Goal: Task Accomplishment & Management: Use online tool/utility

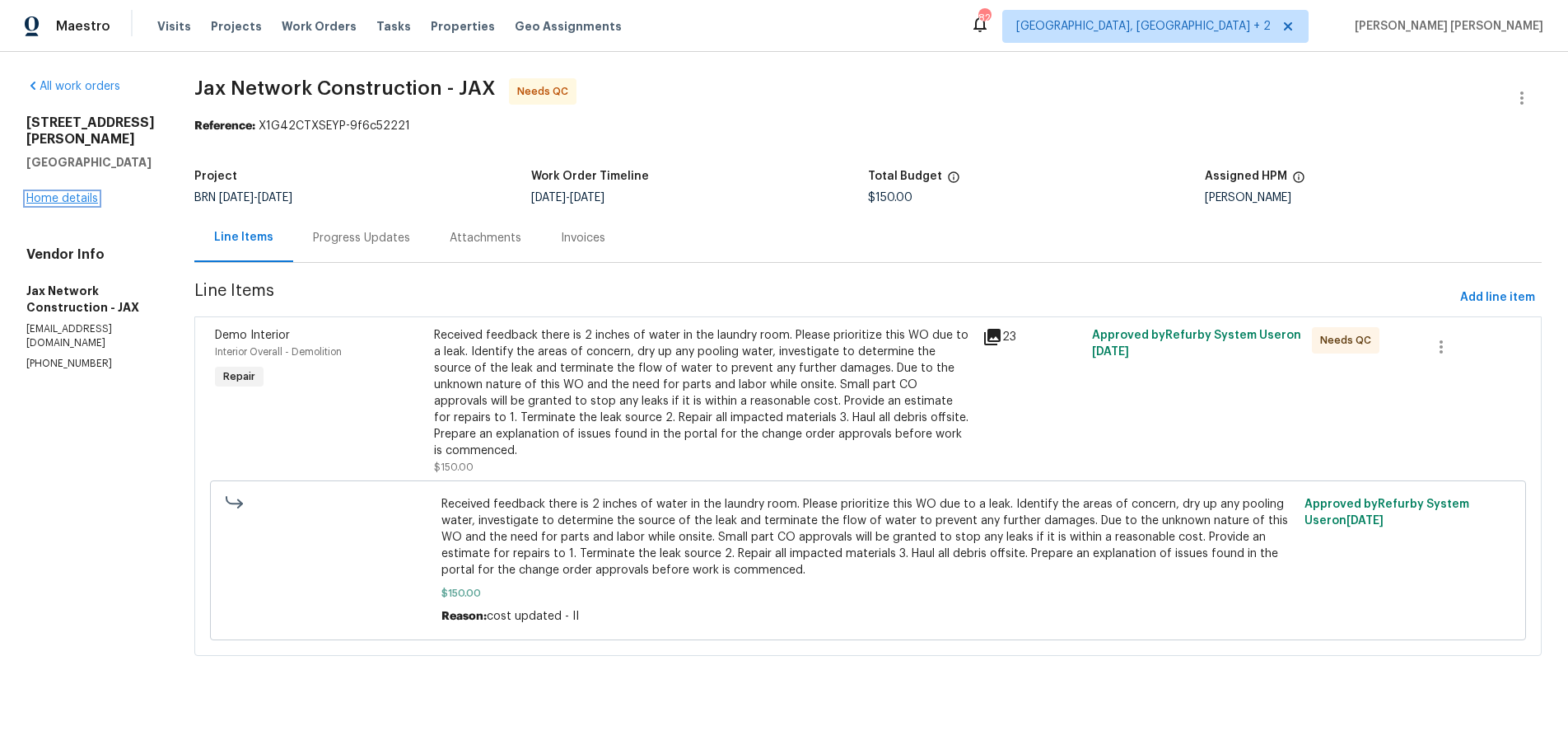
click at [81, 193] on link "Home details" at bounding box center [62, 198] width 72 height 12
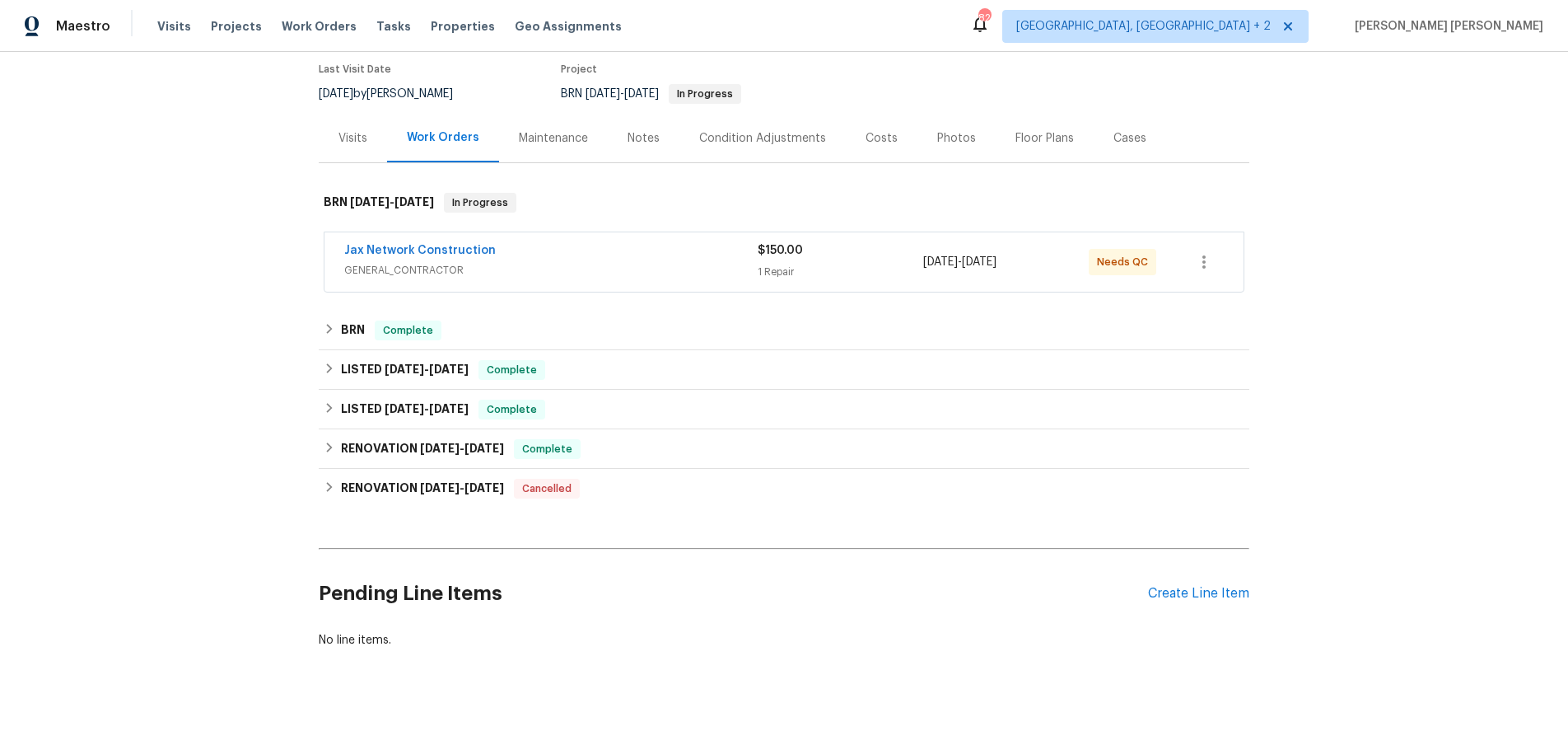
scroll to position [151, 0]
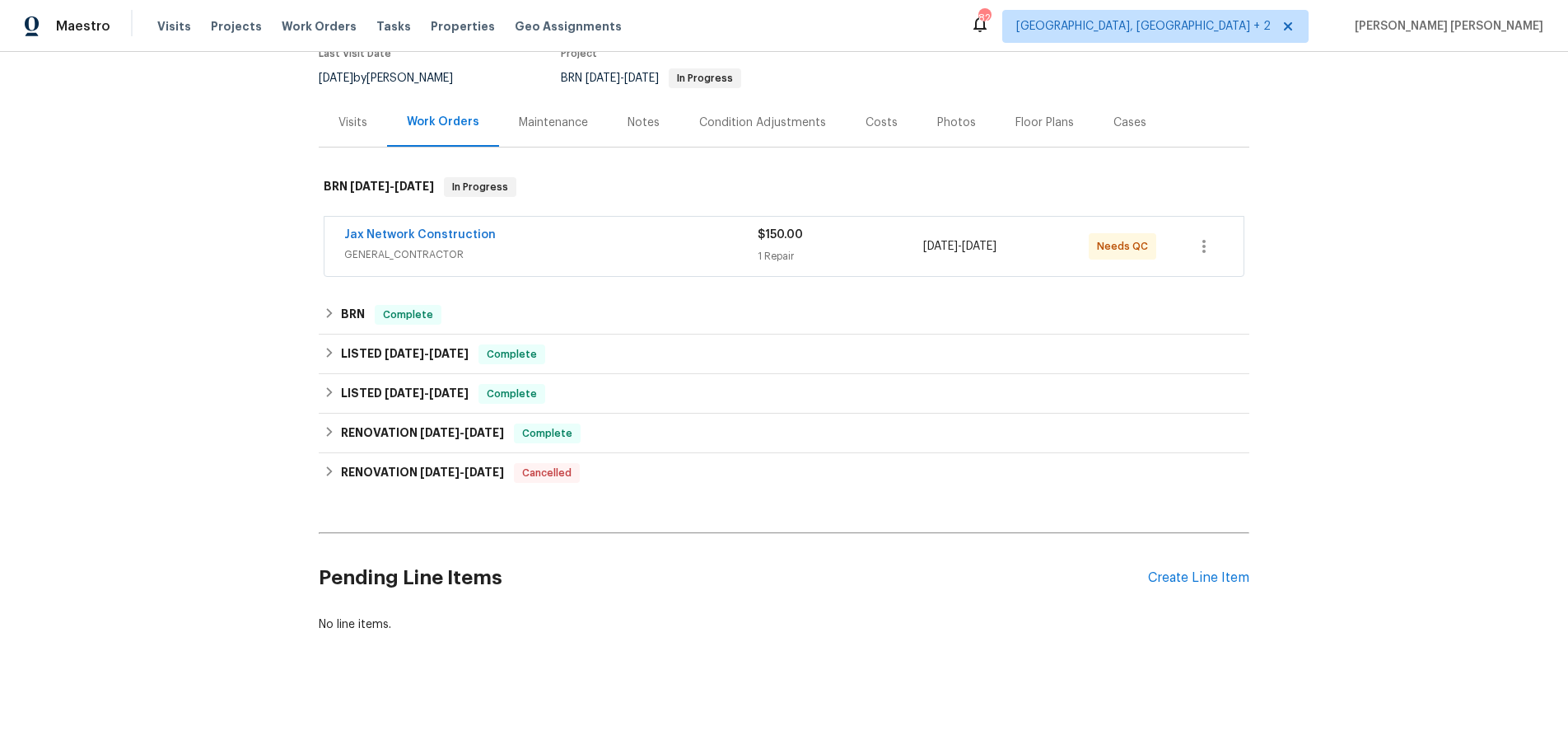
click at [331, 498] on div "Back to all projects [STREET_ADDRESS][PERSON_NAME] 3 Beds | 1 Baths | Total: 11…" at bounding box center [784, 283] width 931 height 725
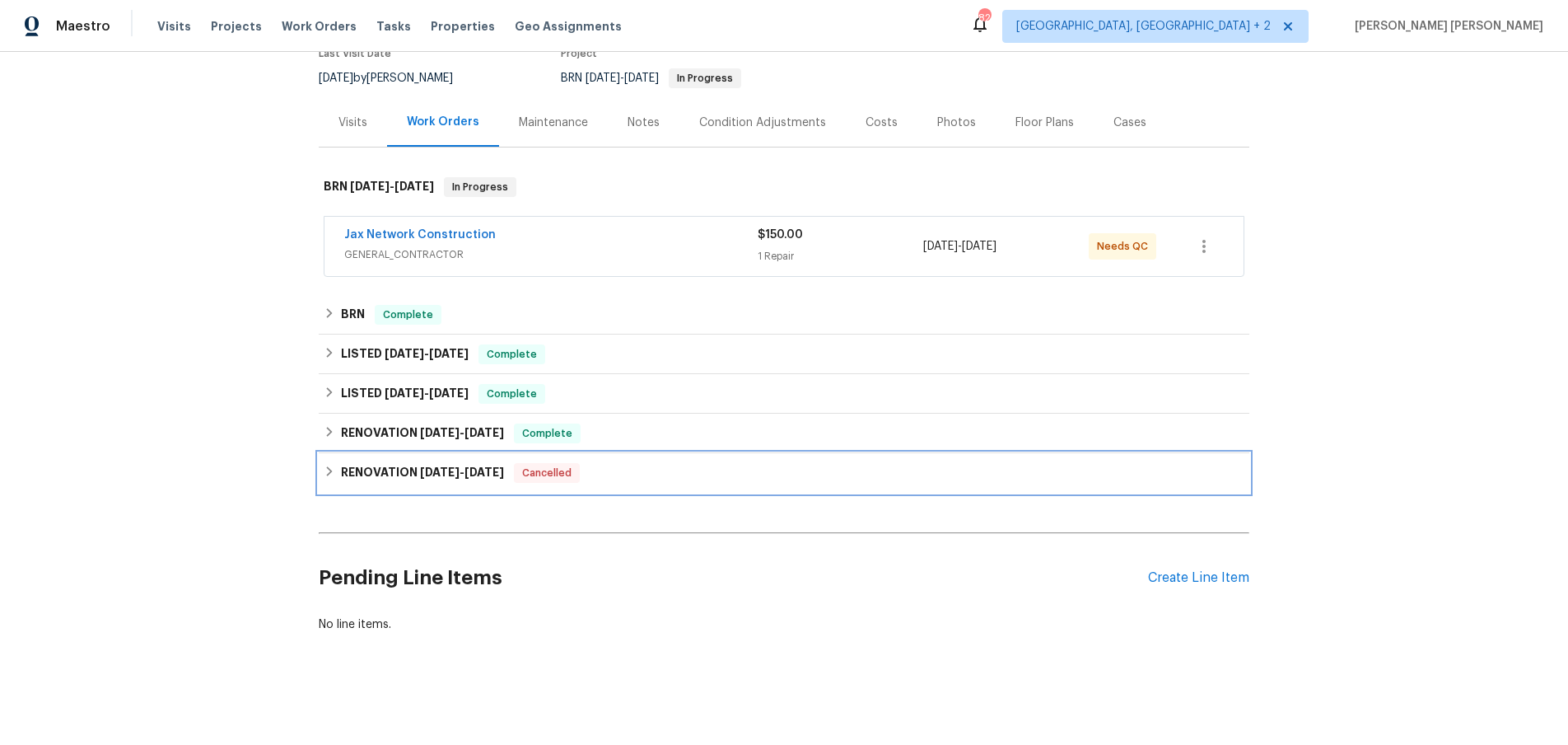
click at [328, 480] on div "RENOVATION [DATE] - [DATE] Cancelled" at bounding box center [784, 473] width 921 height 20
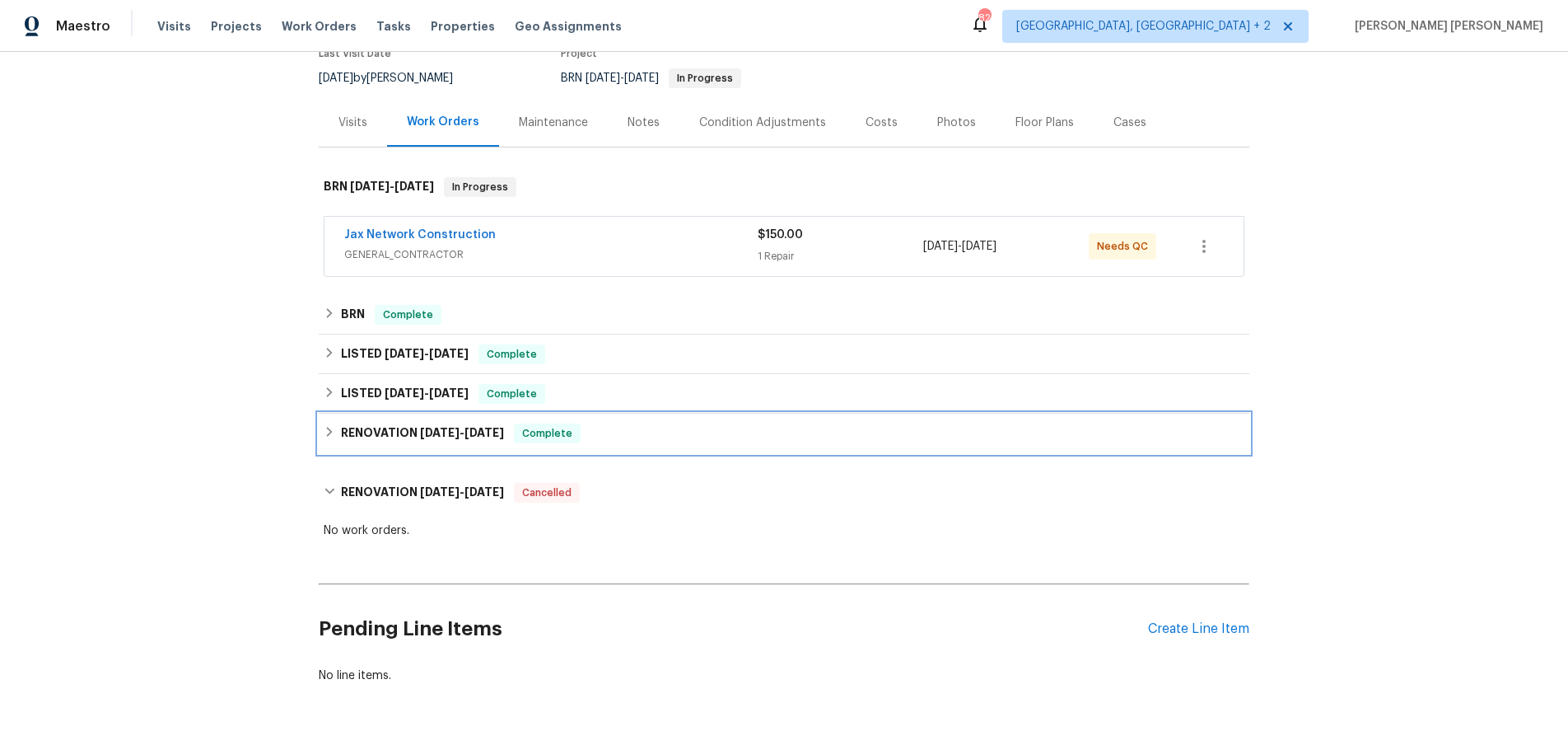
click at [332, 436] on icon at bounding box center [329, 432] width 12 height 12
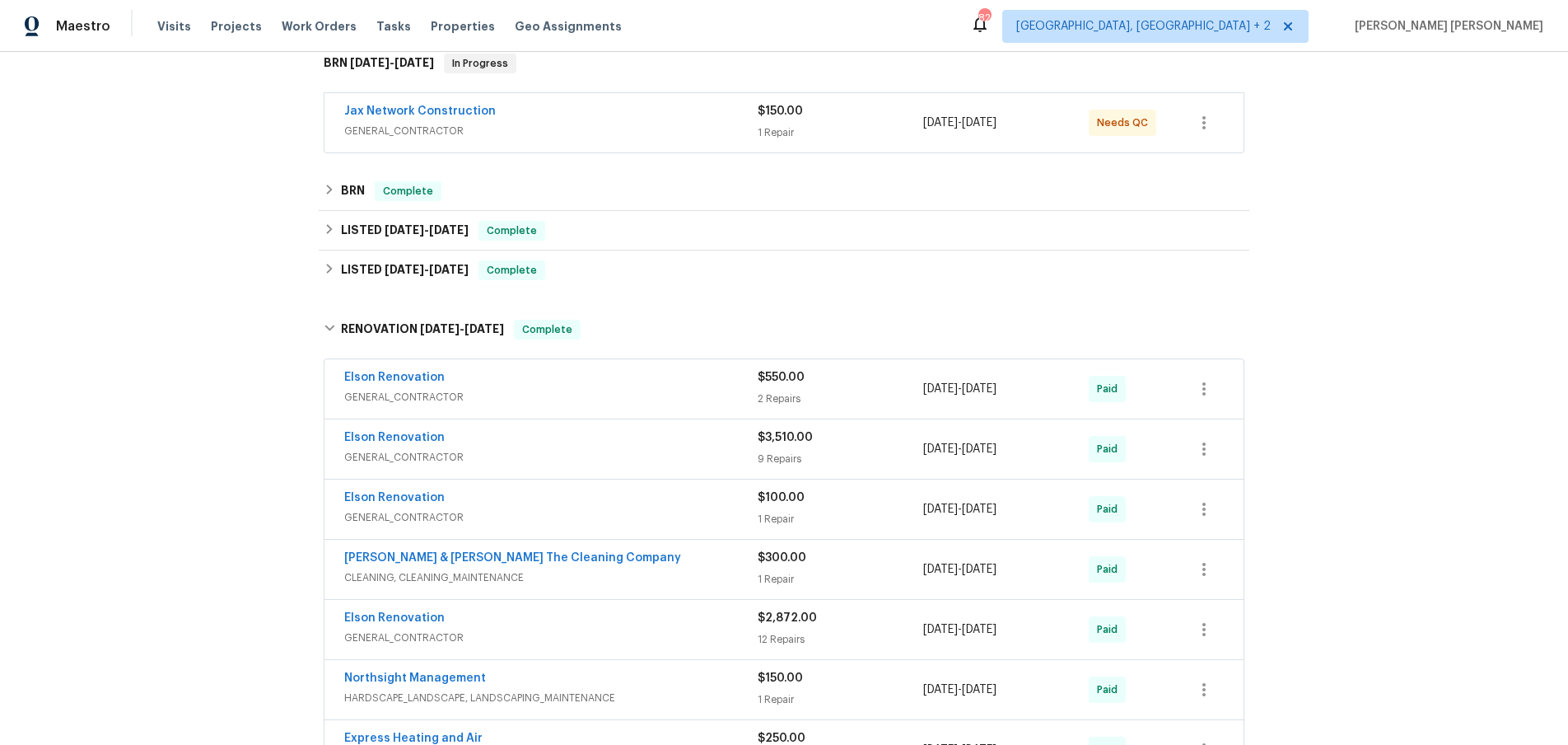
scroll to position [271, 0]
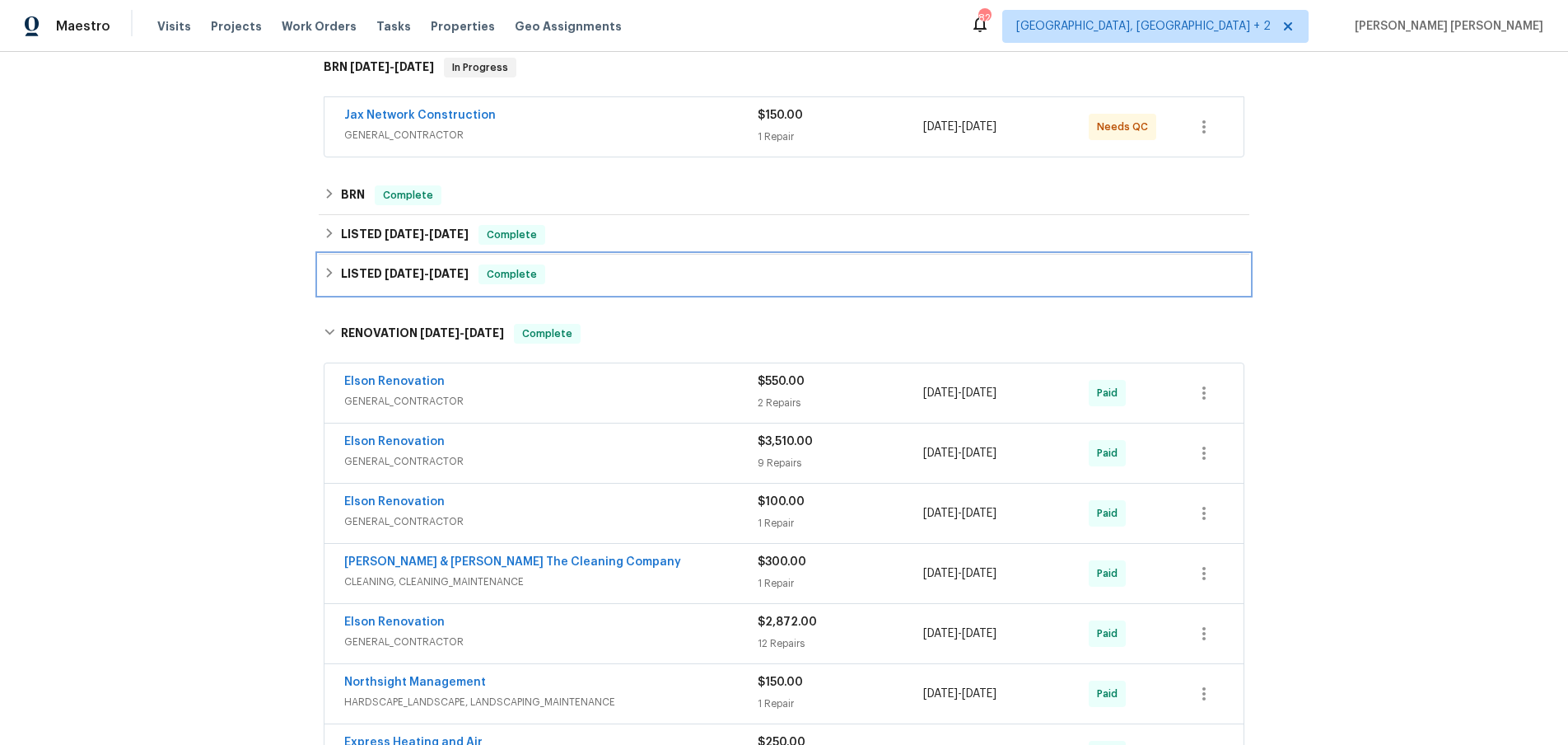
click at [329, 275] on icon at bounding box center [329, 272] width 5 height 10
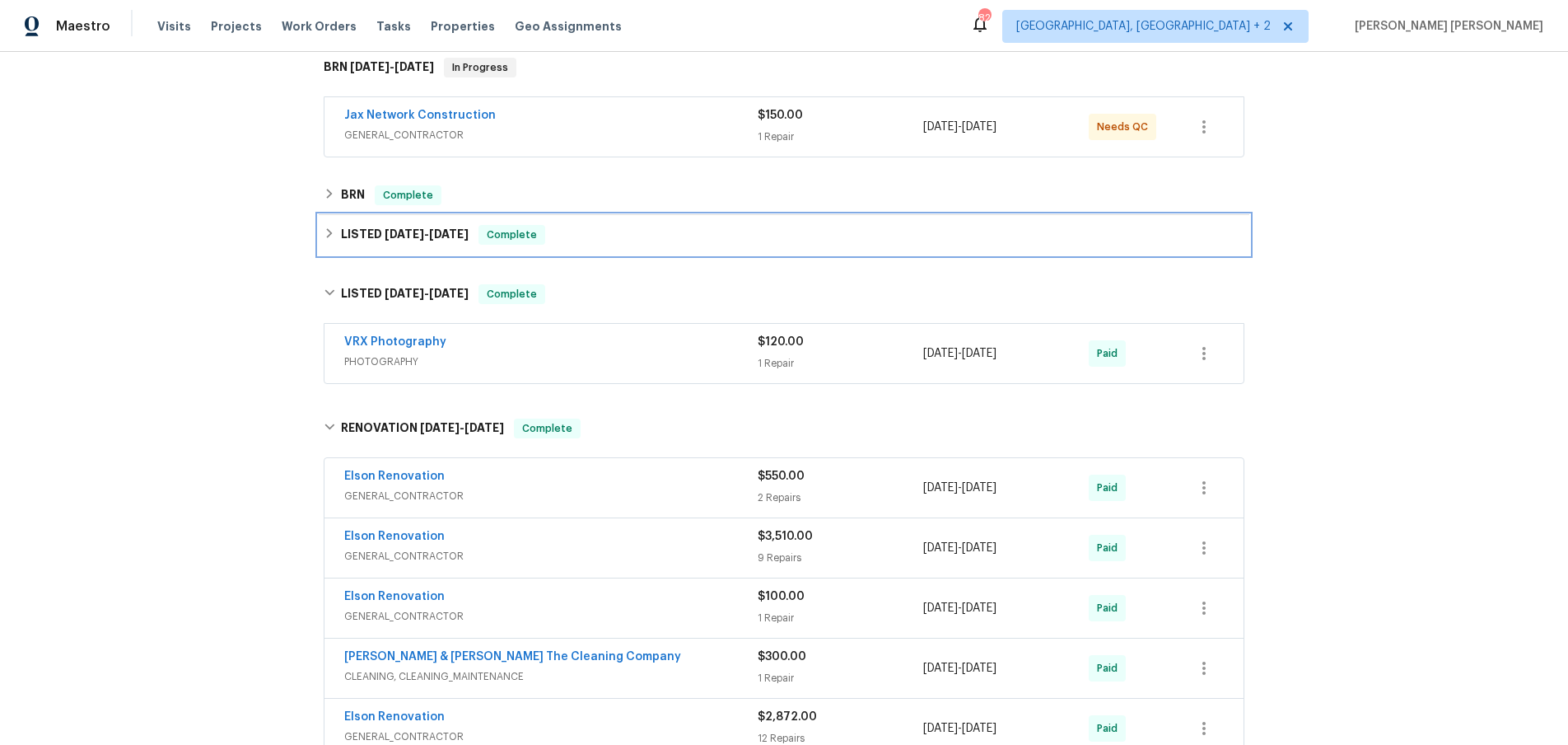
click at [326, 234] on icon at bounding box center [329, 233] width 12 height 12
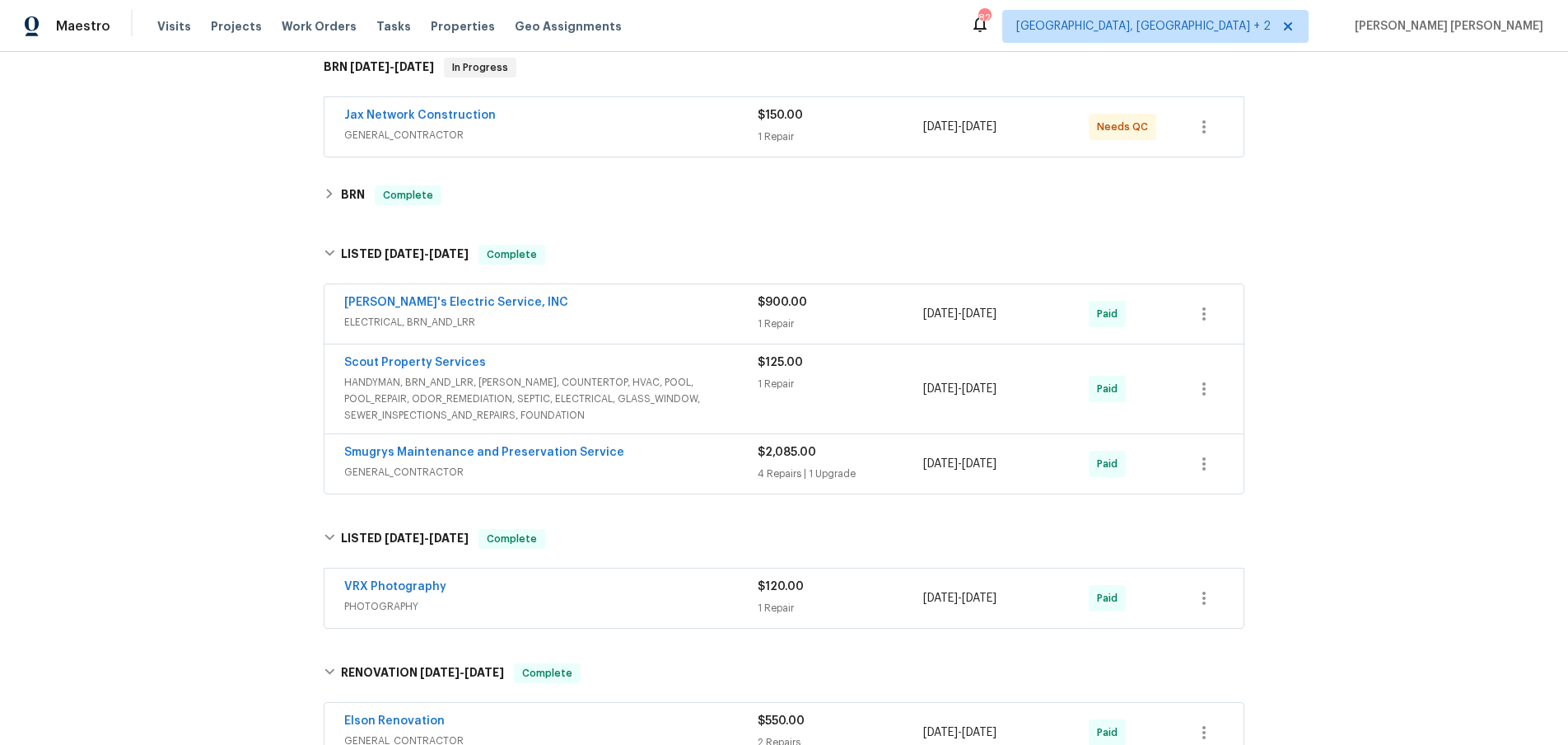
click at [695, 466] on span "GENERAL_CONTRACTOR" at bounding box center [551, 472] width 413 height 16
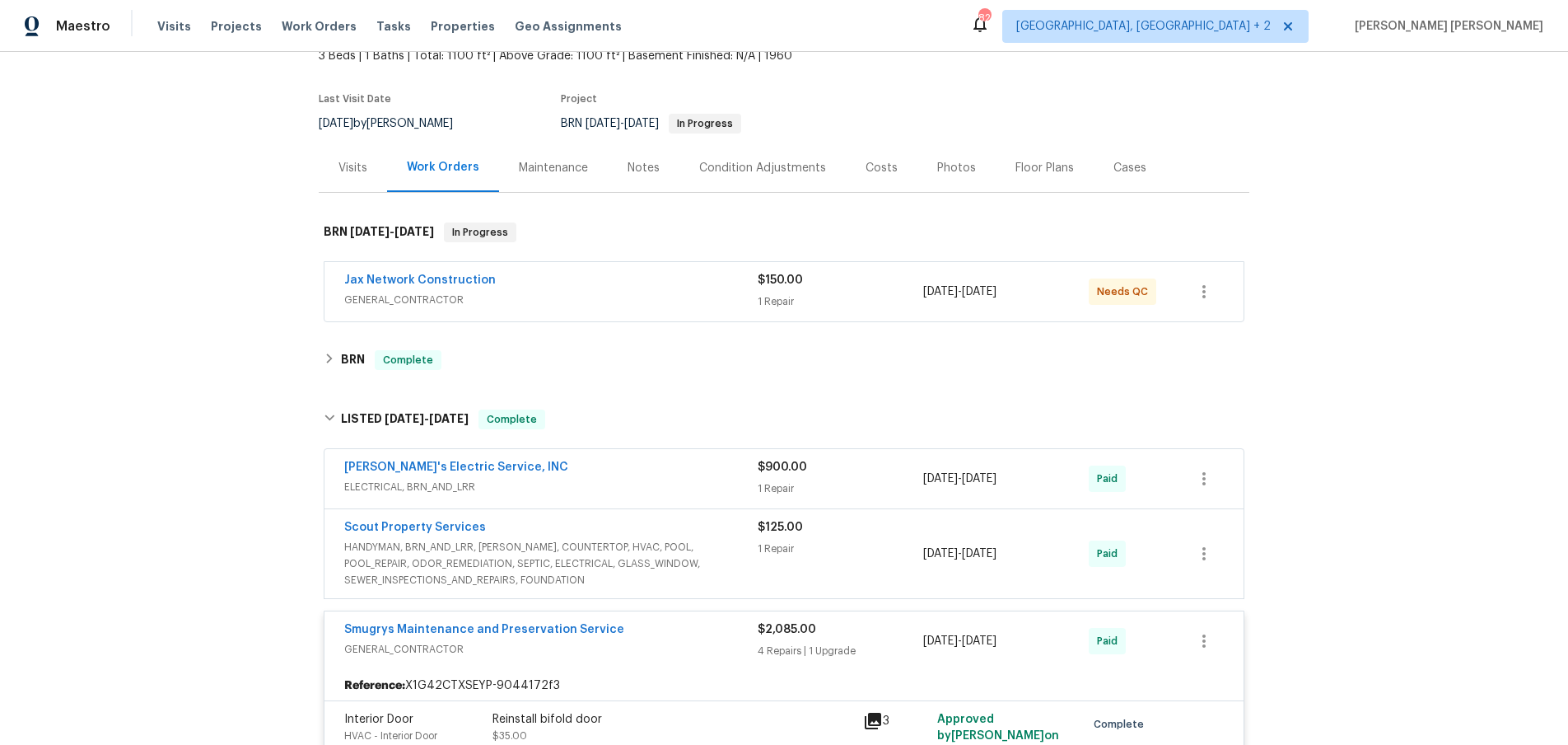
scroll to position [0, 0]
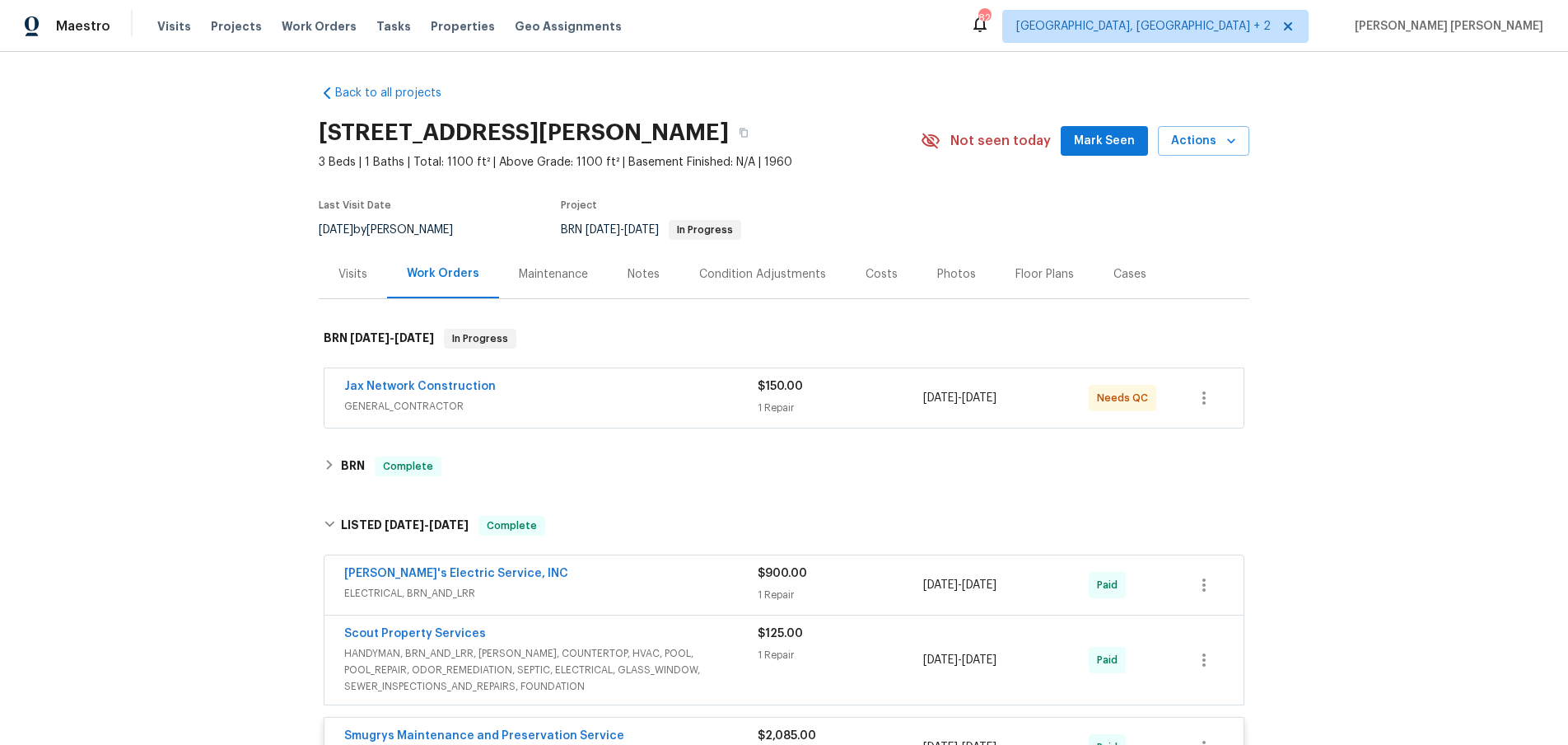
click at [640, 407] on span "GENERAL_CONTRACTOR" at bounding box center [551, 406] width 413 height 16
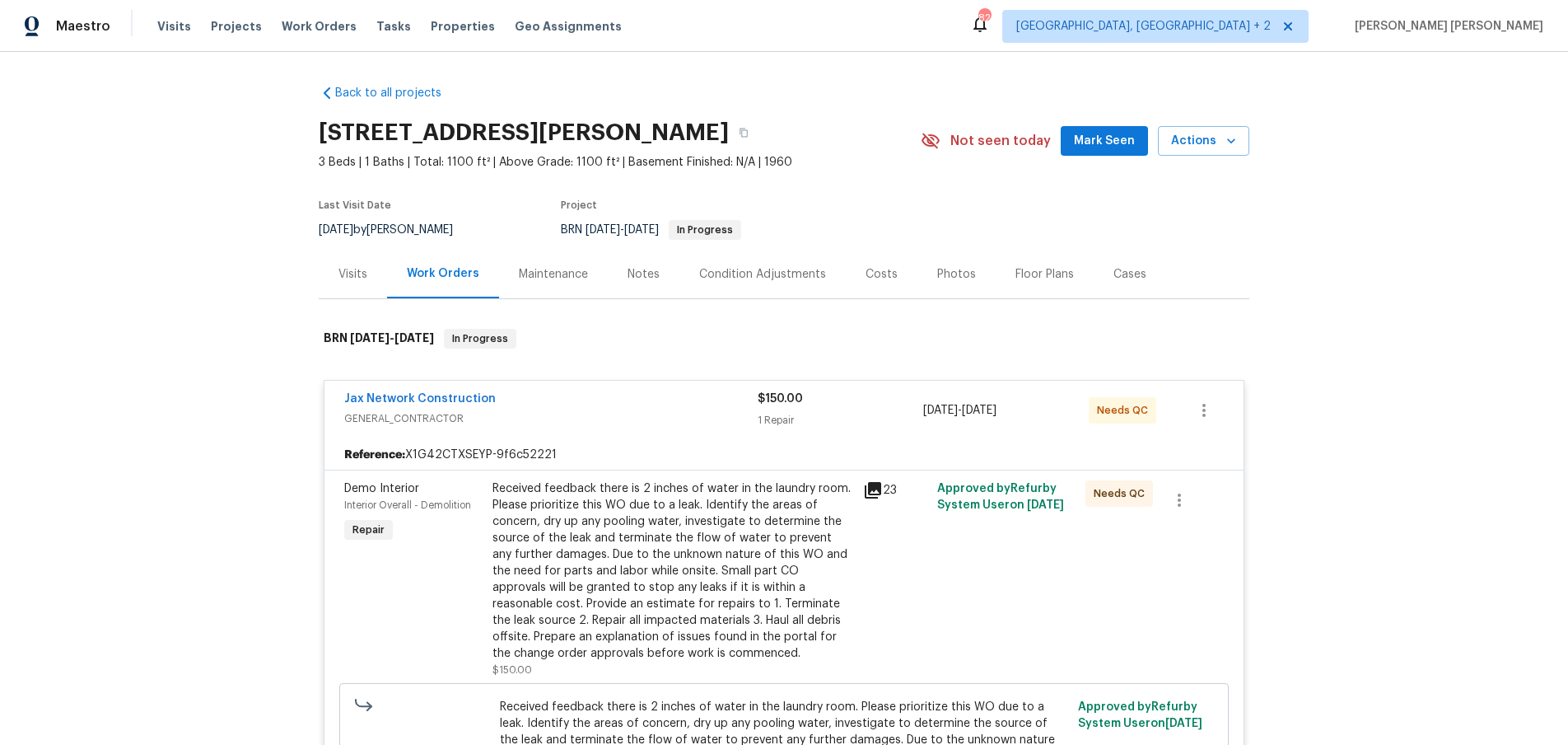
click at [870, 491] on icon at bounding box center [873, 490] width 16 height 16
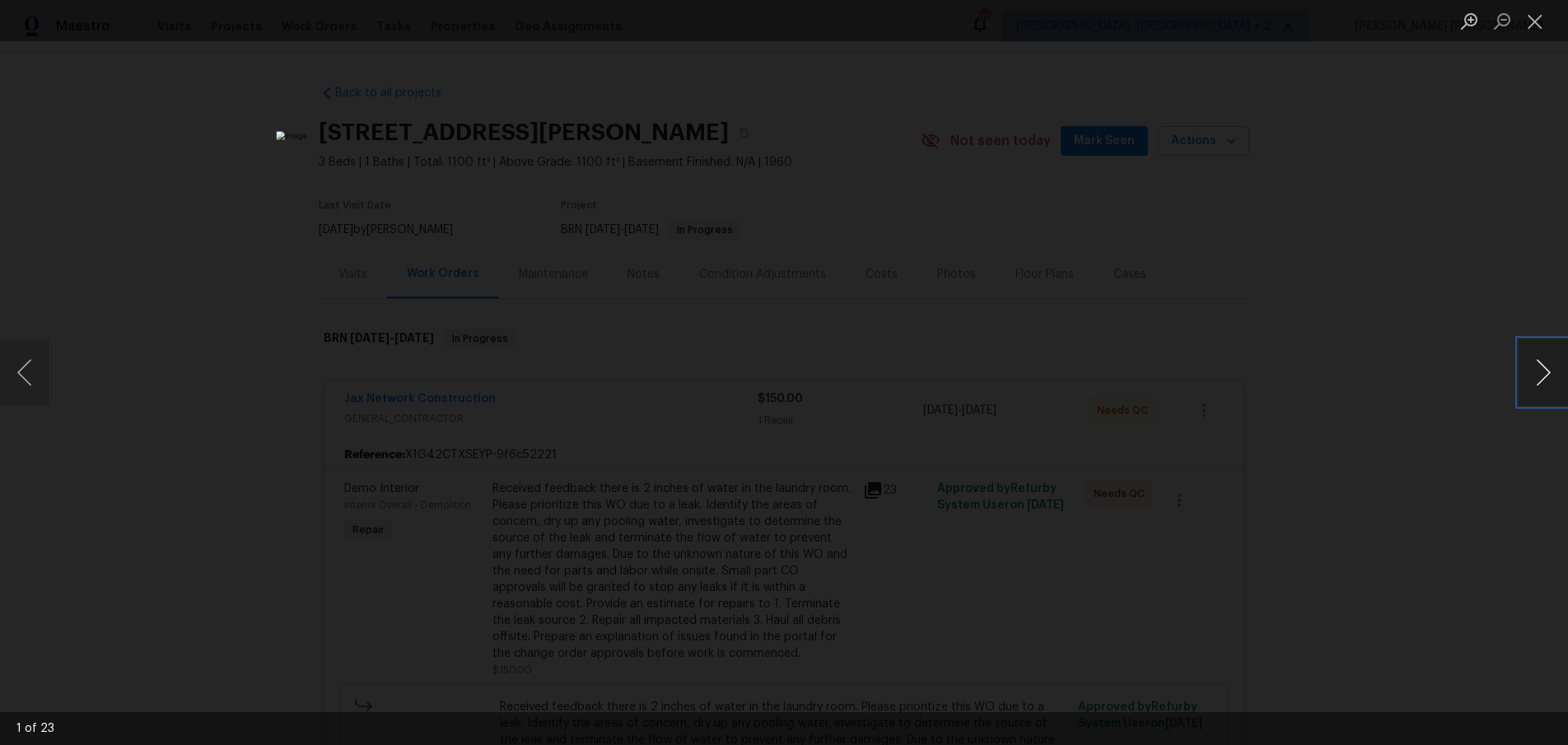
click at [1542, 381] on button "Next image" at bounding box center [1542, 372] width 49 height 66
click at [1541, 381] on button "Next image" at bounding box center [1542, 372] width 49 height 66
click at [1547, 23] on button "Close lightbox" at bounding box center [1534, 21] width 33 height 29
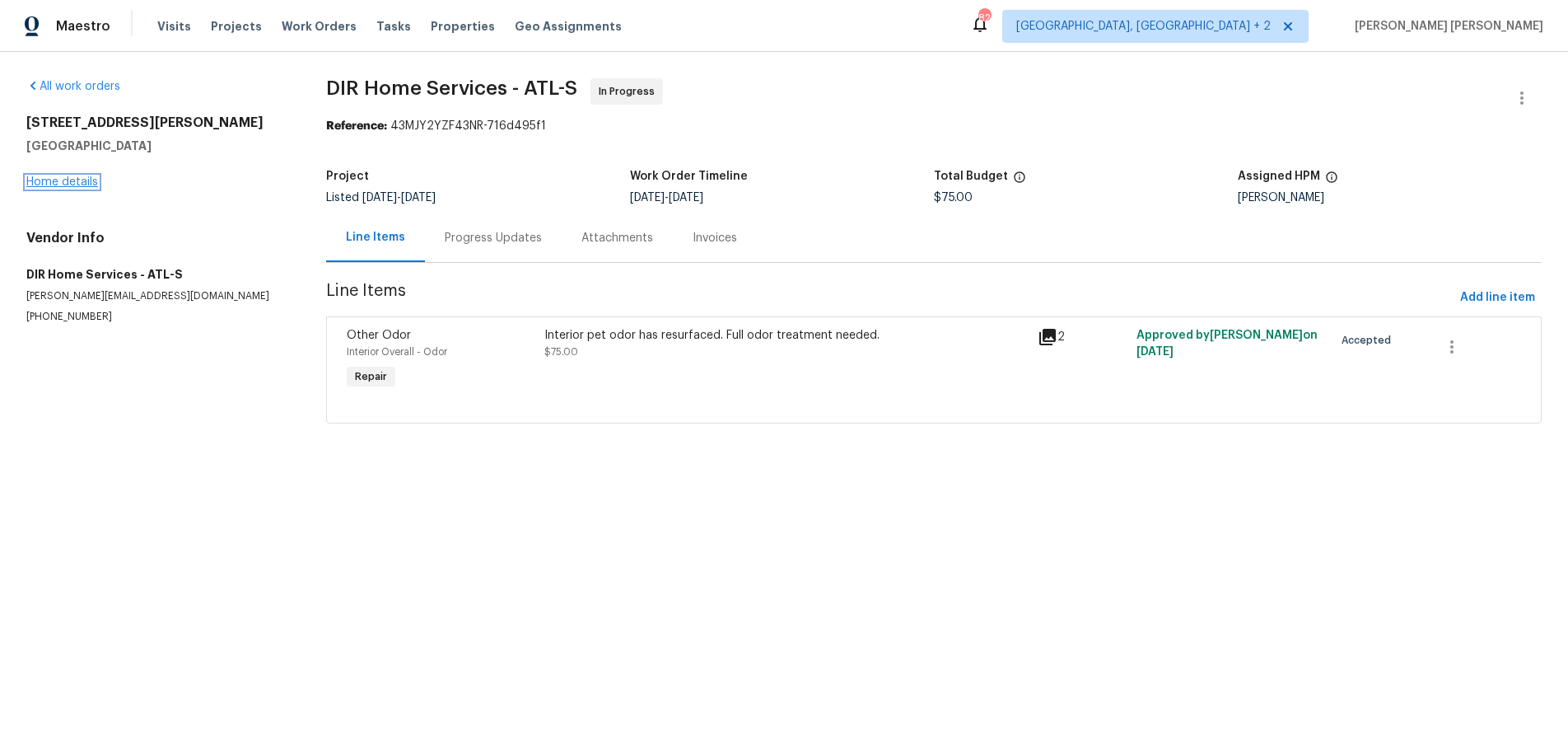
click at [65, 178] on link "Home details" at bounding box center [62, 182] width 72 height 12
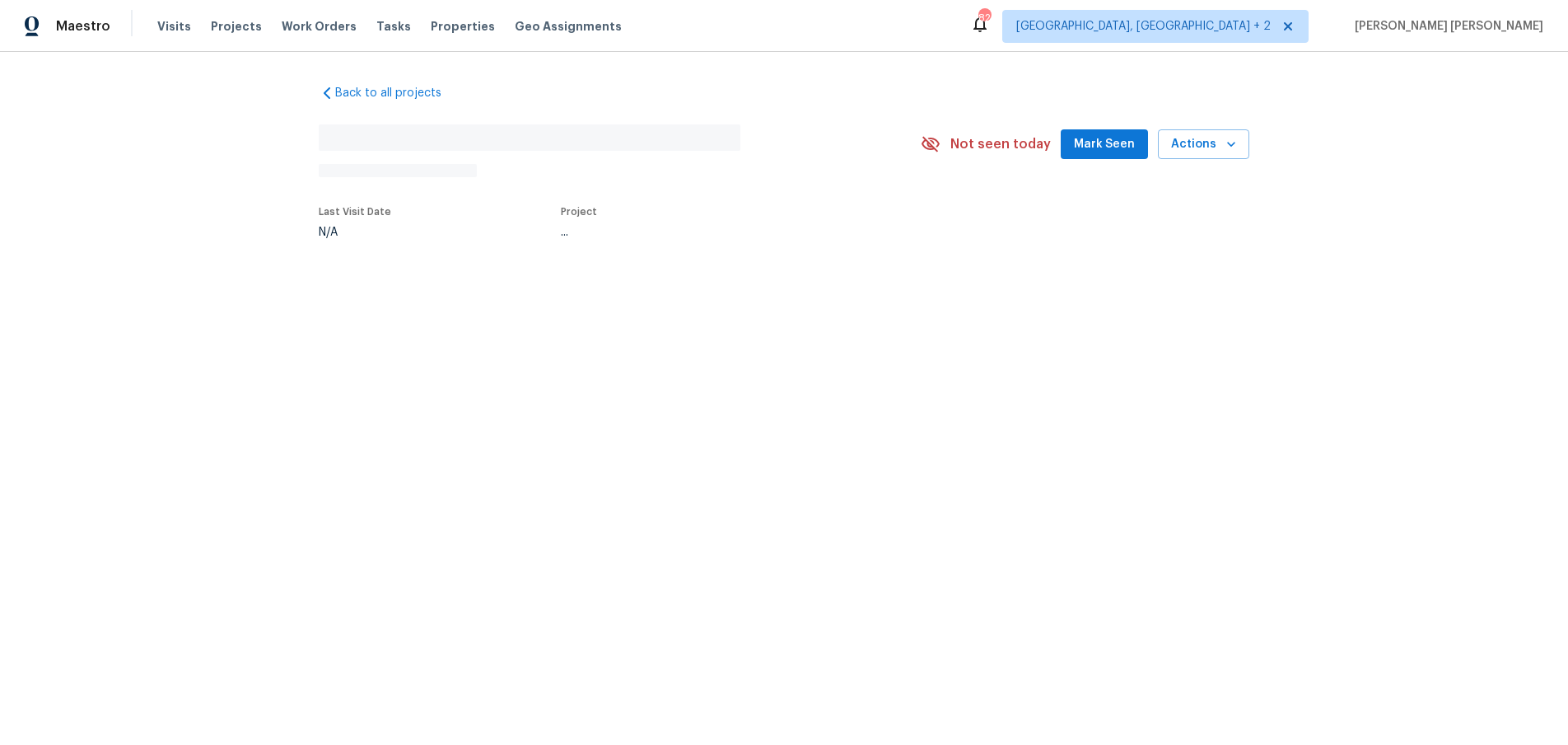
click at [65, 178] on div "Back to all projects No address found N/A Not seen today Mark Seen Actions Last…" at bounding box center [784, 199] width 1568 height 295
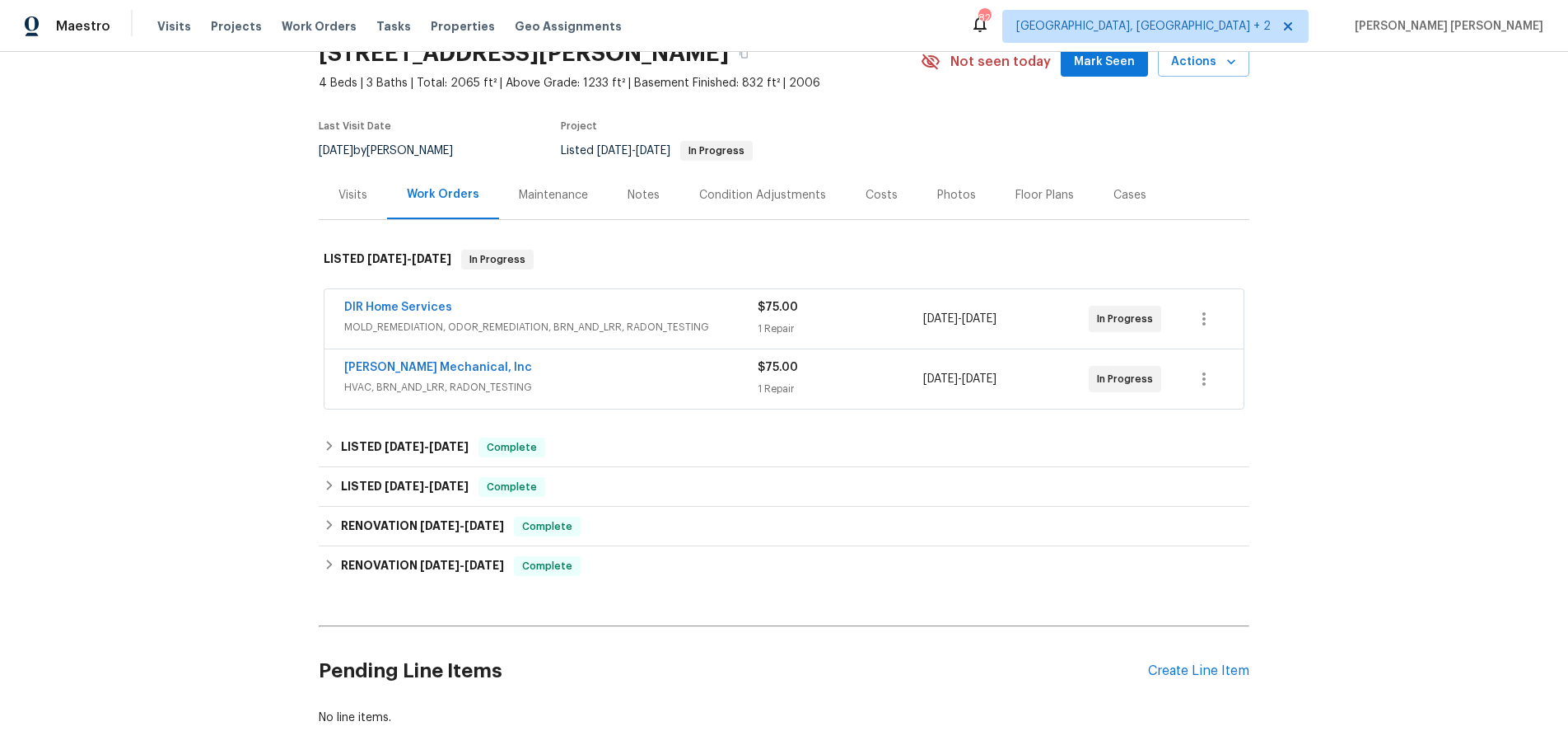
scroll to position [172, 0]
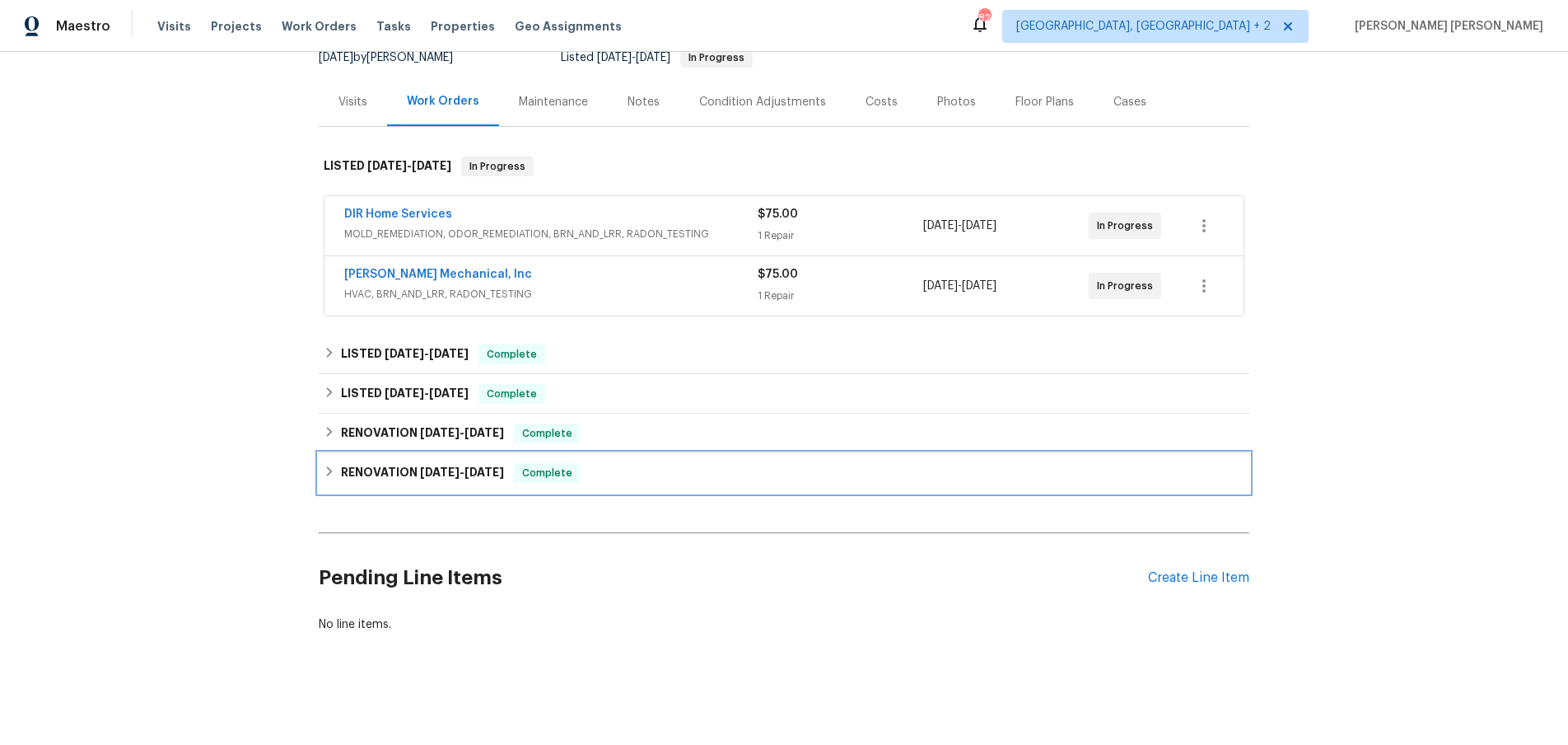
click at [335, 476] on div "RENOVATION 4/11/25 - 4/28/25 Complete" at bounding box center [784, 473] width 921 height 20
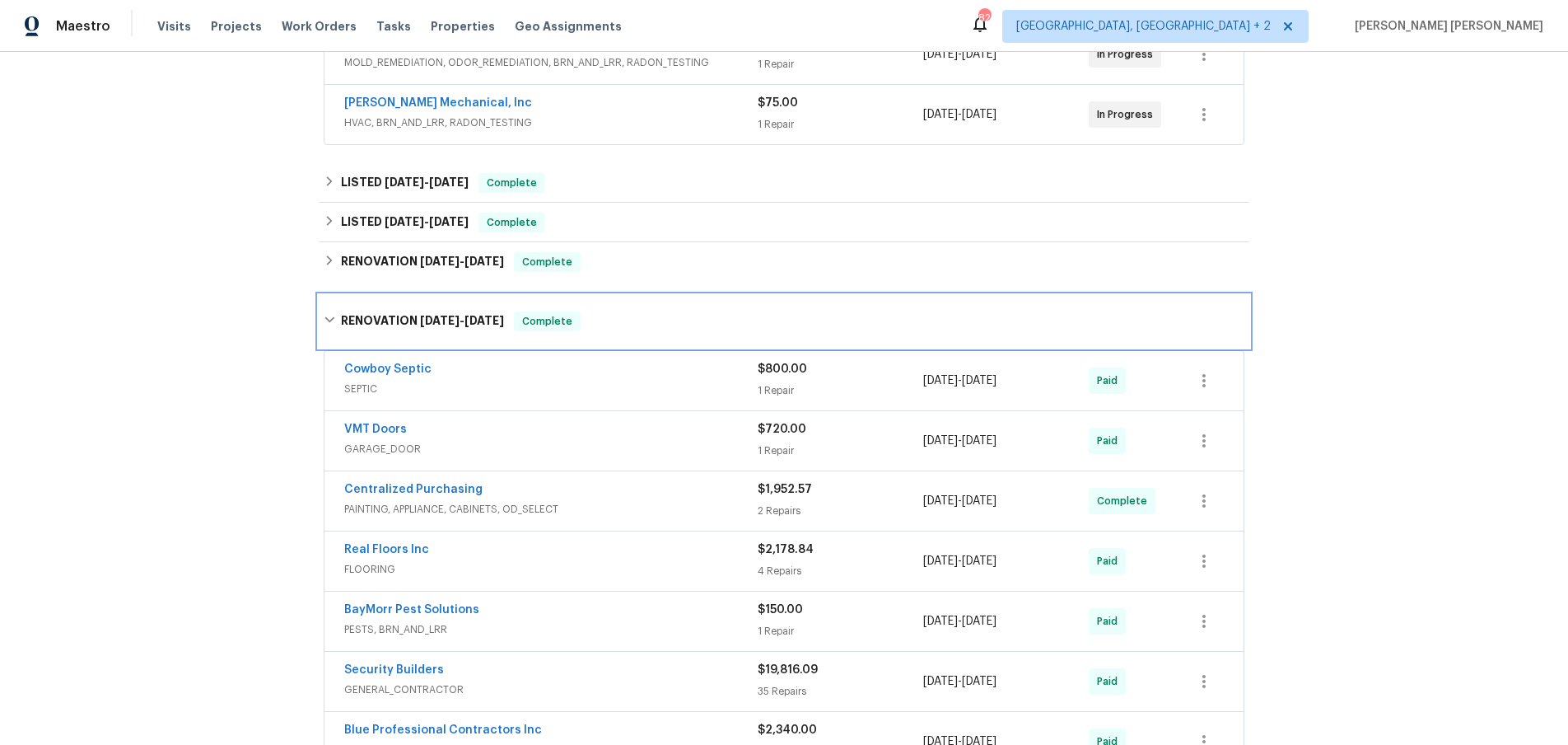
scroll to position [320, 0]
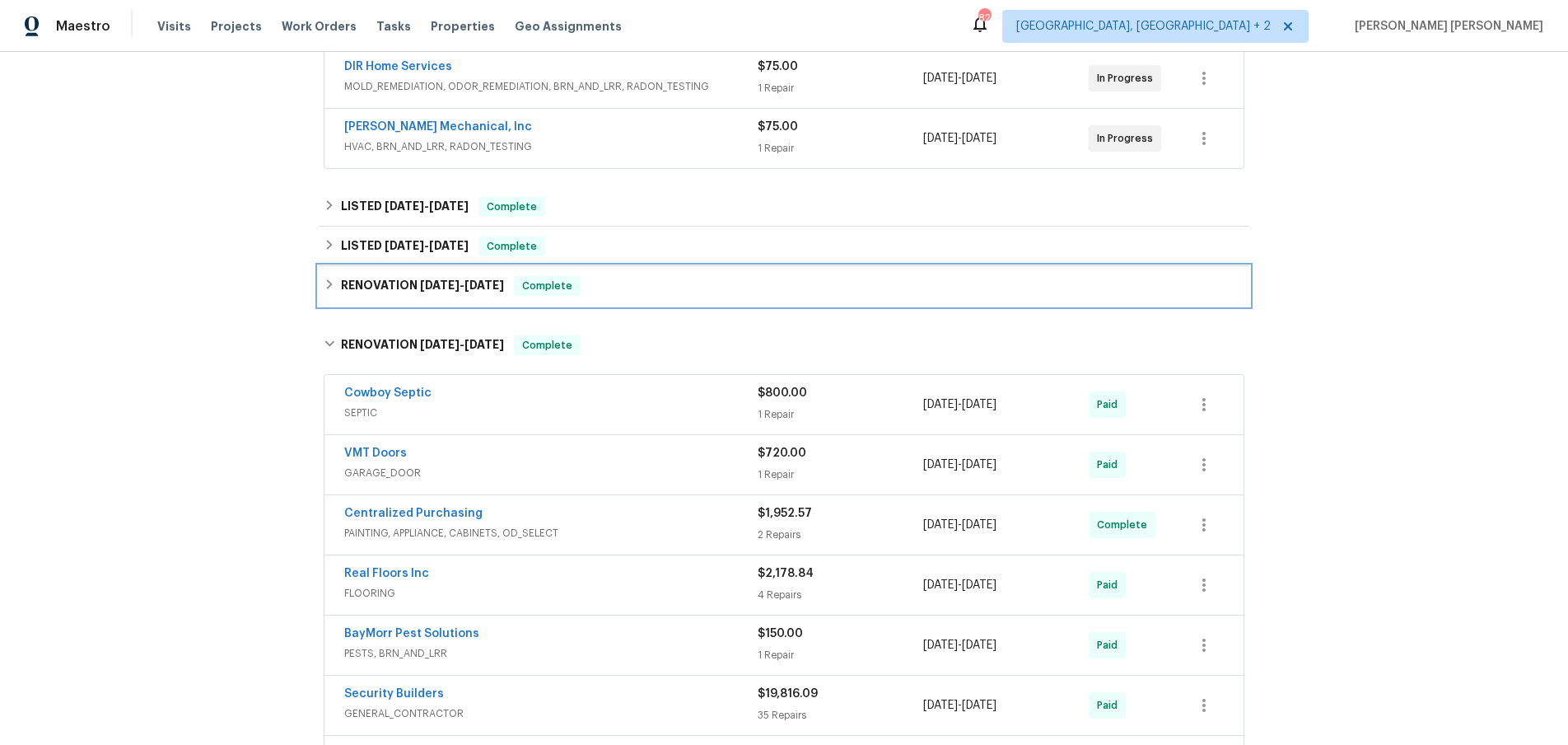
click at [330, 288] on icon at bounding box center [329, 284] width 12 height 12
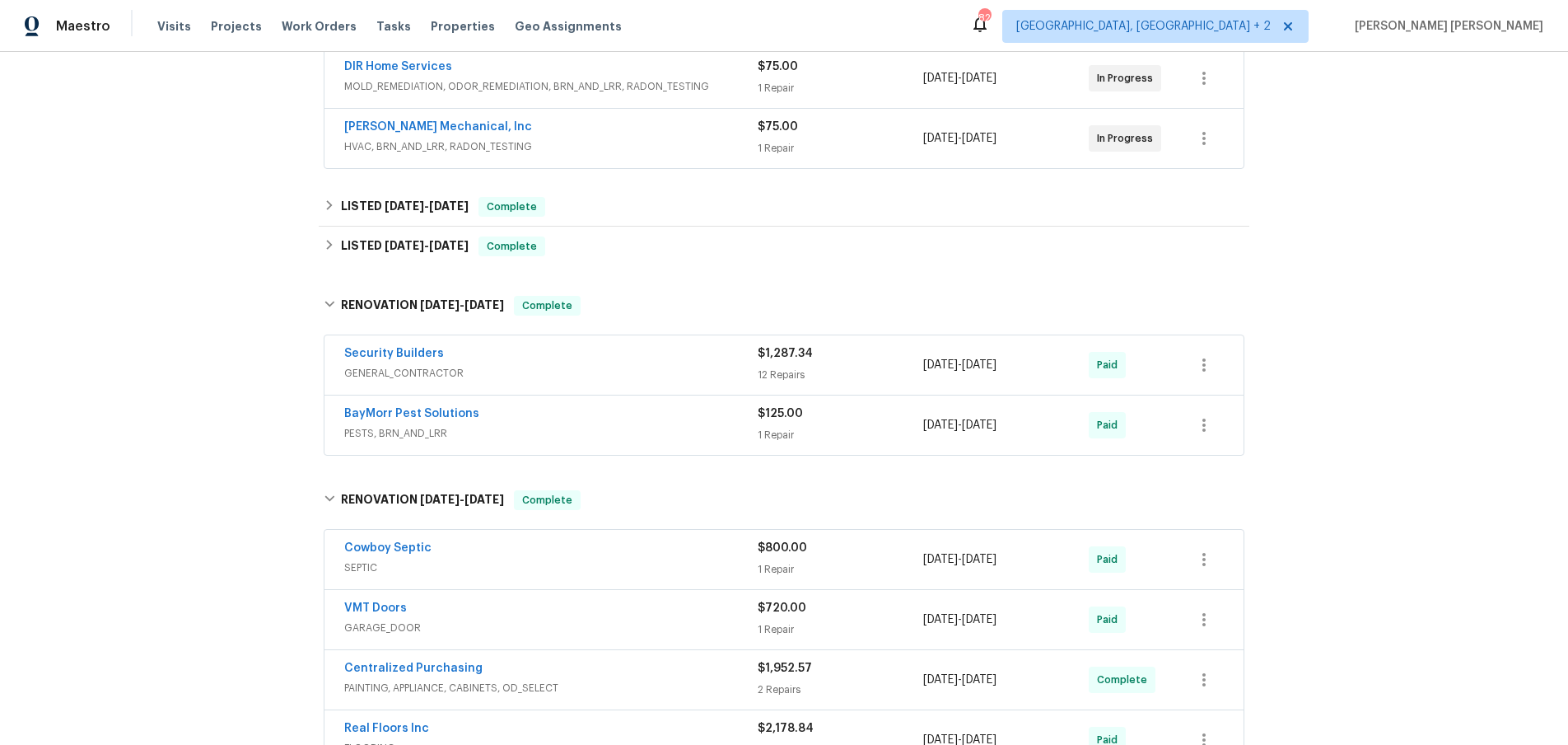
click at [543, 358] on div "Security Builders" at bounding box center [551, 355] width 413 height 20
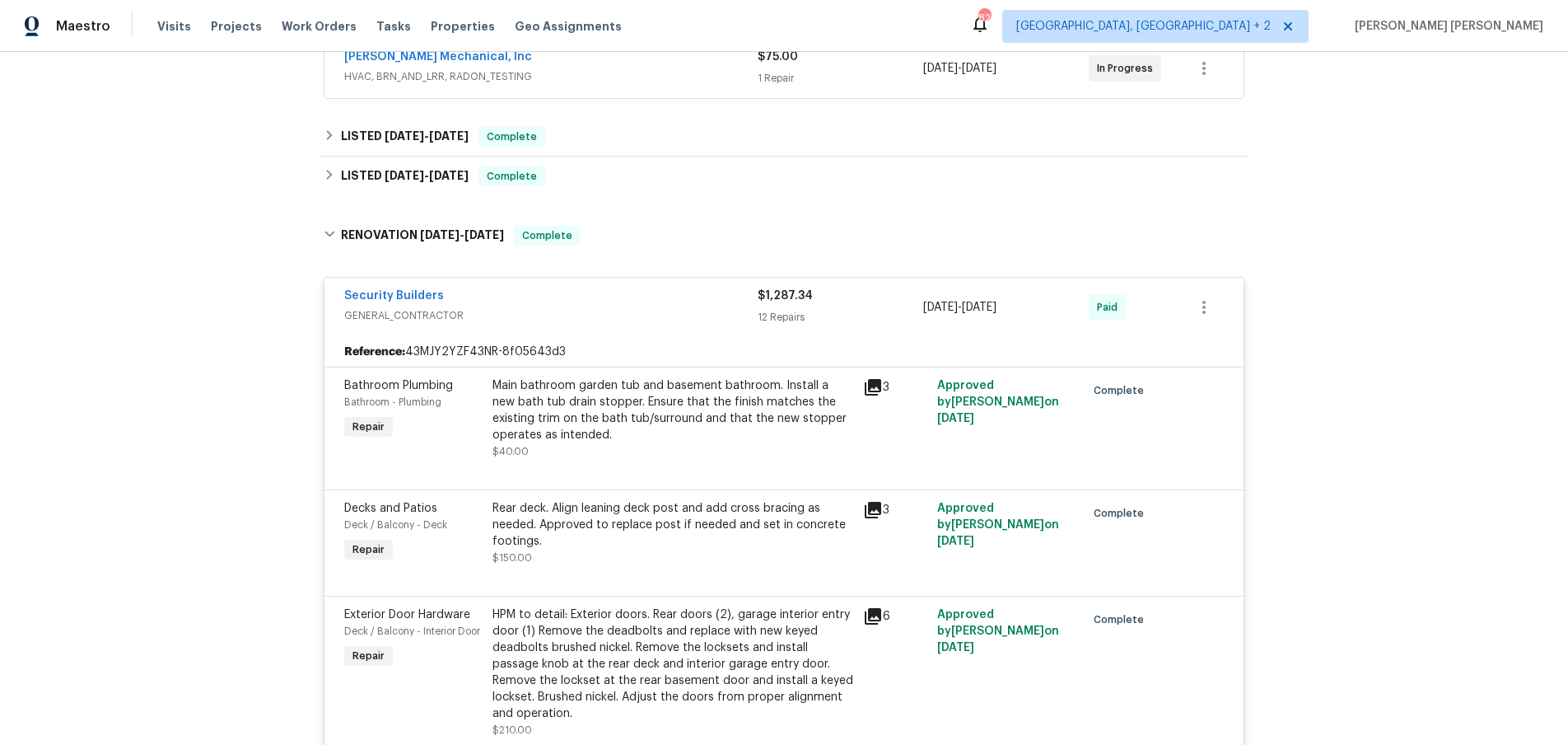
scroll to position [20, 0]
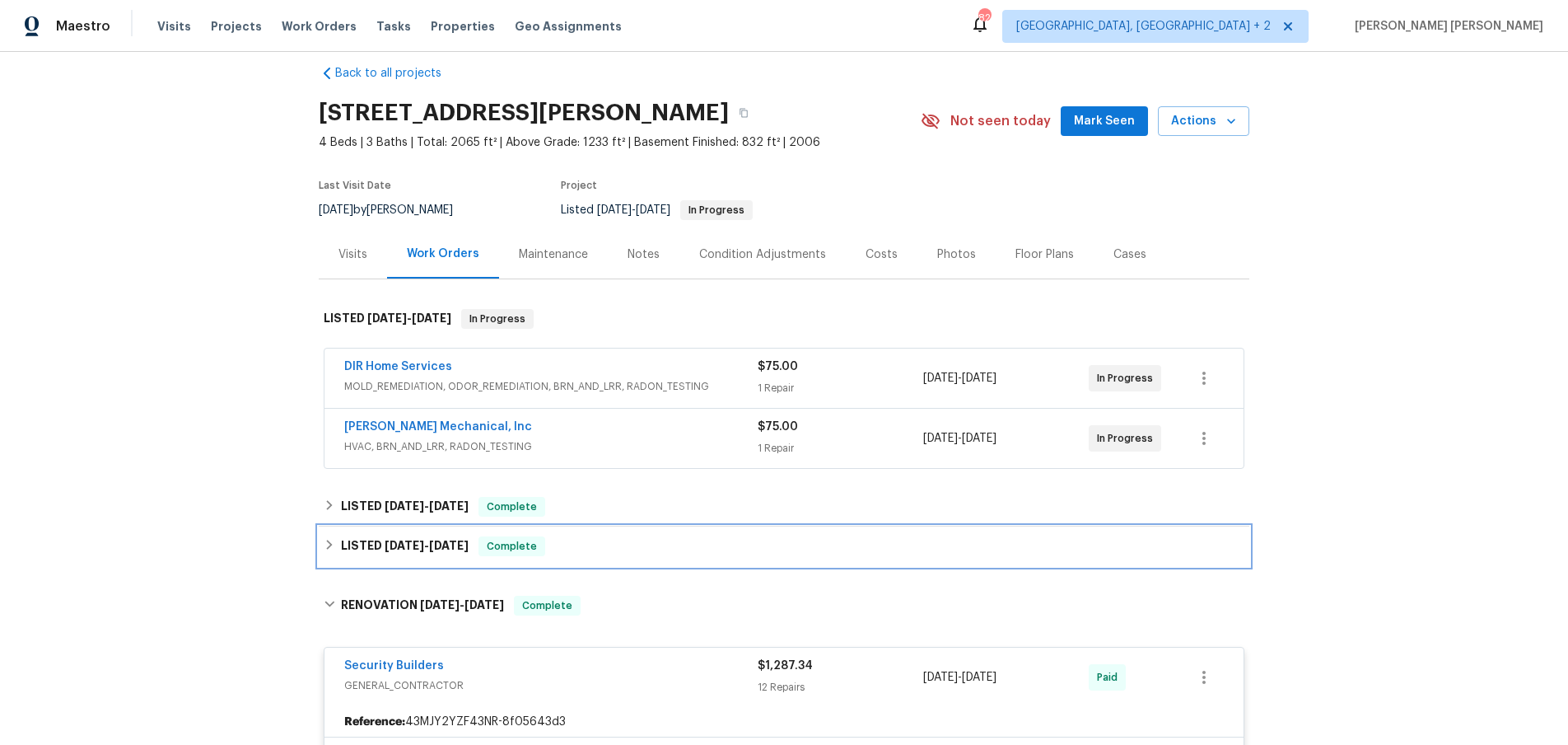
click at [327, 536] on div "LISTED 4/30/25 - 7/3/25 Complete" at bounding box center [784, 546] width 921 height 20
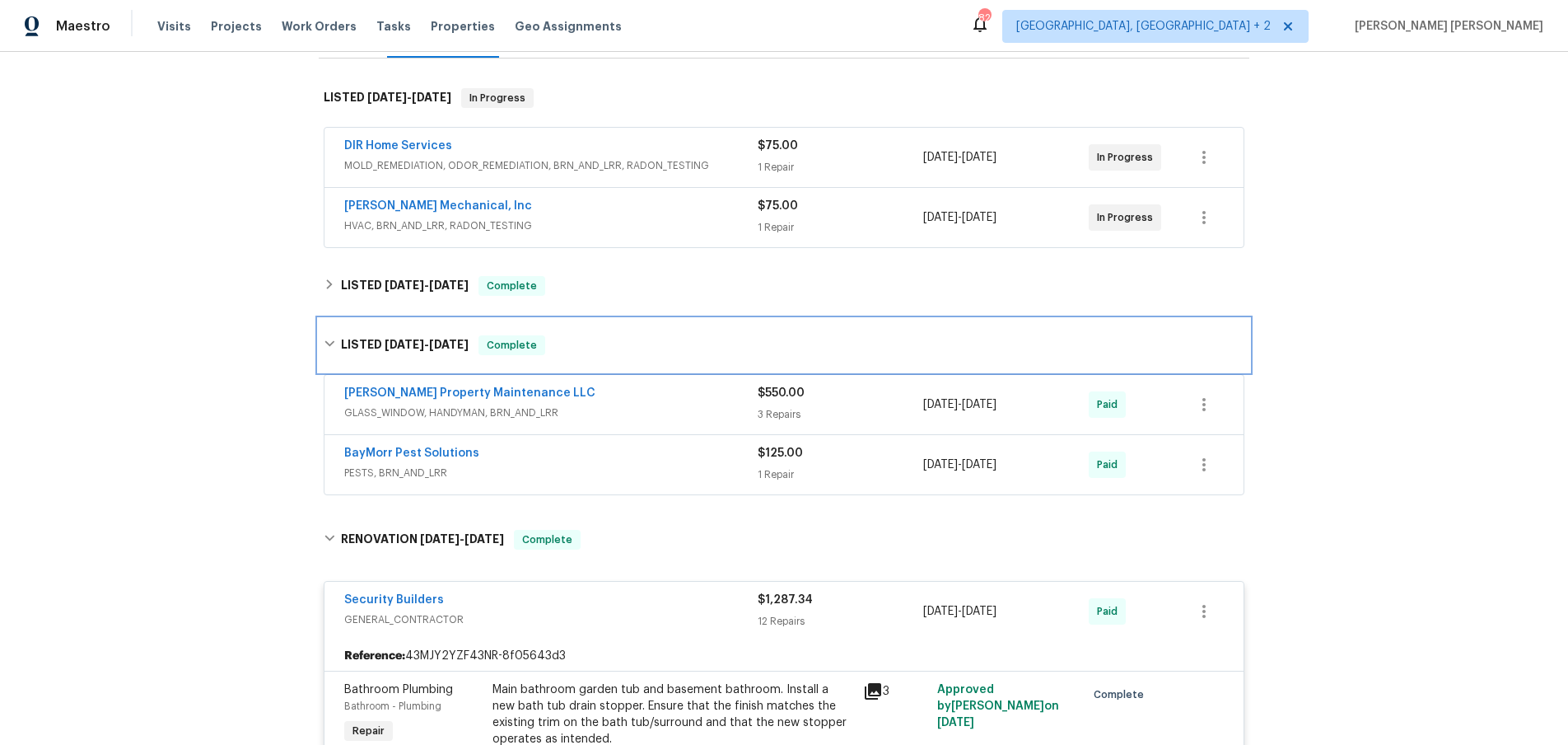
scroll to position [259, 0]
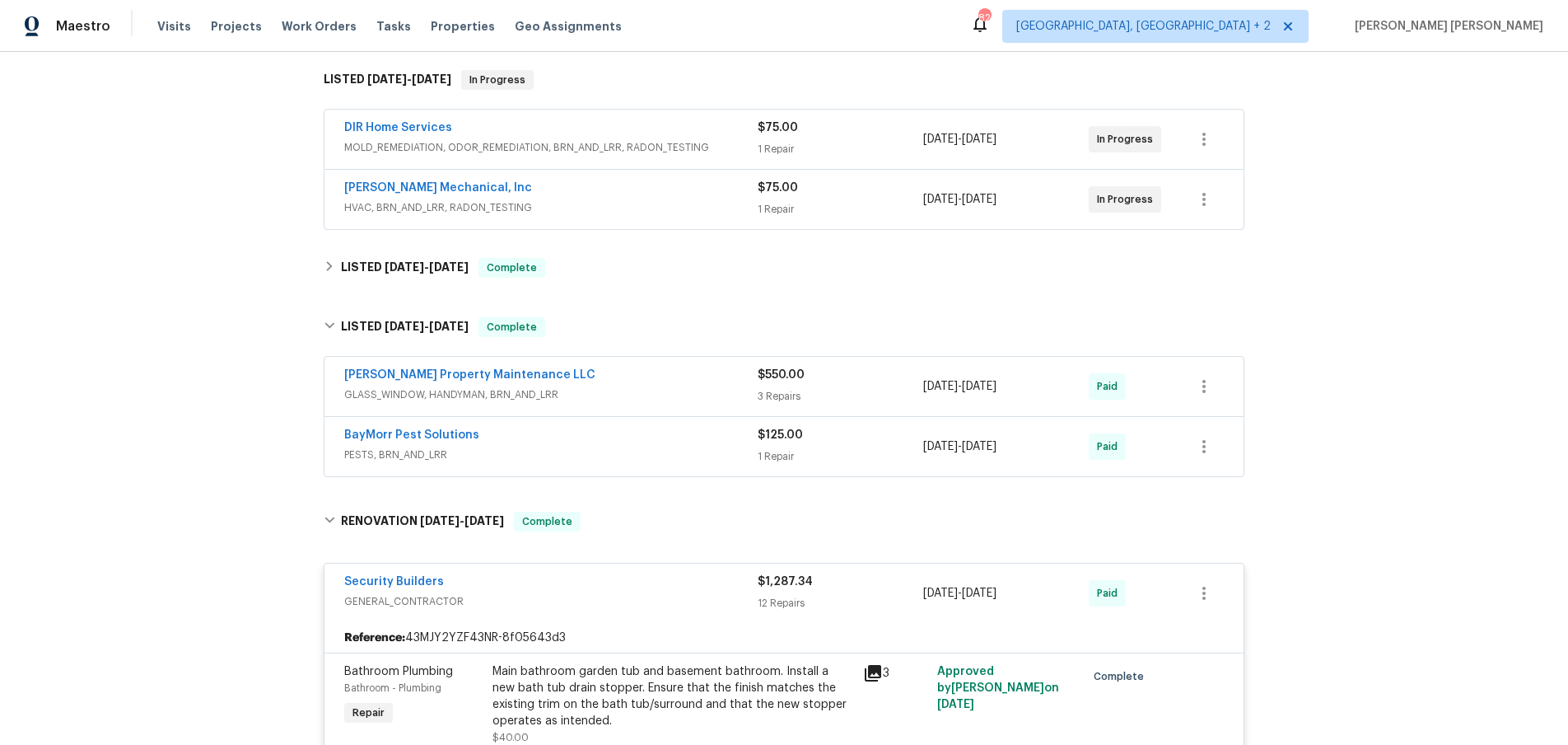
click at [614, 463] on div "BayMorr Pest Solutions PESTS, BRN_AND_LRR" at bounding box center [551, 447] width 413 height 39
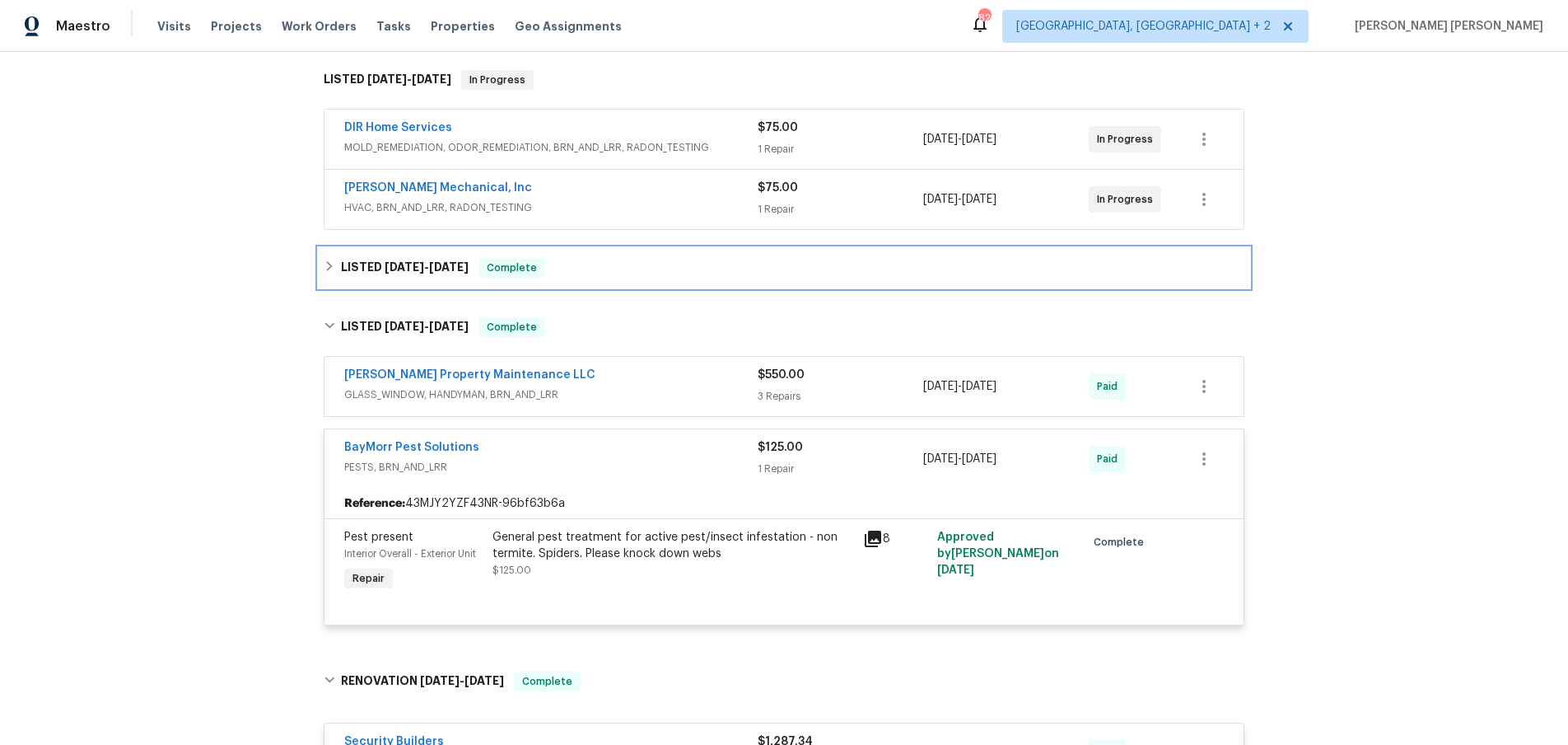
click at [336, 270] on div "LISTED 7/24/25 - 7/29/25 Complete" at bounding box center [784, 268] width 921 height 20
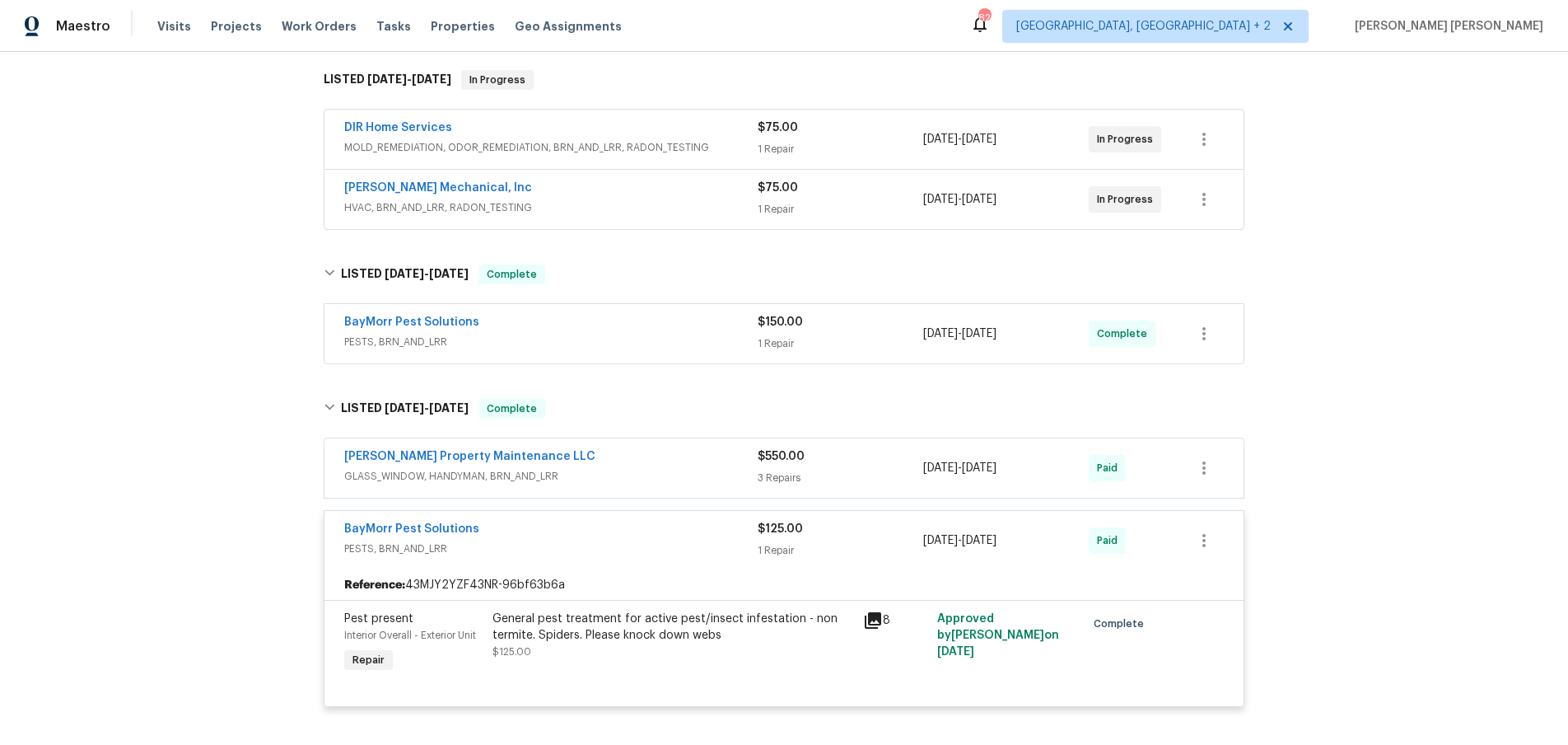
click at [540, 314] on div "BayMorr Pest Solutions" at bounding box center [551, 324] width 413 height 20
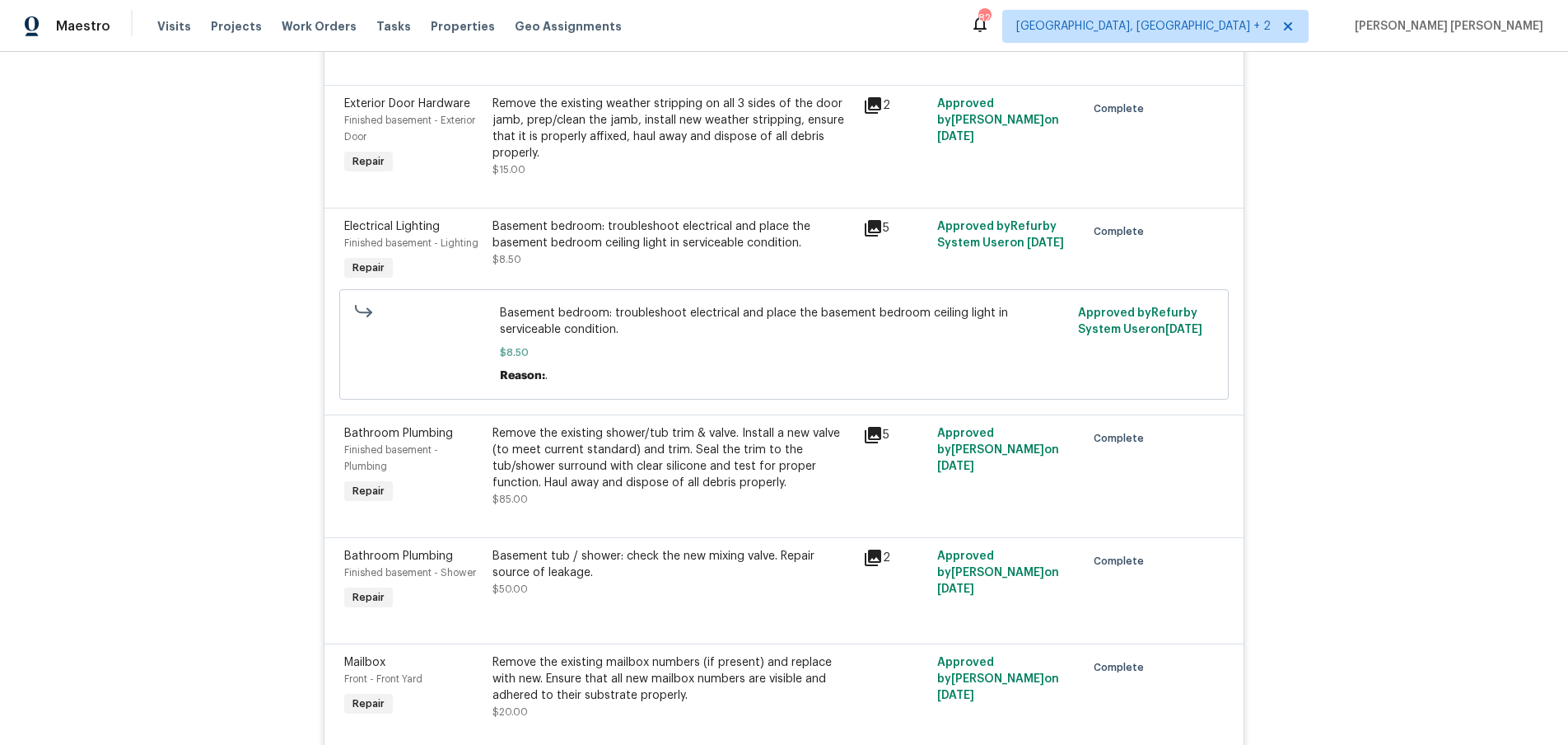
scroll to position [1733, 0]
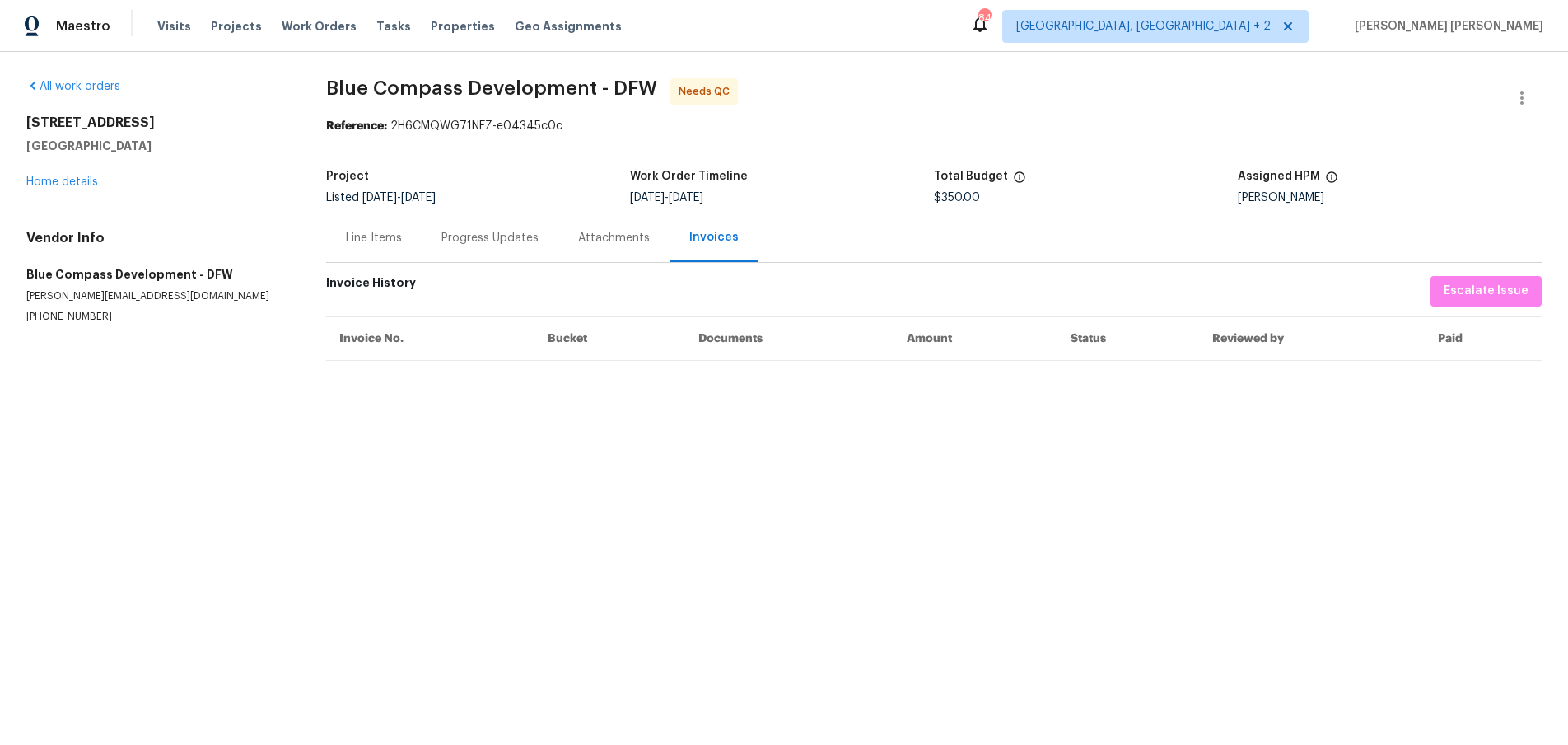
click at [371, 246] on div "Line Items" at bounding box center [373, 238] width 56 height 16
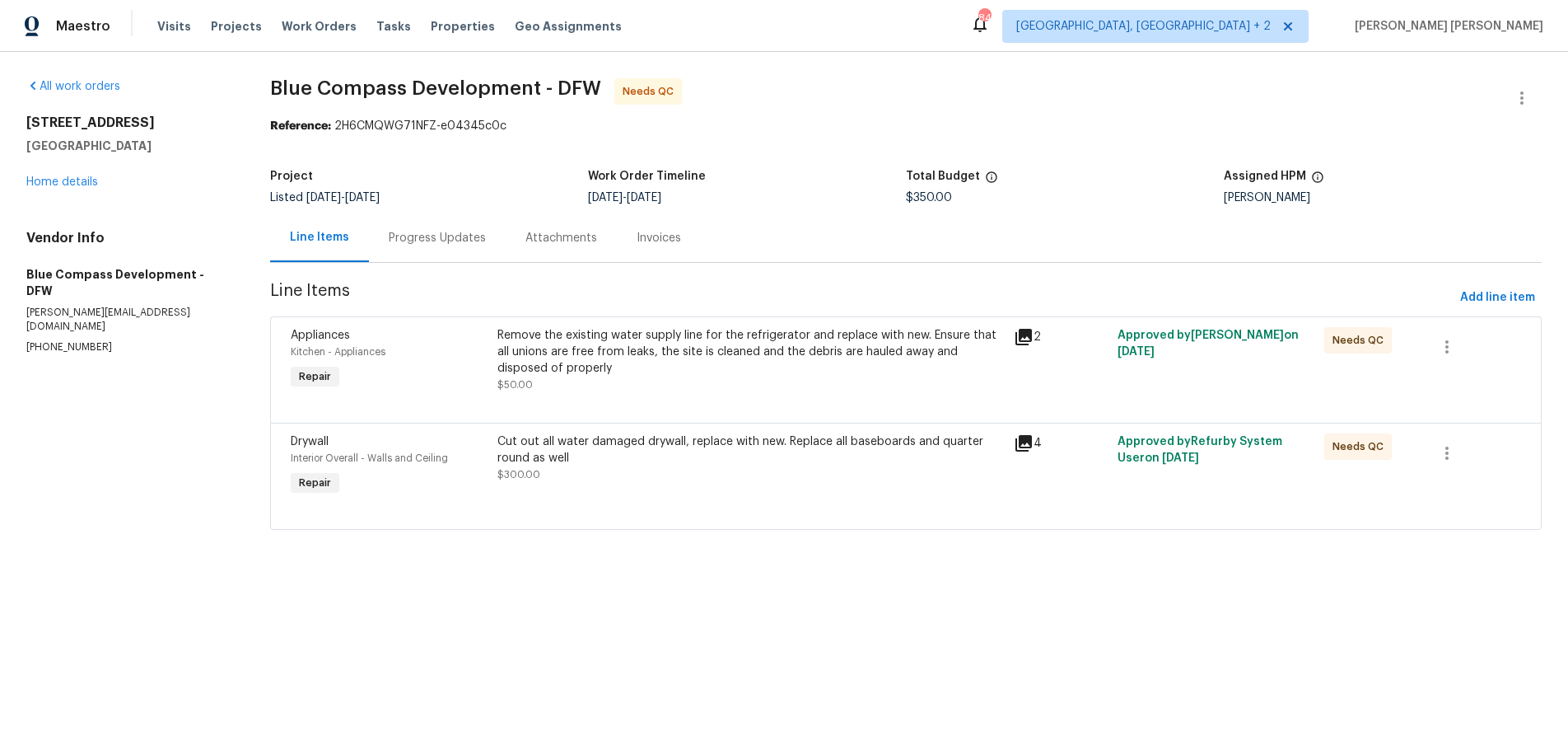
click at [437, 244] on div "Progress Updates" at bounding box center [437, 238] width 98 height 16
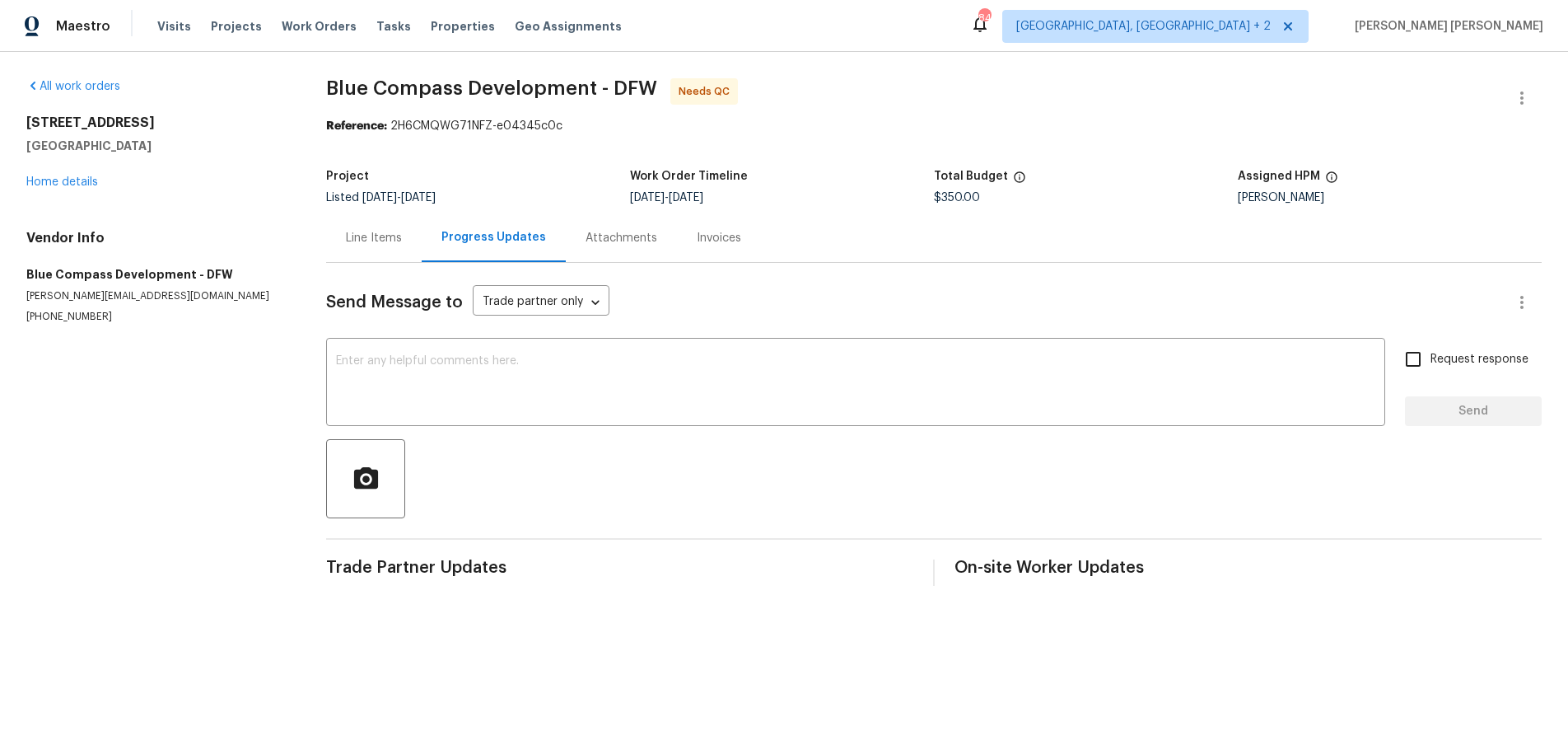
click at [368, 241] on div "Line Items" at bounding box center [373, 238] width 56 height 16
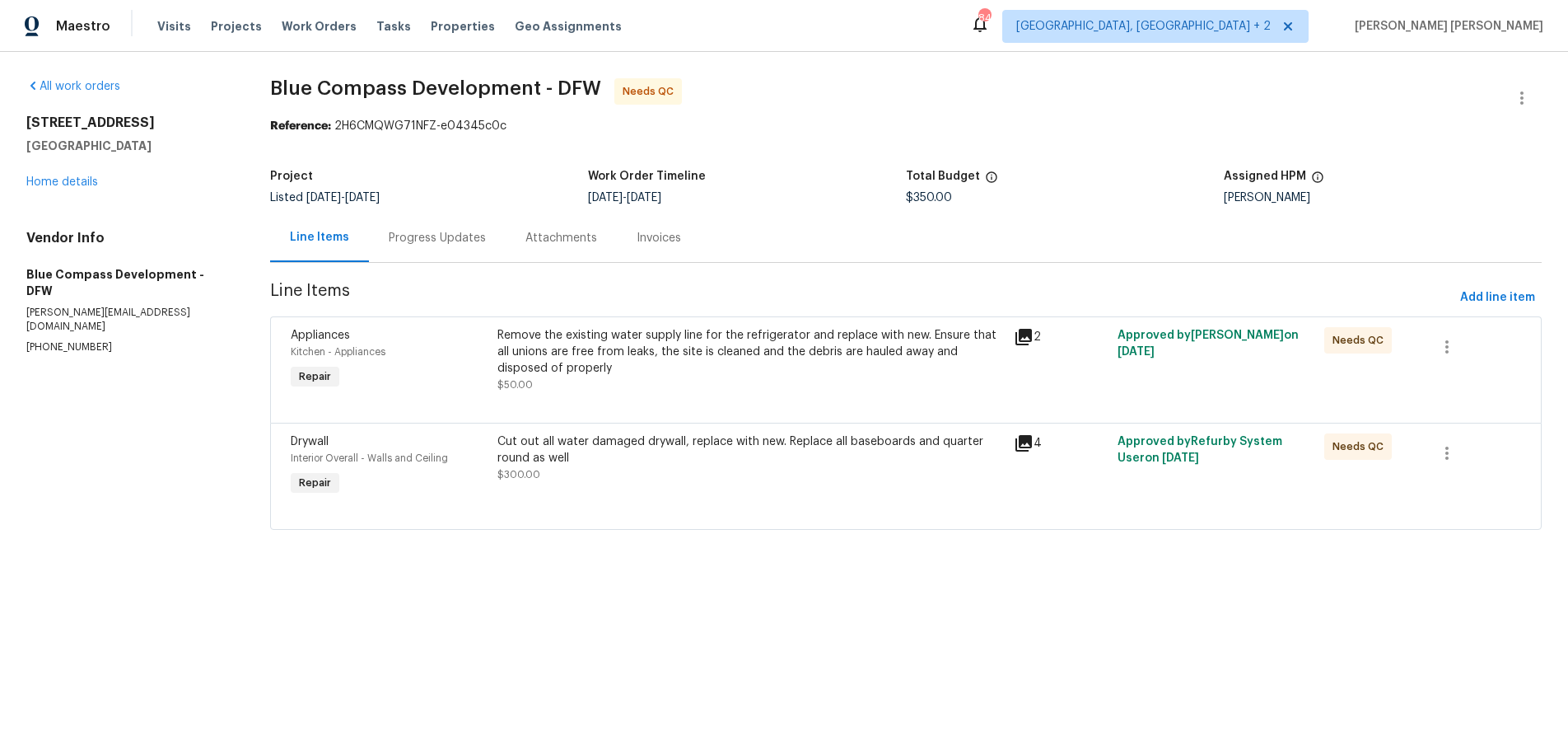
click at [695, 371] on div "Remove the existing water supply line for the refrigerator and replace with new…" at bounding box center [751, 351] width 507 height 49
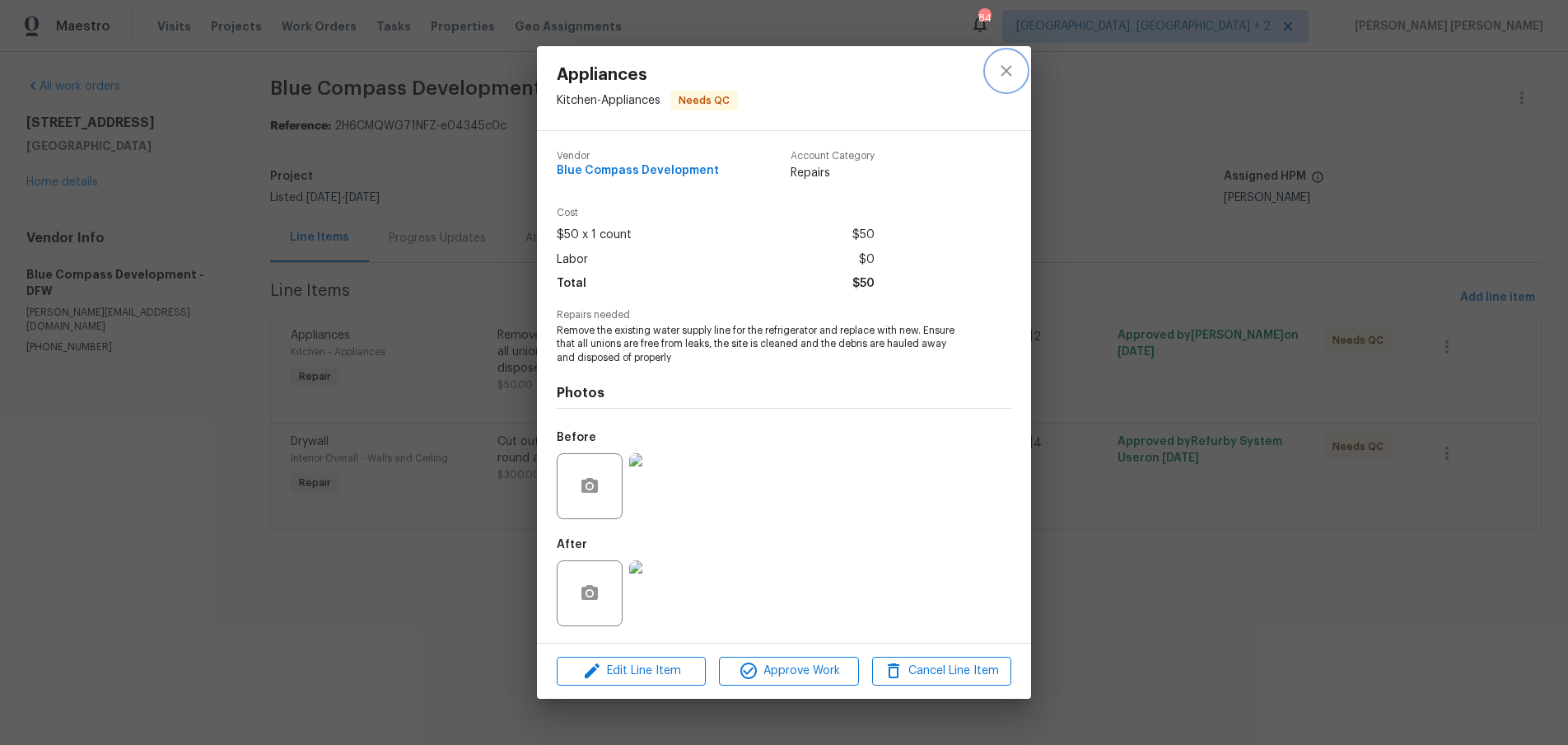
click at [1003, 68] on icon "close" at bounding box center [1006, 72] width 11 height 11
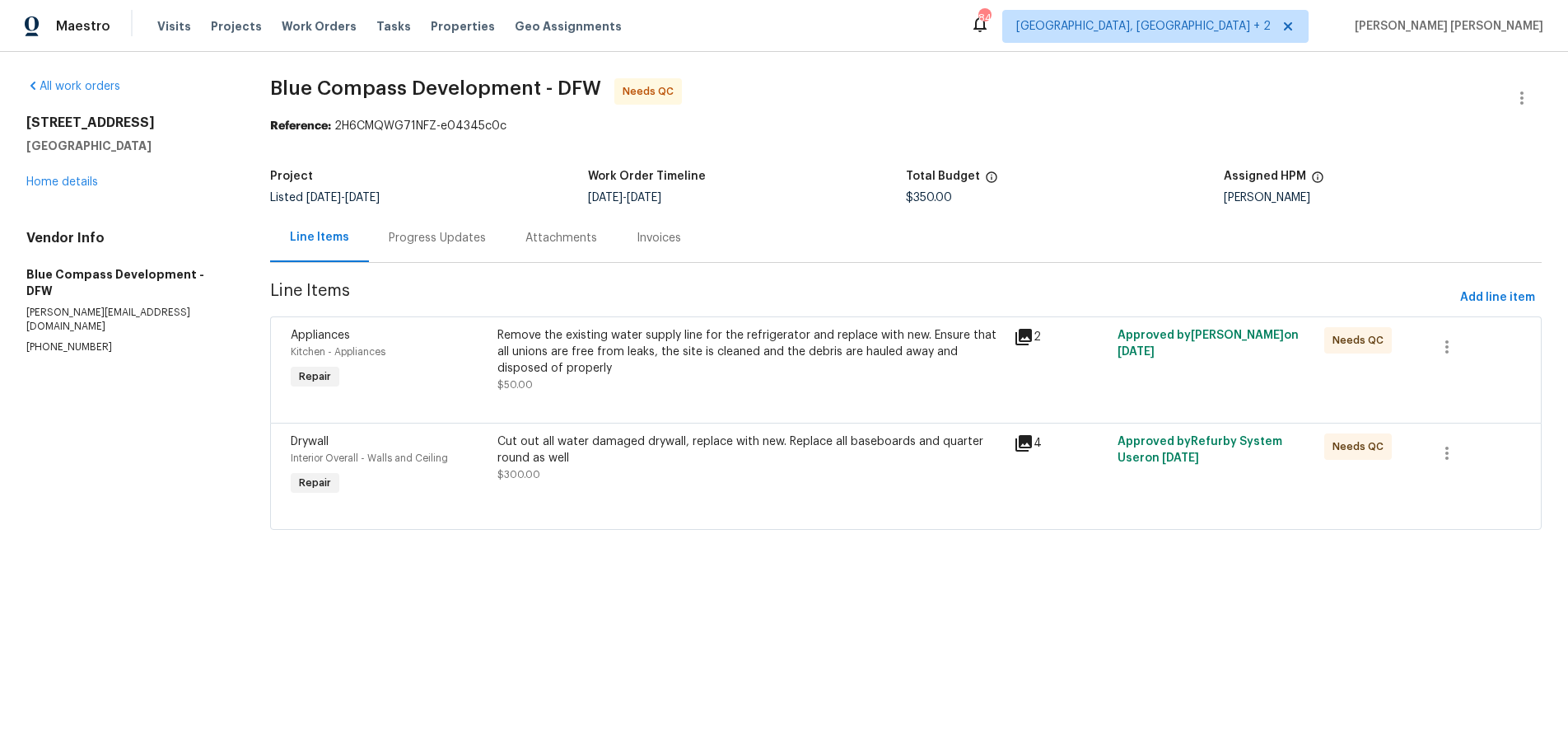
drag, startPoint x: 416, startPoint y: 234, endPoint x: 438, endPoint y: 261, distance: 34.8
click at [416, 234] on div "Progress Updates" at bounding box center [437, 238] width 98 height 16
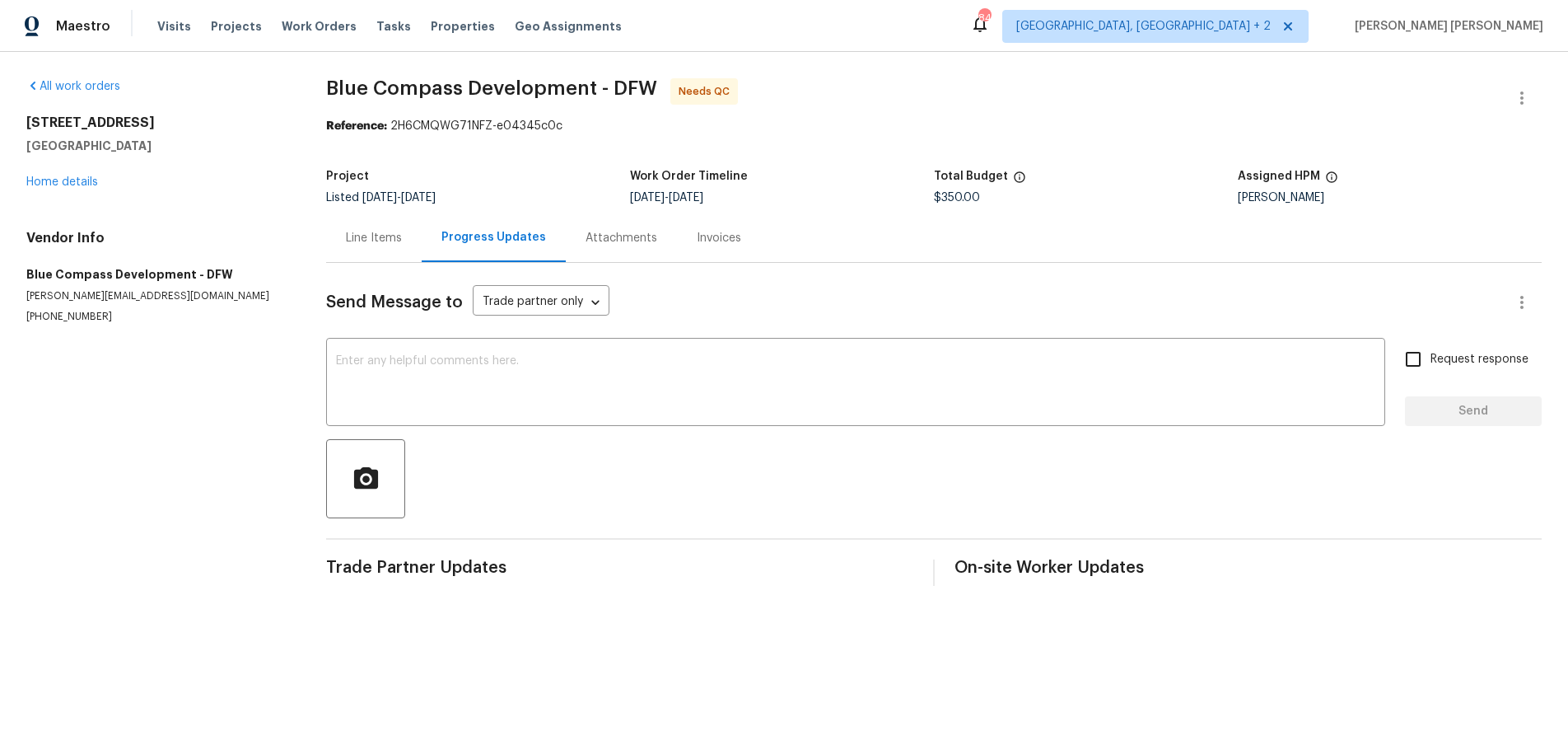
drag, startPoint x: 370, startPoint y: 239, endPoint x: 770, endPoint y: 540, distance: 500.6
click at [370, 239] on div "Line Items" at bounding box center [373, 238] width 56 height 16
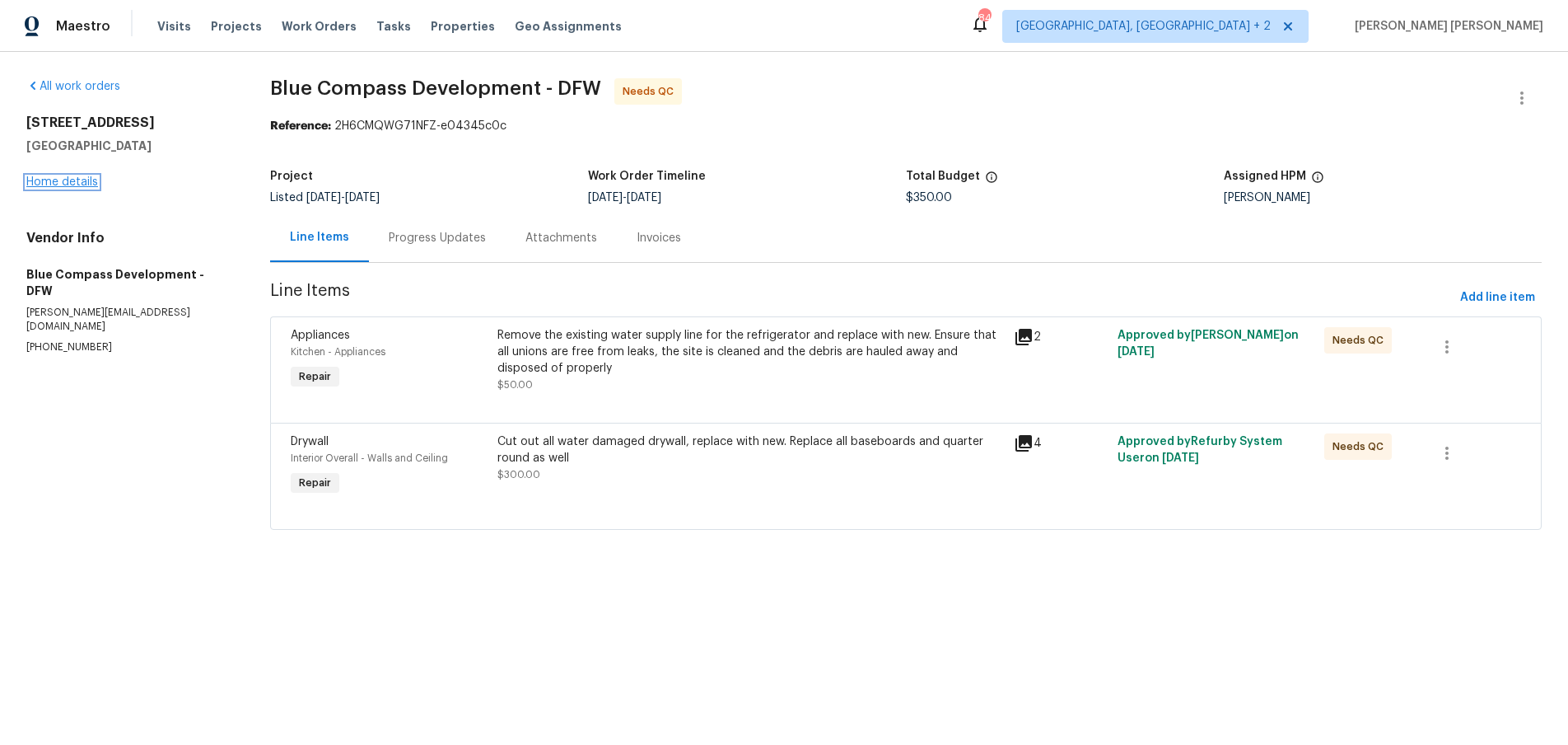
click at [86, 185] on link "Home details" at bounding box center [62, 182] width 72 height 12
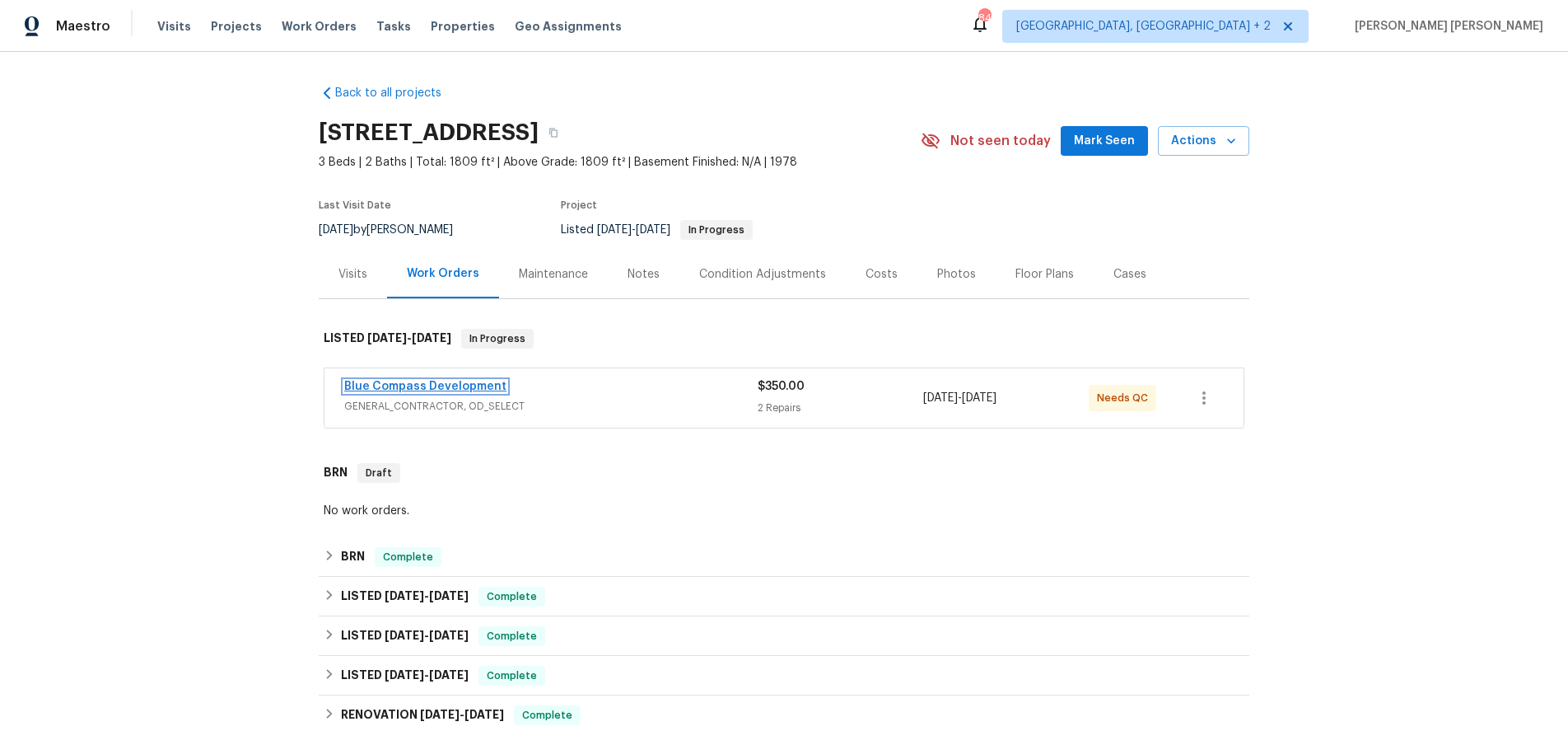
click at [468, 390] on link "Blue Compass Development" at bounding box center [425, 386] width 162 height 12
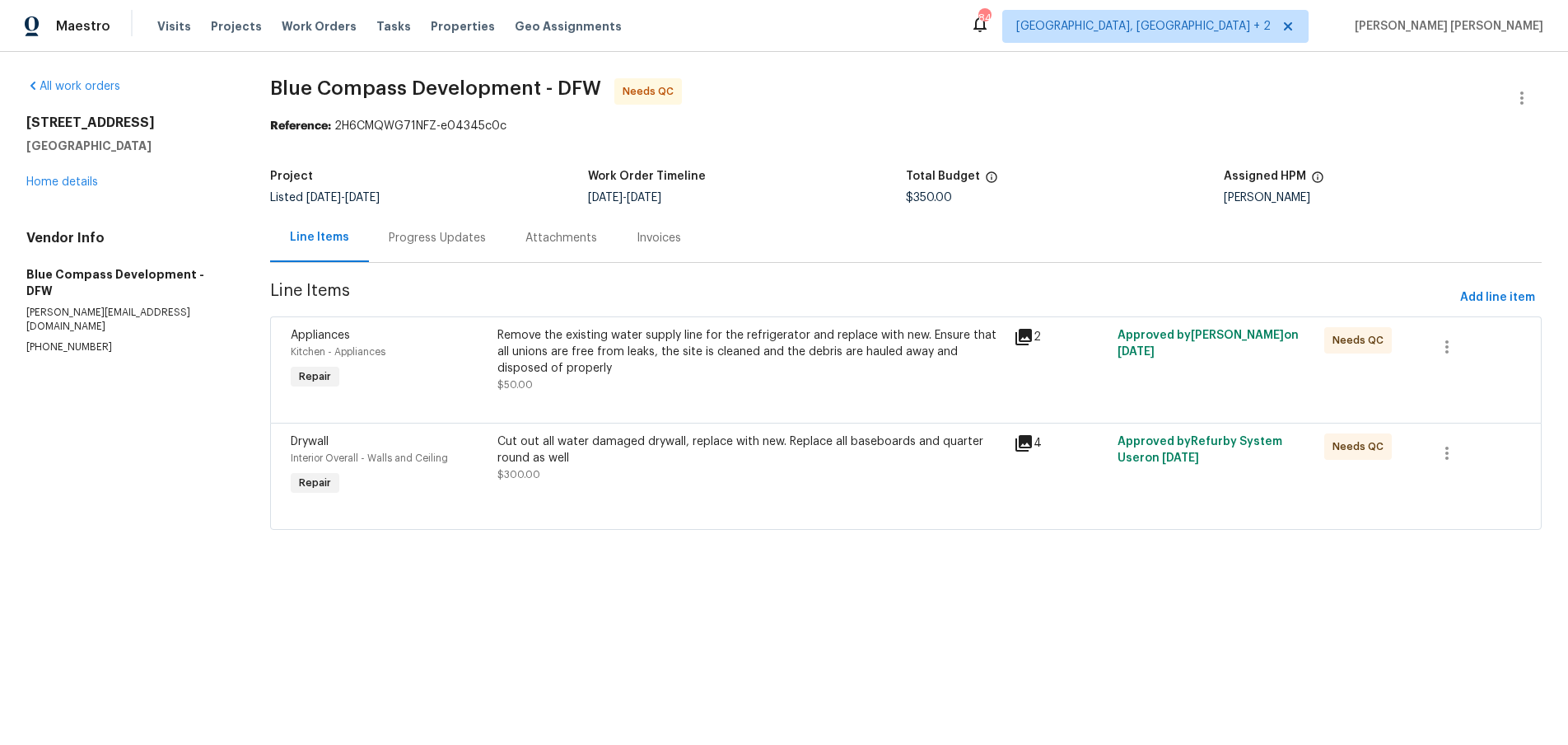
click at [1027, 340] on icon at bounding box center [1023, 337] width 20 height 20
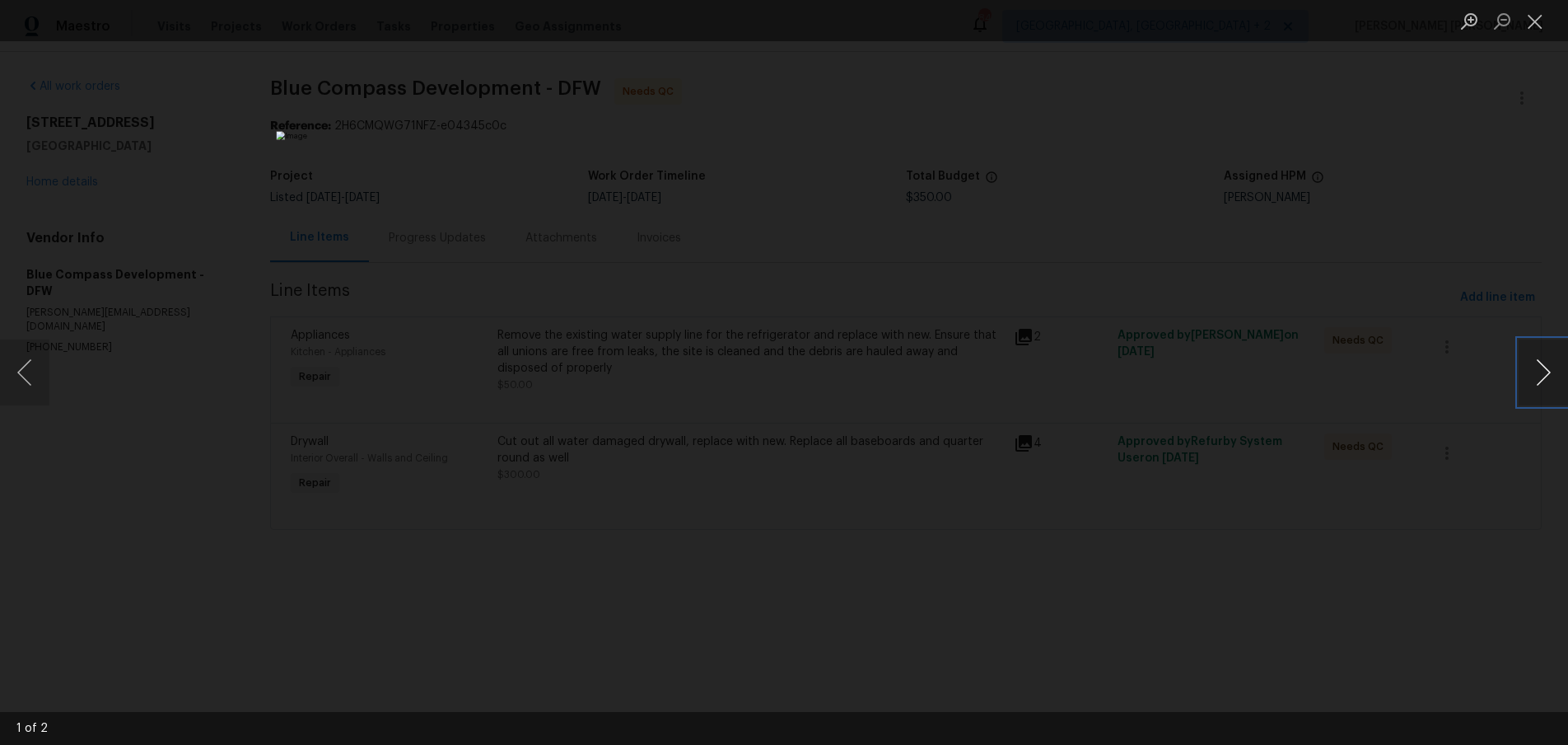
click at [1547, 380] on button "Next image" at bounding box center [1542, 372] width 49 height 66
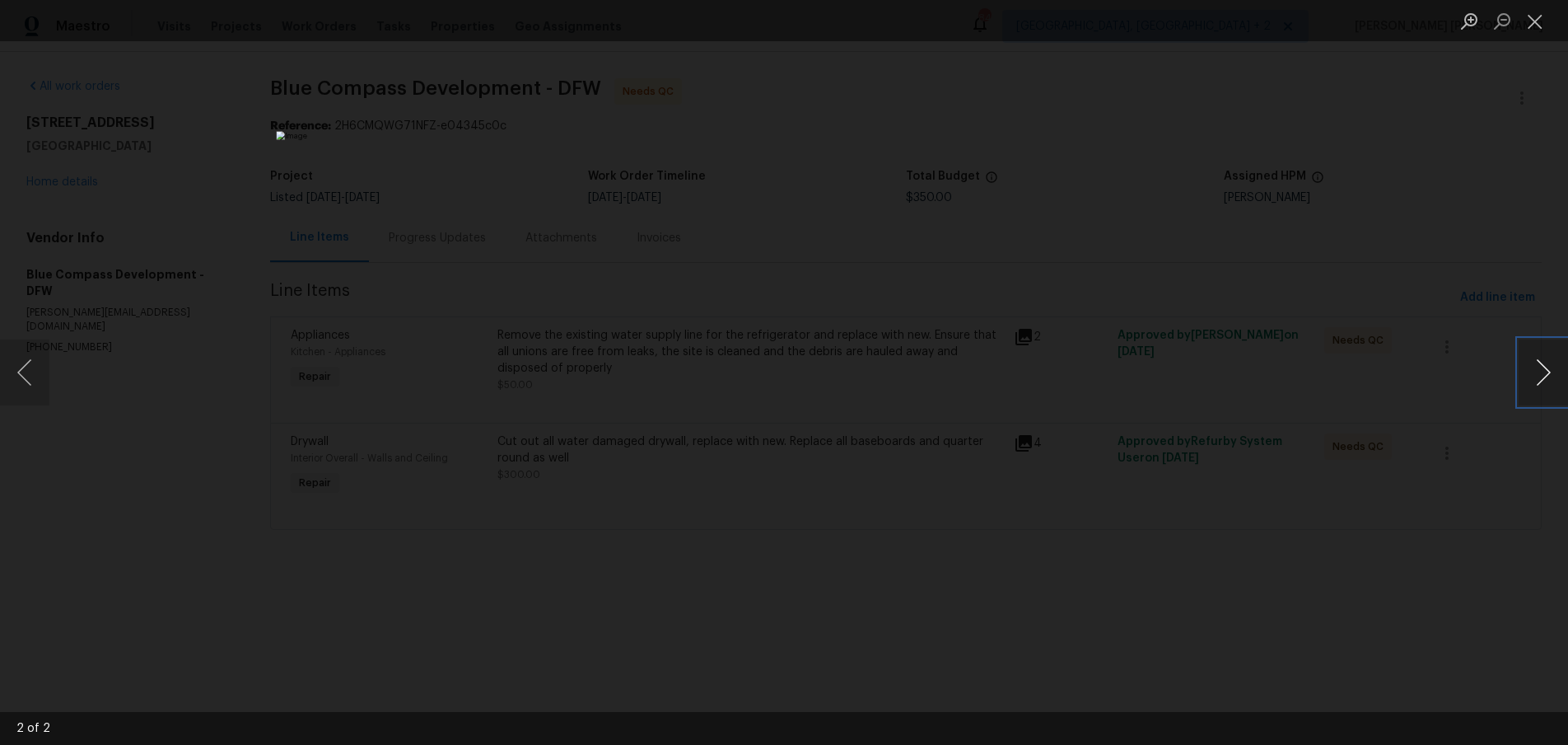
click at [1547, 380] on button "Next image" at bounding box center [1542, 372] width 49 height 66
click at [1294, 613] on div "Lightbox" at bounding box center [784, 372] width 1568 height 745
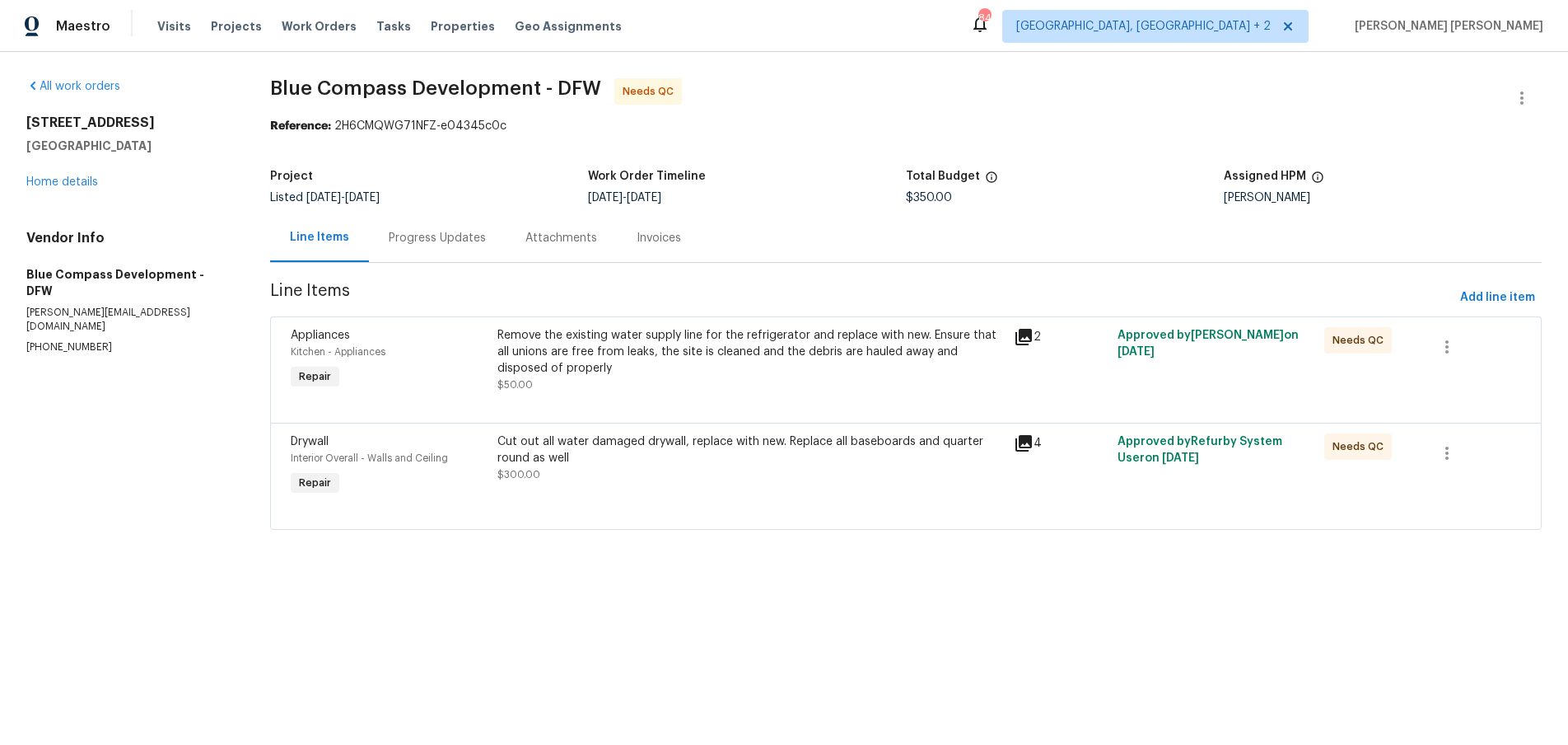
click at [437, 241] on div "Progress Updates" at bounding box center [437, 238] width 98 height 16
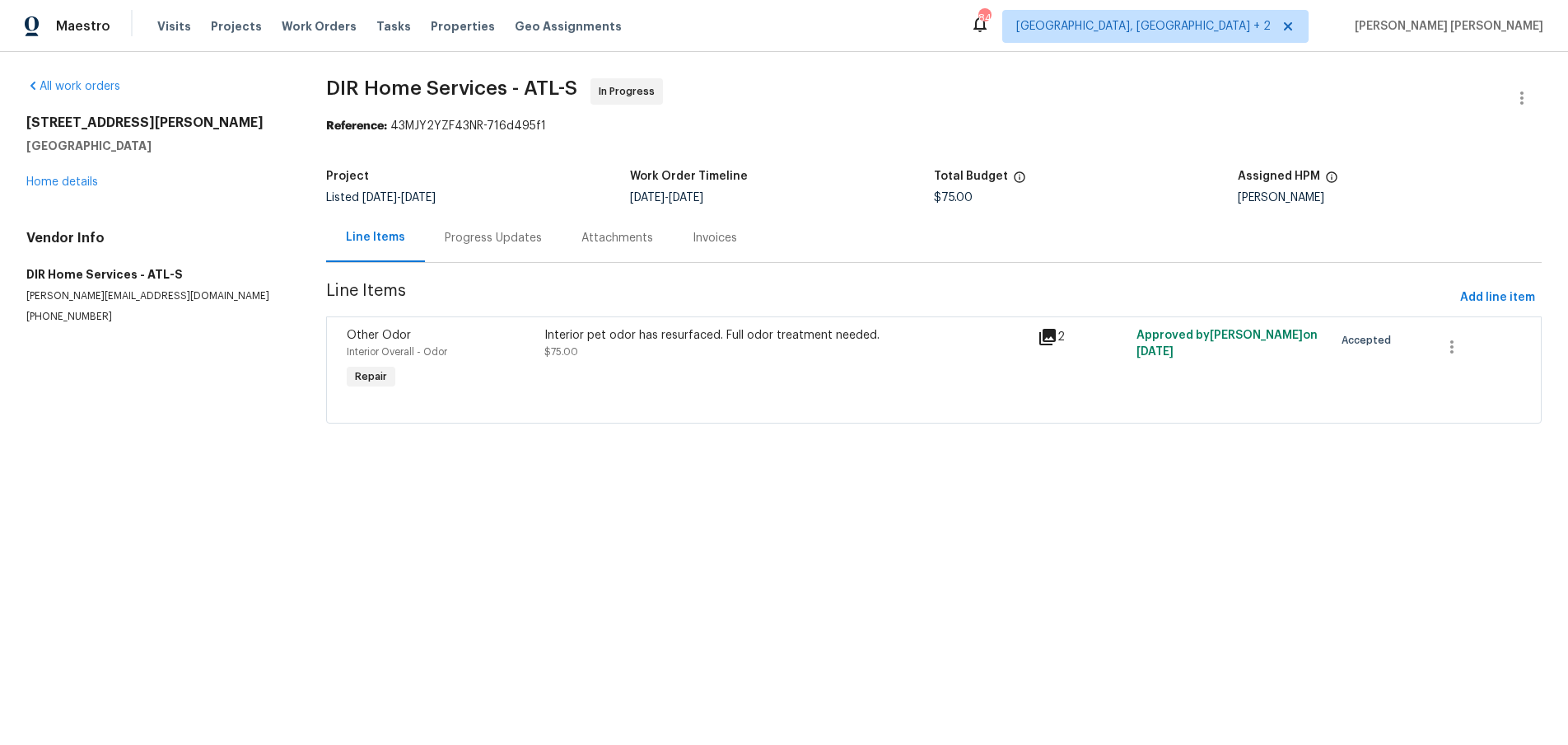
click at [1052, 338] on icon at bounding box center [1047, 337] width 16 height 16
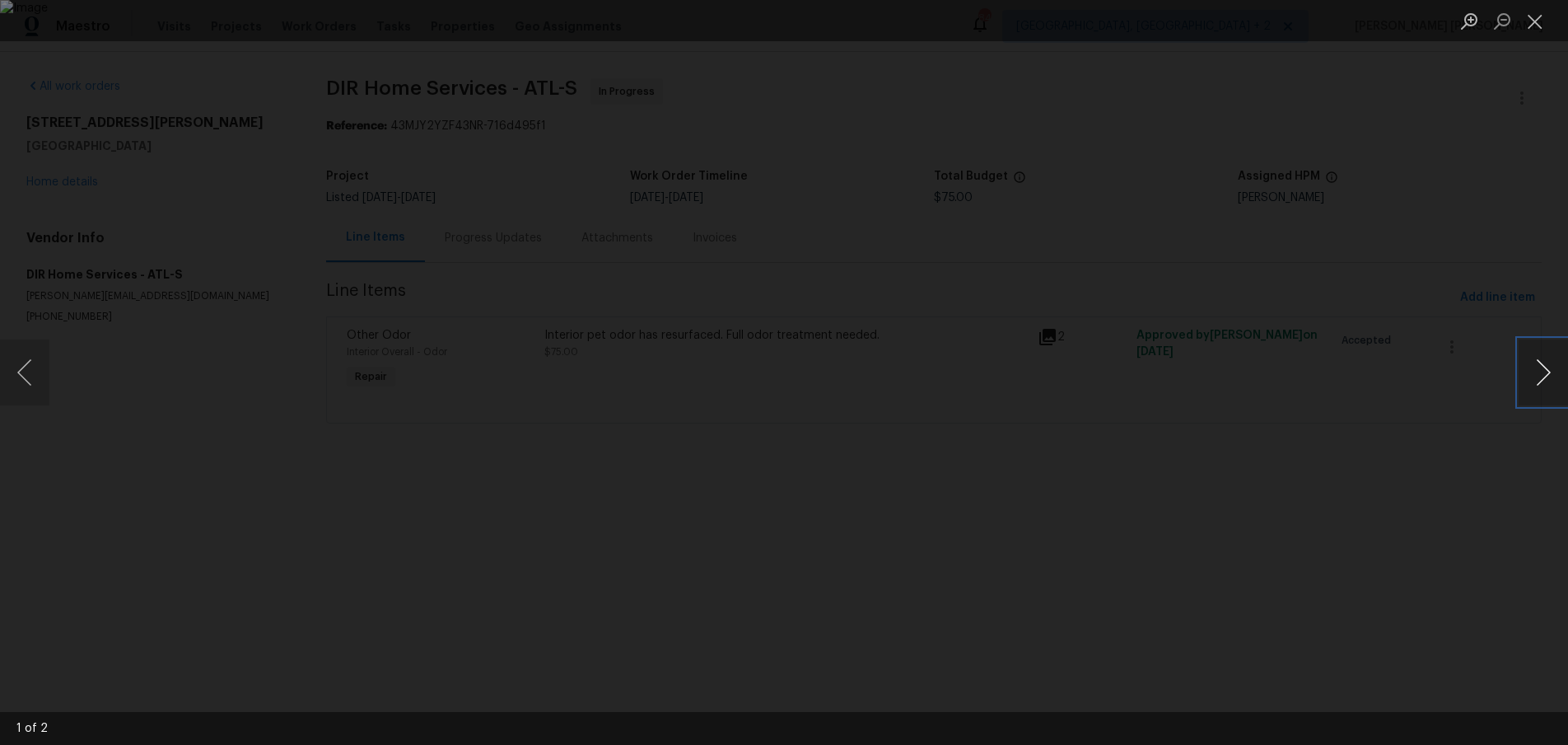
click at [1537, 381] on button "Next image" at bounding box center [1542, 372] width 49 height 66
click at [1414, 513] on div "Lightbox" at bounding box center [784, 372] width 1568 height 745
drag, startPoint x: 1414, startPoint y: 513, endPoint x: 1405, endPoint y: 512, distance: 9.1
click at [1414, 513] on div "Lightbox" at bounding box center [784, 372] width 1568 height 745
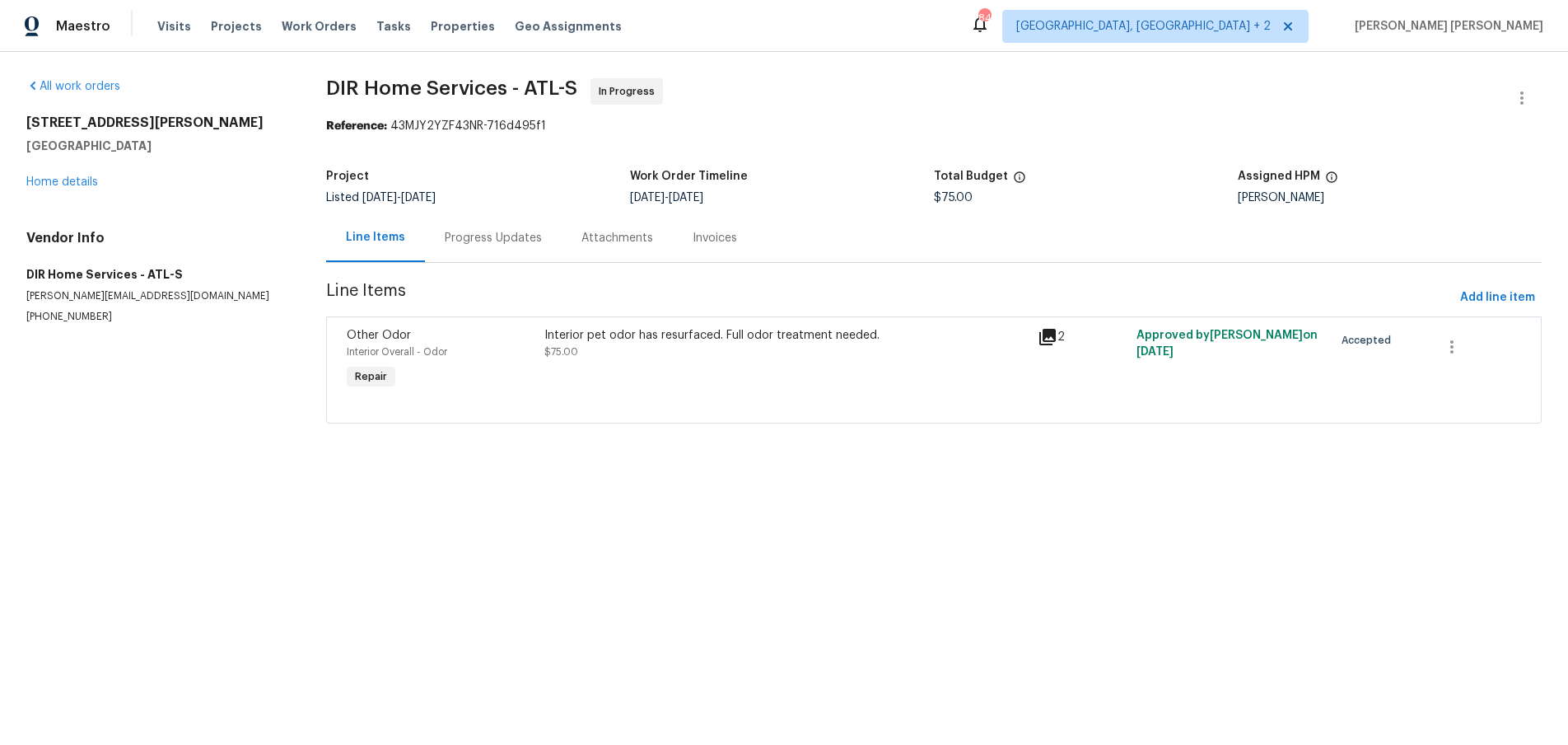
click at [60, 173] on div "2997 Burton Cir Gainesville, GA 30507 Home details" at bounding box center [156, 152] width 260 height 76
click at [63, 177] on link "Home details" at bounding box center [62, 182] width 72 height 12
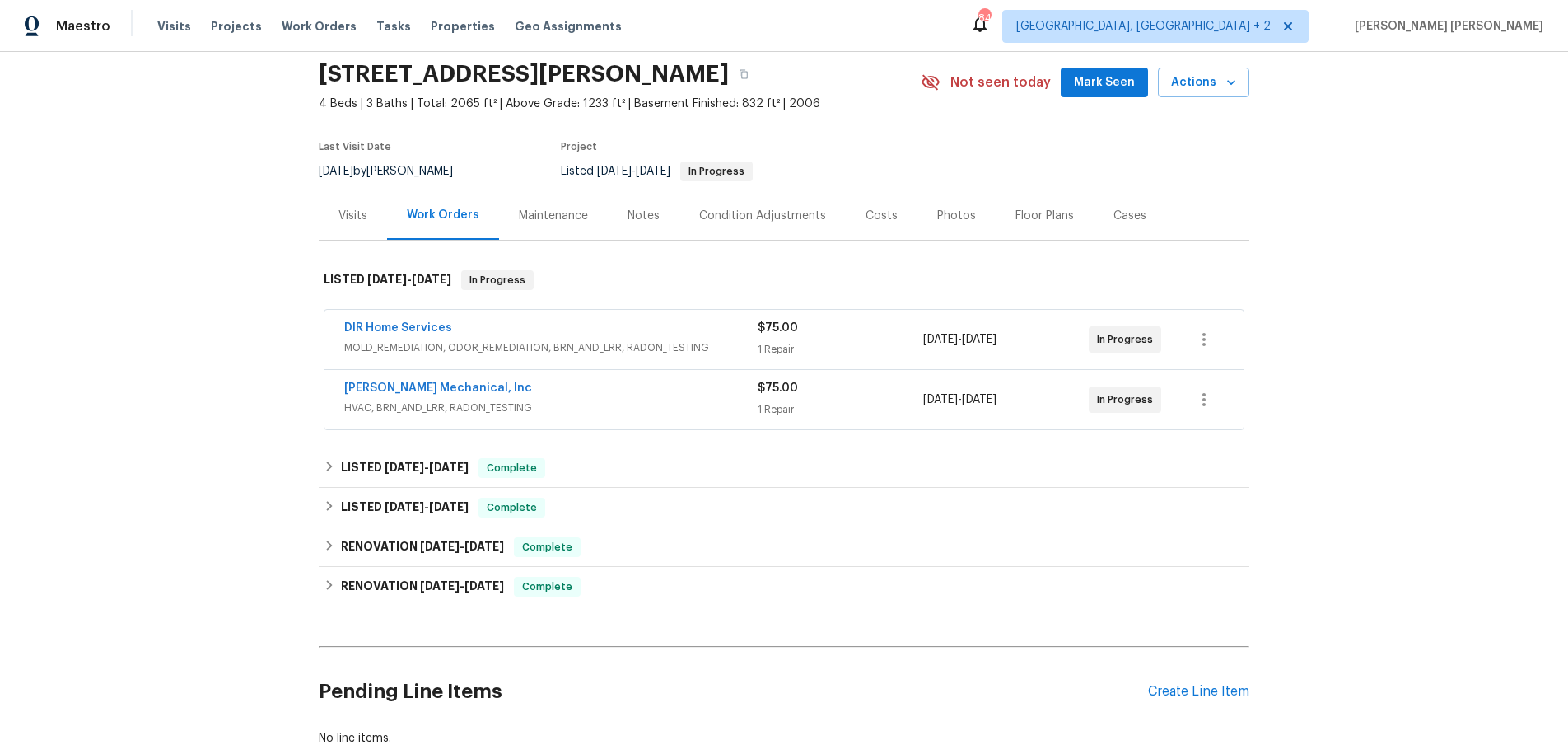
scroll to position [75, 0]
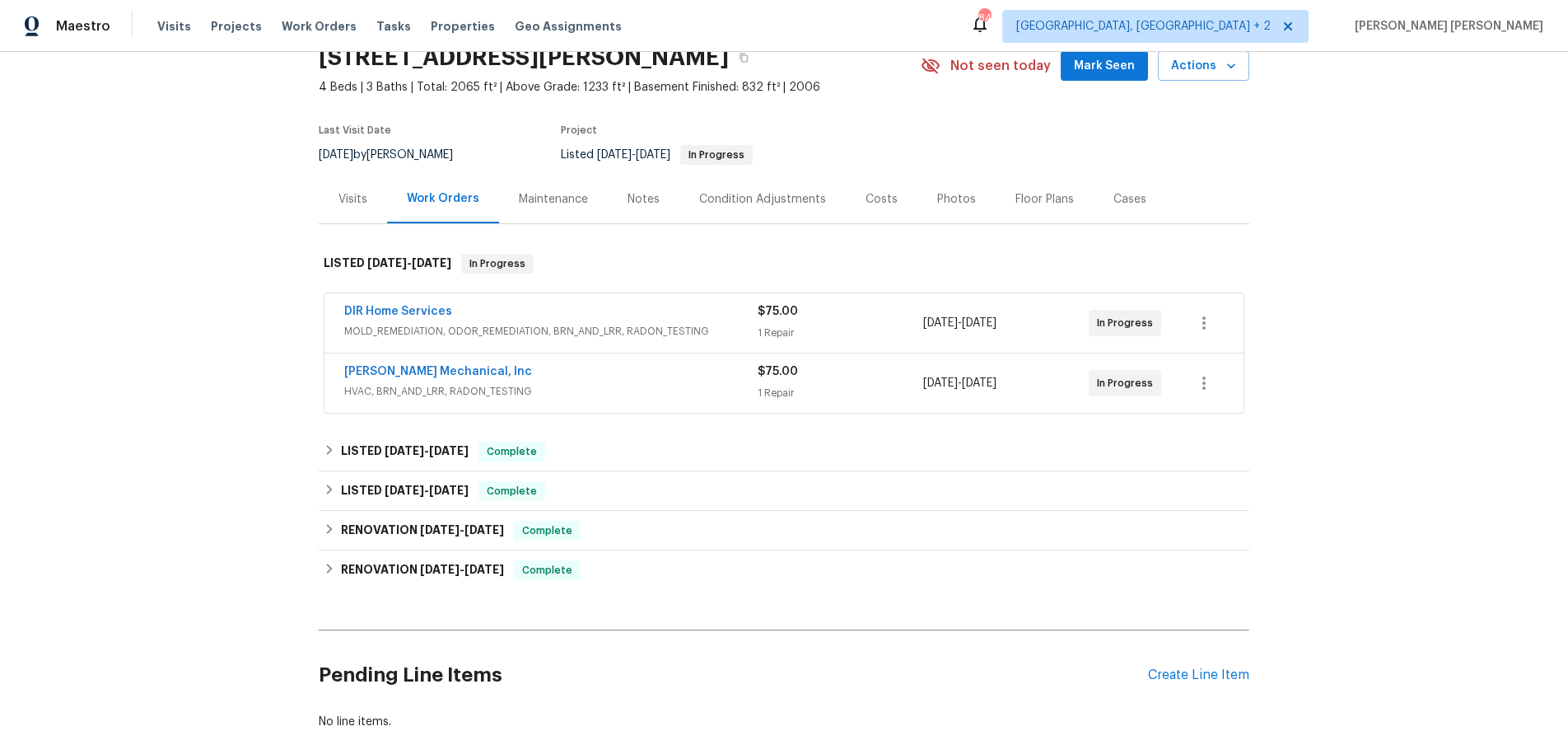
click at [640, 375] on div "JH Martin Mechanical, Inc" at bounding box center [551, 373] width 413 height 20
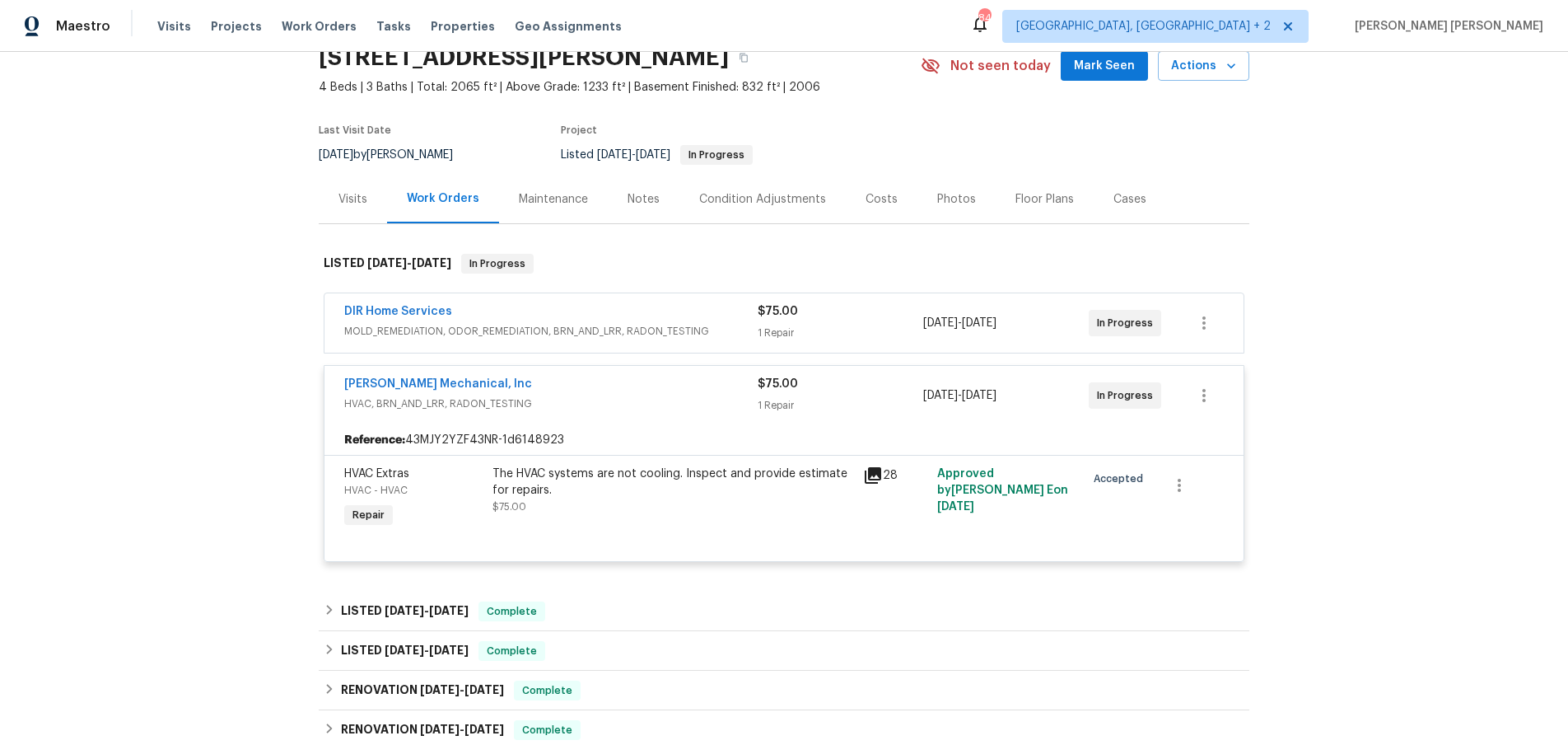
click at [640, 376] on div "JH Martin Mechanical, Inc" at bounding box center [551, 386] width 413 height 20
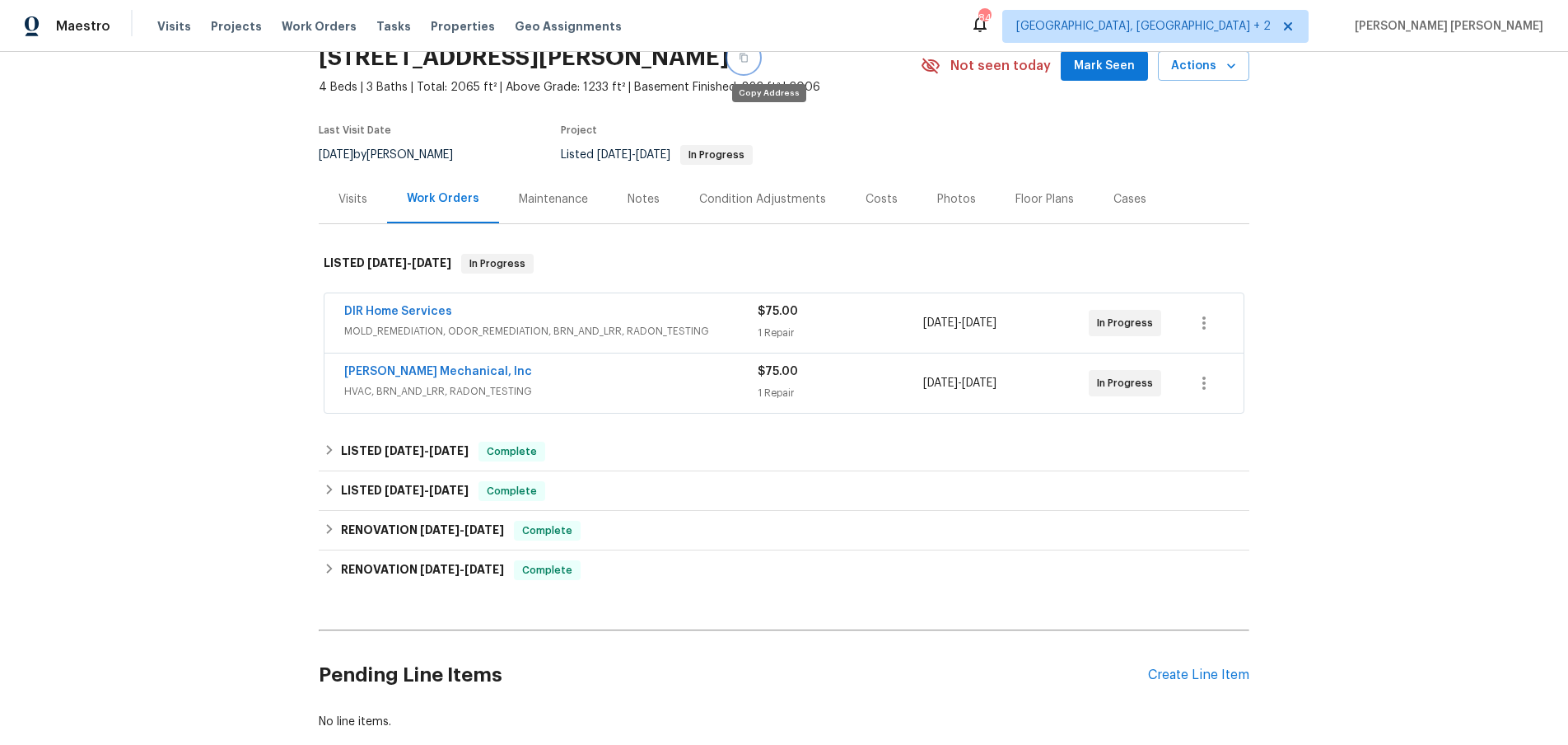
click at [758, 64] on button "button" at bounding box center [743, 57] width 30 height 30
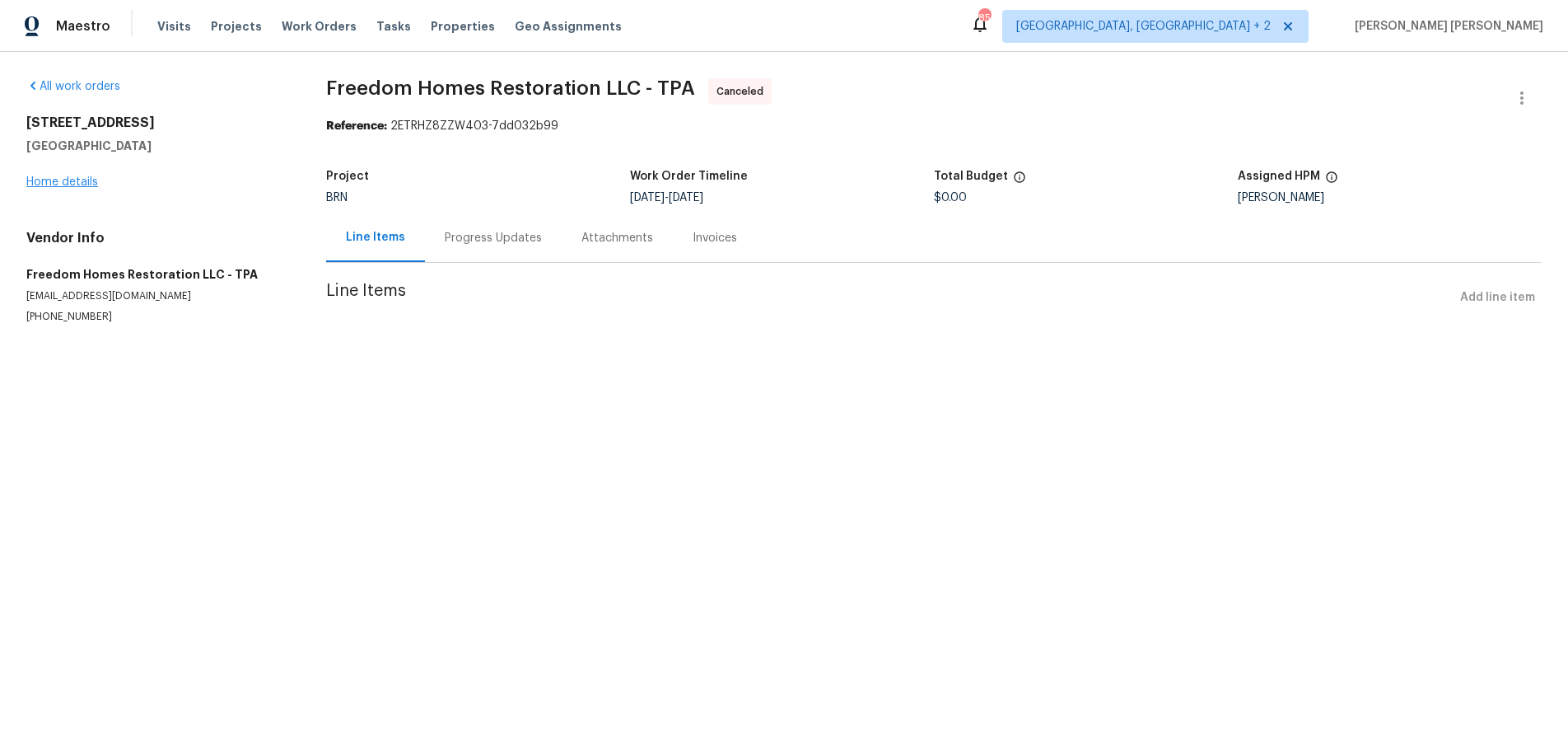
click at [53, 187] on div "2400 Feather Sound Dr Apt 211 Clearwater, FL 33762 Home details" at bounding box center [156, 152] width 260 height 76
click at [58, 185] on link "Home details" at bounding box center [62, 182] width 72 height 12
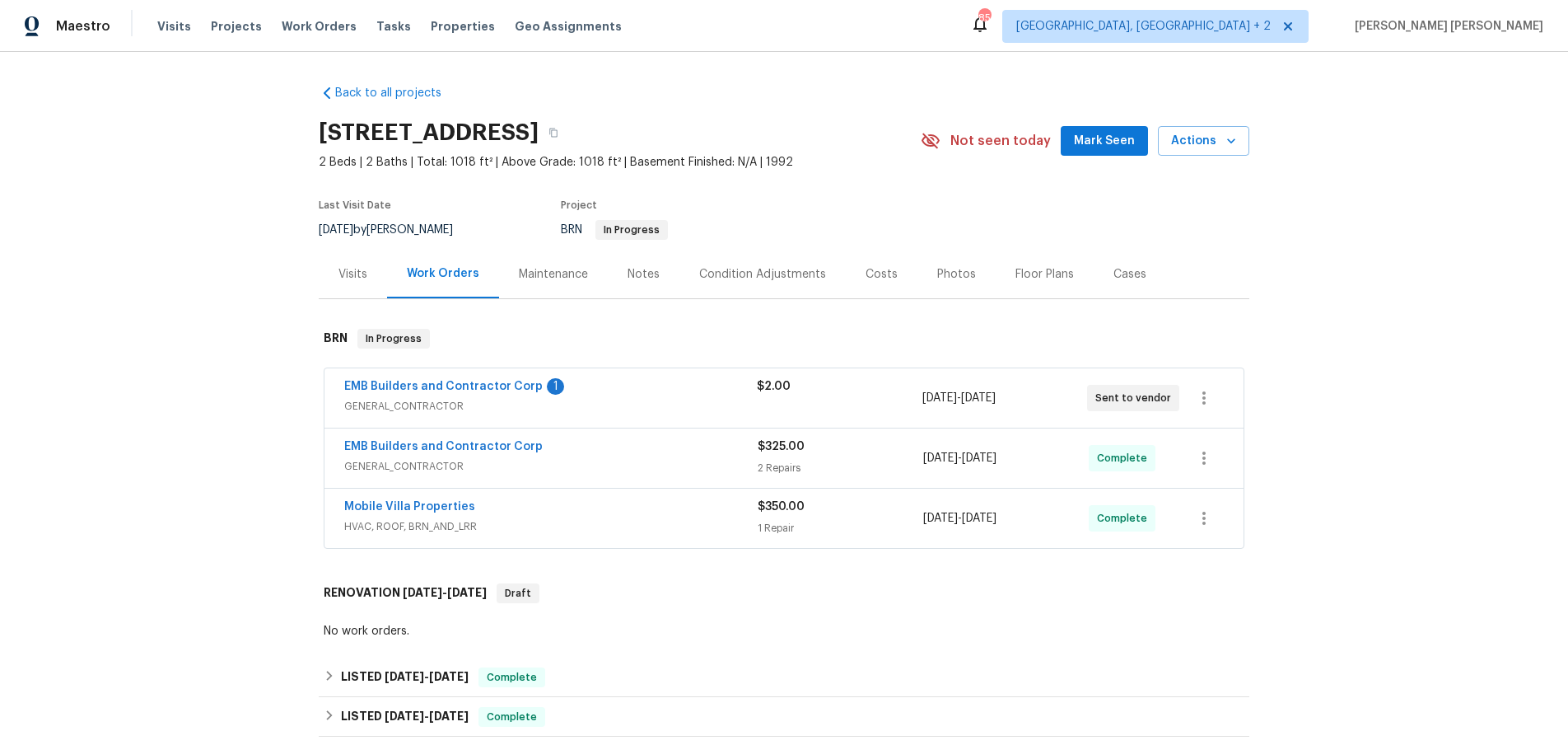
click at [632, 415] on span "GENERAL_CONTRACTOR" at bounding box center [550, 406] width 413 height 16
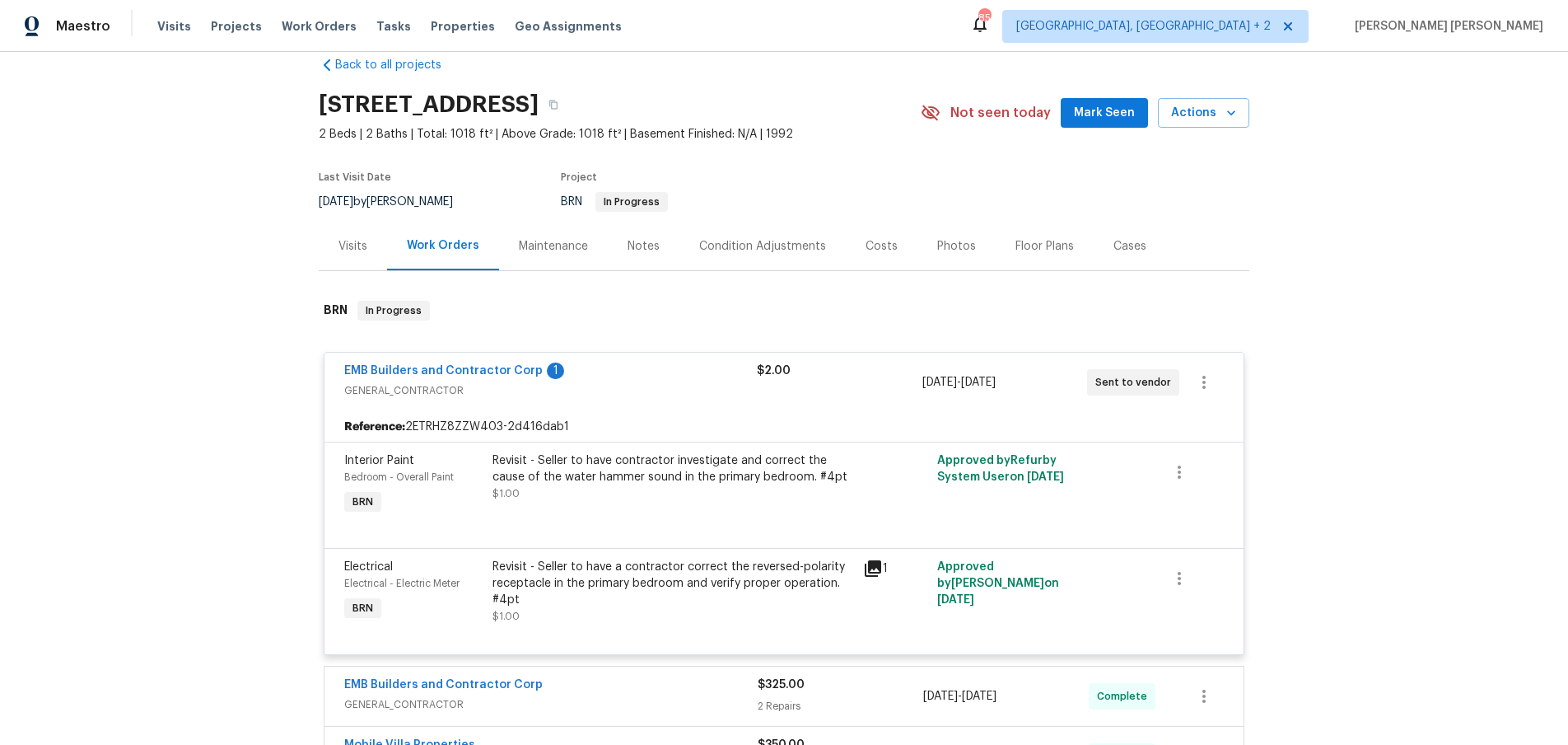
scroll to position [29, 0]
click at [460, 378] on span "EMB Builders and Contractor Corp" at bounding box center [444, 370] width 199 height 16
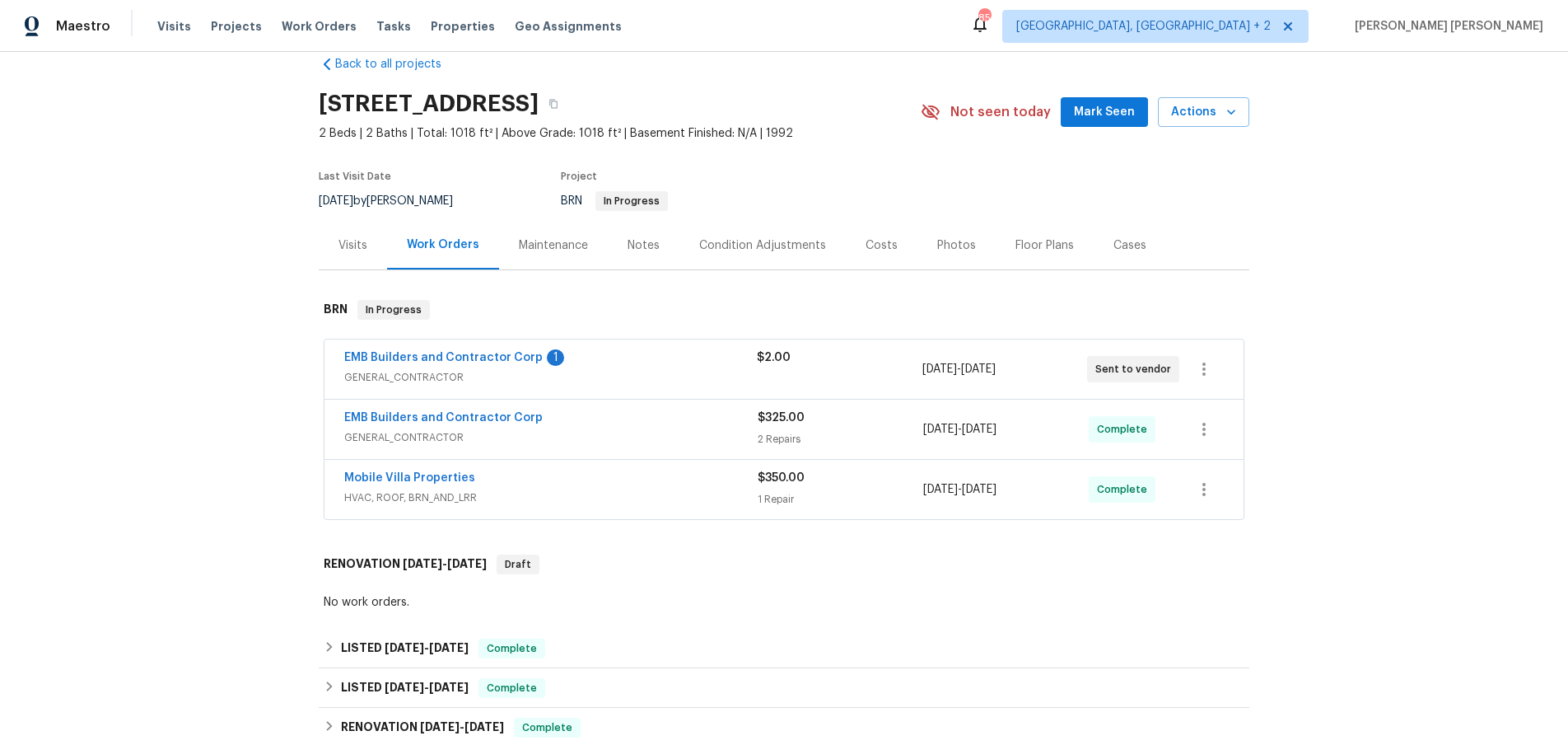
click at [462, 365] on span "EMB Builders and Contractor Corp" at bounding box center [444, 357] width 199 height 16
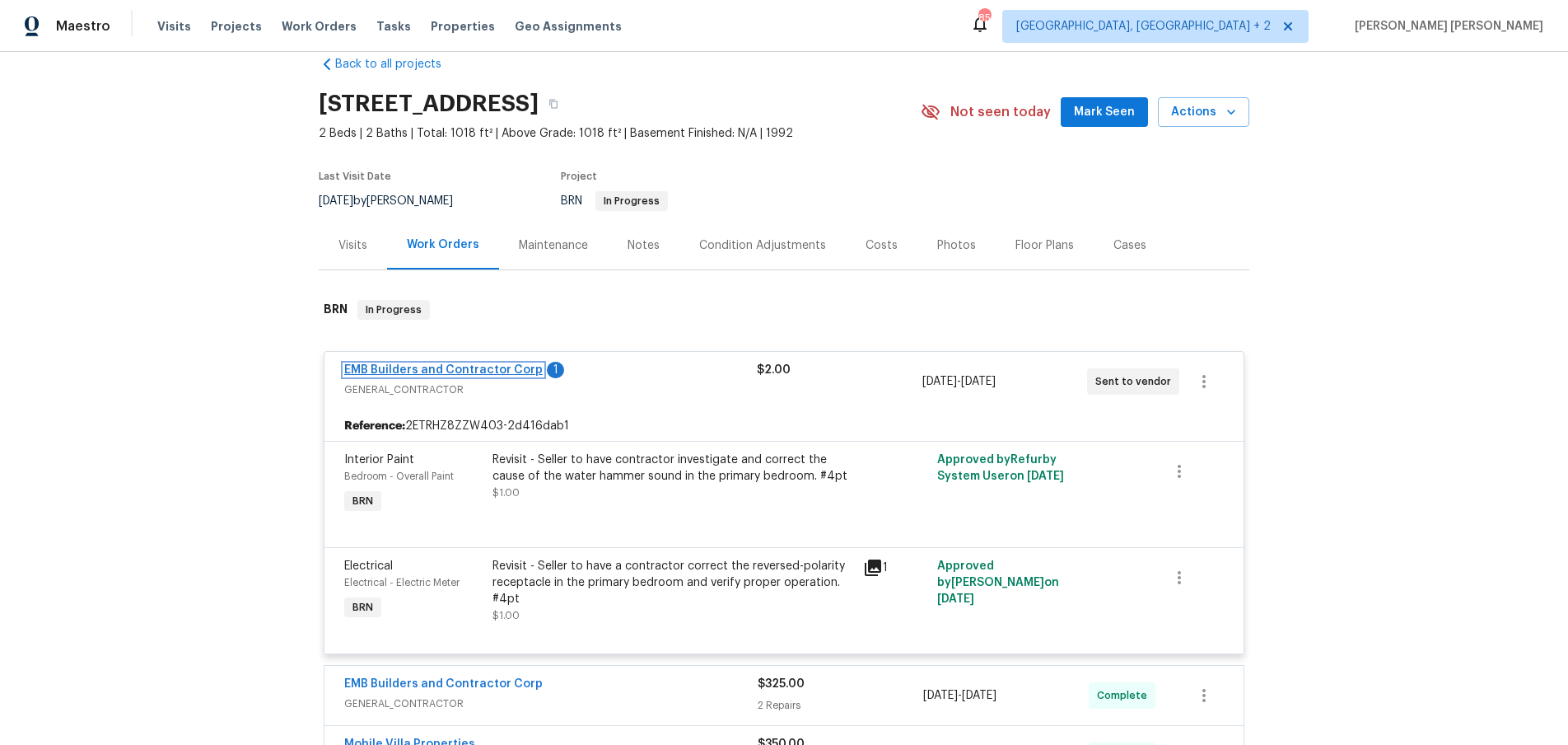
click at [464, 376] on link "EMB Builders and Contractor Corp" at bounding box center [444, 370] width 199 height 12
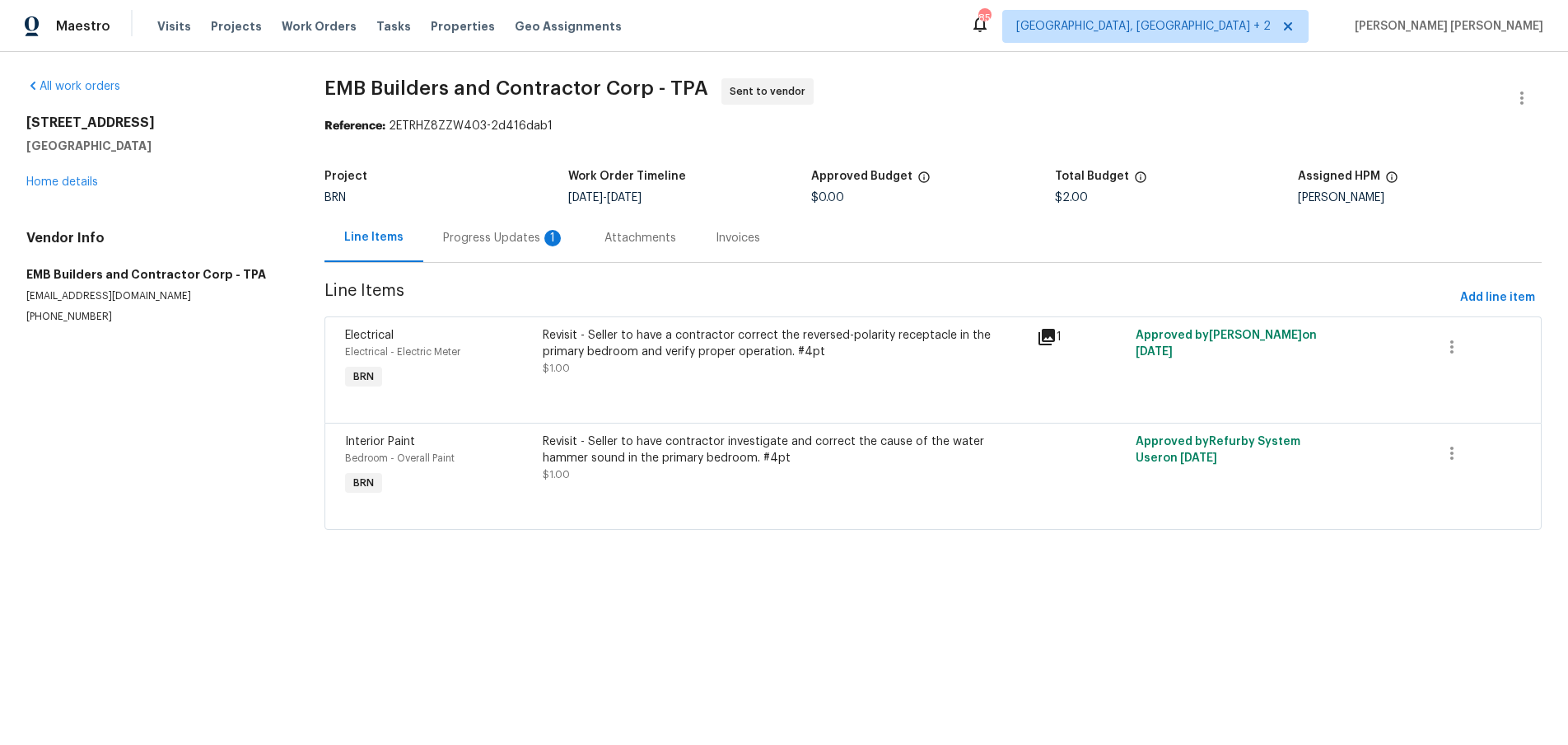
click at [481, 235] on div "Progress Updates 1" at bounding box center [504, 238] width 122 height 16
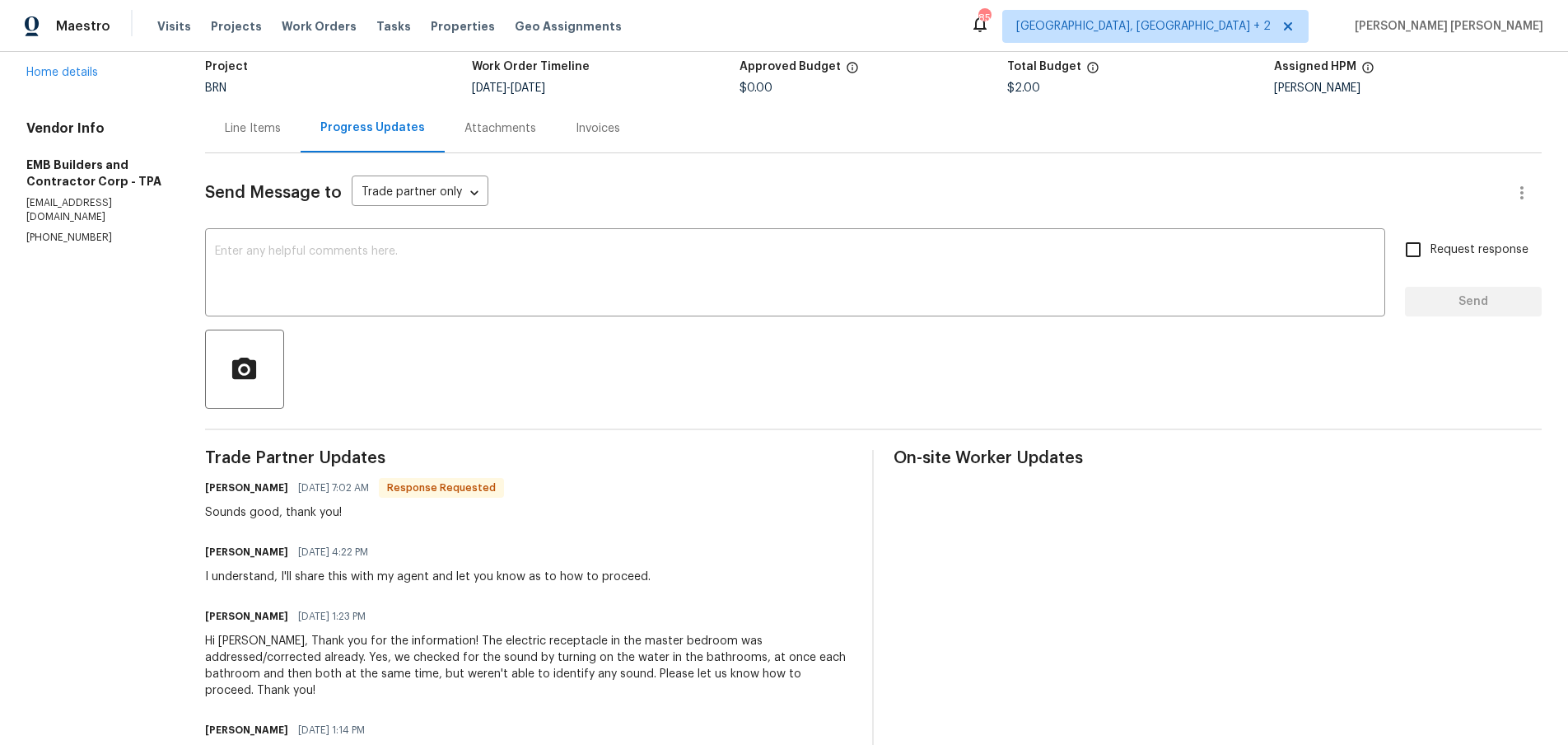
scroll to position [208, 0]
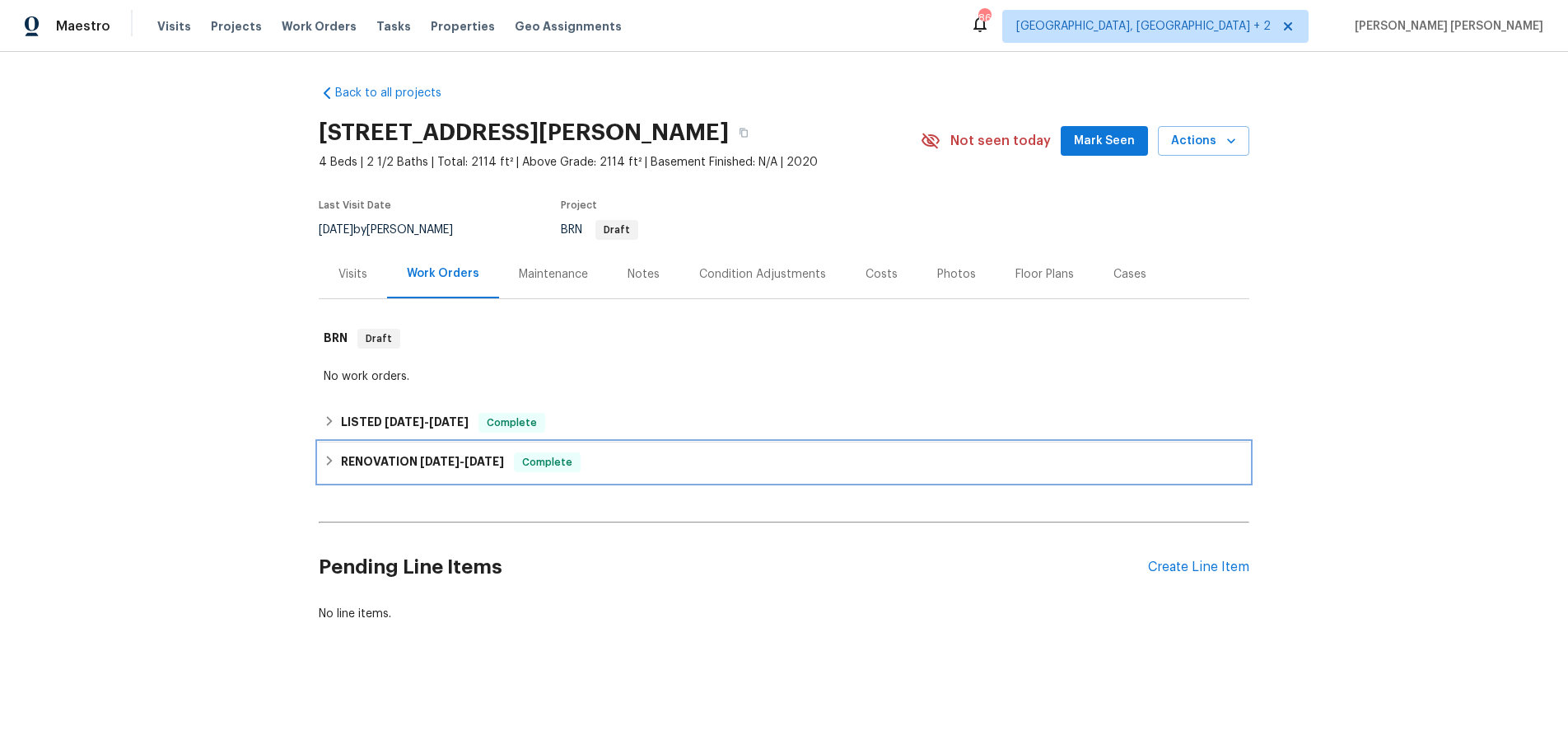
click at [328, 459] on icon at bounding box center [329, 460] width 12 height 12
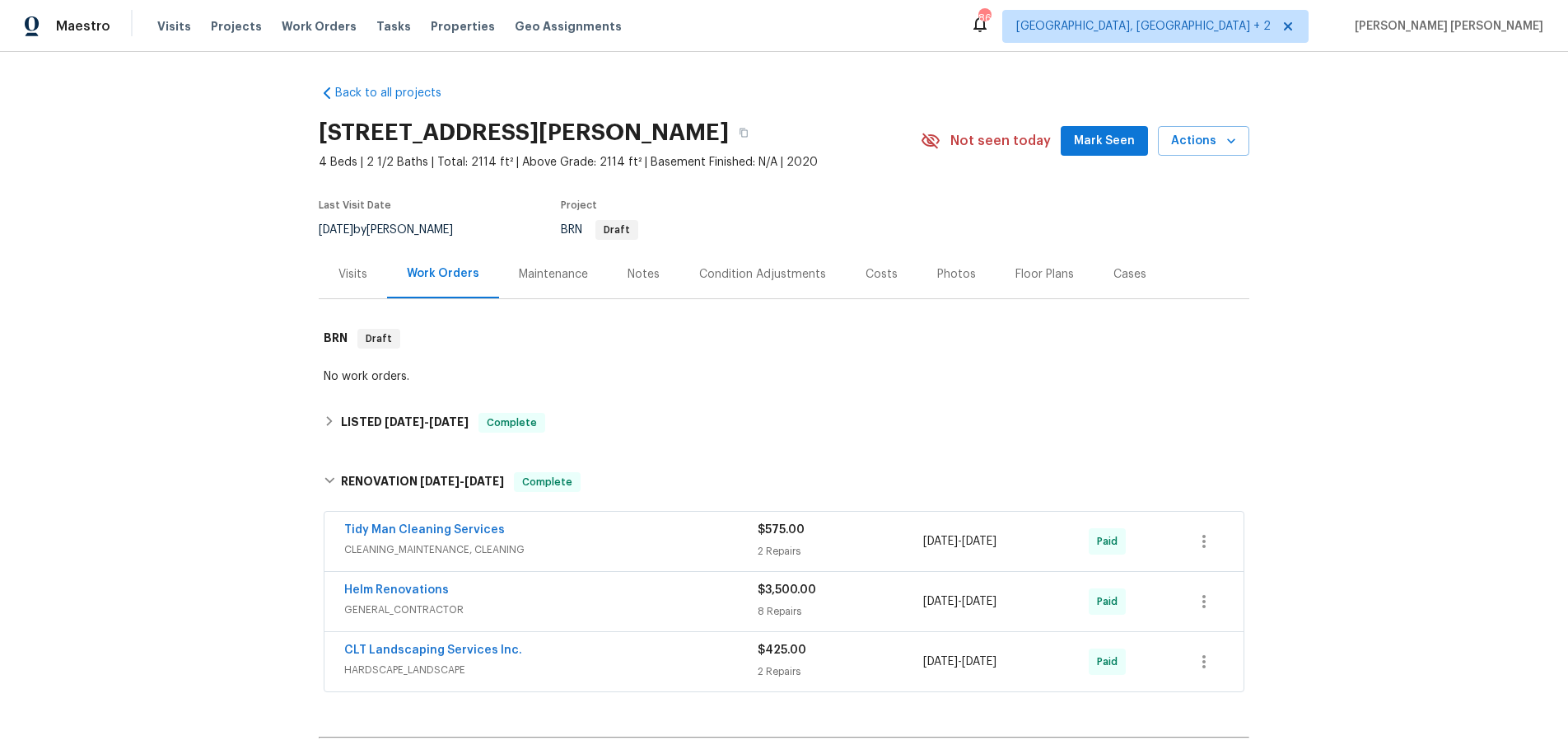
click at [677, 607] on span "GENERAL_CONTRACTOR" at bounding box center [551, 610] width 413 height 16
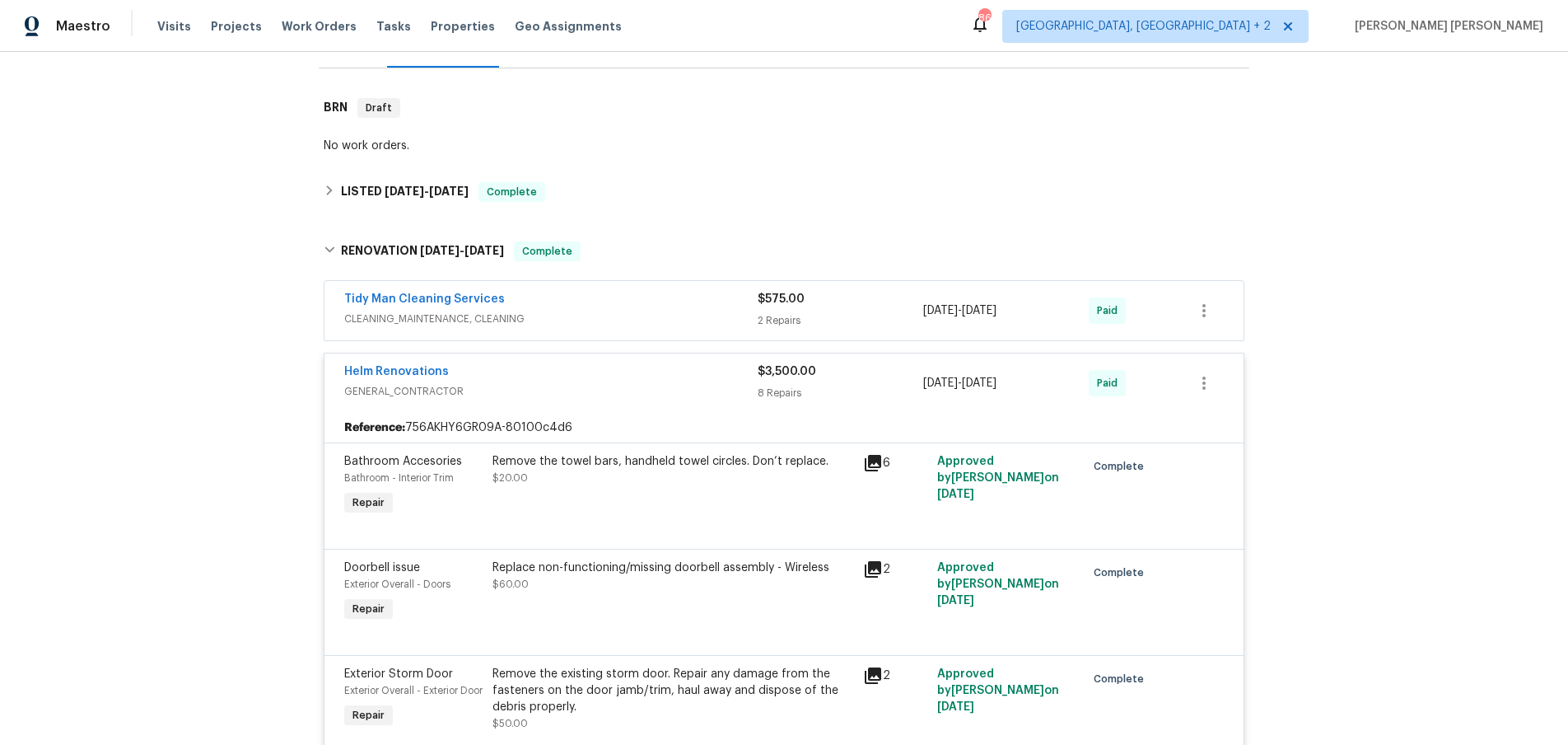
click at [581, 390] on span "GENERAL_CONTRACTOR" at bounding box center [551, 391] width 413 height 16
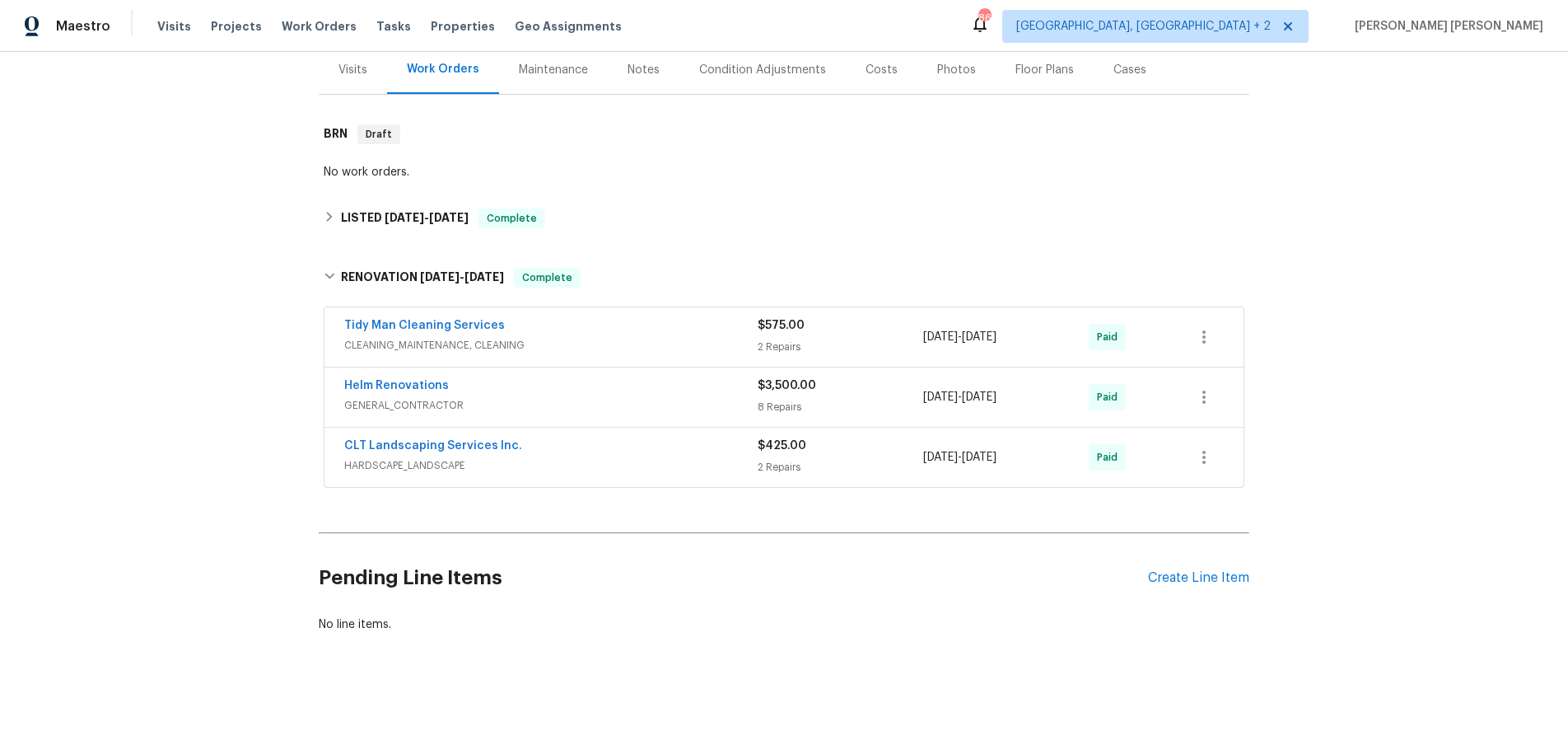
scroll to position [204, 0]
drag, startPoint x: 328, startPoint y: 220, endPoint x: 371, endPoint y: 276, distance: 70.6
click at [328, 220] on icon at bounding box center [329, 216] width 5 height 10
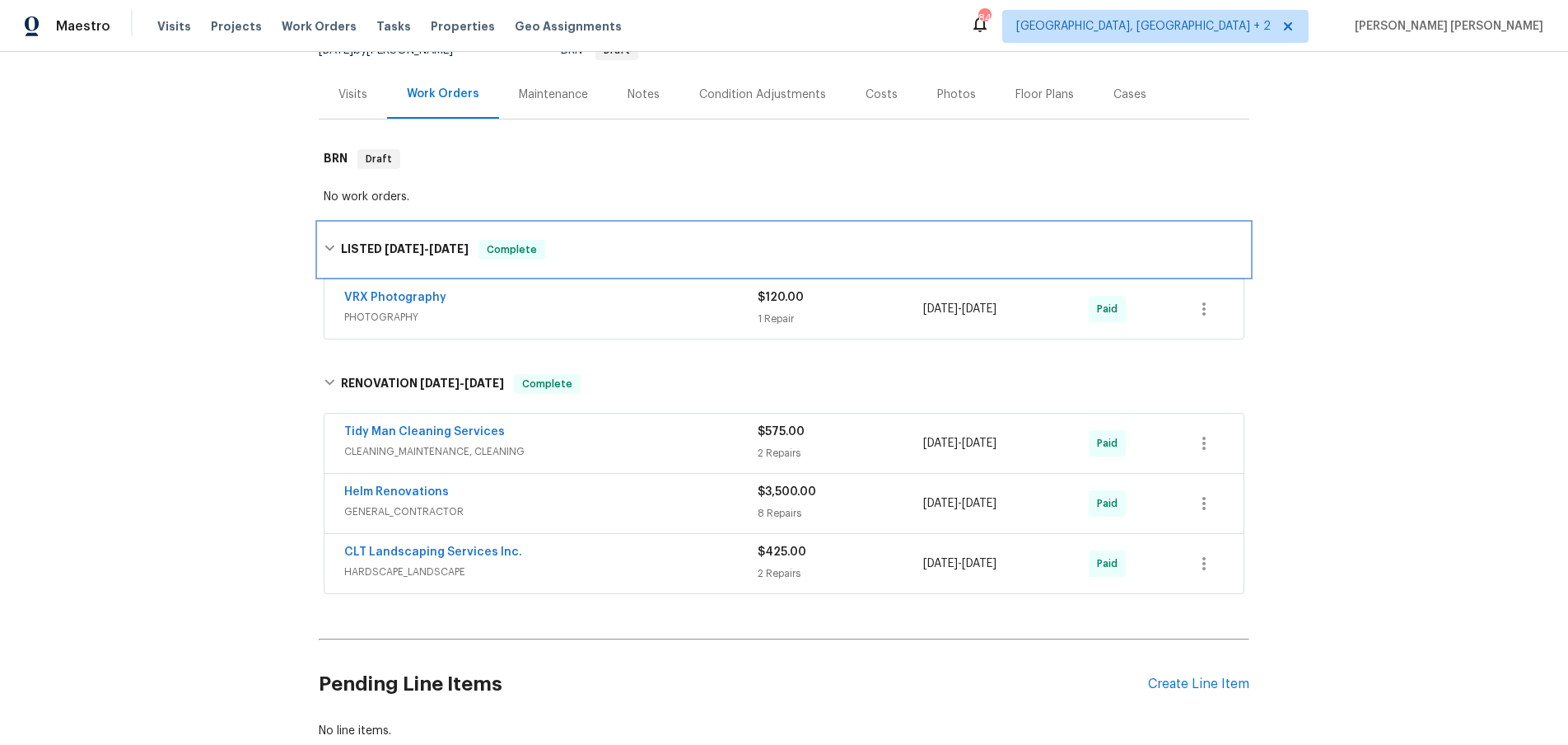
scroll to position [176, 0]
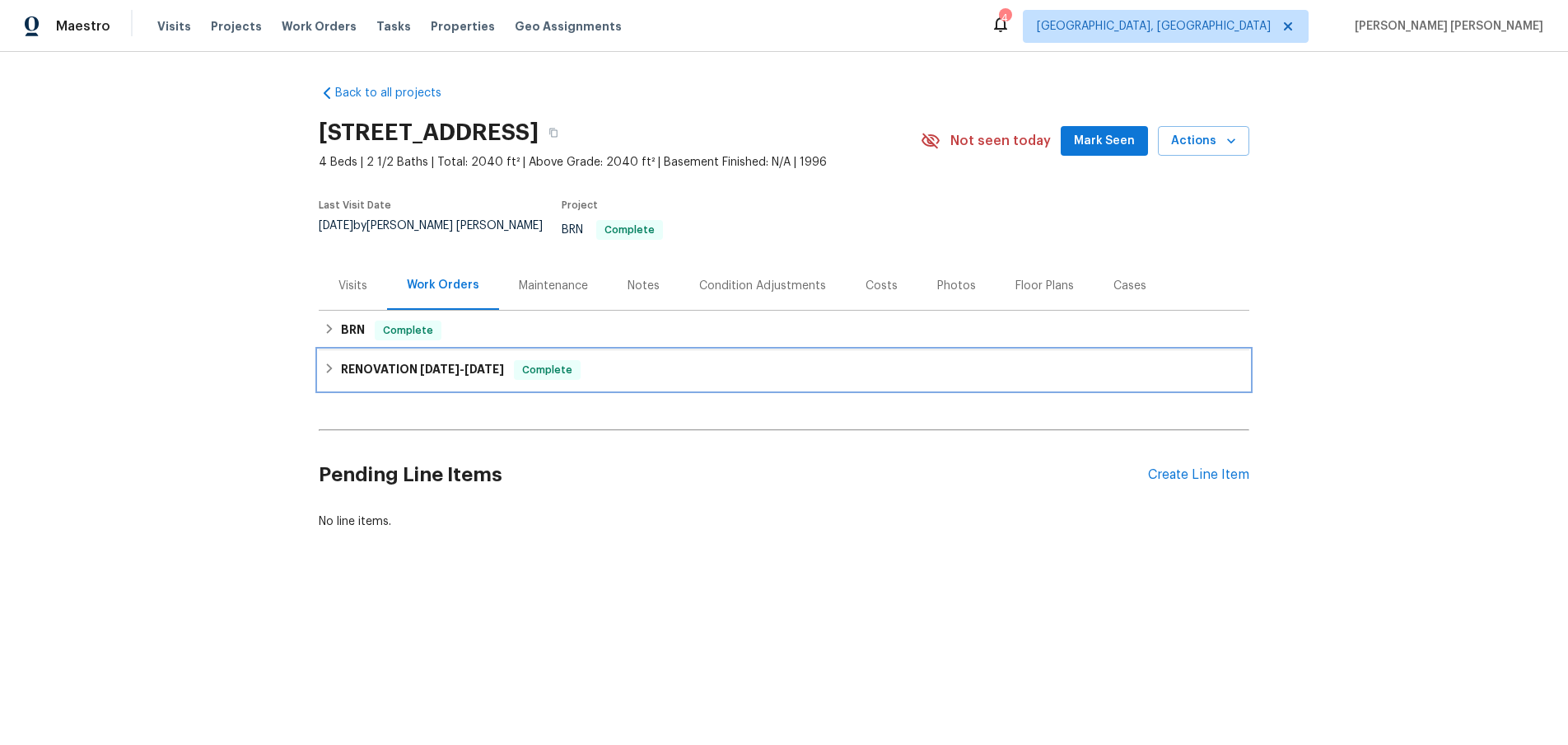
click at [324, 363] on icon at bounding box center [329, 368] width 12 height 12
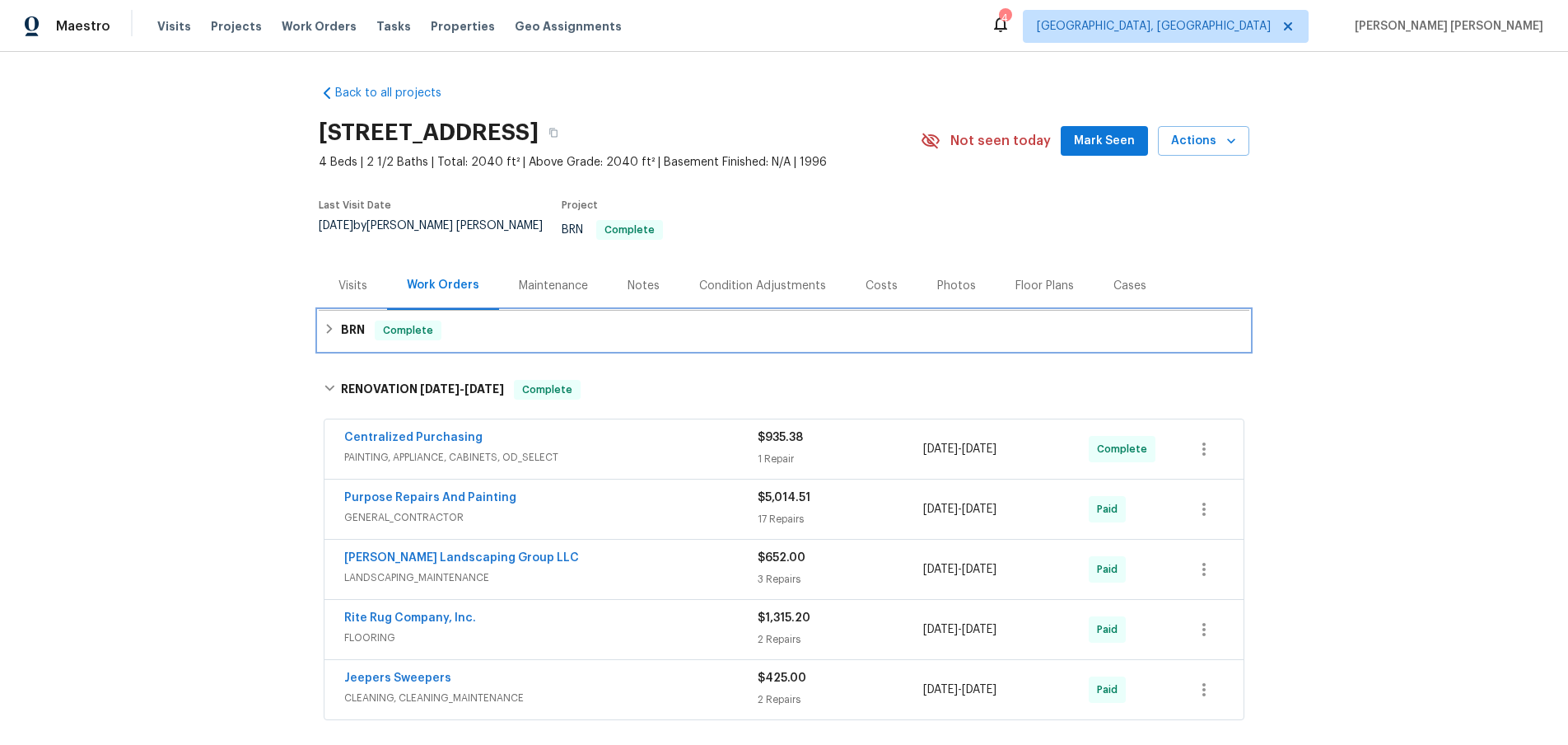
click at [333, 324] on div "BRN Complete" at bounding box center [784, 330] width 921 height 20
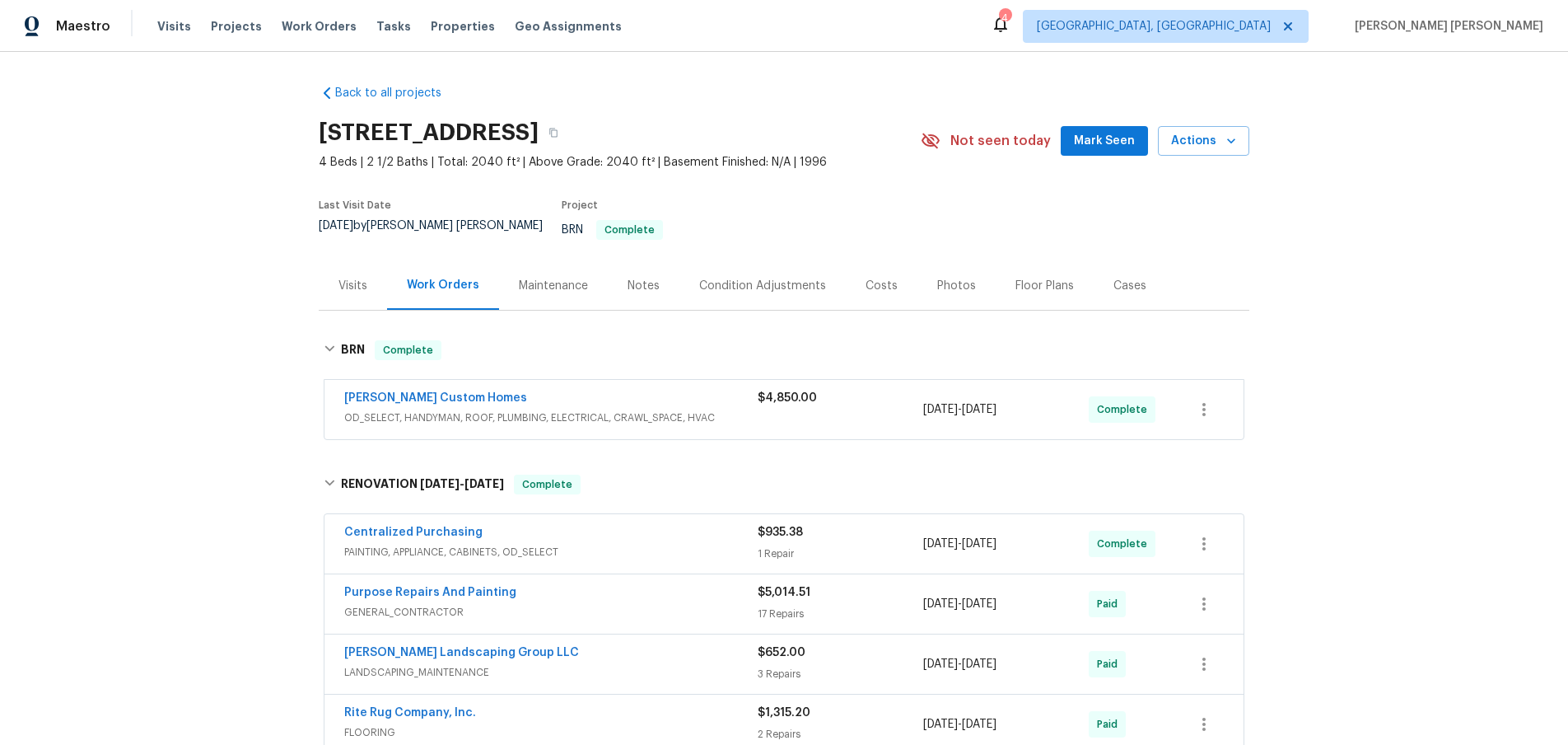
click at [701, 409] on span "OD_SELECT, HANDYMAN, ROOF, PLUMBING, ELECTRICAL, CRAWL_SPACE, HVAC" at bounding box center [551, 417] width 413 height 16
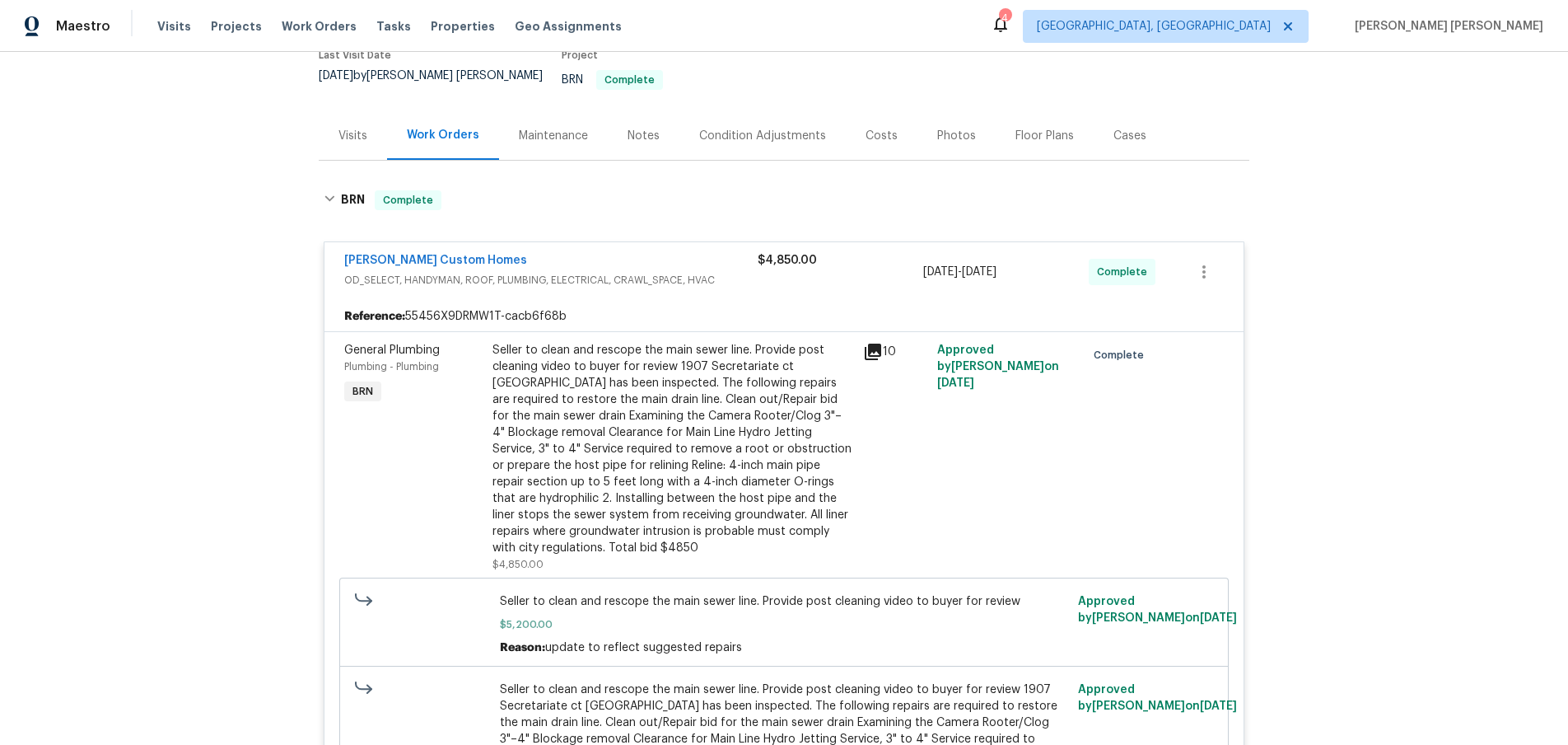
scroll to position [150, 0]
click at [867, 341] on icon at bounding box center [873, 351] width 20 height 20
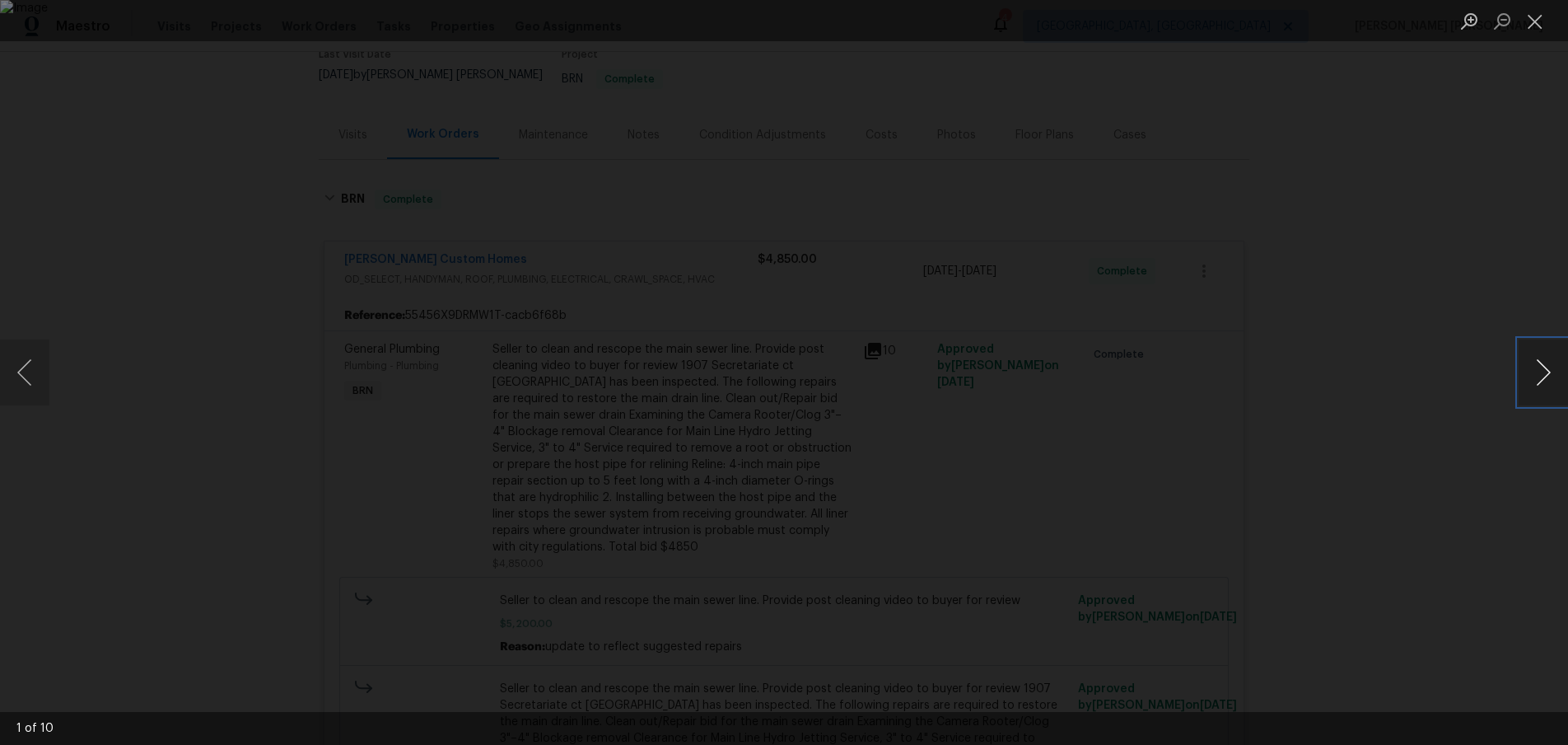
click at [1525, 379] on button "Next image" at bounding box center [1542, 372] width 49 height 66
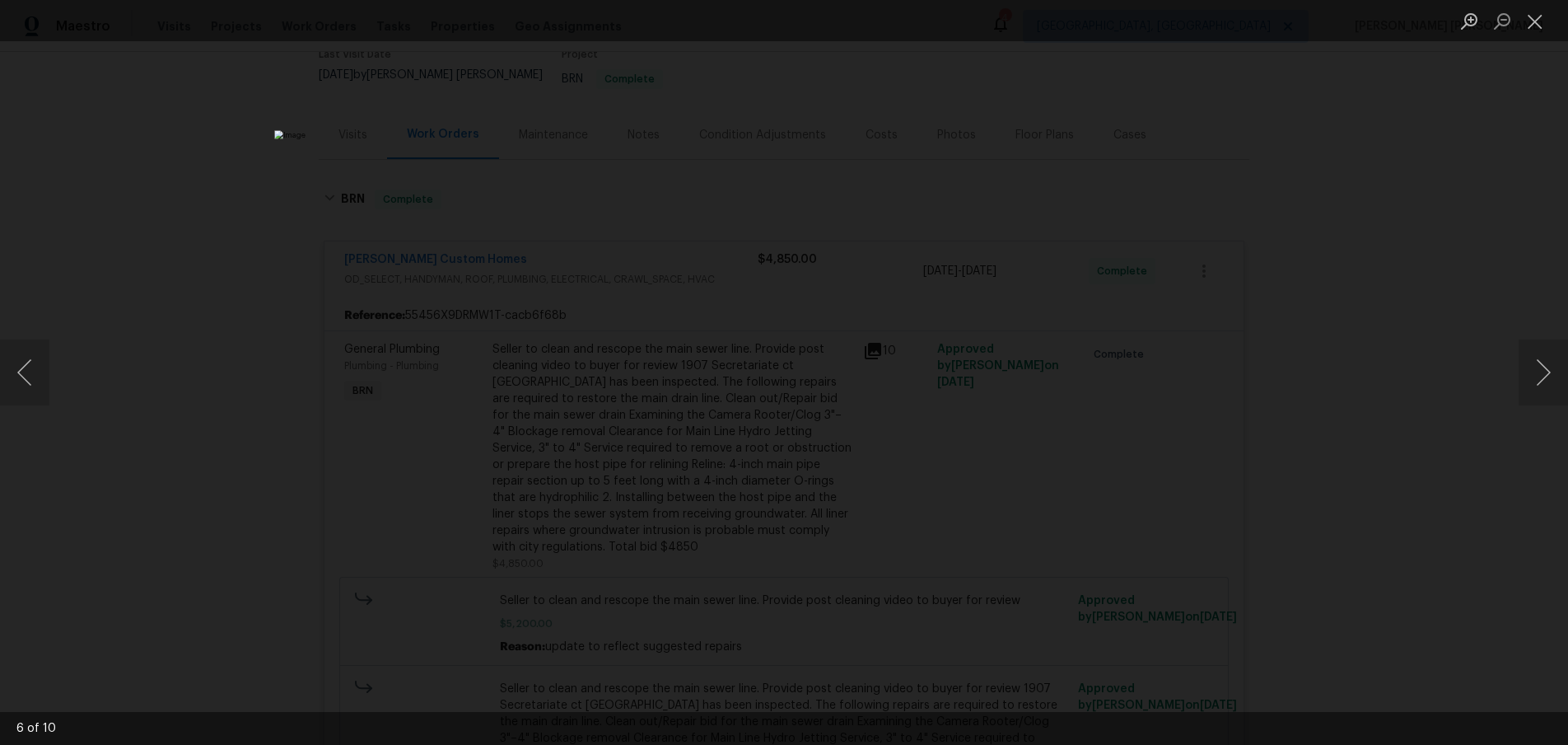
click at [1447, 501] on div "Lightbox" at bounding box center [784, 372] width 1568 height 745
drag, startPoint x: 1444, startPoint y: 499, endPoint x: 1415, endPoint y: 475, distance: 37.6
click at [1438, 494] on div "Lightbox" at bounding box center [784, 372] width 1568 height 745
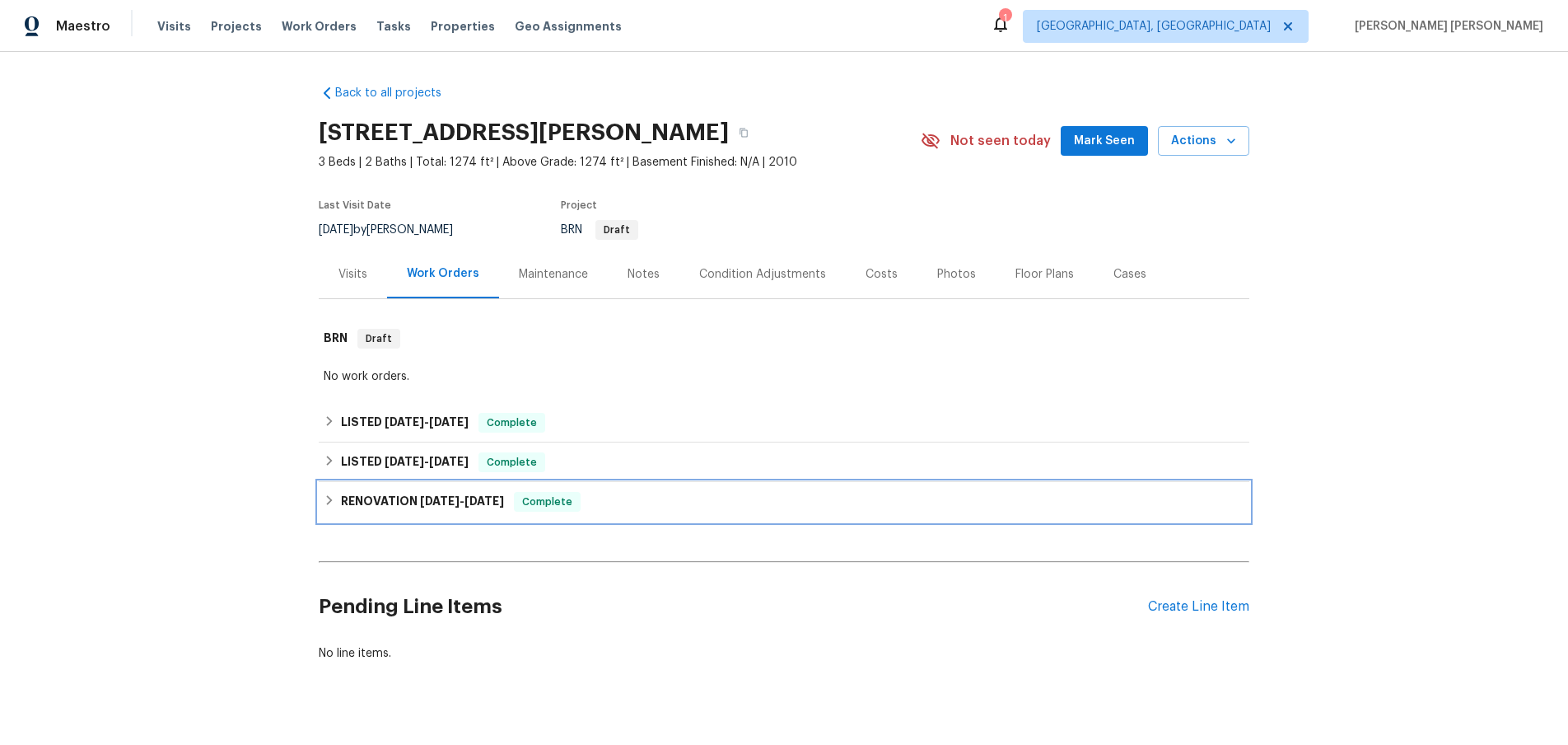
click at [343, 499] on h6 "RENOVATION 4/14/25 - 4/25/25" at bounding box center [422, 501] width 163 height 20
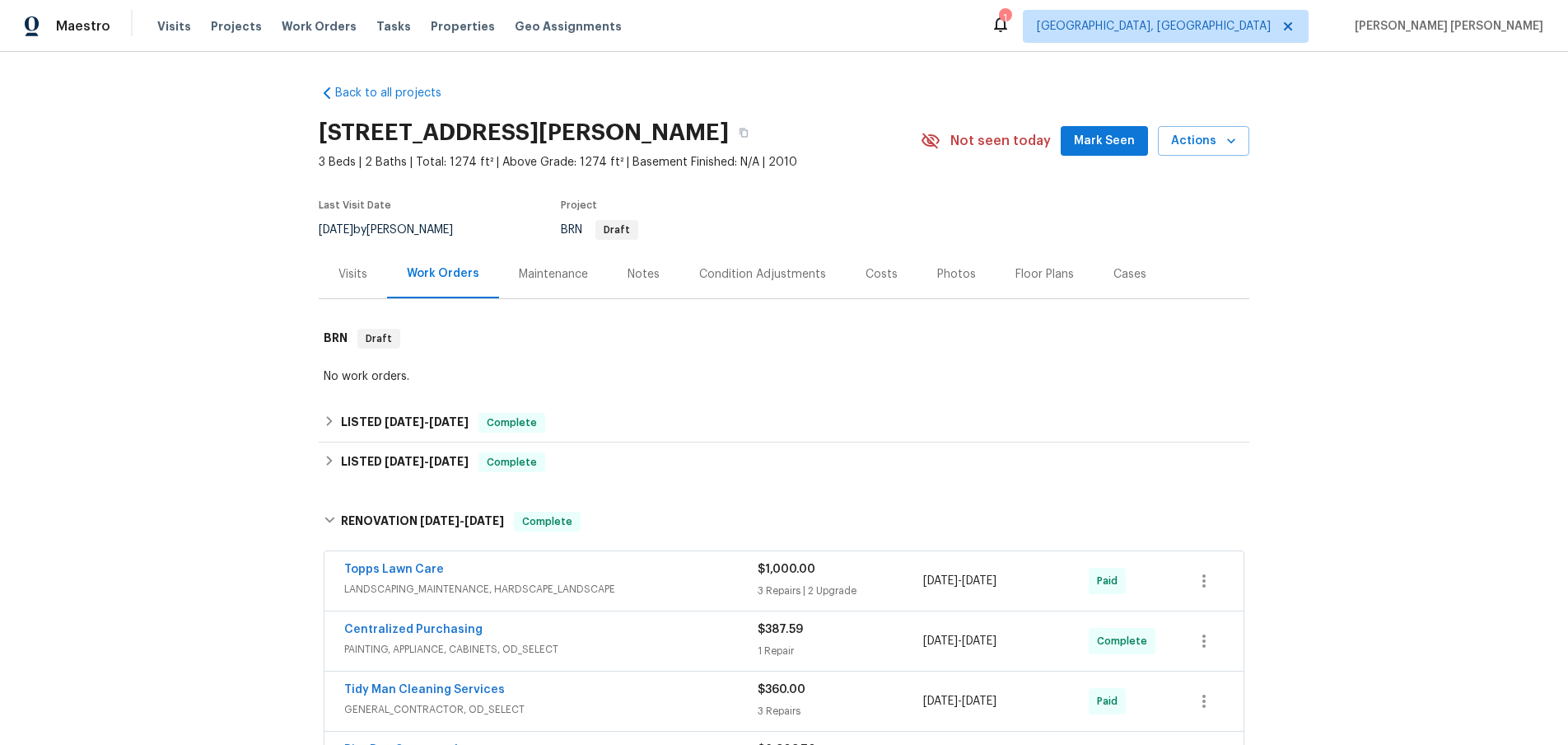
click at [721, 587] on span "LANDSCAPING_MAINTENANCE, HARDSCAPE_LANDSCAPE" at bounding box center [551, 589] width 413 height 16
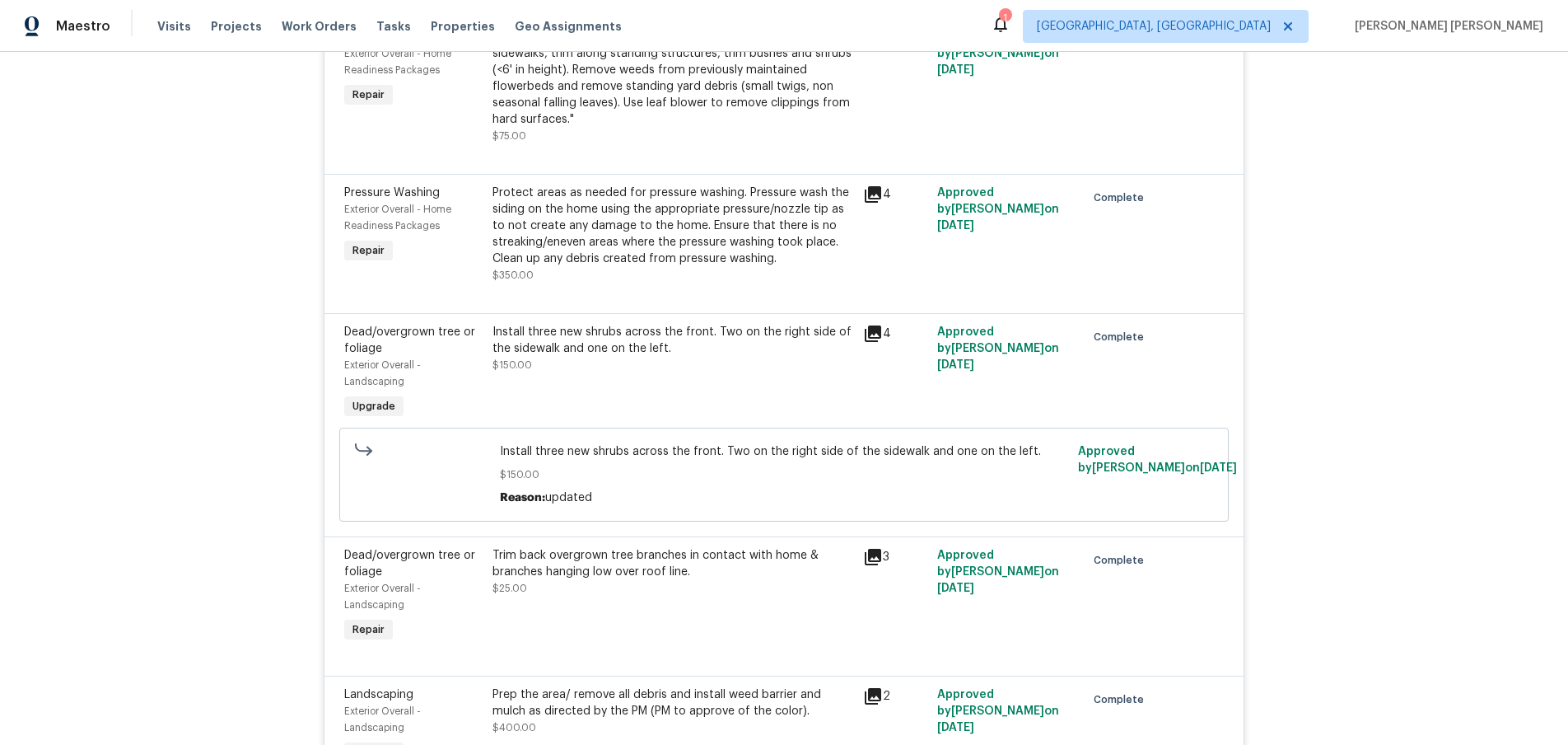
scroll to position [635, 0]
click at [882, 558] on div "3" at bounding box center [895, 556] width 64 height 20
click at [871, 561] on icon at bounding box center [873, 556] width 20 height 20
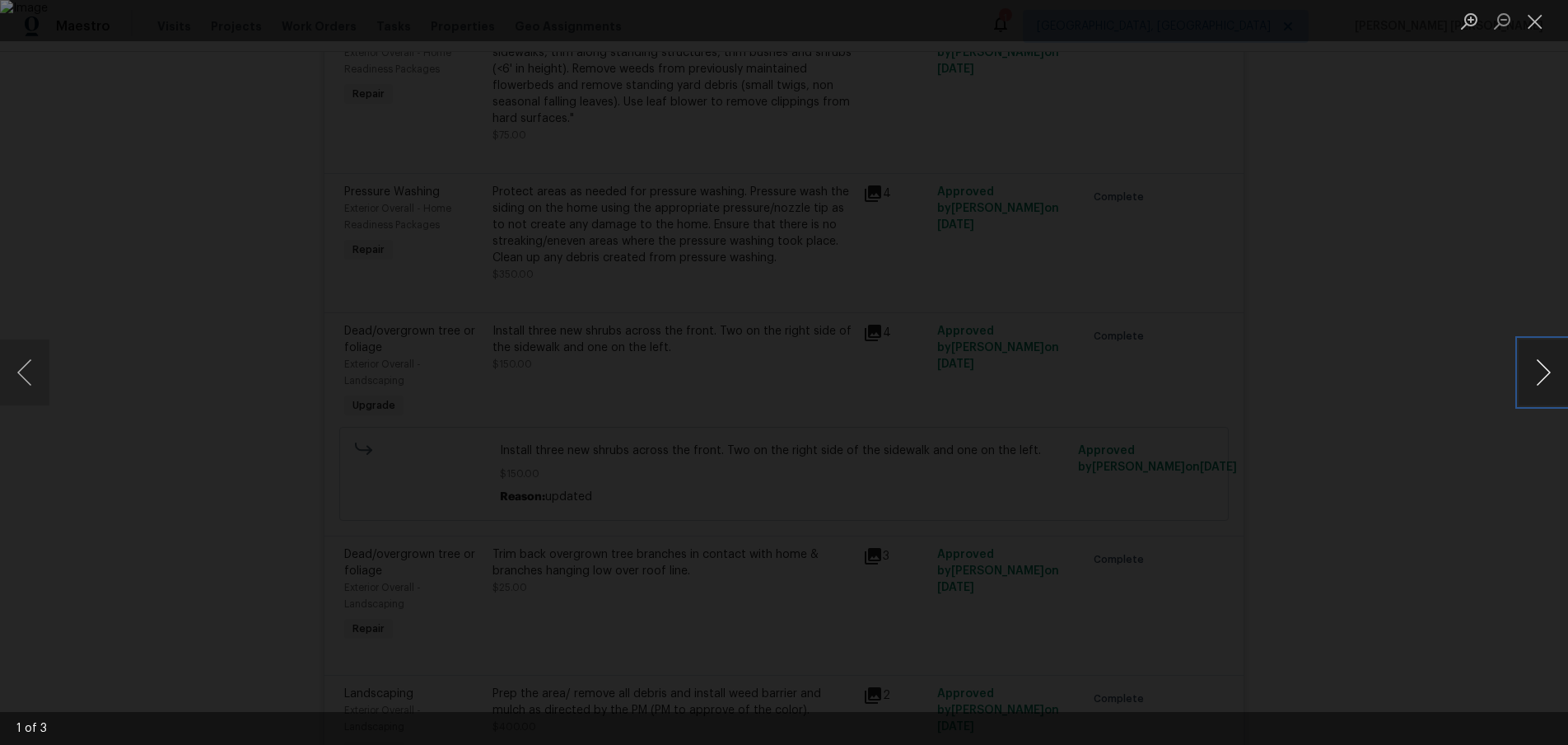
click at [1545, 380] on button "Next image" at bounding box center [1542, 372] width 49 height 66
drag, startPoint x: 1476, startPoint y: 525, endPoint x: 1308, endPoint y: 499, distance: 170.0
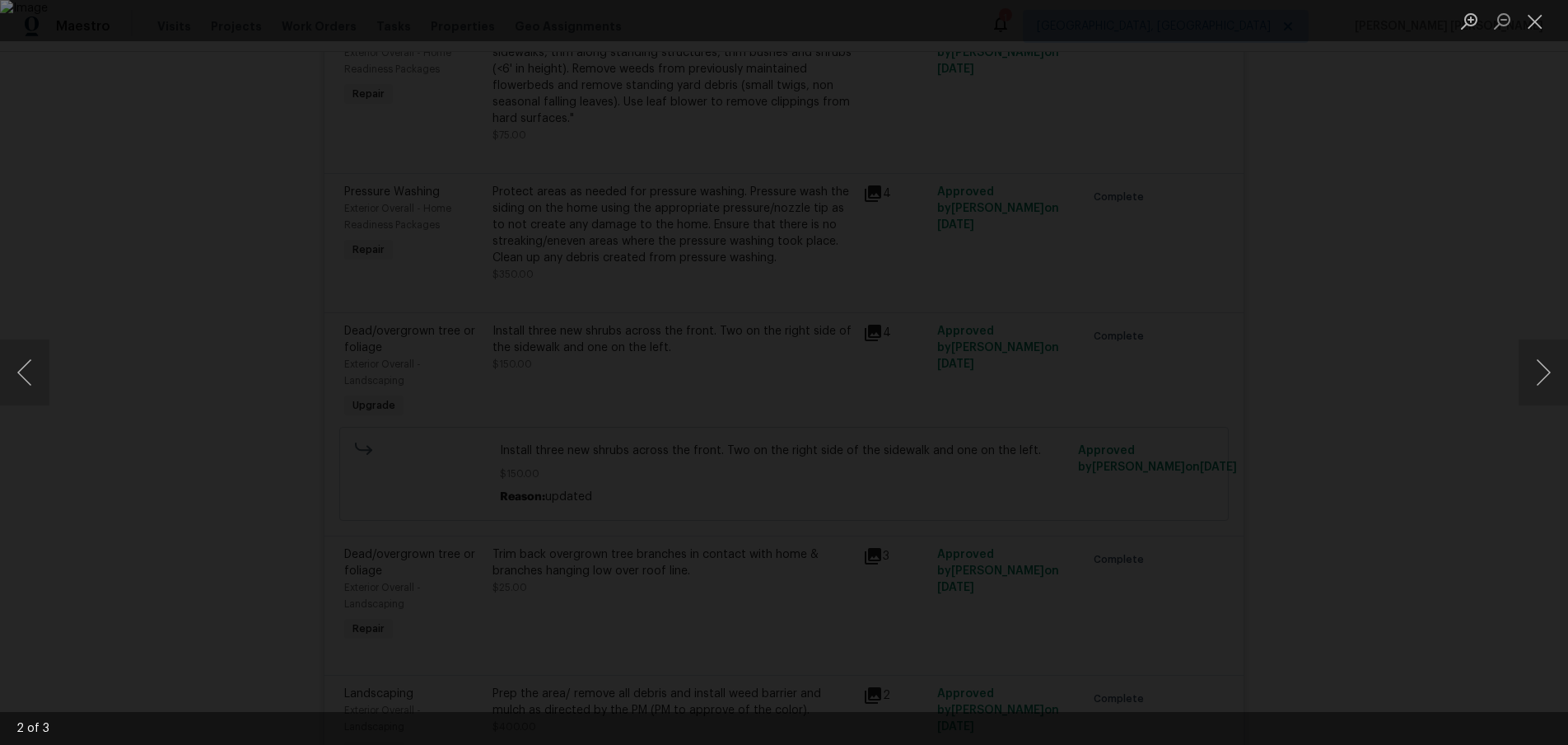
click at [1469, 524] on div "Lightbox" at bounding box center [784, 372] width 1568 height 745
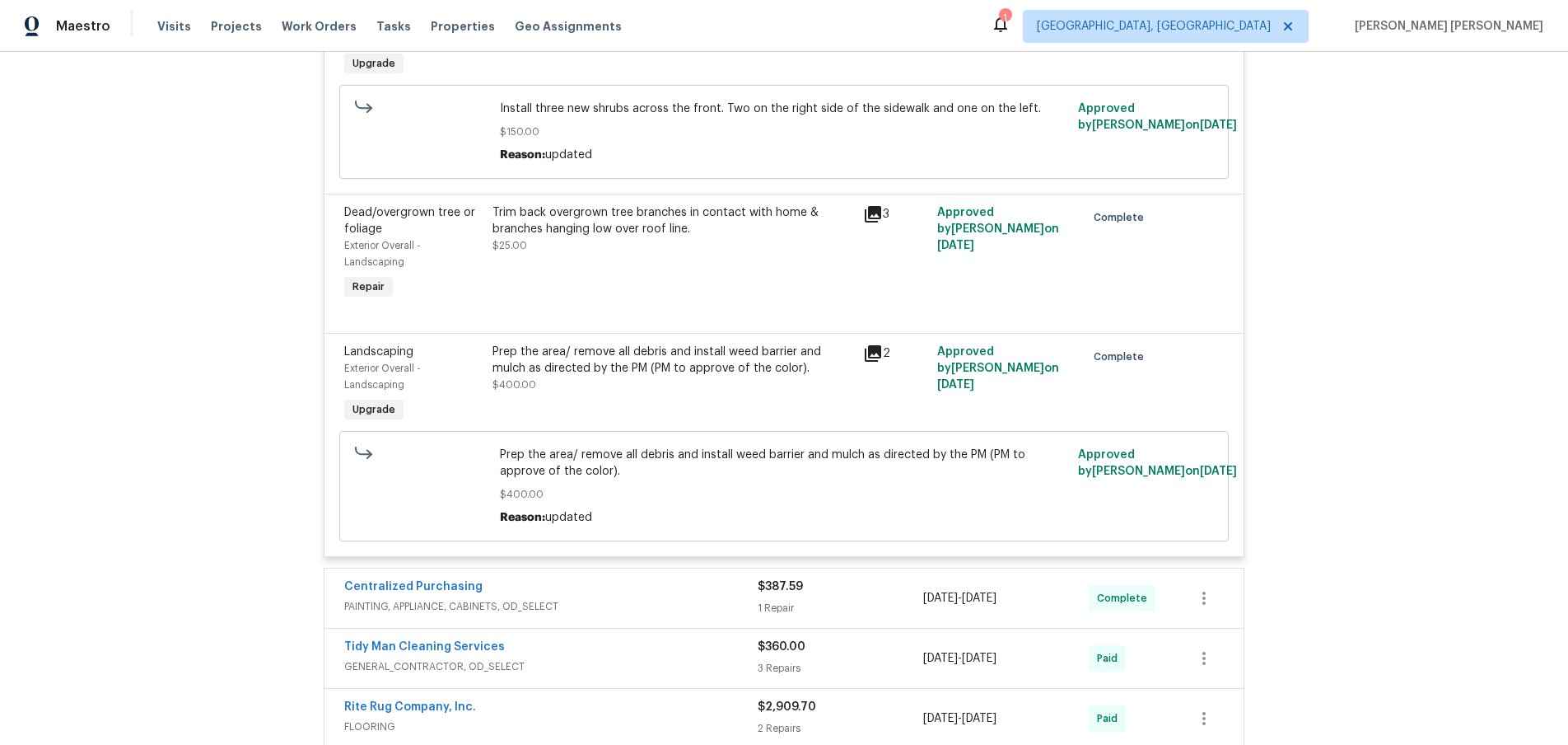
scroll to position [1008, 0]
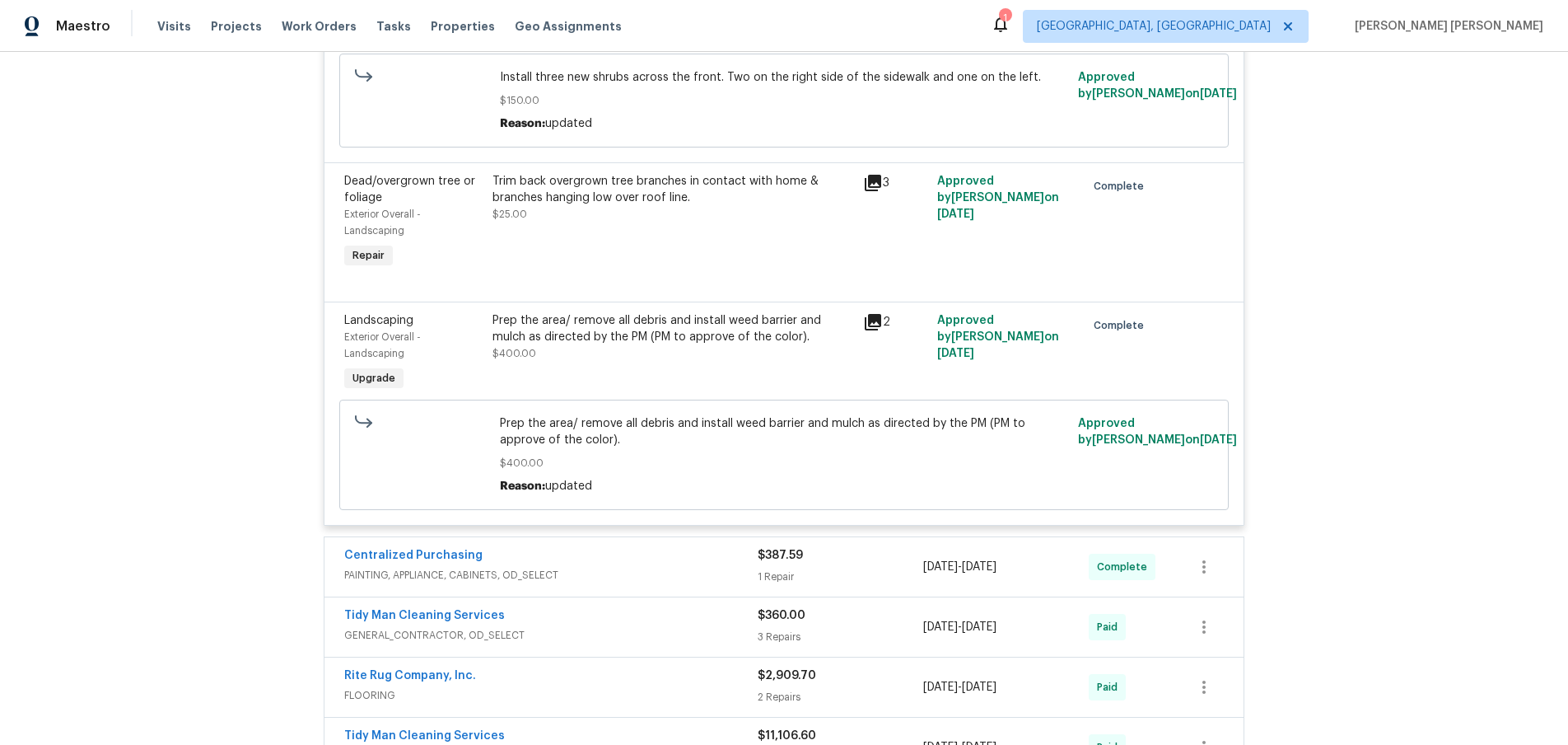
click at [869, 319] on icon at bounding box center [873, 322] width 16 height 16
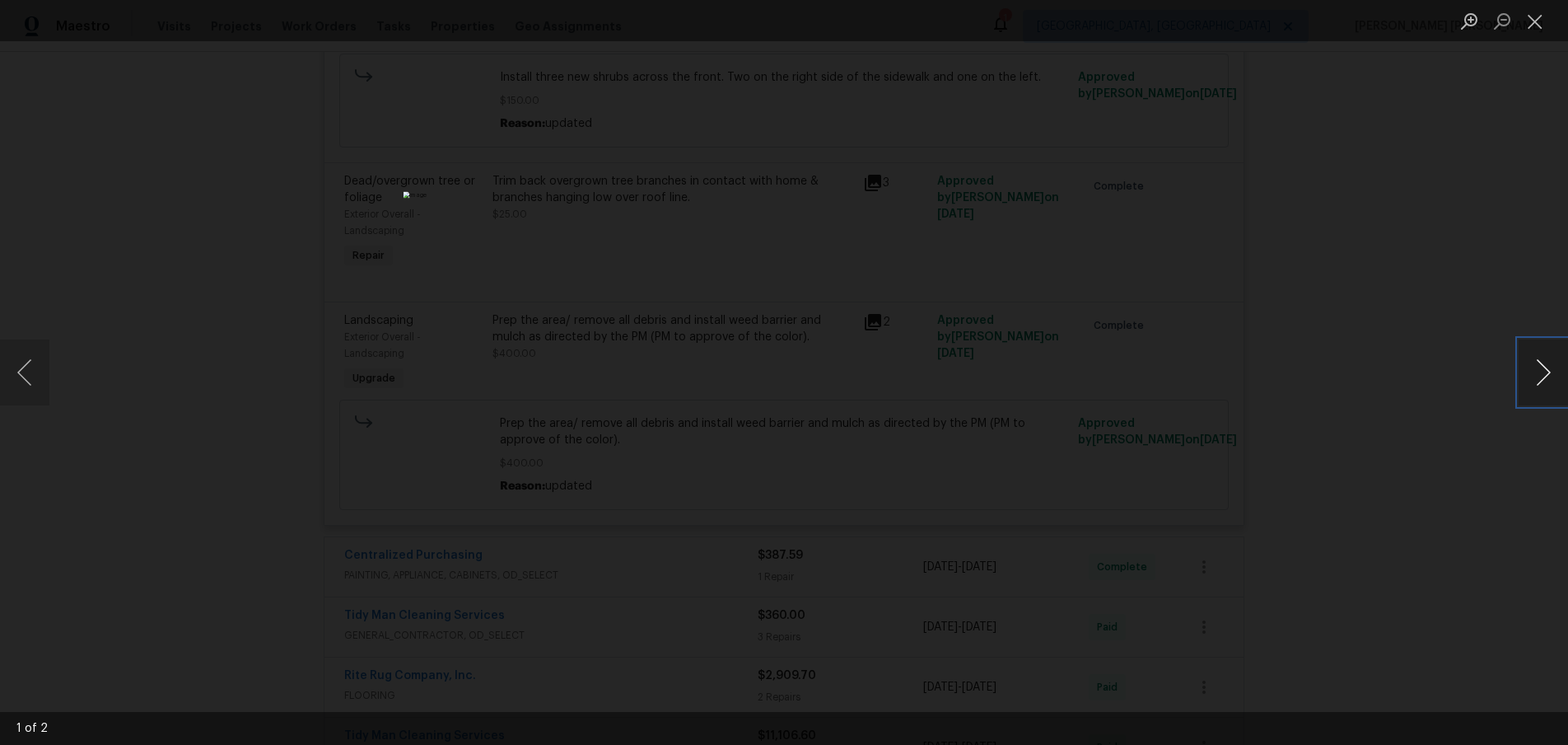
click at [1543, 381] on button "Next image" at bounding box center [1542, 372] width 49 height 66
click at [1544, 381] on button "Next image" at bounding box center [1542, 372] width 49 height 66
click at [1544, 381] on button "Next image" at bounding box center [1542, 372] width 49 height 66
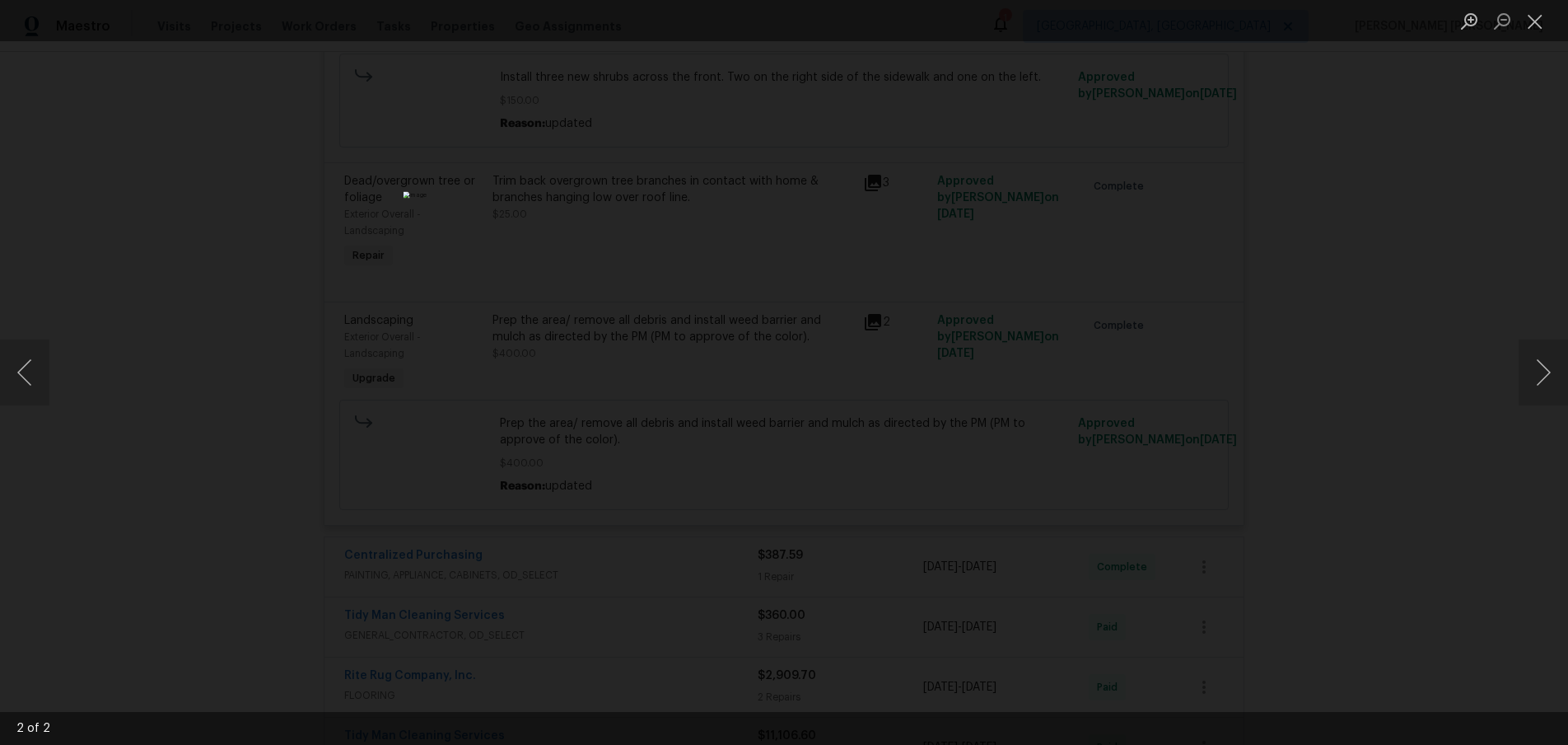
click at [1363, 565] on div "Lightbox" at bounding box center [784, 372] width 1568 height 745
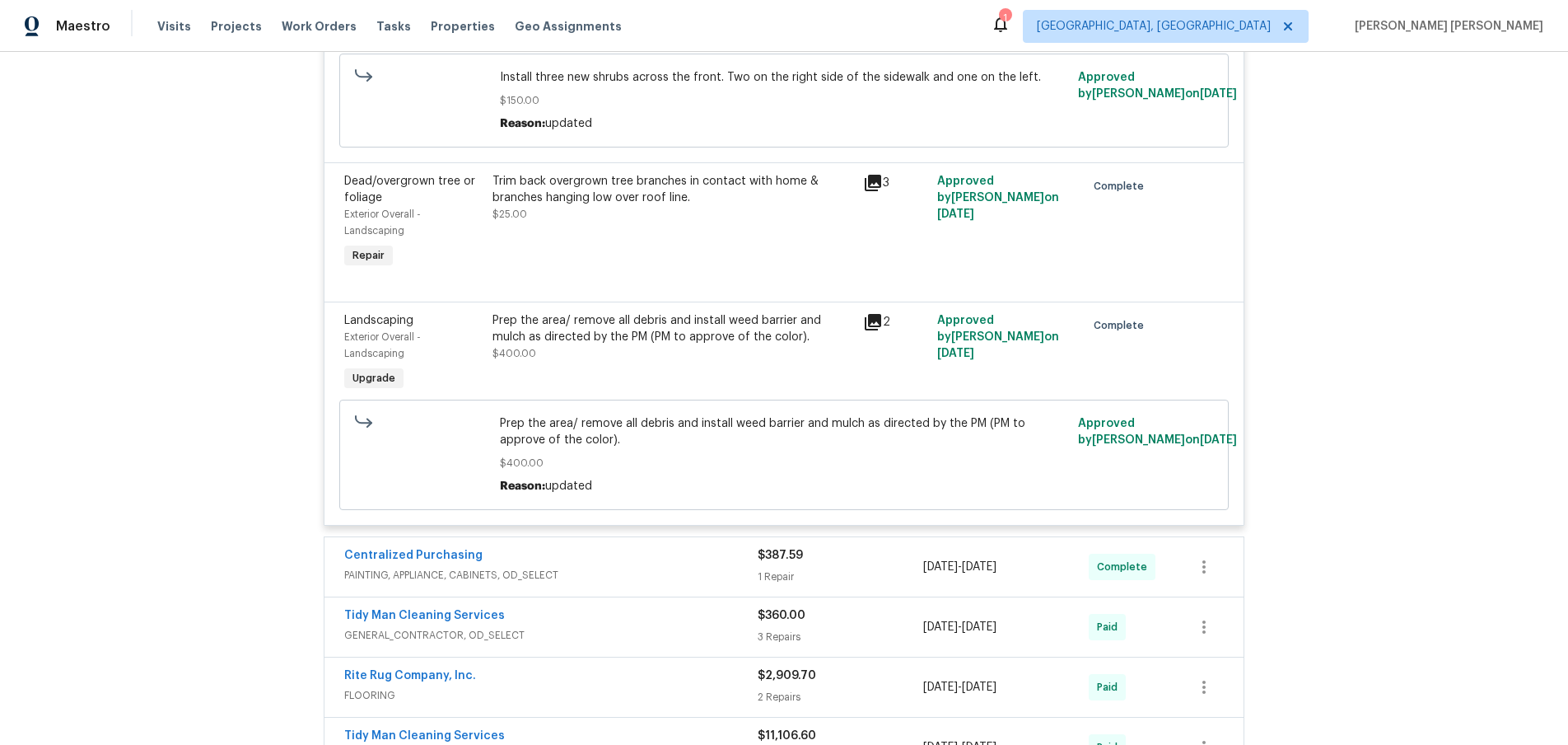
click at [1363, 565] on div "Lightbox" at bounding box center [784, 372] width 1568 height 745
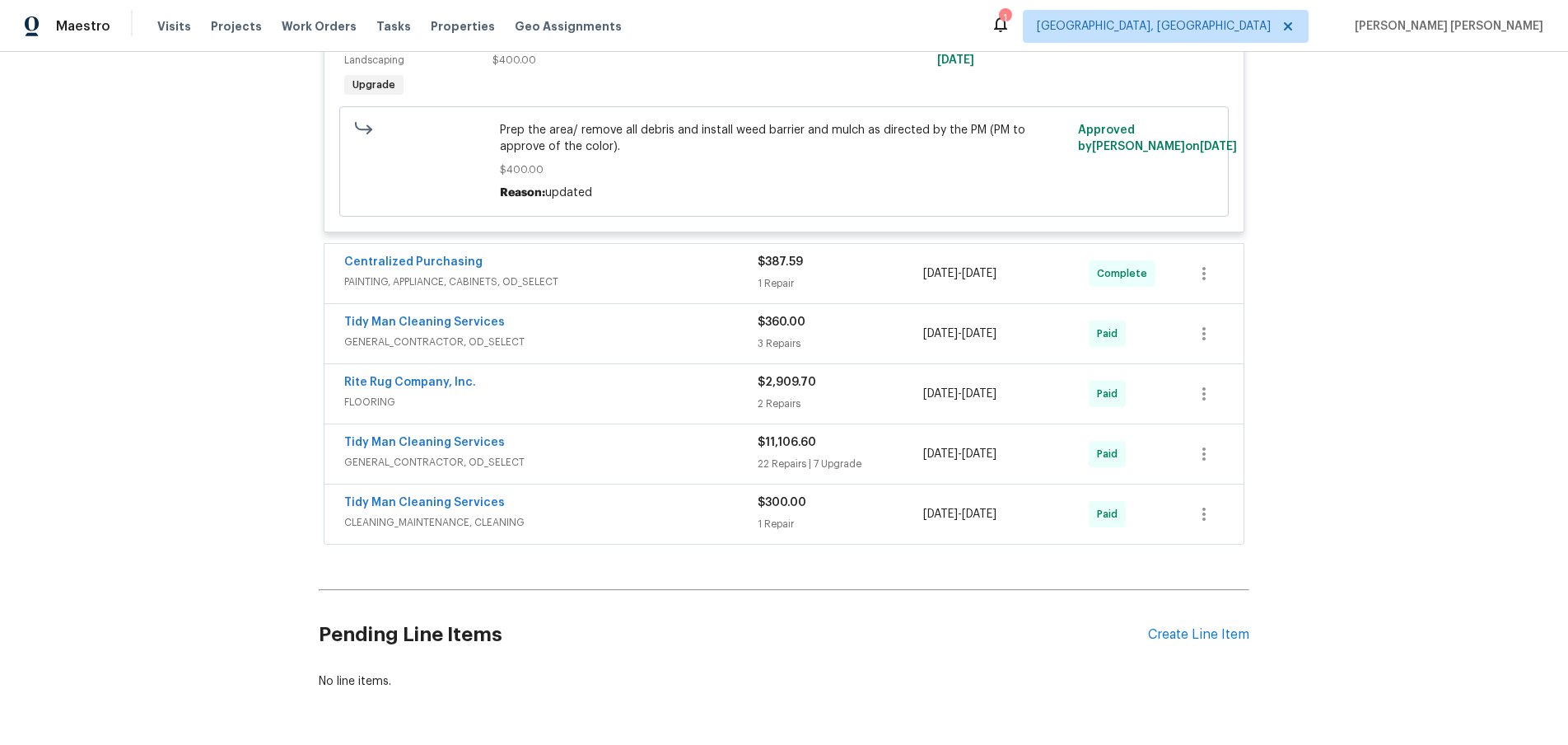
scroll to position [1302, 0]
click at [677, 454] on span "GENERAL_CONTRACTOR, OD_SELECT" at bounding box center [551, 461] width 413 height 16
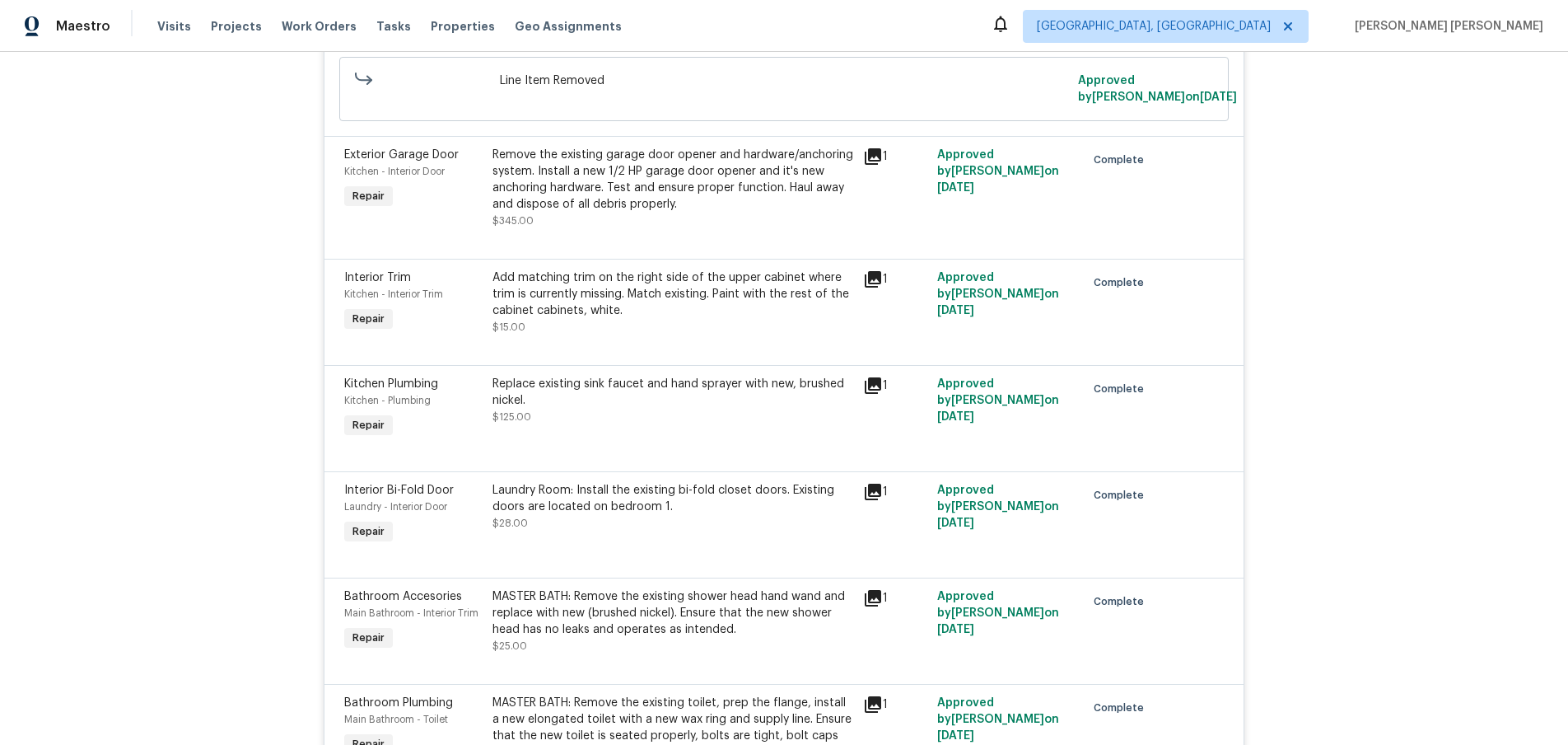
scroll to position [5259, 0]
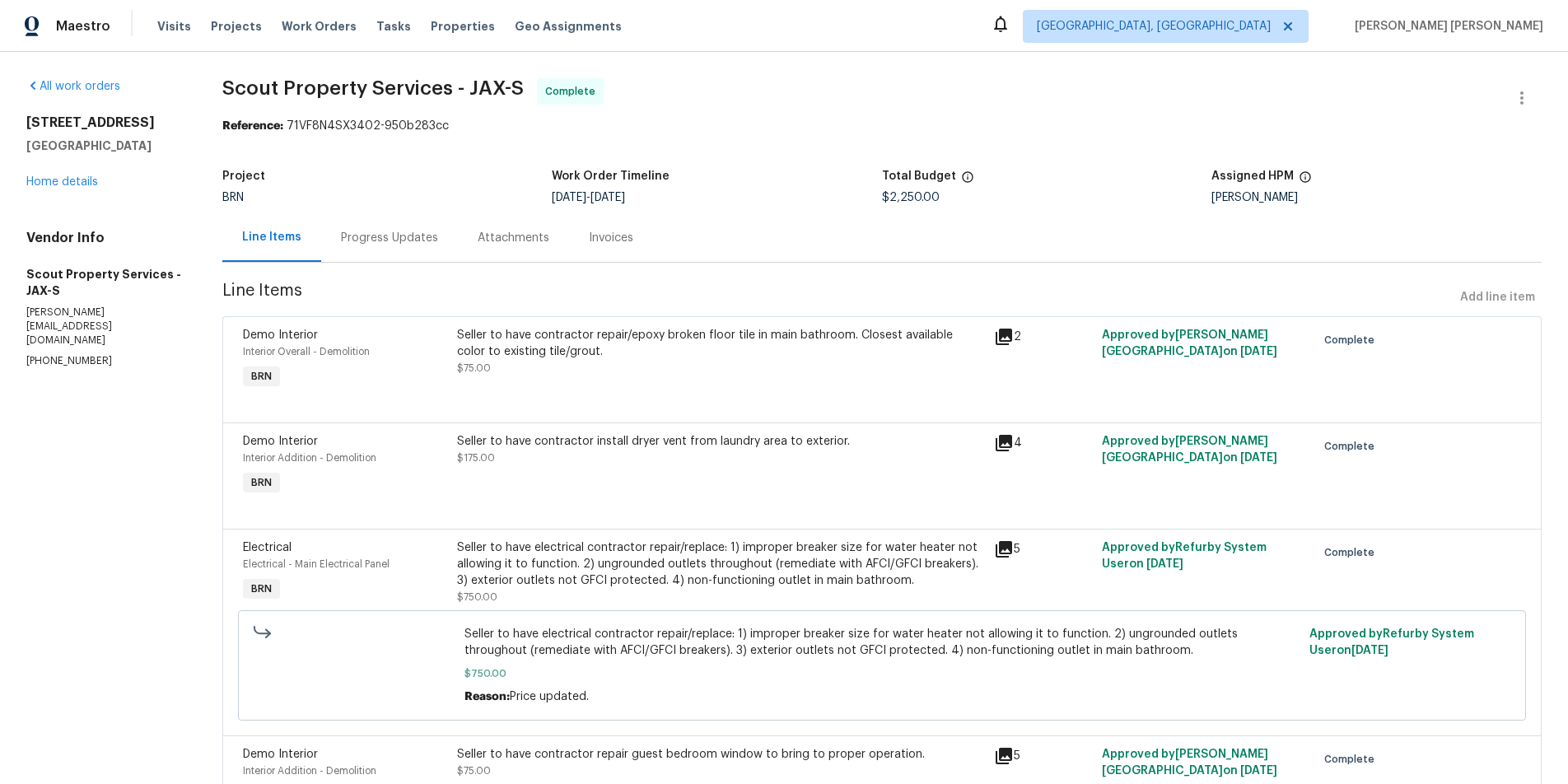
click at [66, 188] on div "[STREET_ADDRESS] Home details" at bounding box center [104, 152] width 157 height 76
click at [67, 179] on link "Home details" at bounding box center [62, 182] width 72 height 12
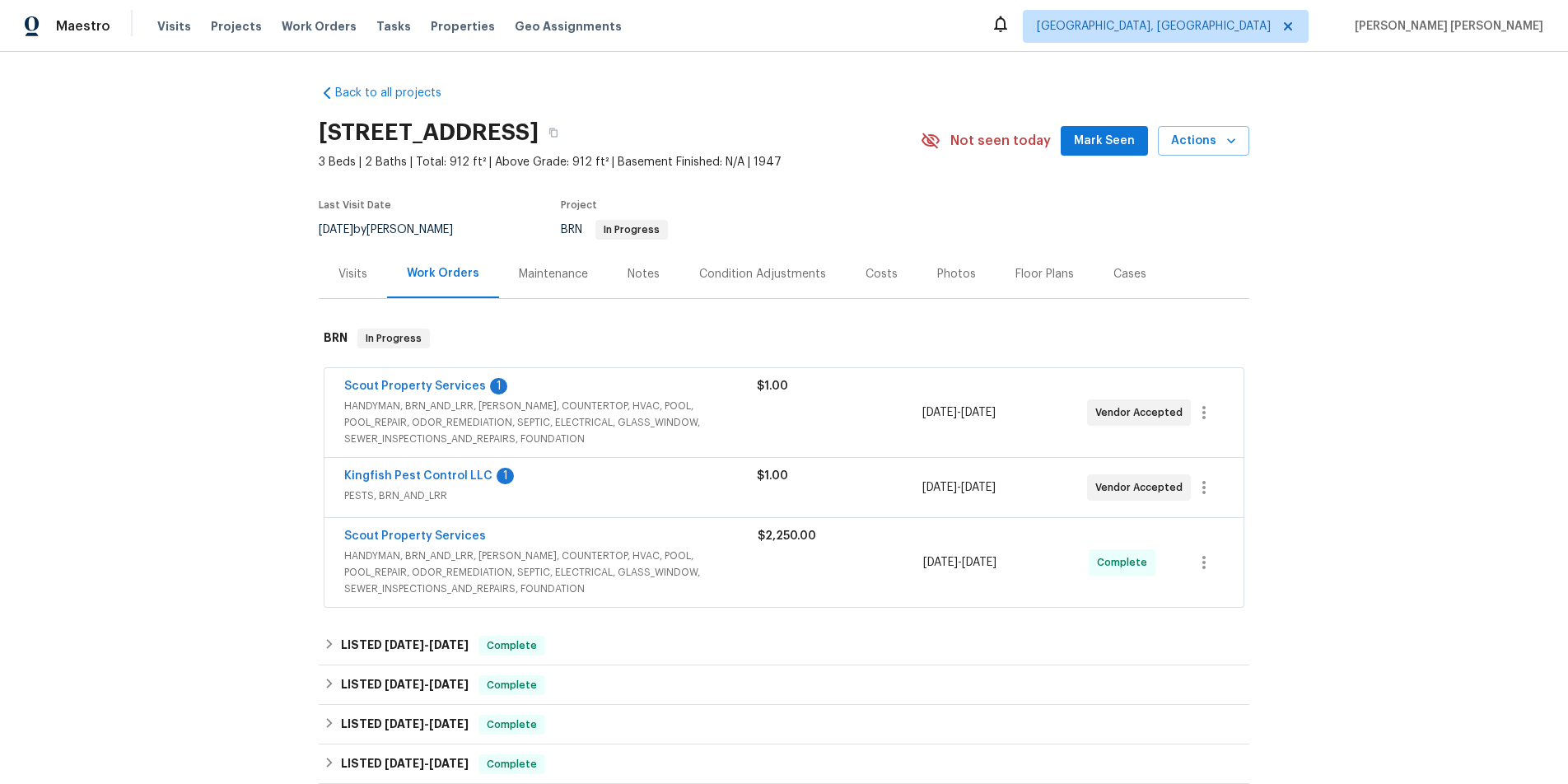
click at [608, 397] on span "HANDYMAN, BRN_AND_LRR, [PERSON_NAME], COUNTERTOP, HVAC, POOL, POOL_REPAIR, ODOR…" at bounding box center [550, 422] width 413 height 49
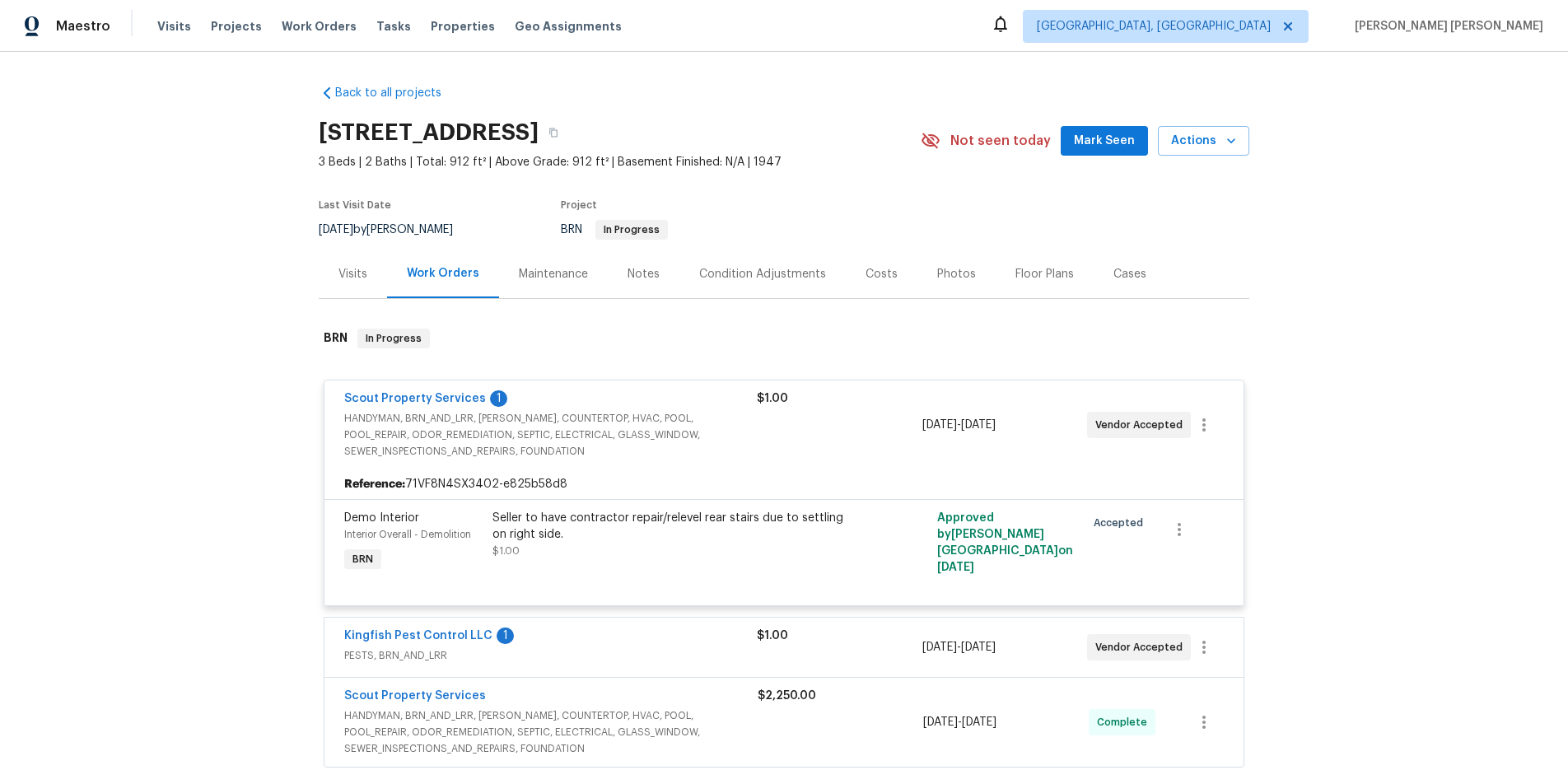
click at [608, 397] on div "Scout Property Services 1" at bounding box center [550, 400] width 413 height 20
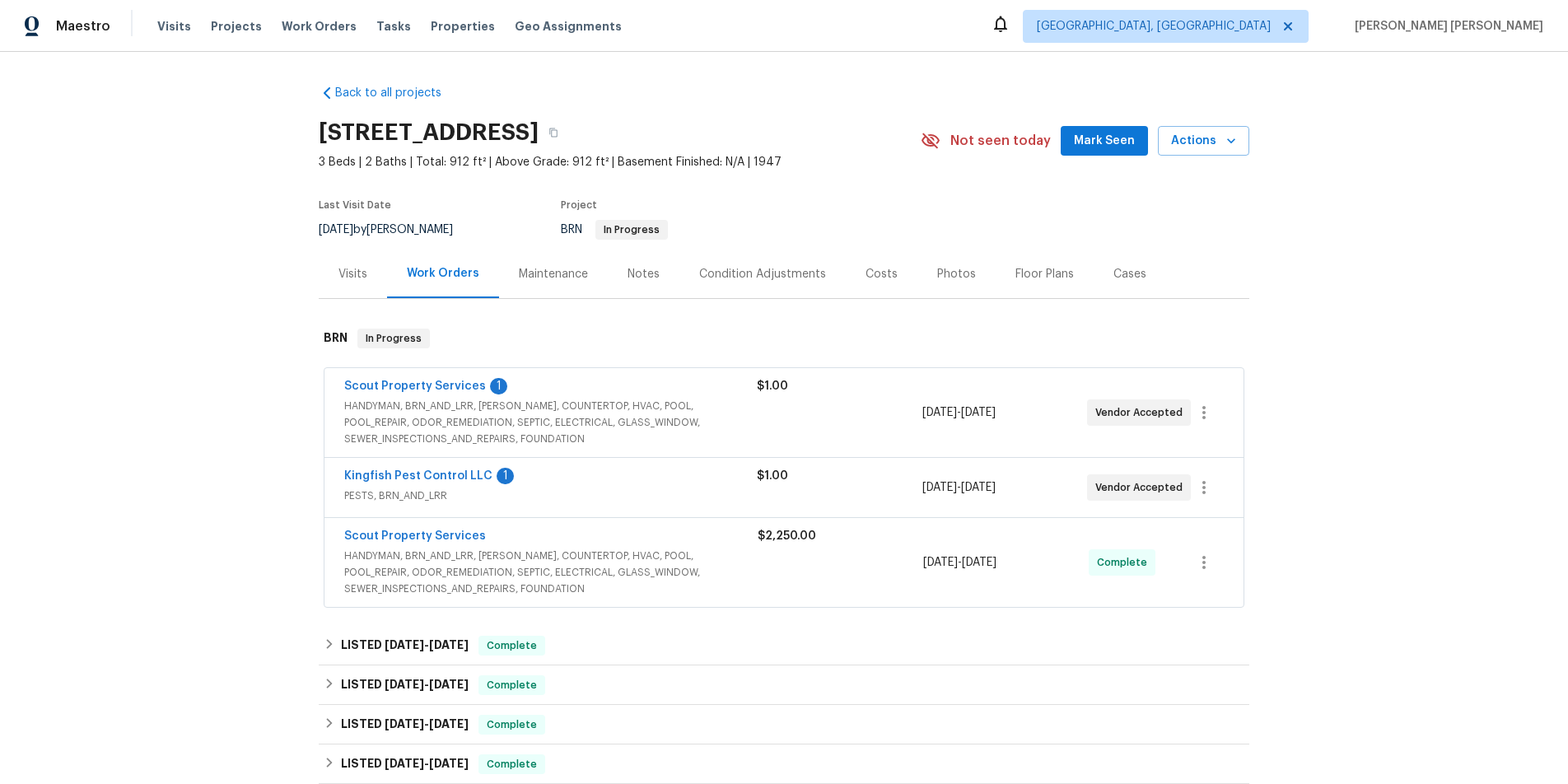
click at [618, 574] on span "HANDYMAN, BRN_AND_LRR, [PERSON_NAME], COUNTERTOP, HVAC, POOL, POOL_REPAIR, ODOR…" at bounding box center [551, 572] width 413 height 49
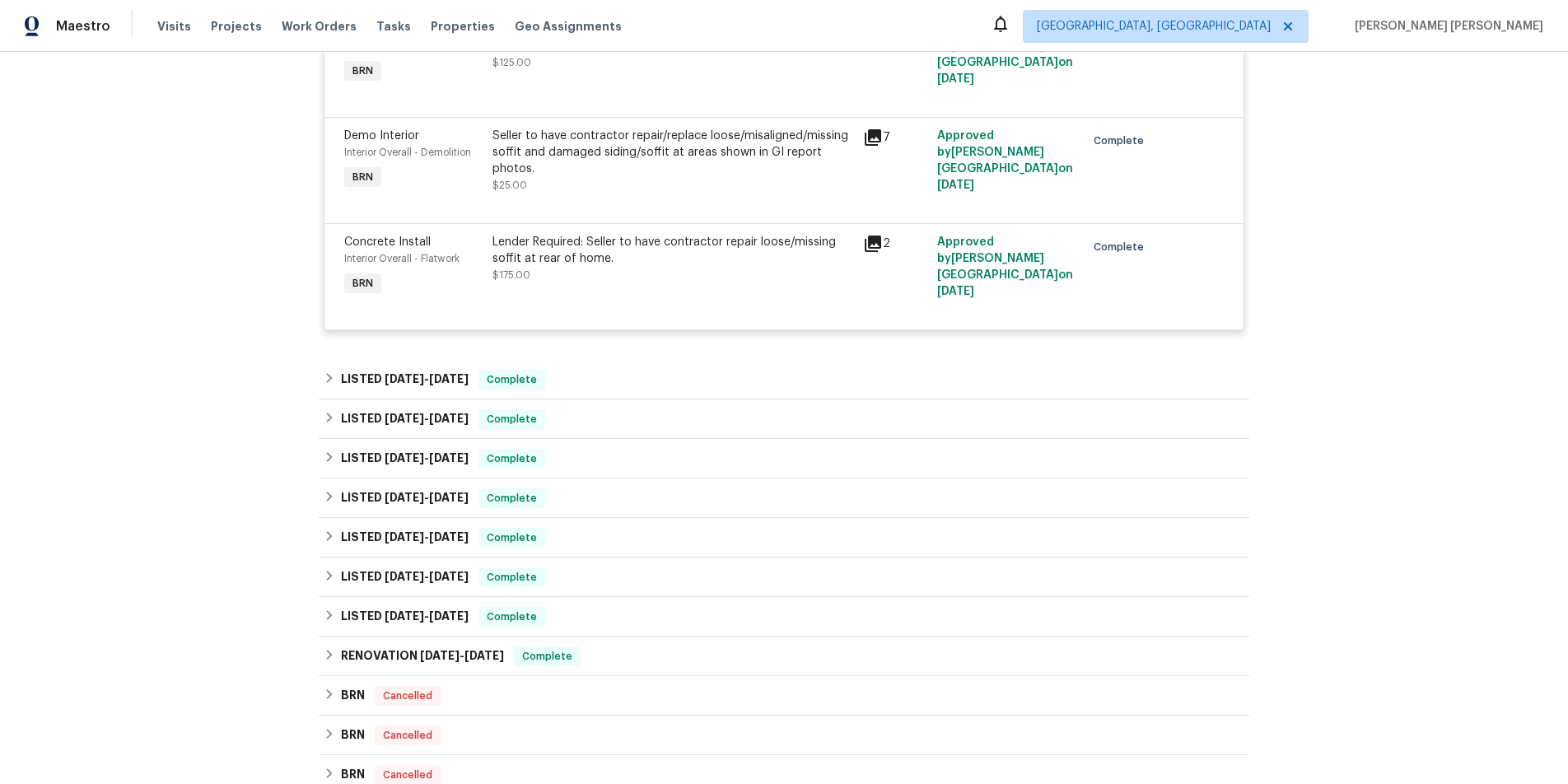
scroll to position [1807, 0]
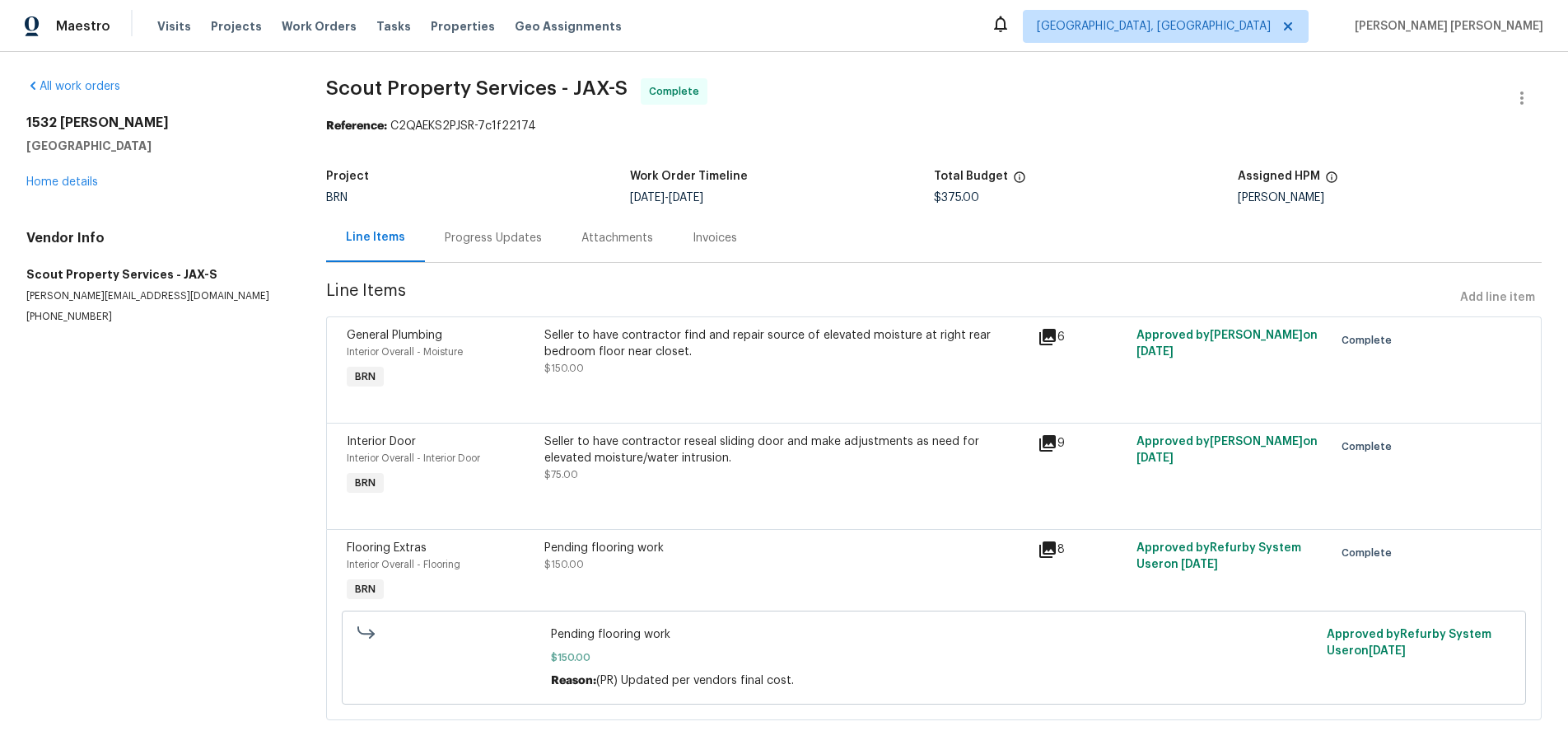
click at [1051, 335] on icon at bounding box center [1047, 337] width 16 height 16
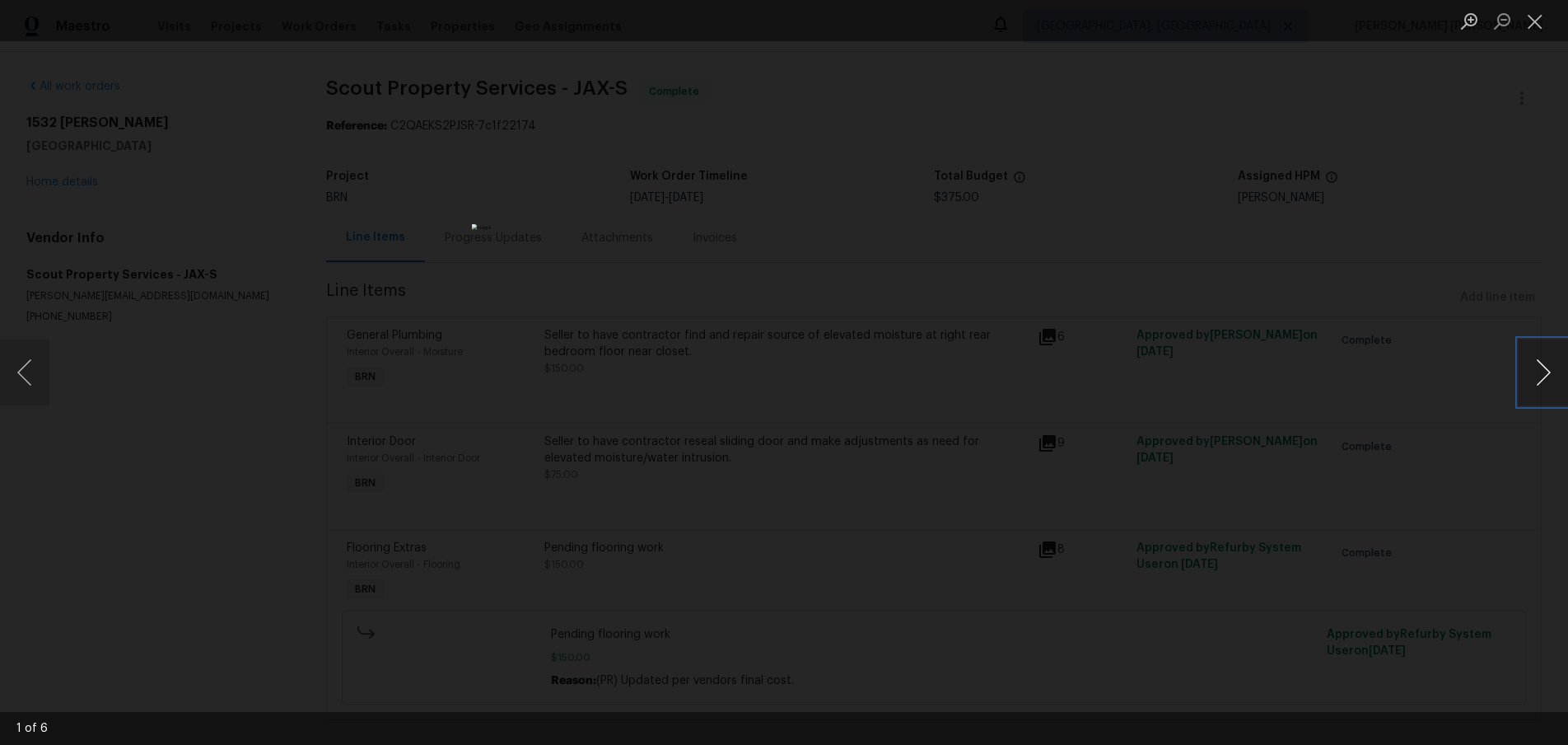
click at [1540, 388] on button "Next image" at bounding box center [1542, 372] width 49 height 66
click at [1119, 253] on div "Lightbox" at bounding box center [784, 372] width 1568 height 745
drag, startPoint x: 1119, startPoint y: 253, endPoint x: 666, endPoint y: 214, distance: 454.7
click at [1111, 248] on div "Lightbox" at bounding box center [784, 372] width 1568 height 745
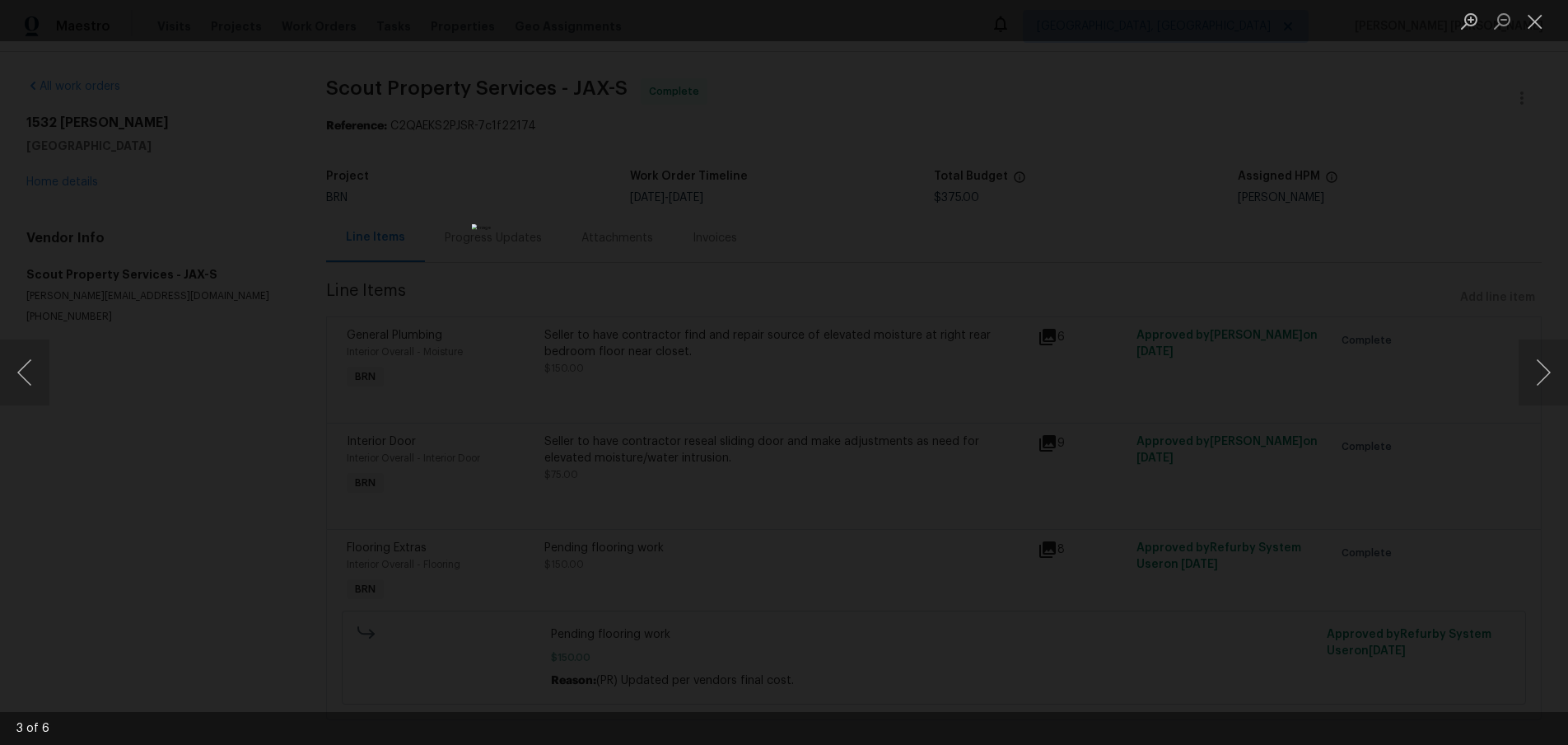
click at [129, 189] on div "Lightbox" at bounding box center [784, 372] width 1568 height 745
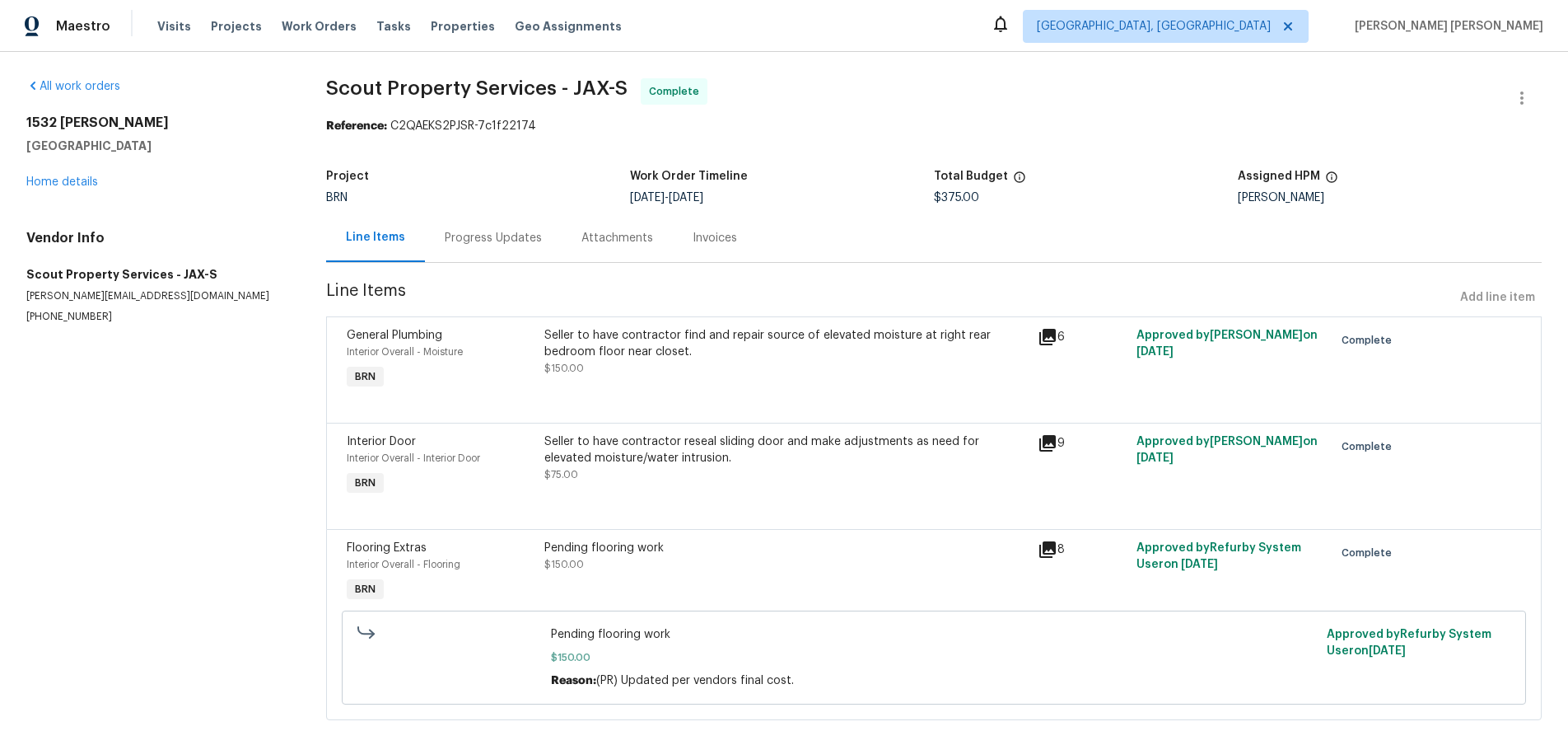
drag, startPoint x: 124, startPoint y: 188, endPoint x: 109, endPoint y: 184, distance: 15.5
click at [115, 184] on div "Lightbox" at bounding box center [784, 372] width 1568 height 745
click at [67, 184] on link "Home details" at bounding box center [62, 182] width 72 height 12
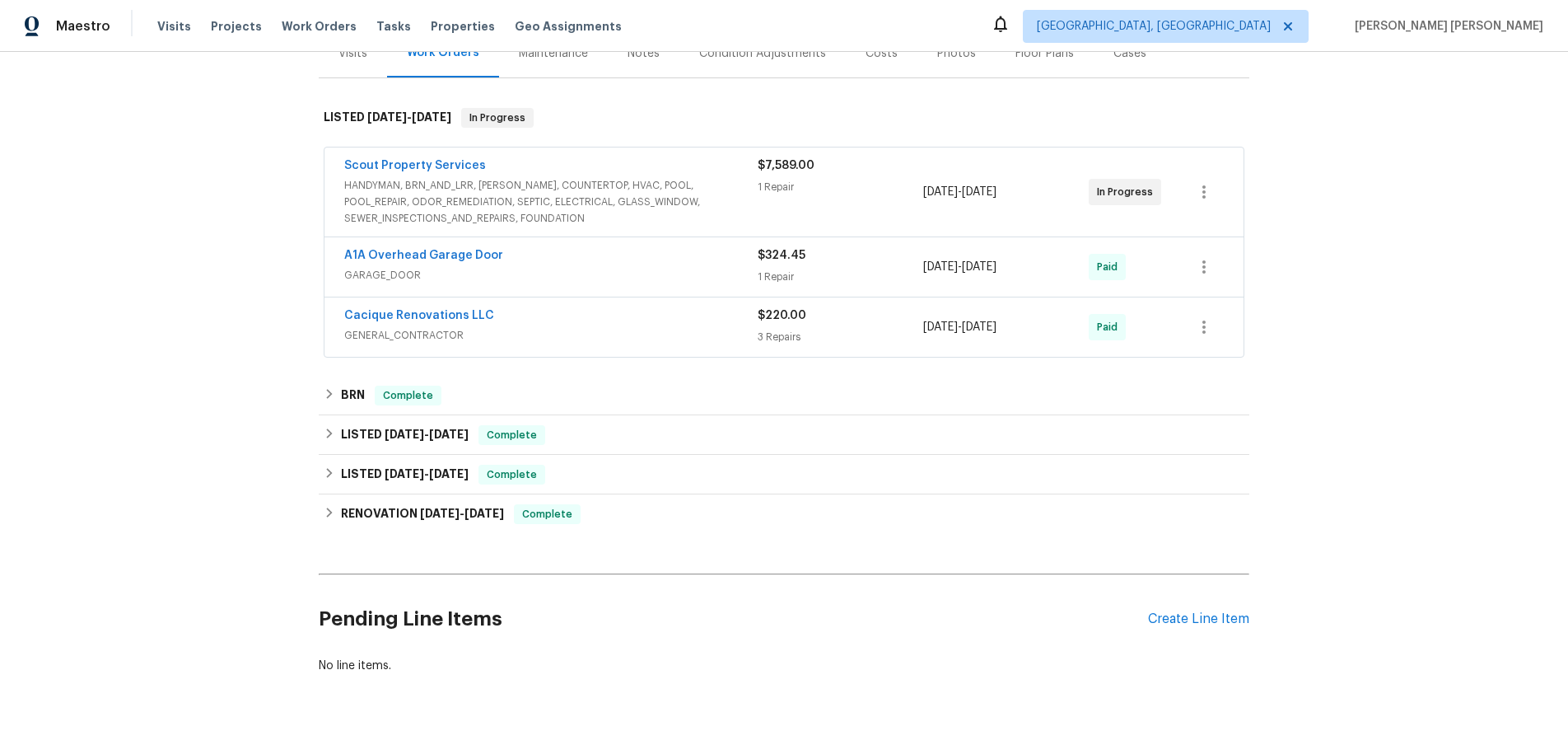
scroll to position [262, 0]
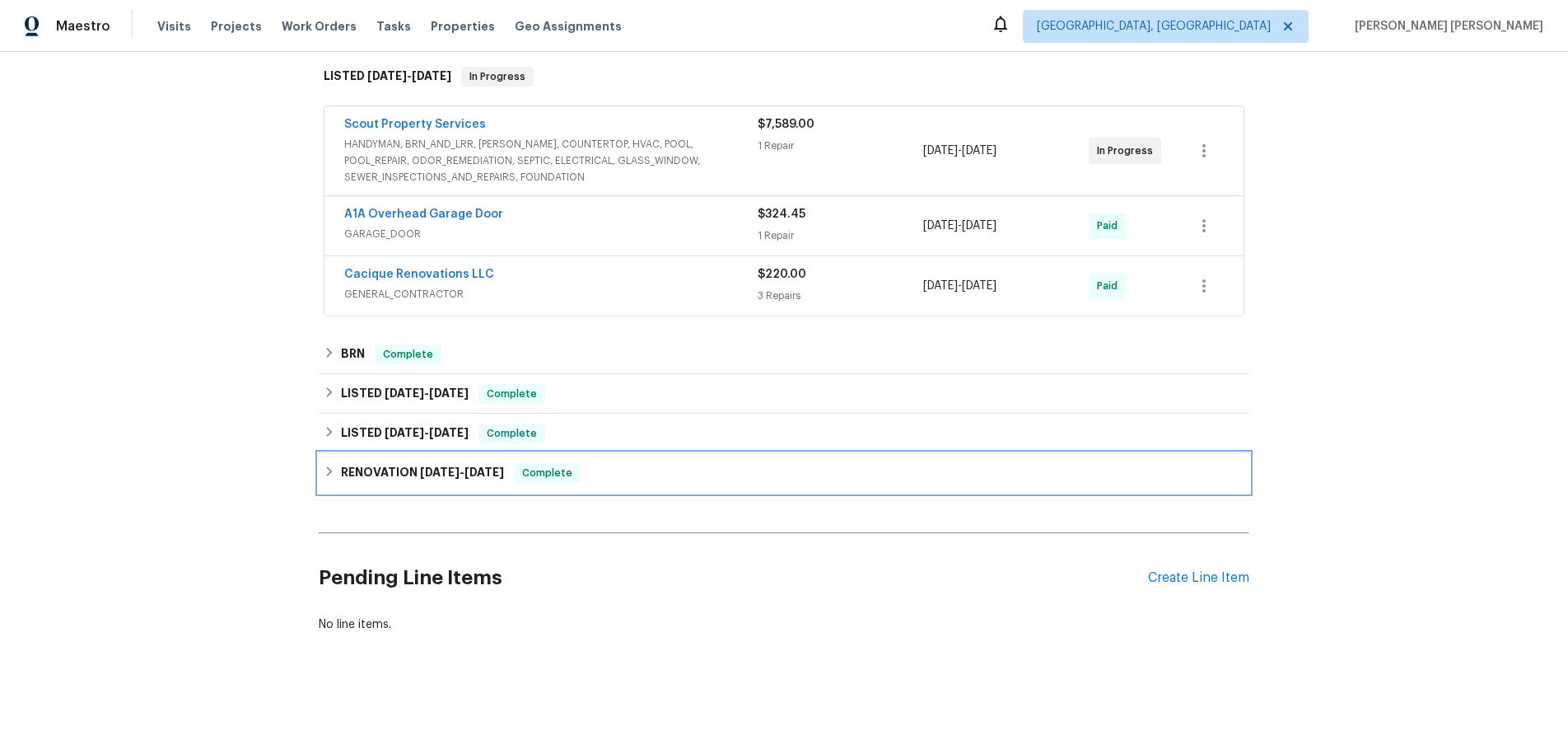
drag, startPoint x: 334, startPoint y: 470, endPoint x: 639, endPoint y: 530, distance: 310.8
click at [335, 470] on icon at bounding box center [329, 471] width 12 height 12
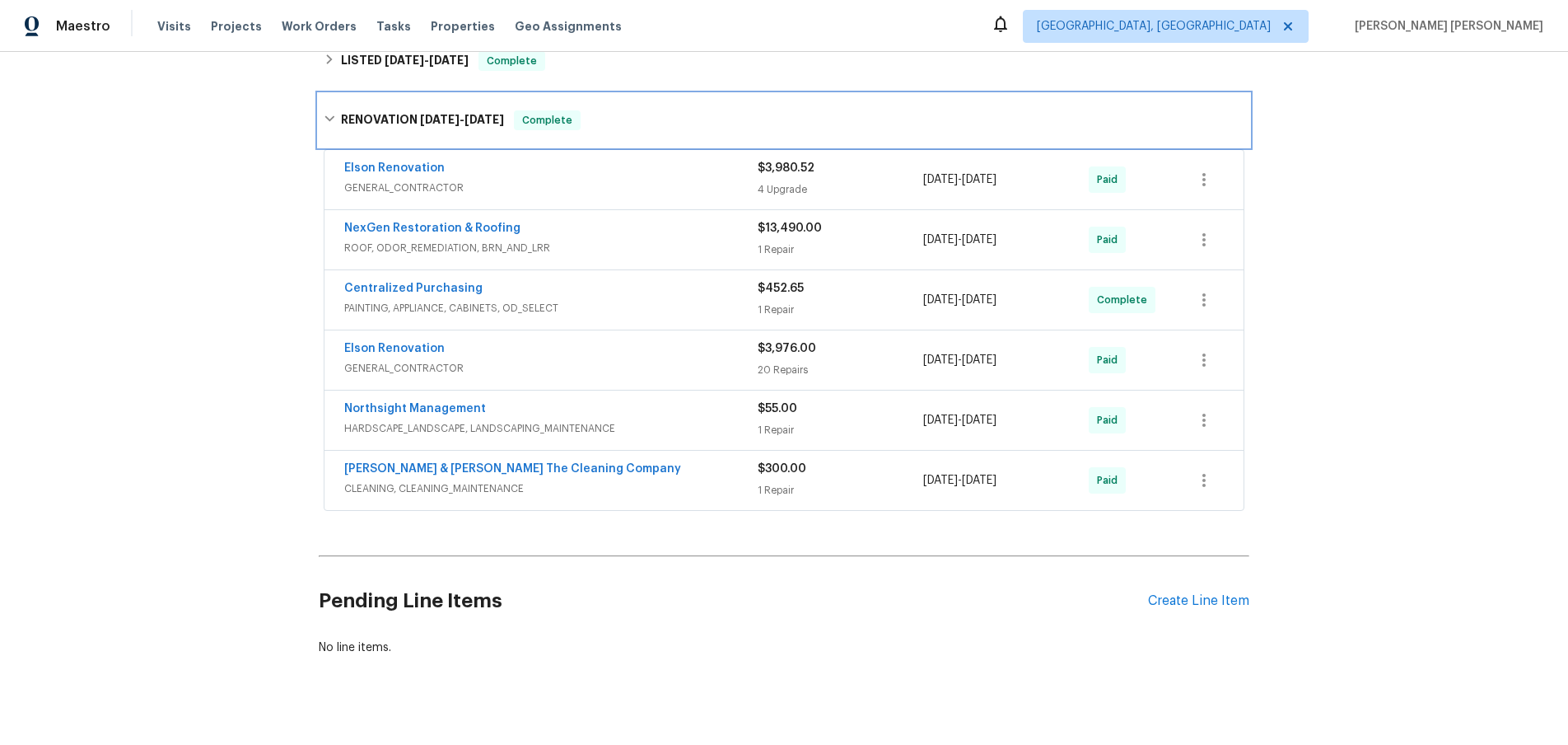
scroll to position [657, 0]
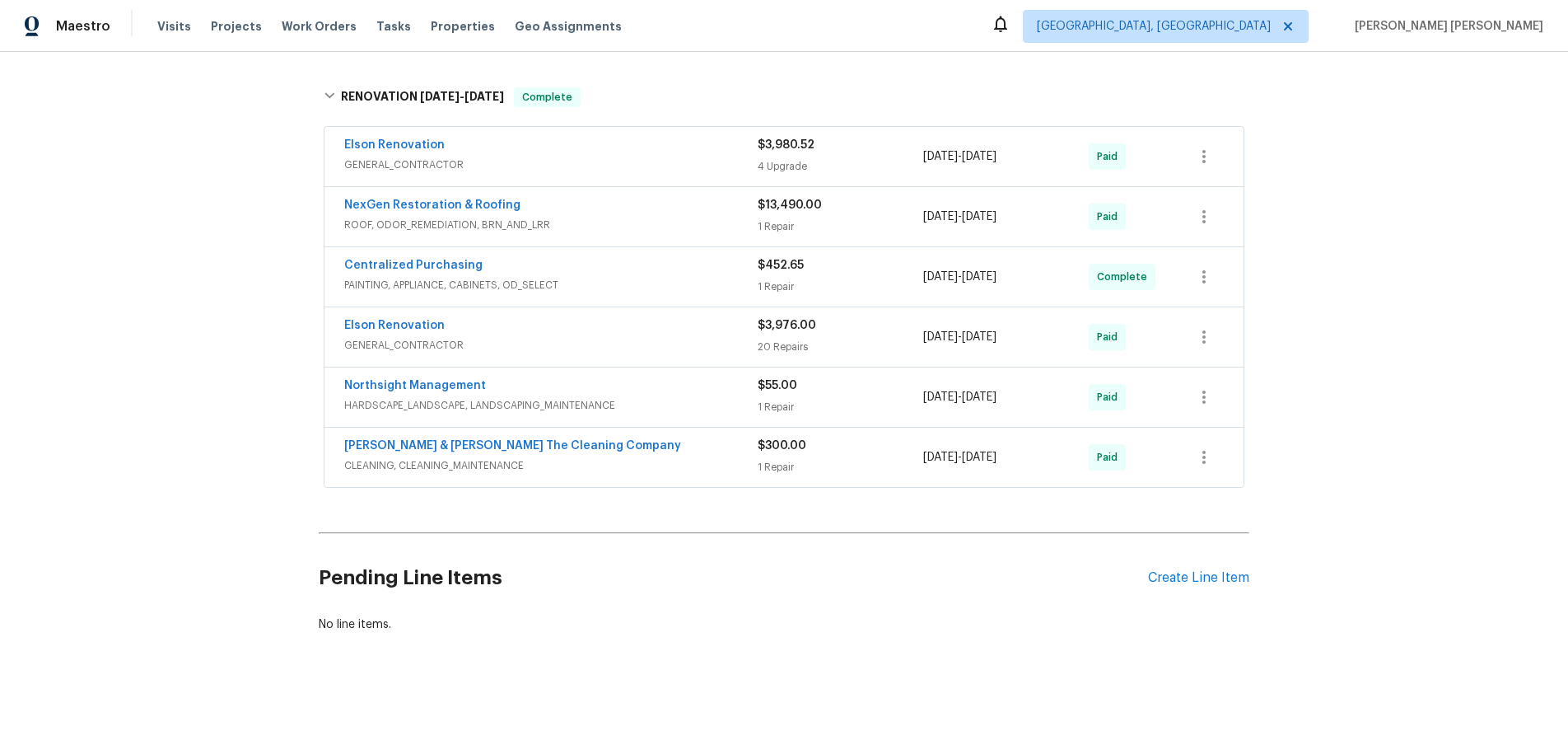
click at [700, 158] on span "GENERAL_CONTRACTOR" at bounding box center [551, 165] width 413 height 16
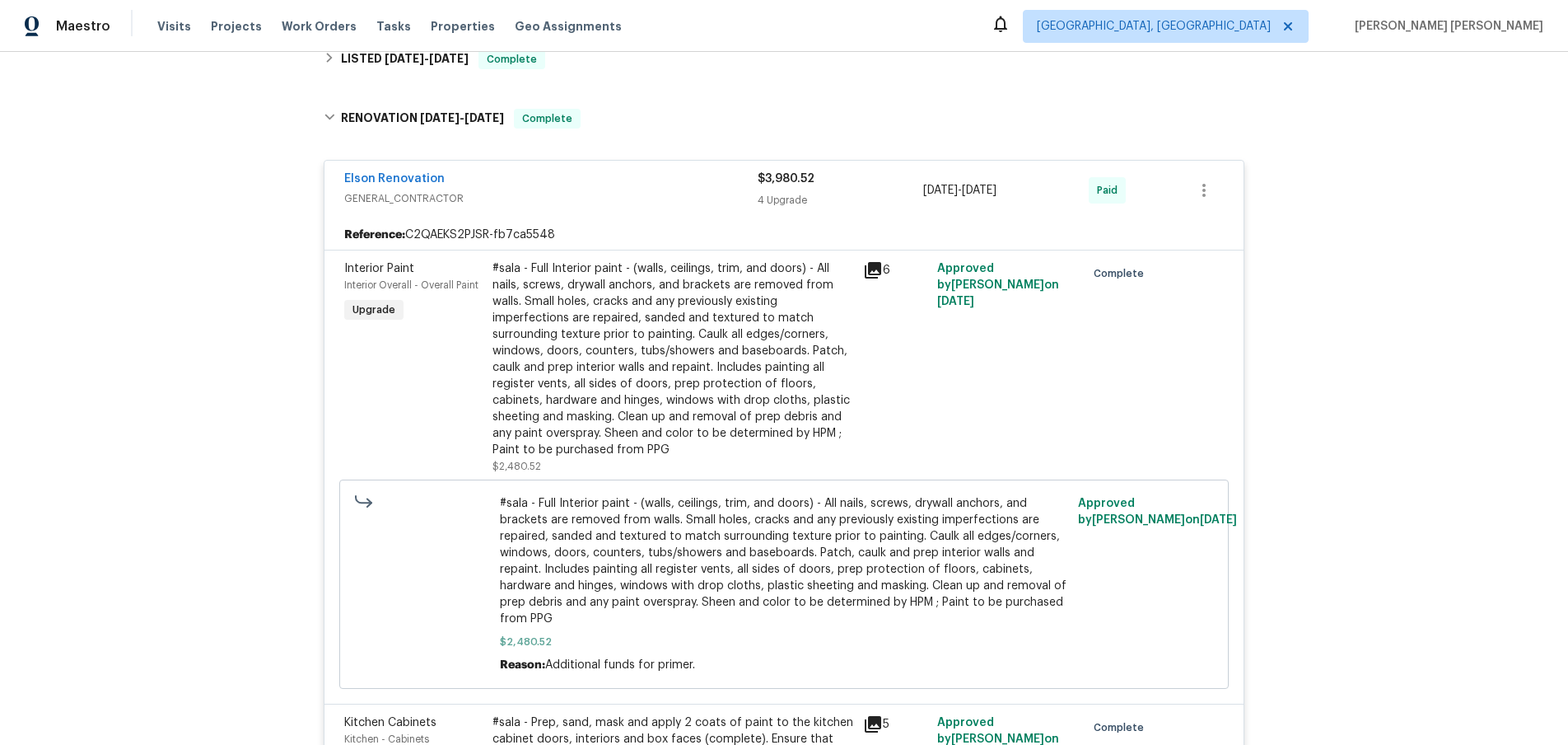
scroll to position [616, 0]
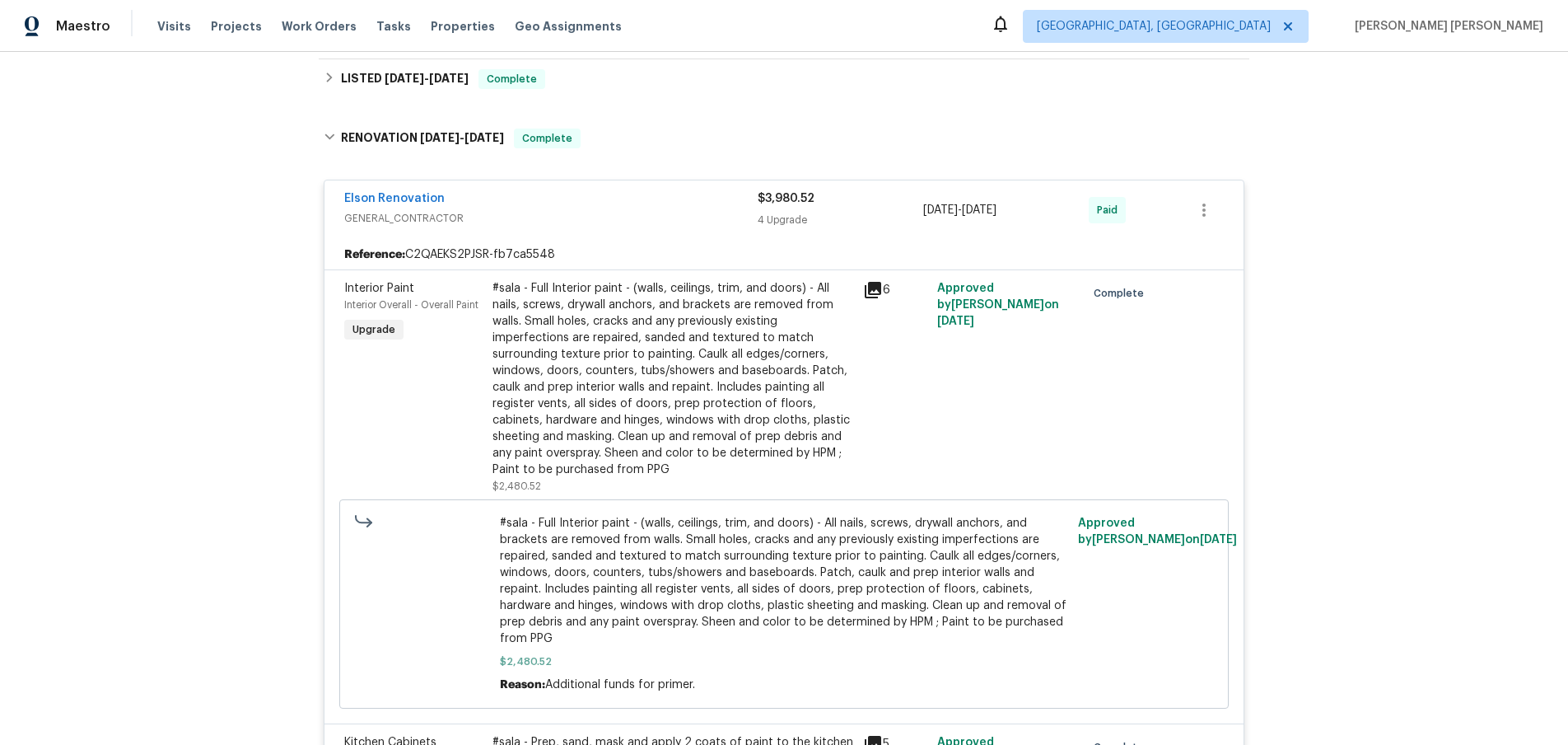
click at [524, 193] on div "Elson Renovation" at bounding box center [551, 201] width 413 height 20
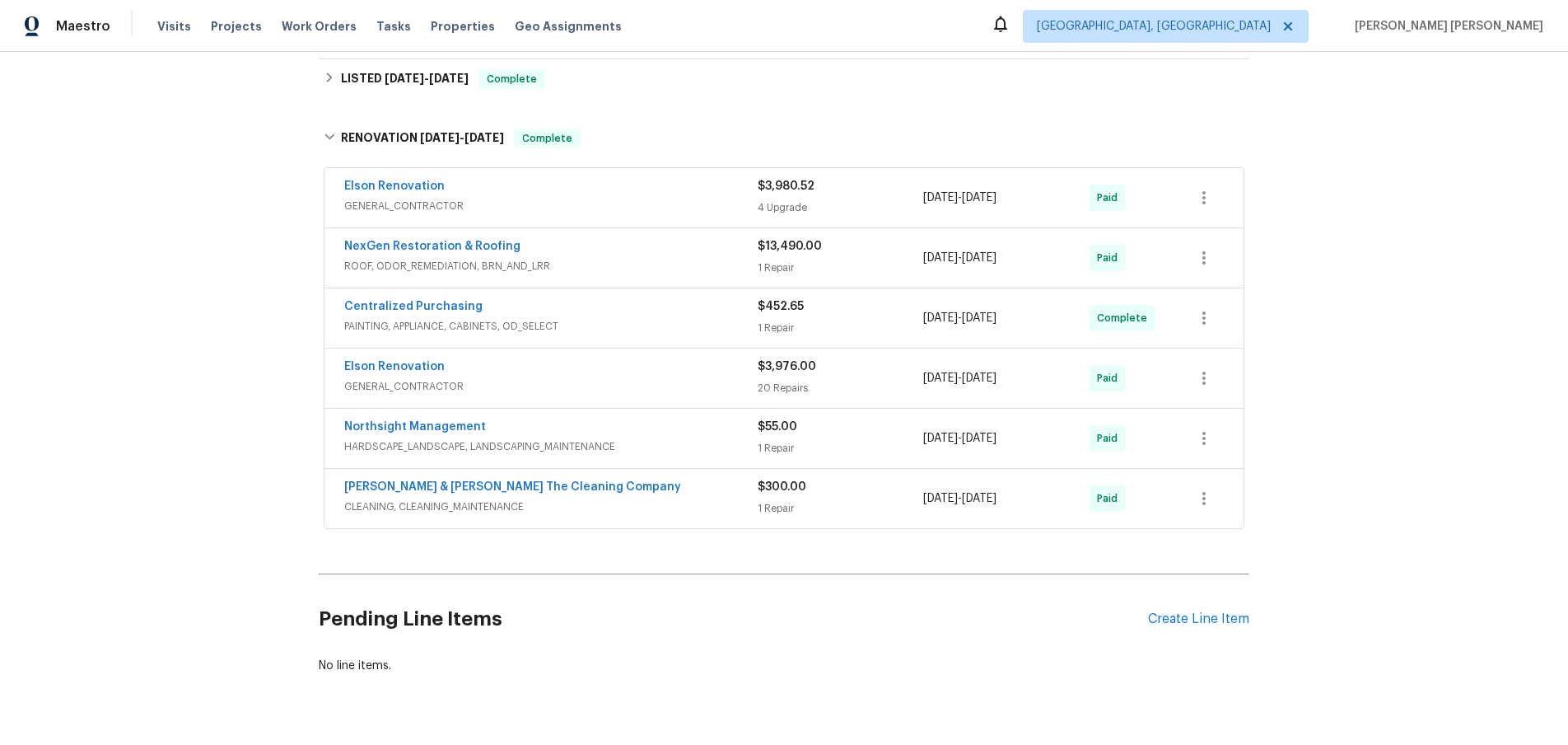
click at [703, 380] on span "GENERAL_CONTRACTOR" at bounding box center [551, 386] width 413 height 16
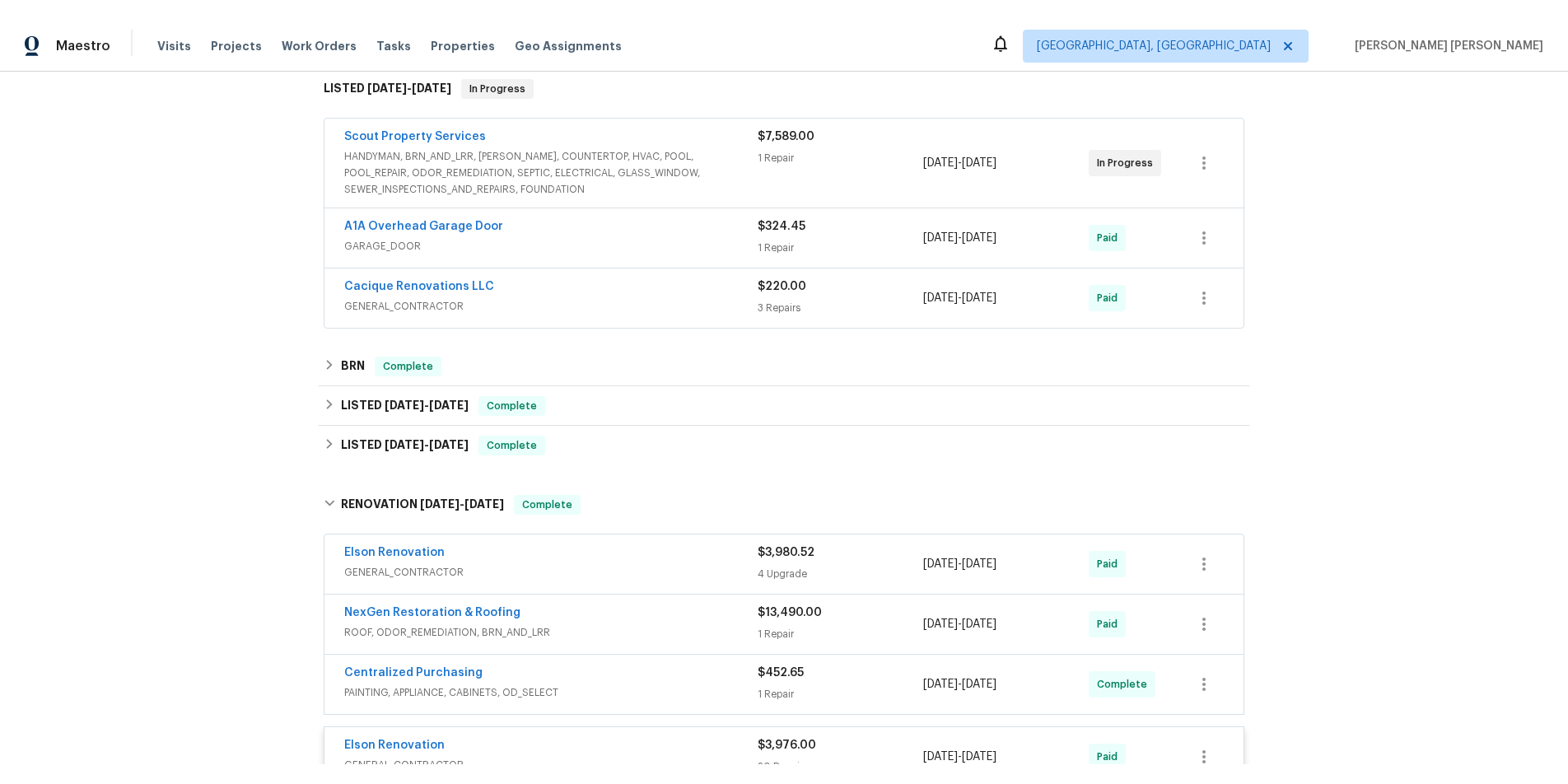
scroll to position [0, 0]
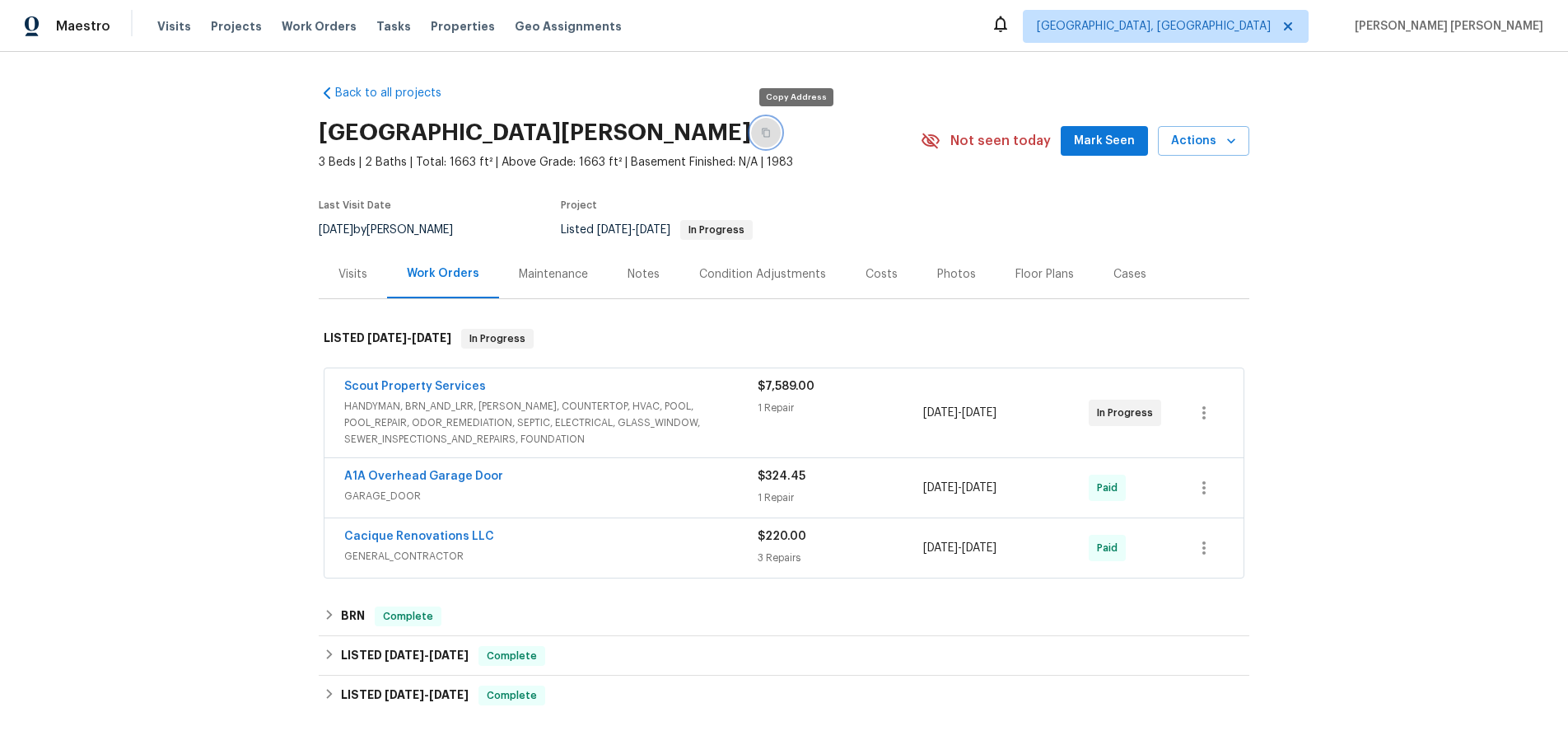
click at [780, 129] on button "button" at bounding box center [765, 133] width 30 height 30
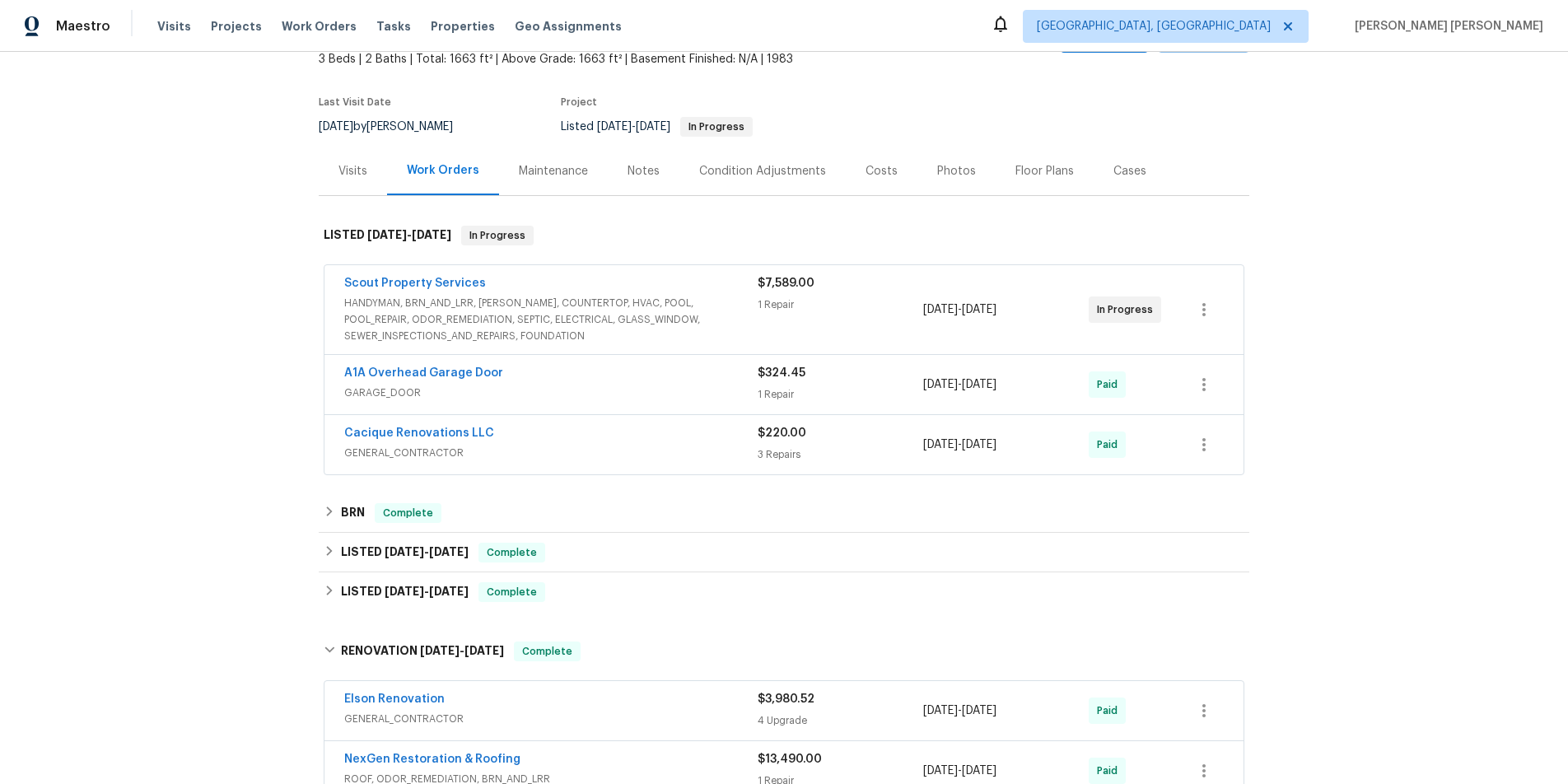
scroll to position [157, 0]
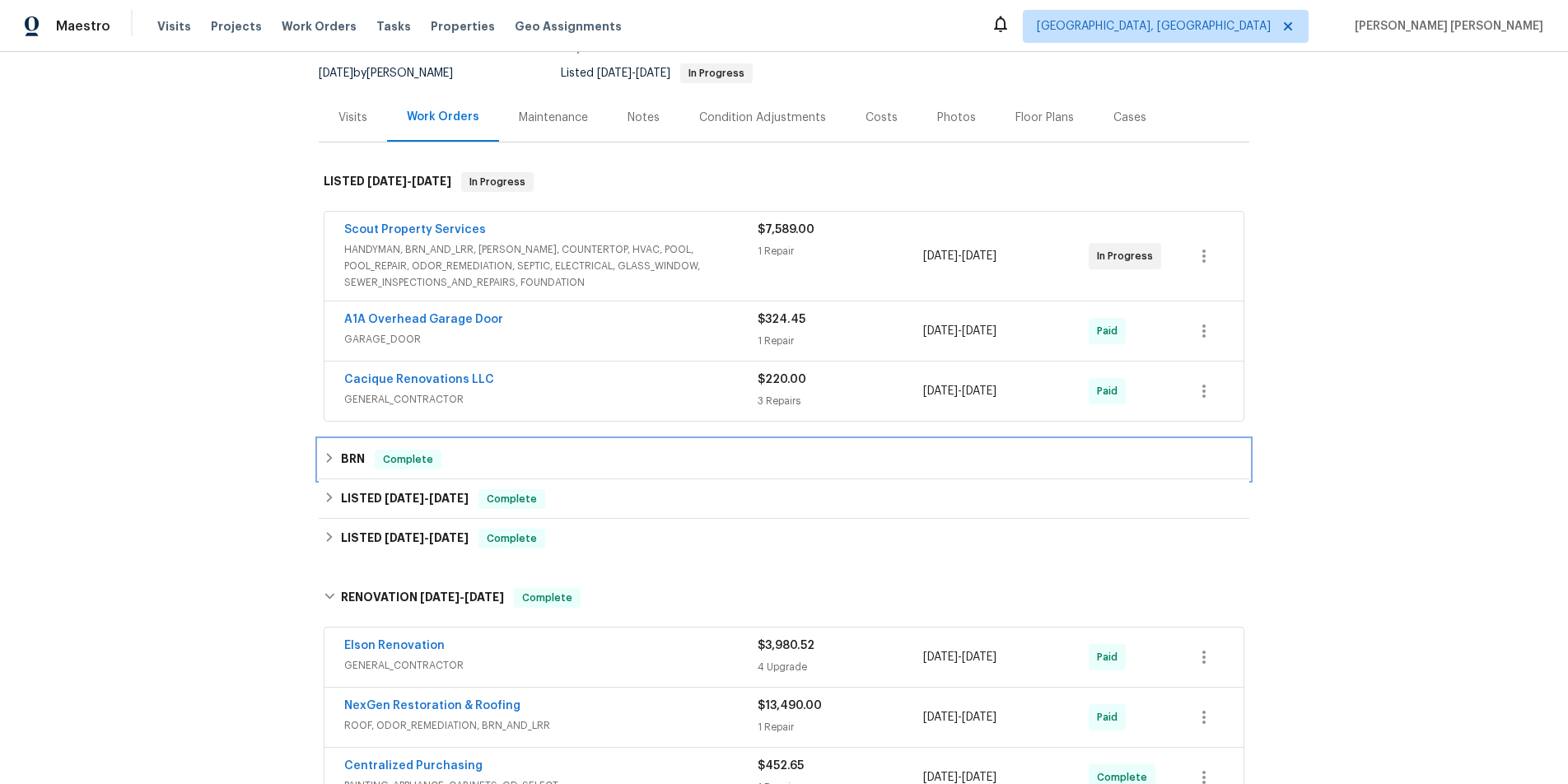
click at [336, 457] on div "BRN Complete" at bounding box center [784, 459] width 921 height 20
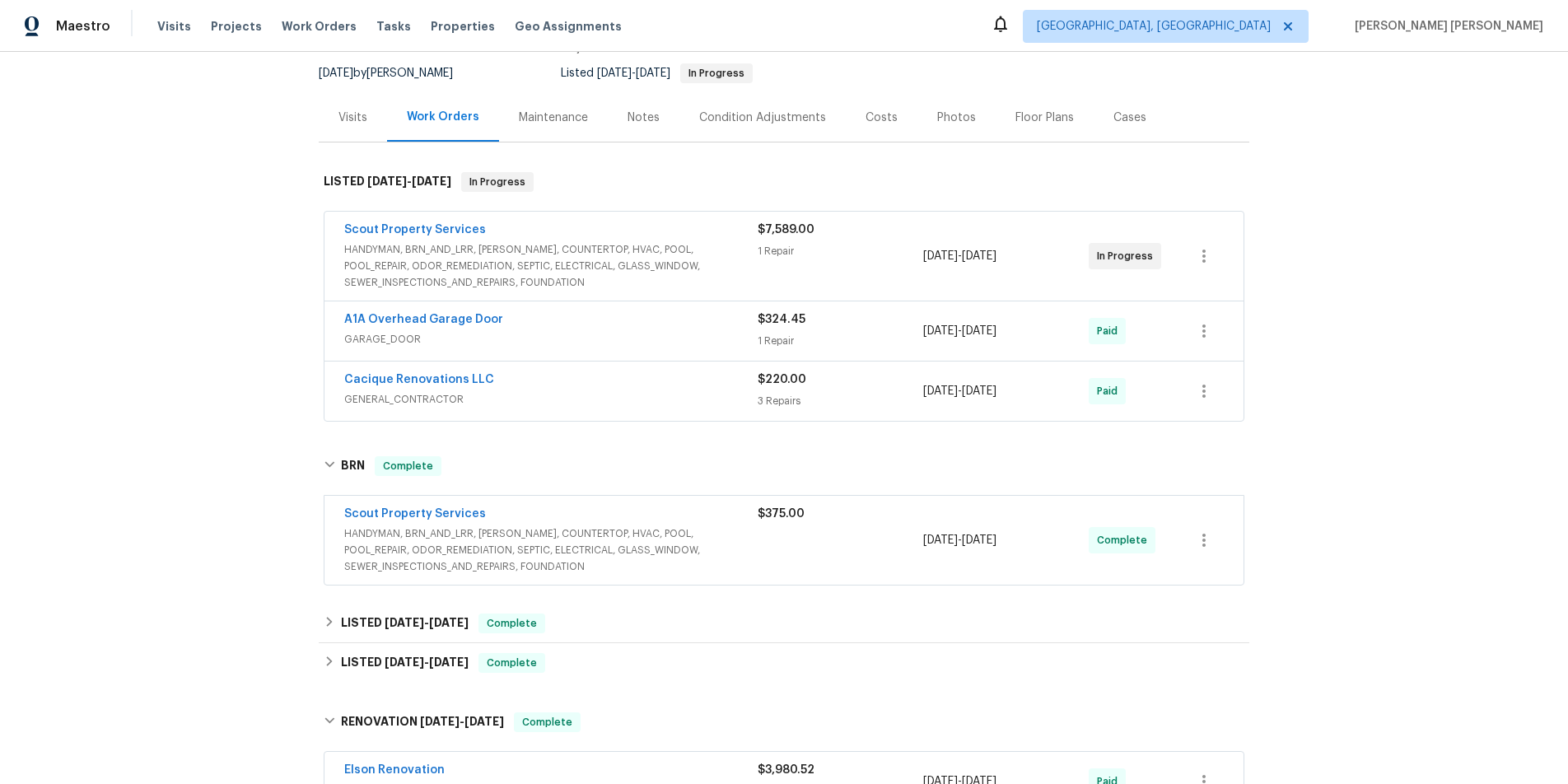
click at [545, 564] on span "HANDYMAN, BRN_AND_LRR, WELLS, COUNTERTOP, HVAC, POOL, POOL_REPAIR, ODOR_REMEDIA…" at bounding box center [551, 550] width 413 height 49
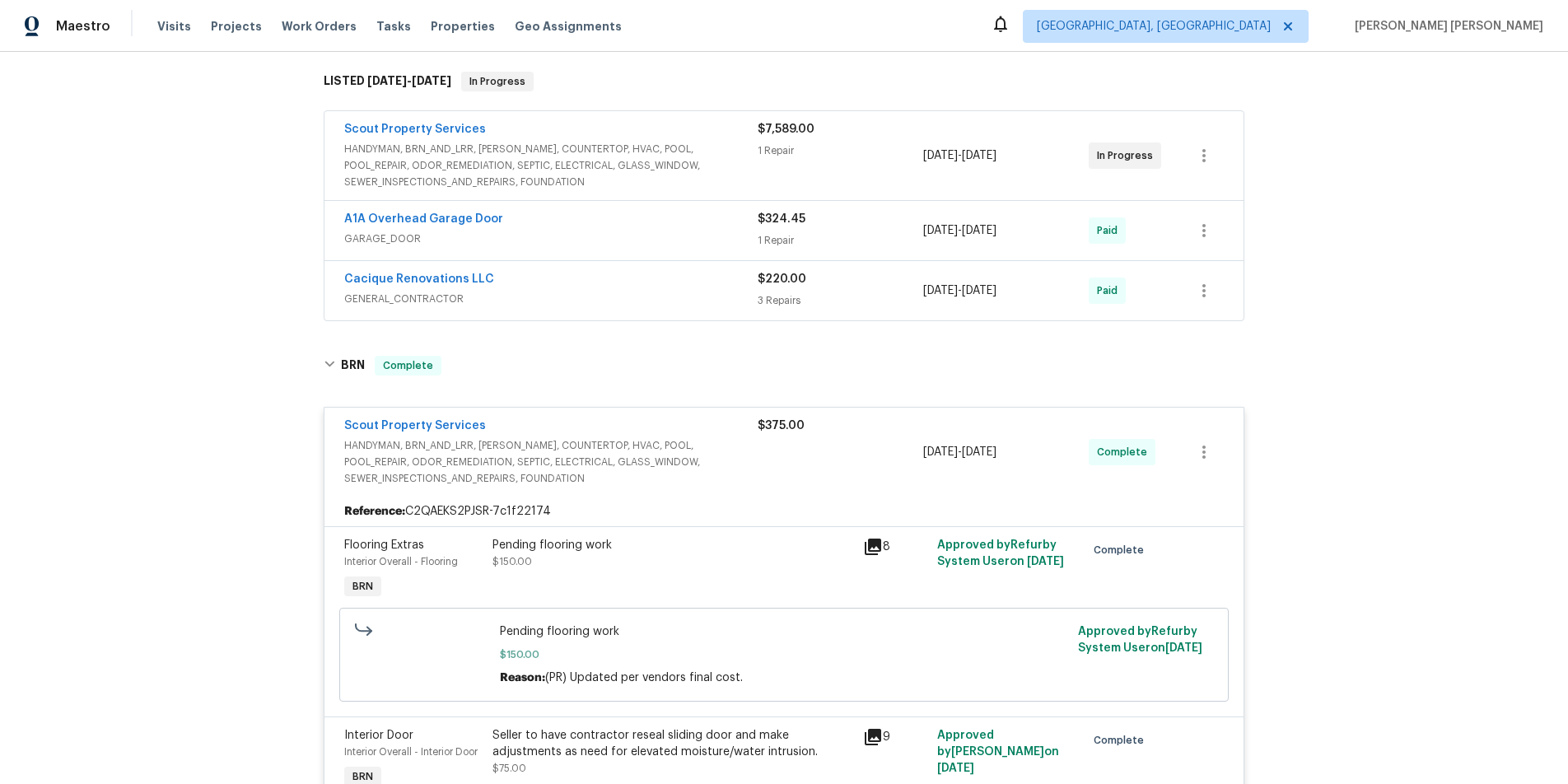
scroll to position [383, 0]
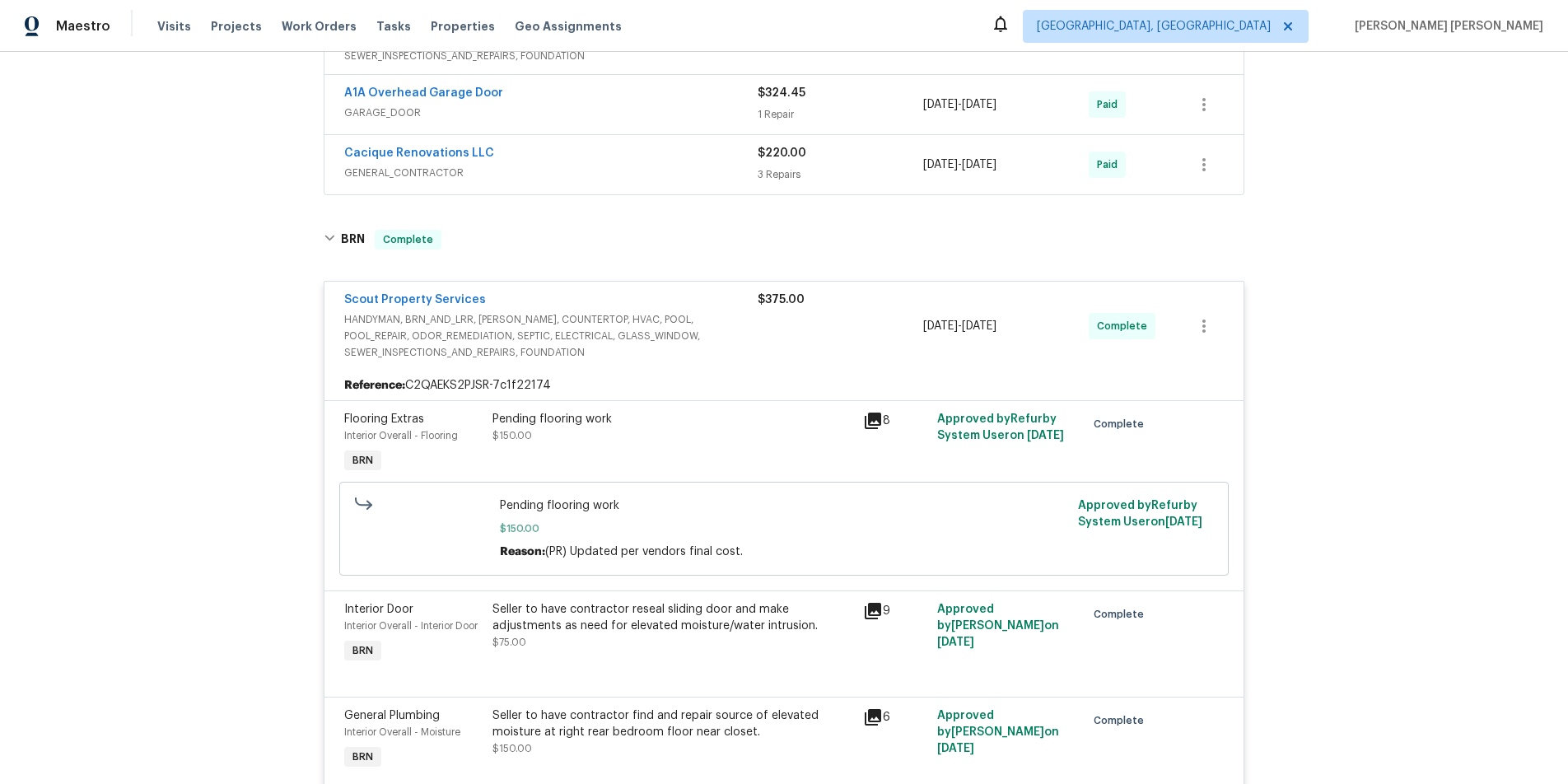
click at [875, 420] on icon at bounding box center [873, 421] width 20 height 20
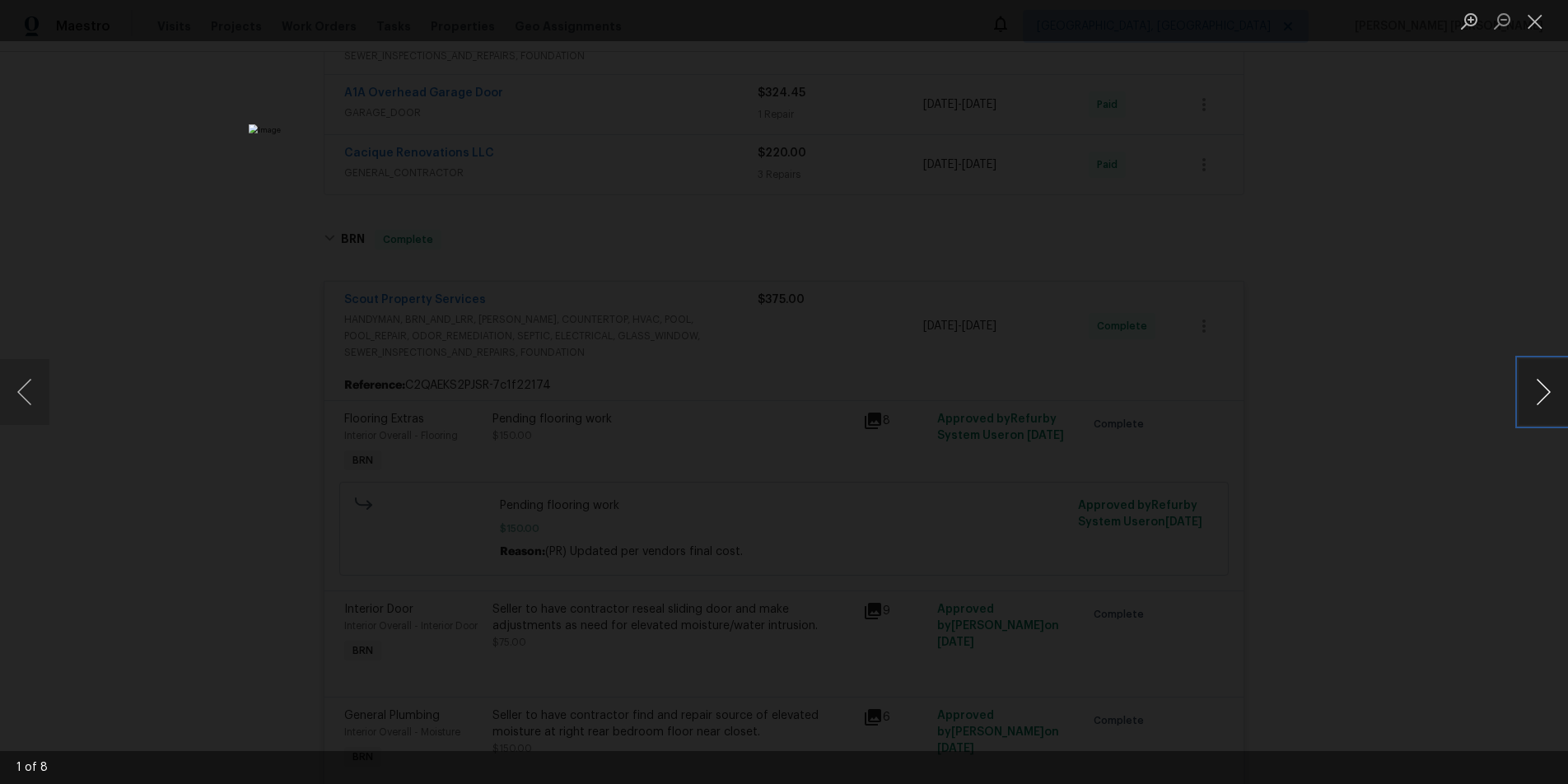
click at [1533, 397] on button "Next image" at bounding box center [1542, 392] width 49 height 66
click at [1546, 390] on button "Next image" at bounding box center [1542, 392] width 49 height 66
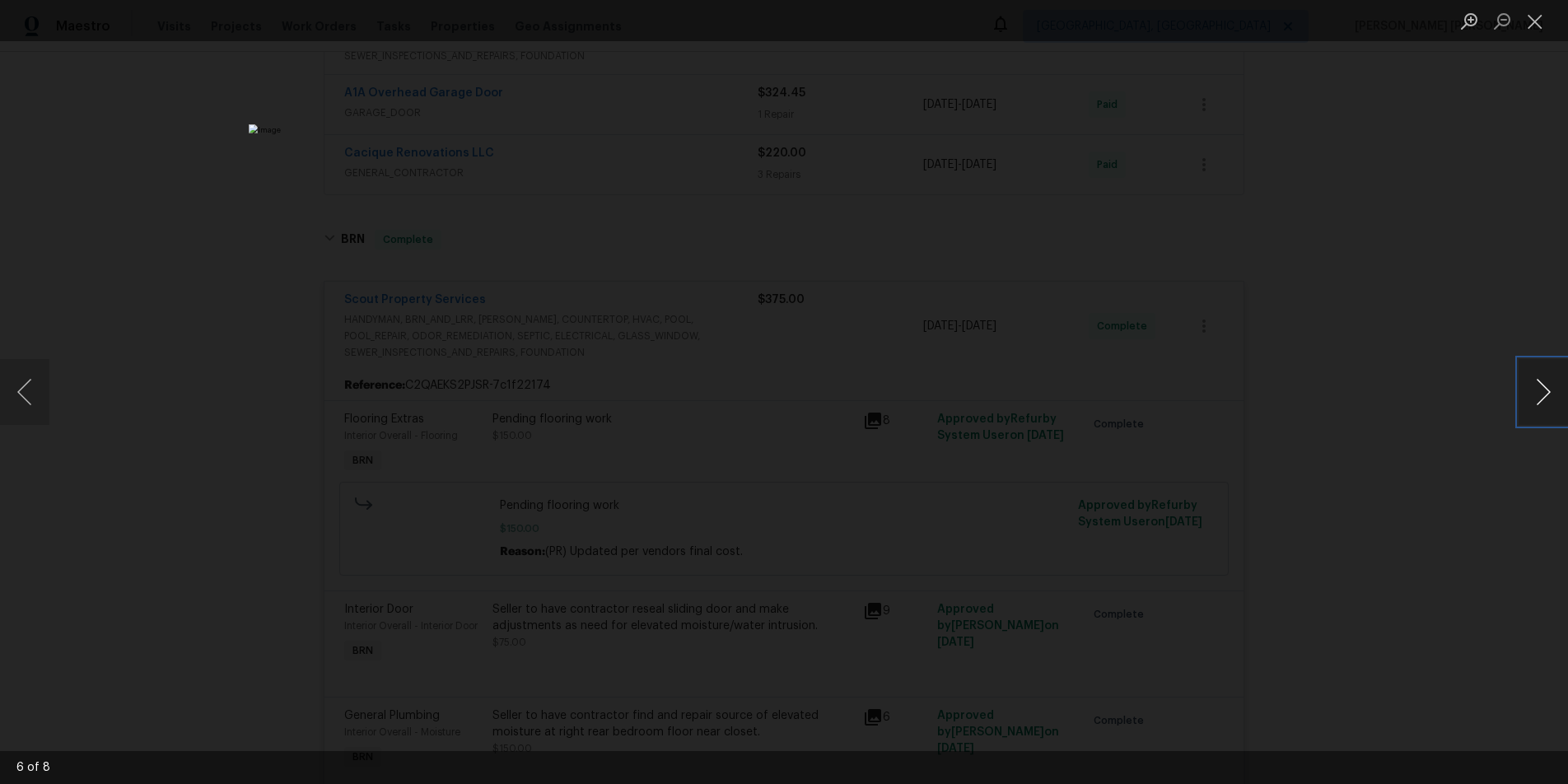
click at [1546, 390] on button "Next image" at bounding box center [1542, 392] width 49 height 66
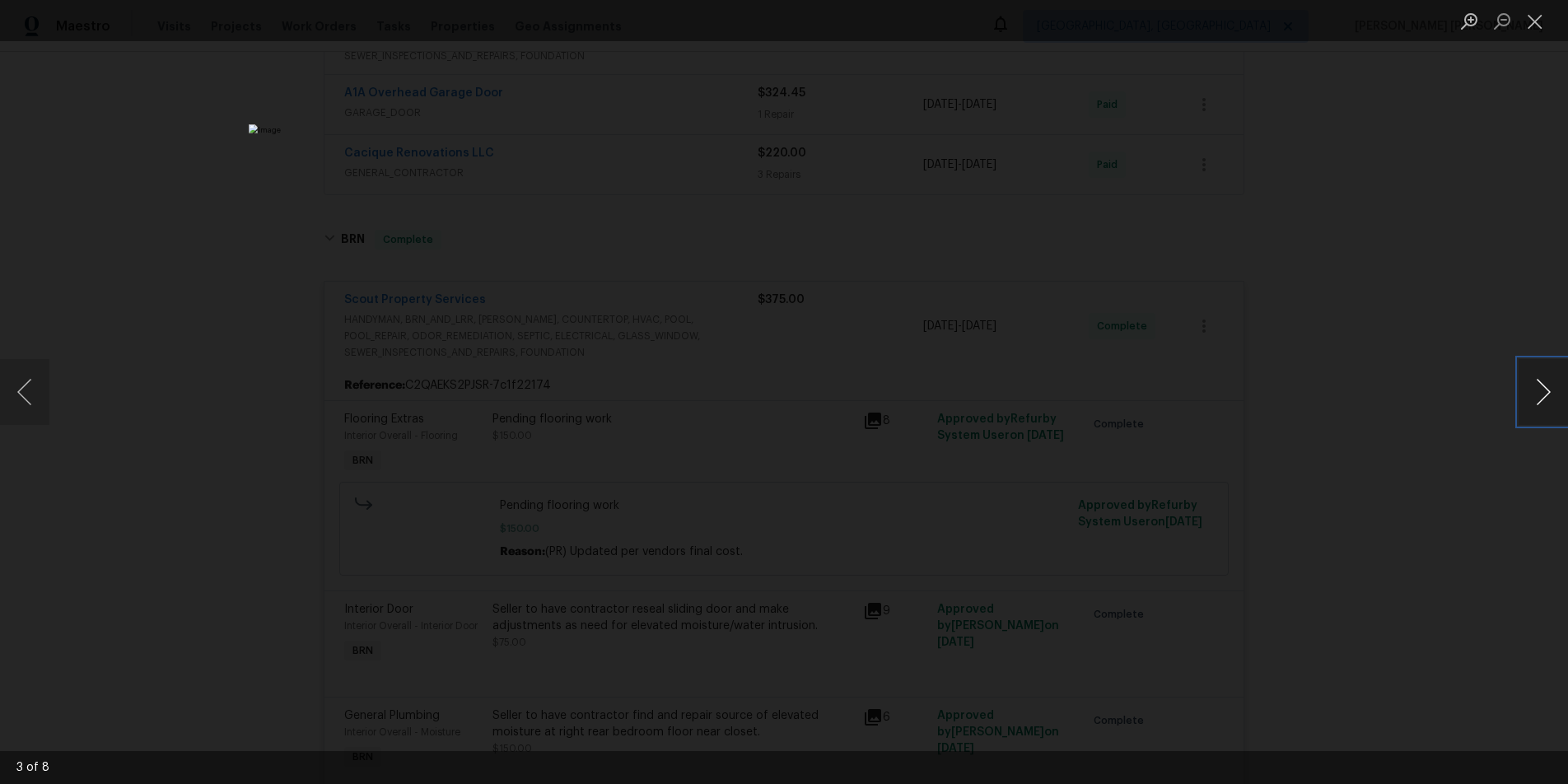
click at [1546, 390] on button "Next image" at bounding box center [1542, 392] width 49 height 66
click at [1548, 406] on button "Next image" at bounding box center [1542, 392] width 49 height 66
click at [1536, 395] on button "Next image" at bounding box center [1542, 392] width 49 height 66
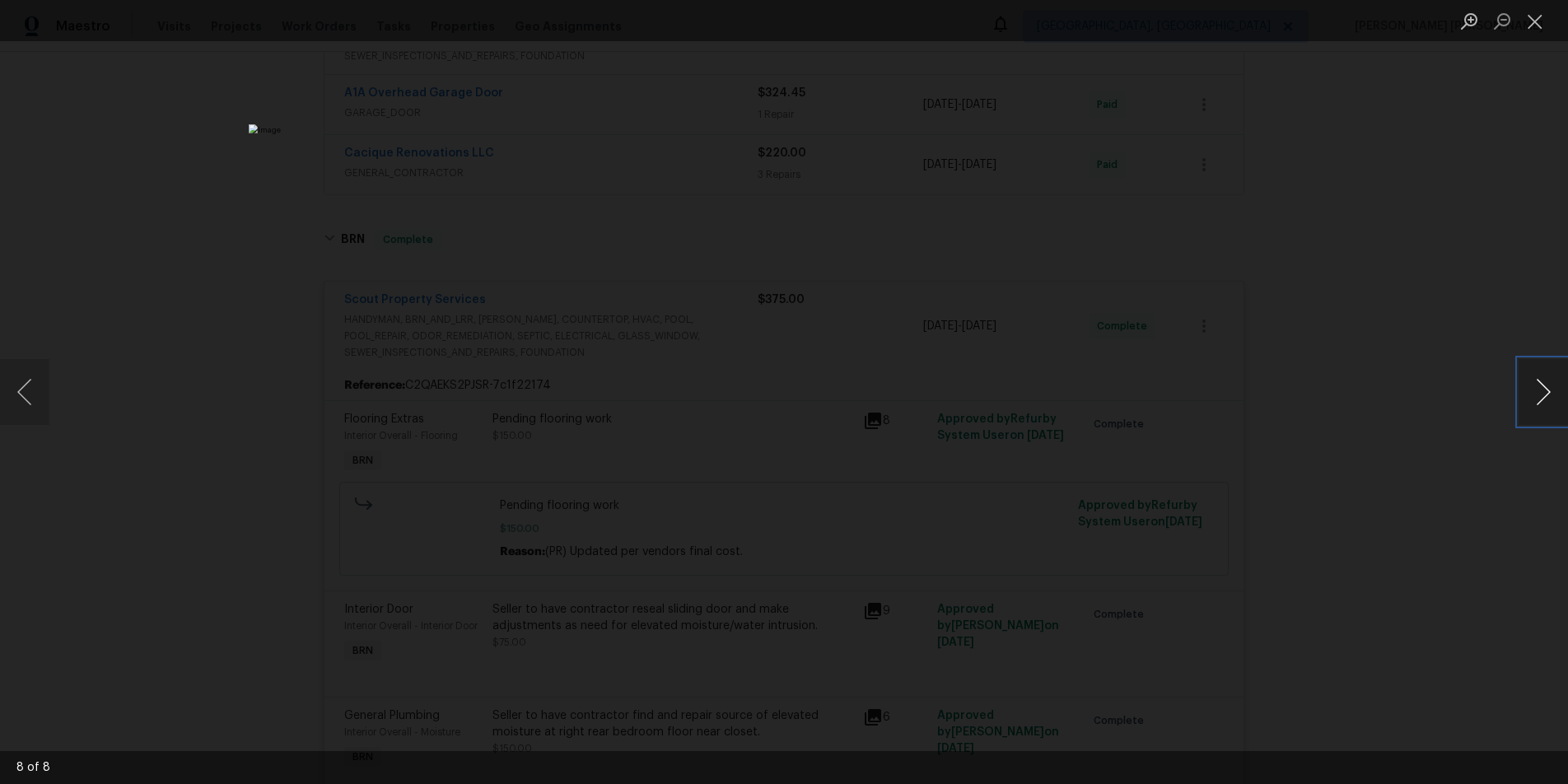
click at [1534, 398] on button "Next image" at bounding box center [1542, 392] width 49 height 66
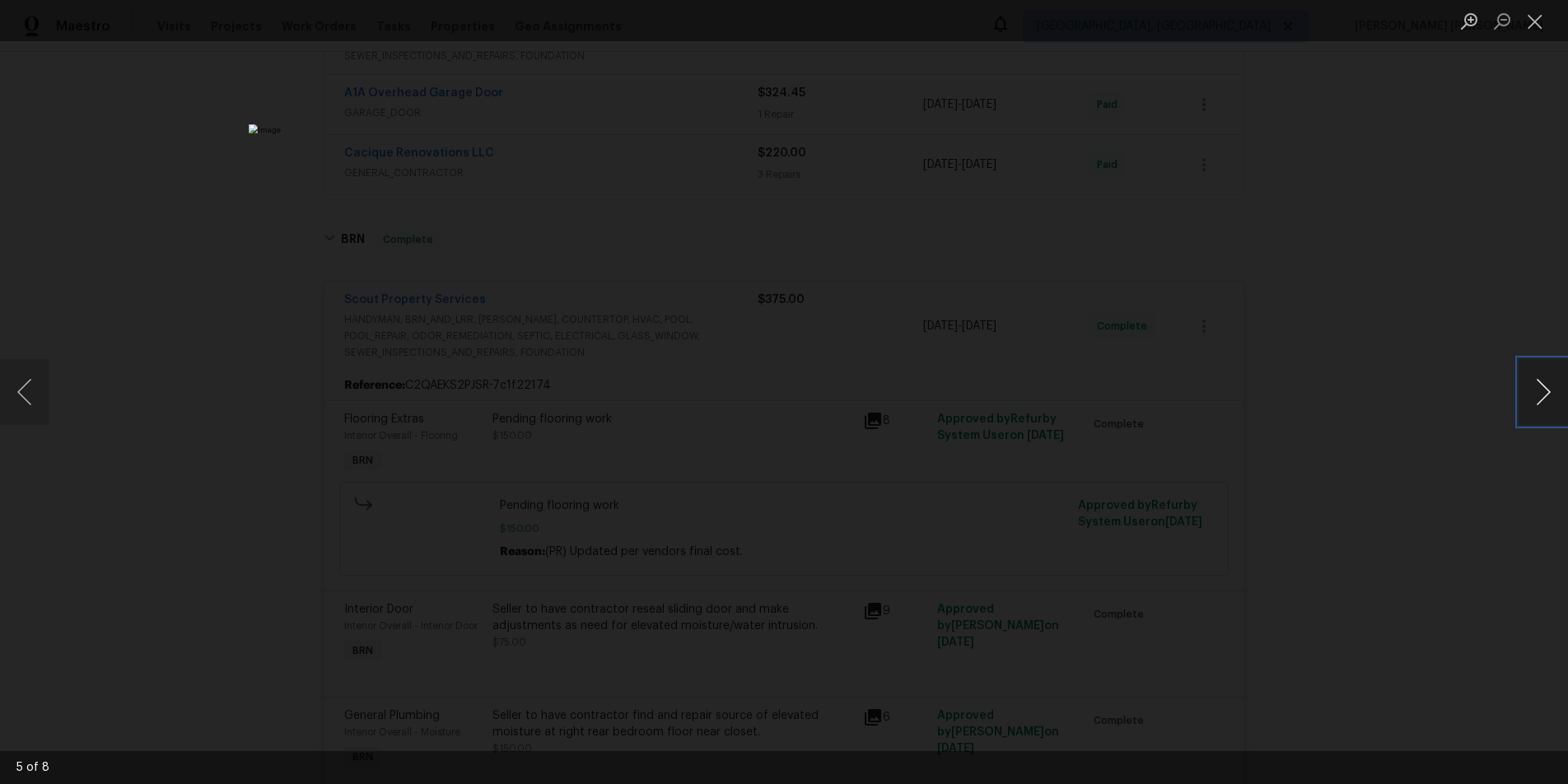
click at [1534, 398] on button "Next image" at bounding box center [1542, 392] width 49 height 66
click at [1365, 550] on div "Lightbox" at bounding box center [784, 392] width 1568 height 784
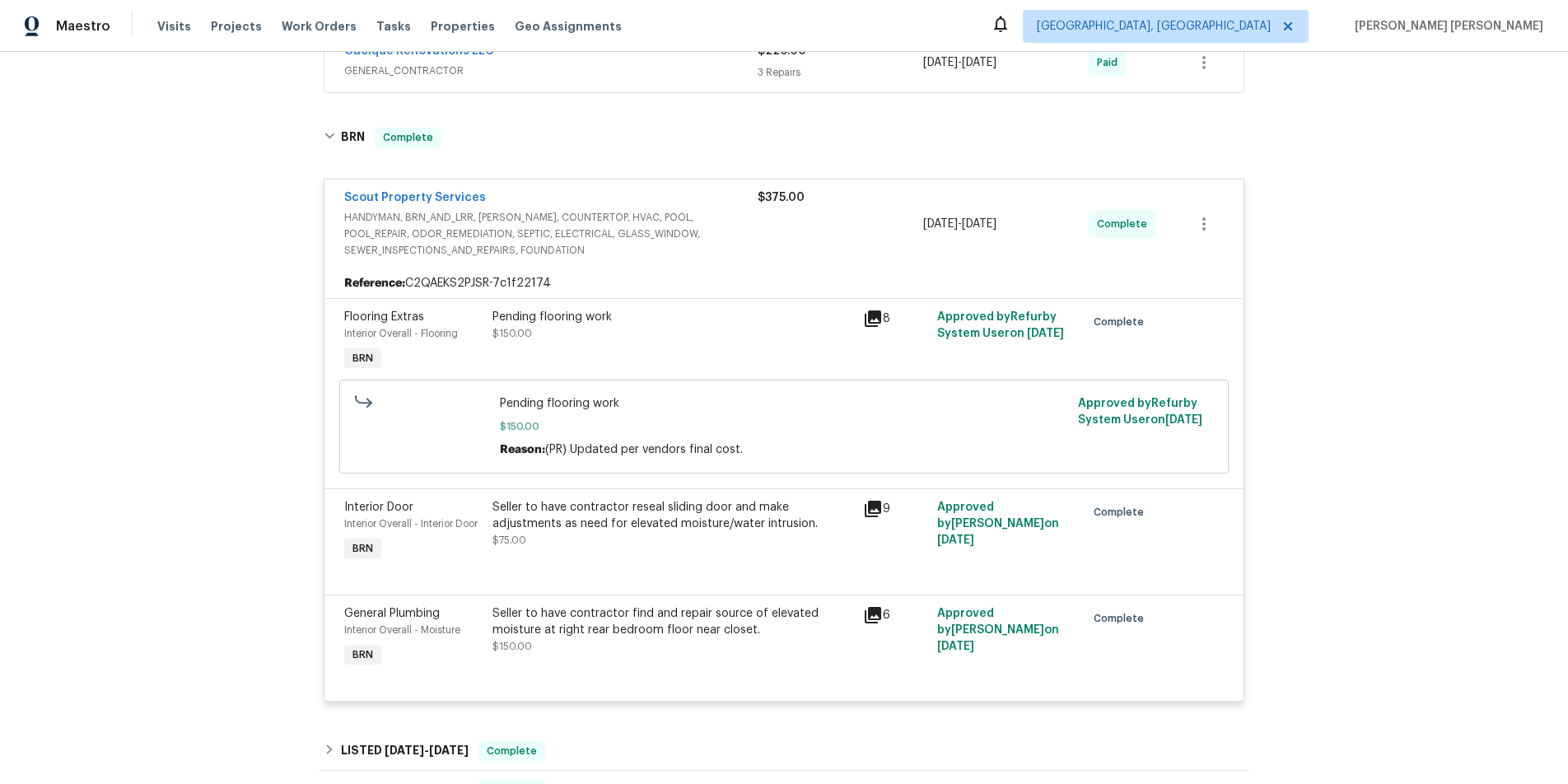
scroll to position [489, 0]
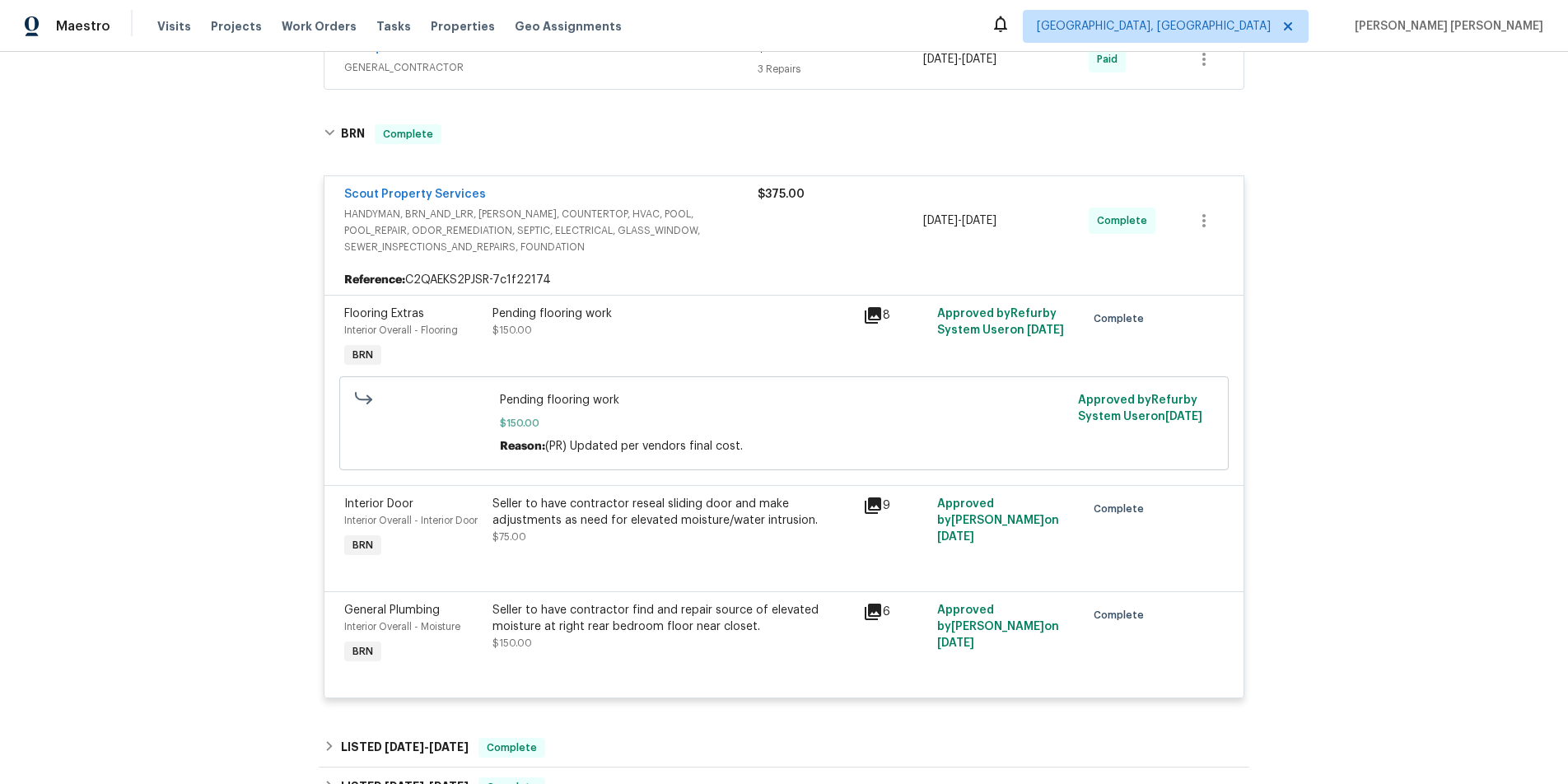
click at [877, 613] on icon at bounding box center [873, 611] width 20 height 20
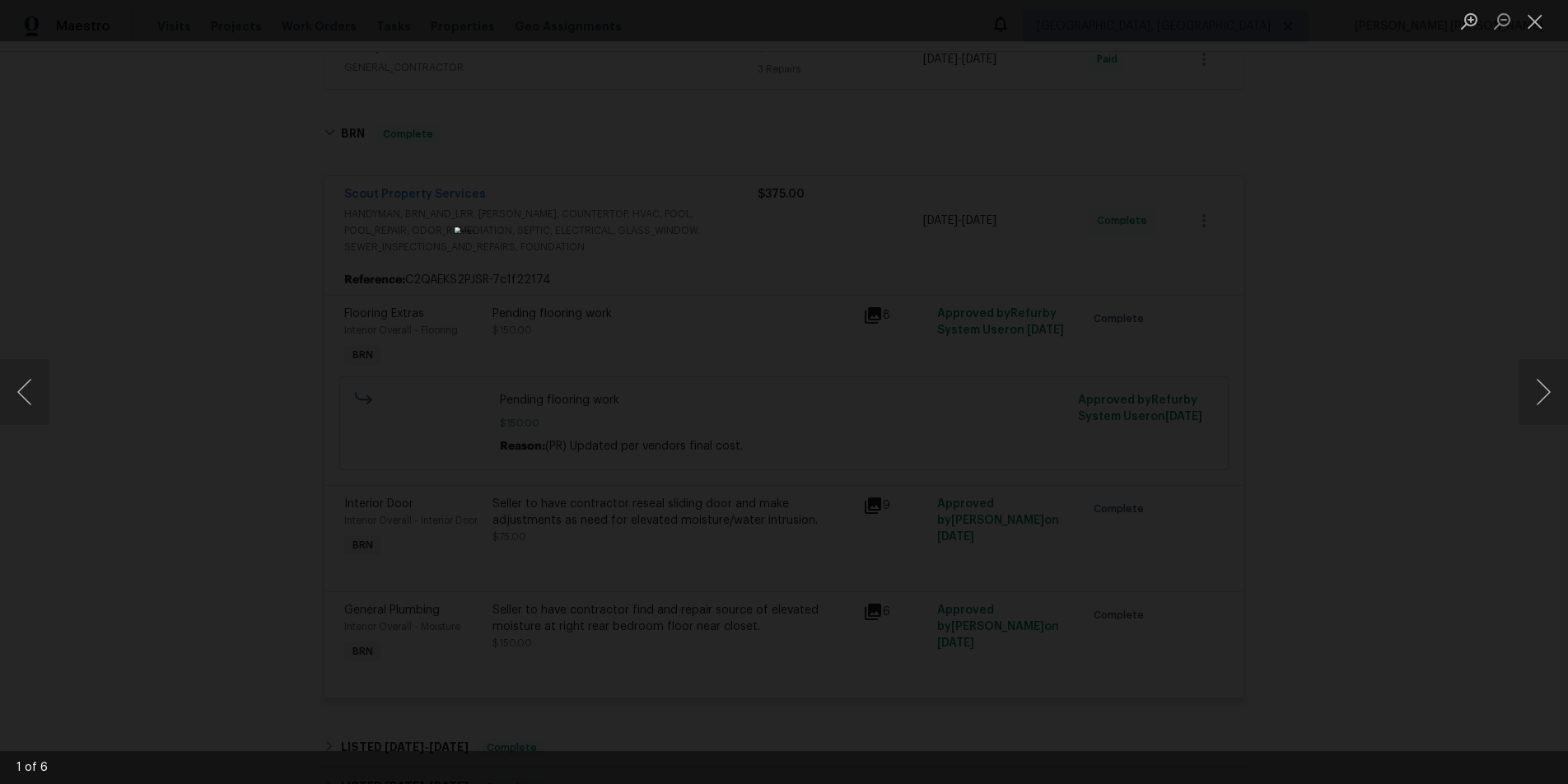
click at [1453, 617] on div "Lightbox" at bounding box center [784, 392] width 1568 height 784
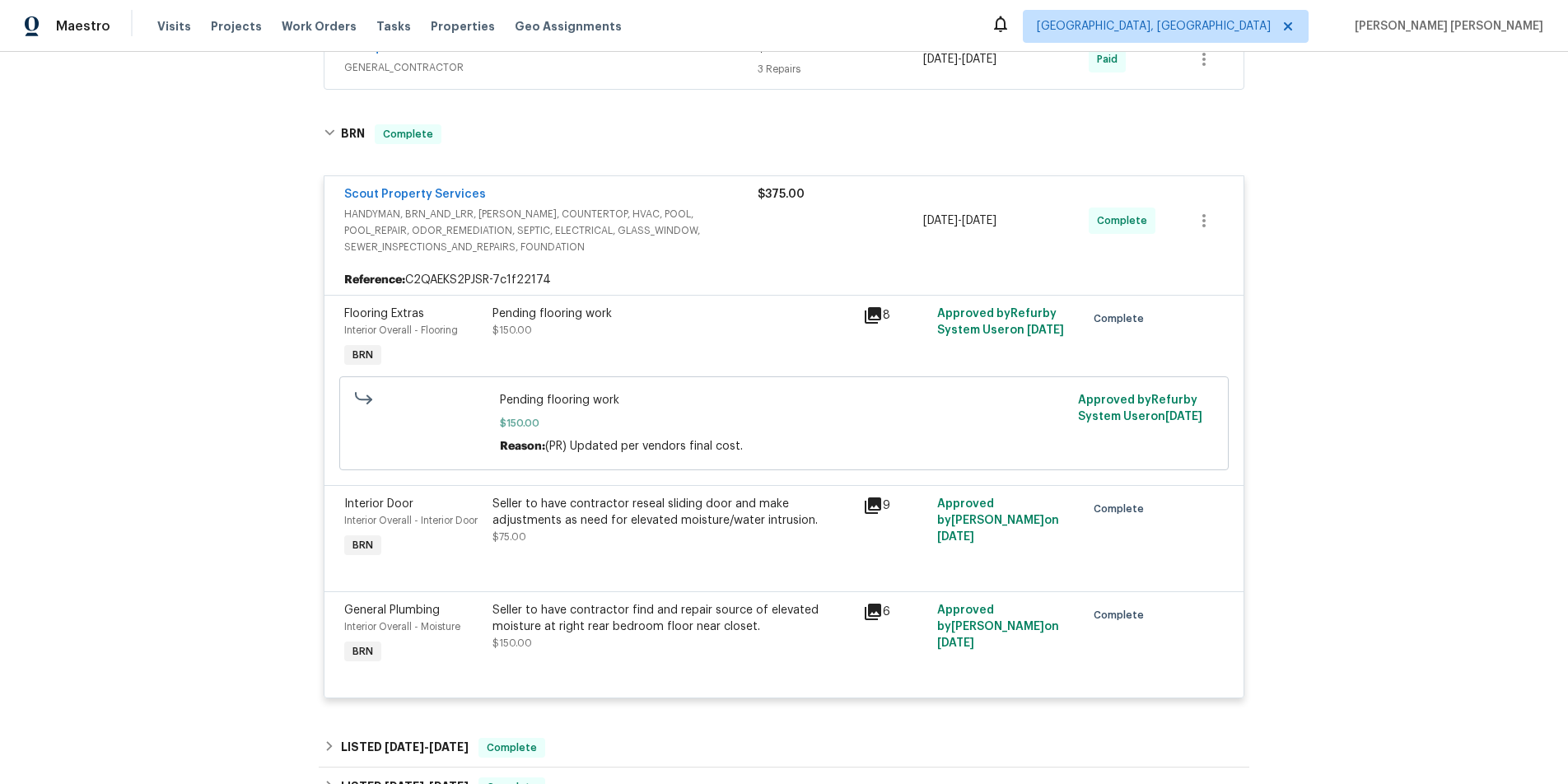
click at [880, 509] on icon at bounding box center [873, 506] width 16 height 16
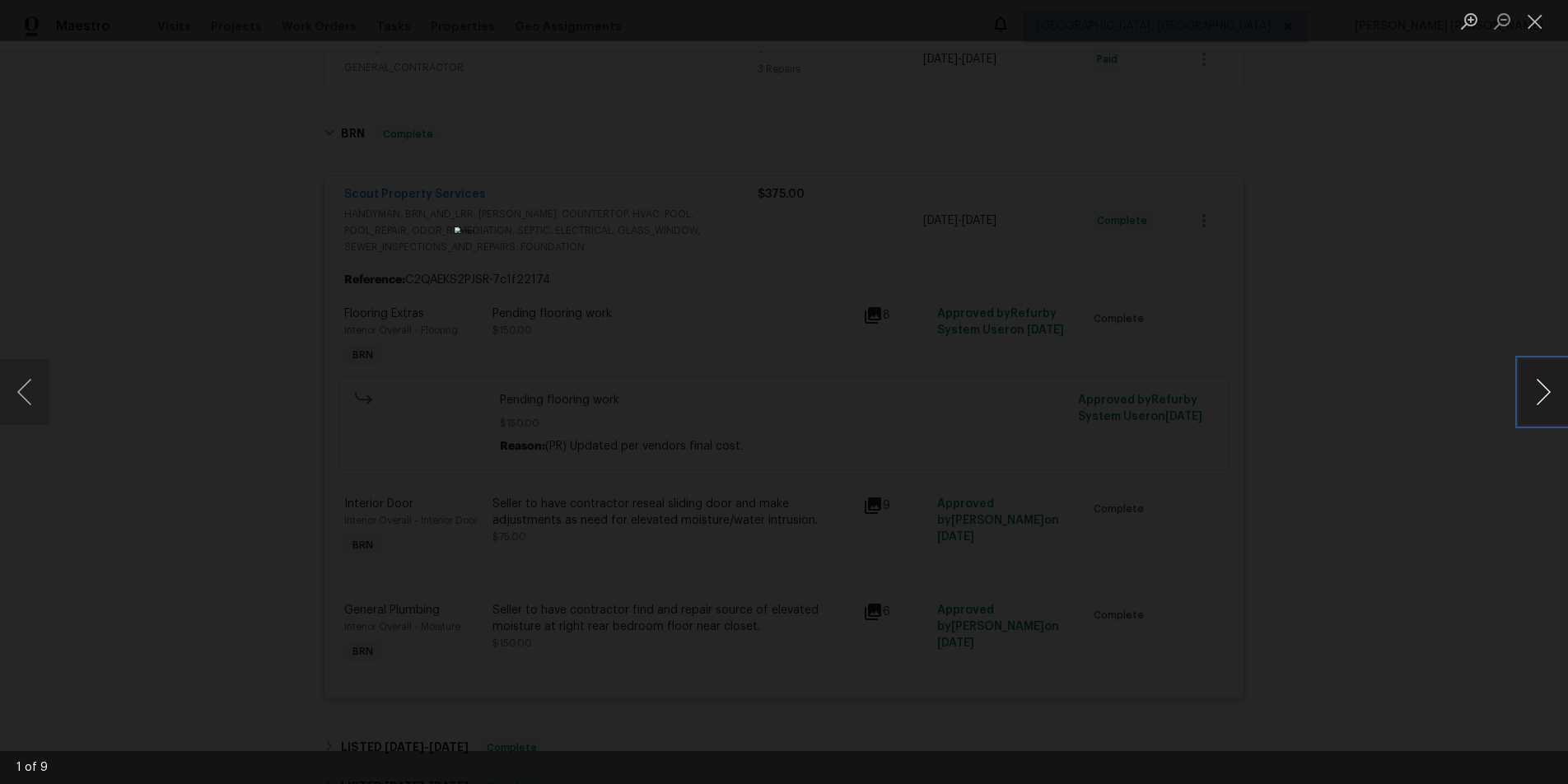
click at [1546, 397] on button "Next image" at bounding box center [1542, 392] width 49 height 66
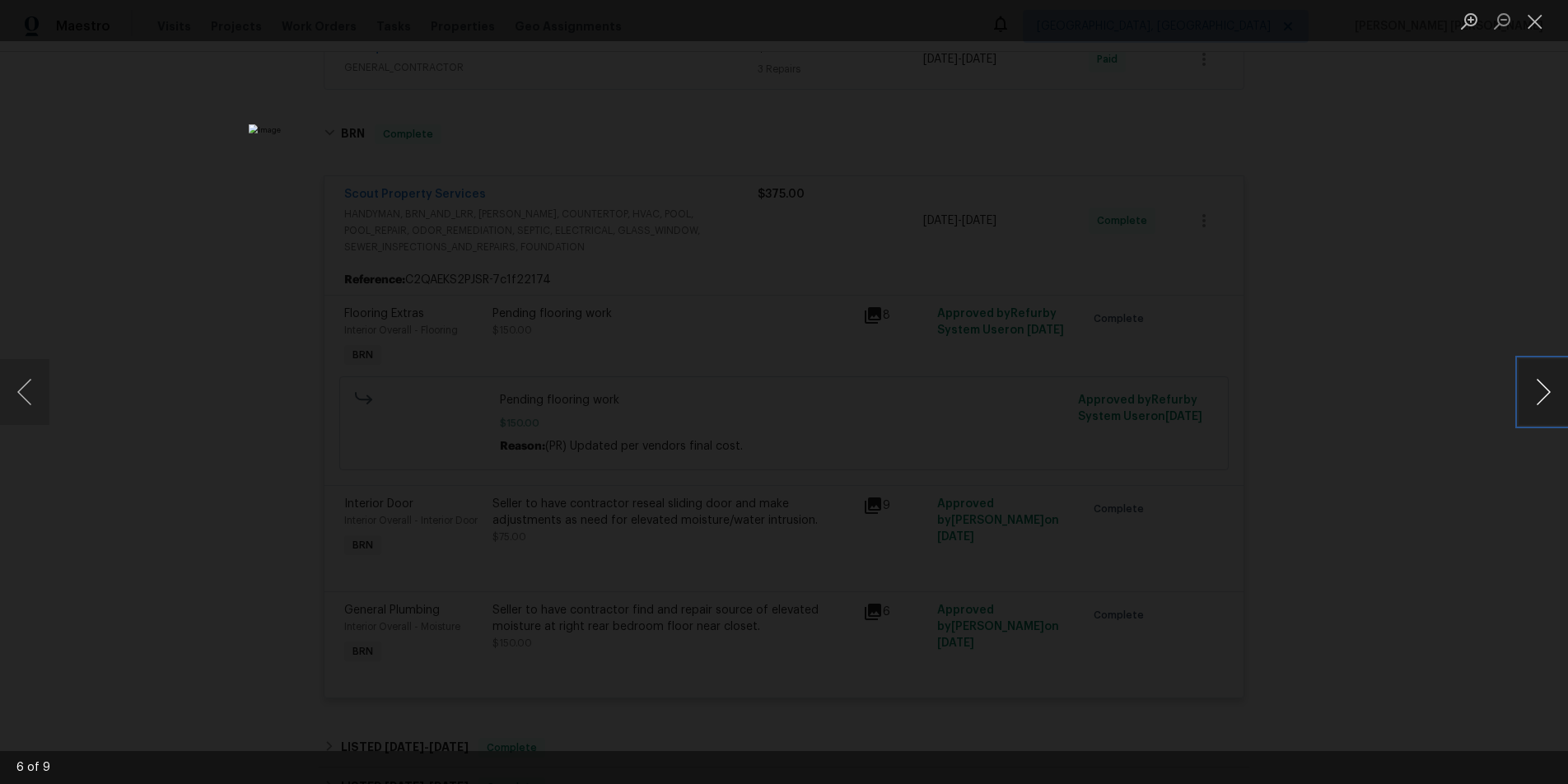
click at [1546, 397] on button "Next image" at bounding box center [1542, 392] width 49 height 66
click at [1534, 23] on button "Close lightbox" at bounding box center [1534, 21] width 33 height 29
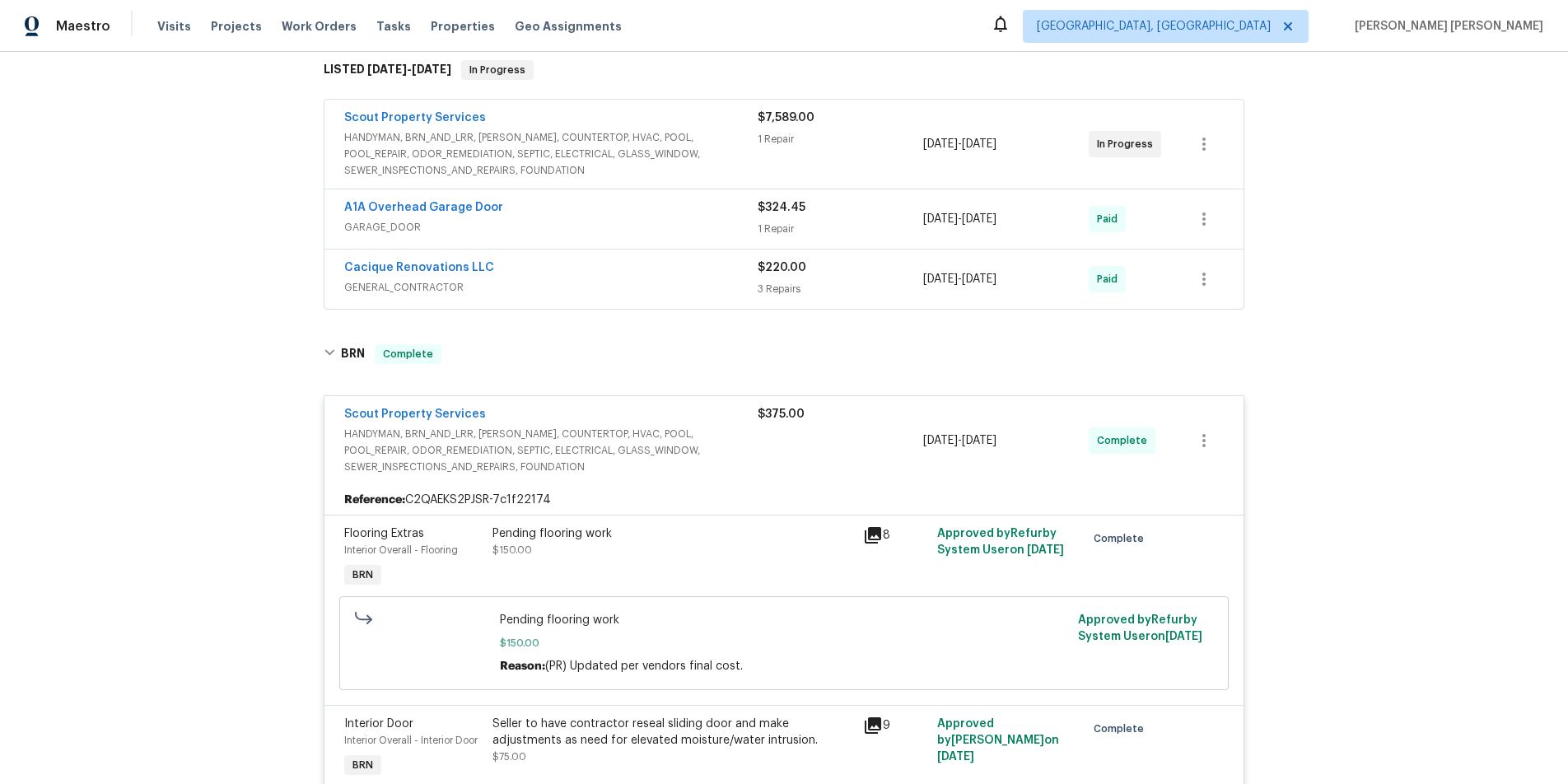
scroll to position [0, 0]
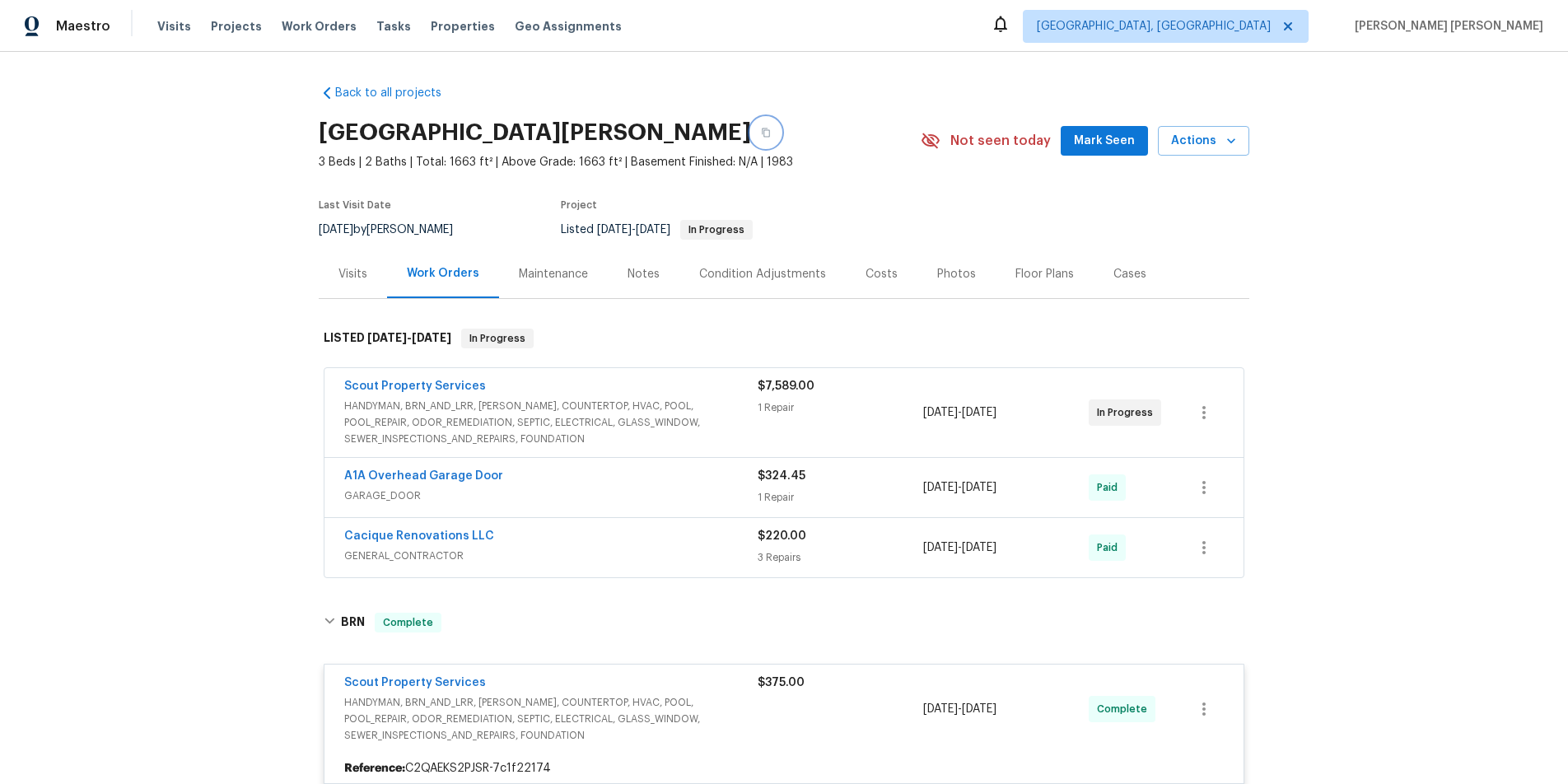
click at [771, 135] on icon "button" at bounding box center [765, 132] width 10 height 10
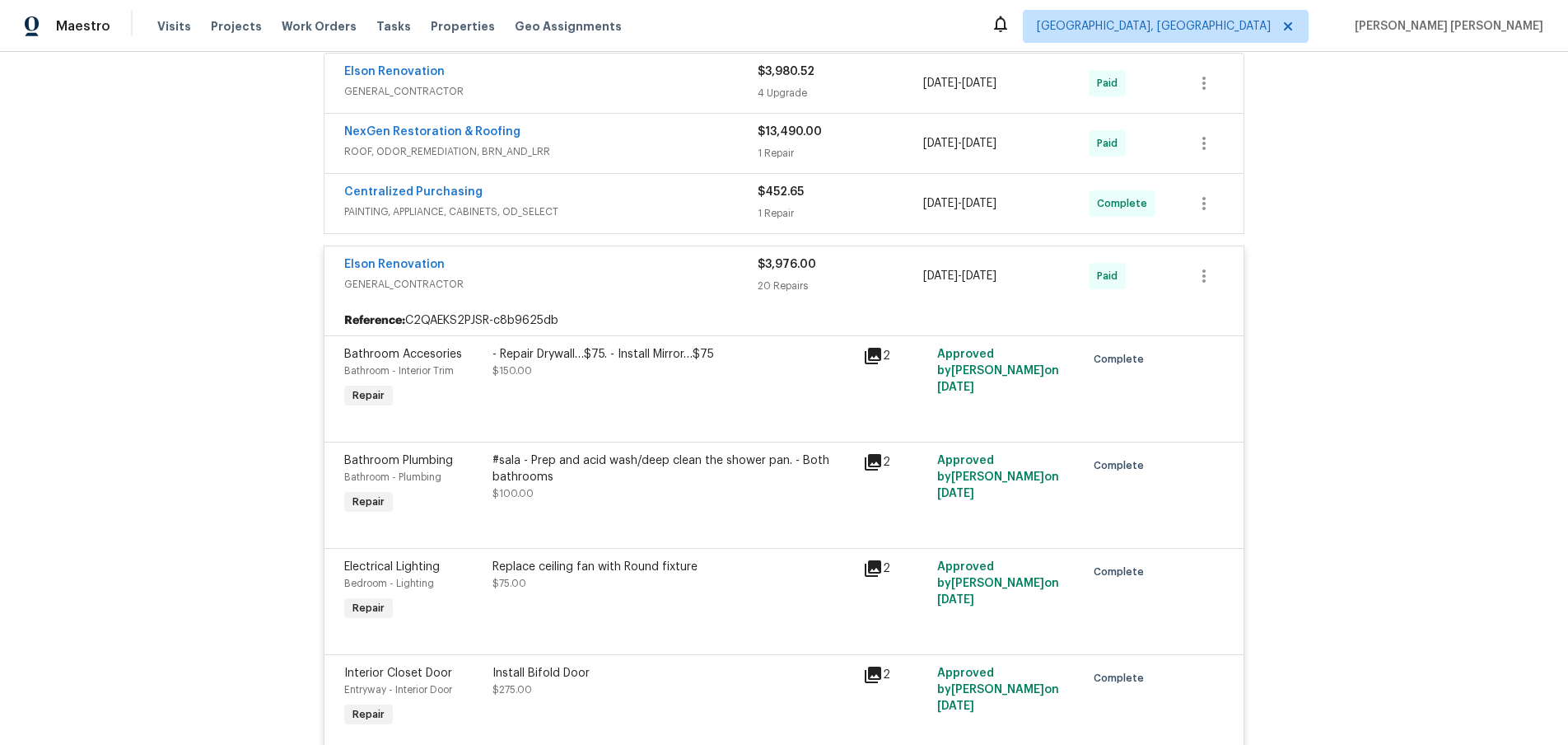
scroll to position [1320, 0]
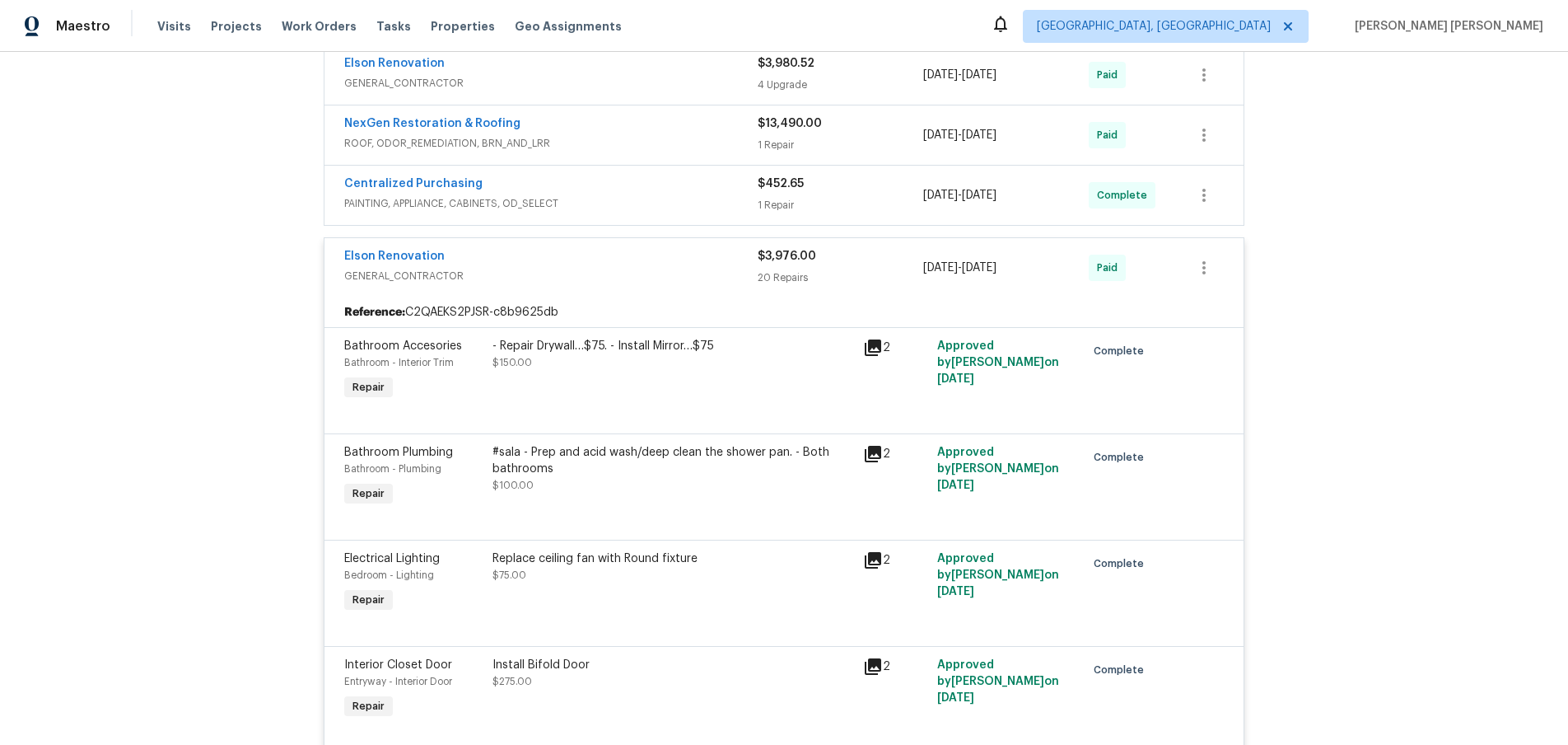
click at [643, 260] on div "Elson Renovation" at bounding box center [551, 258] width 413 height 20
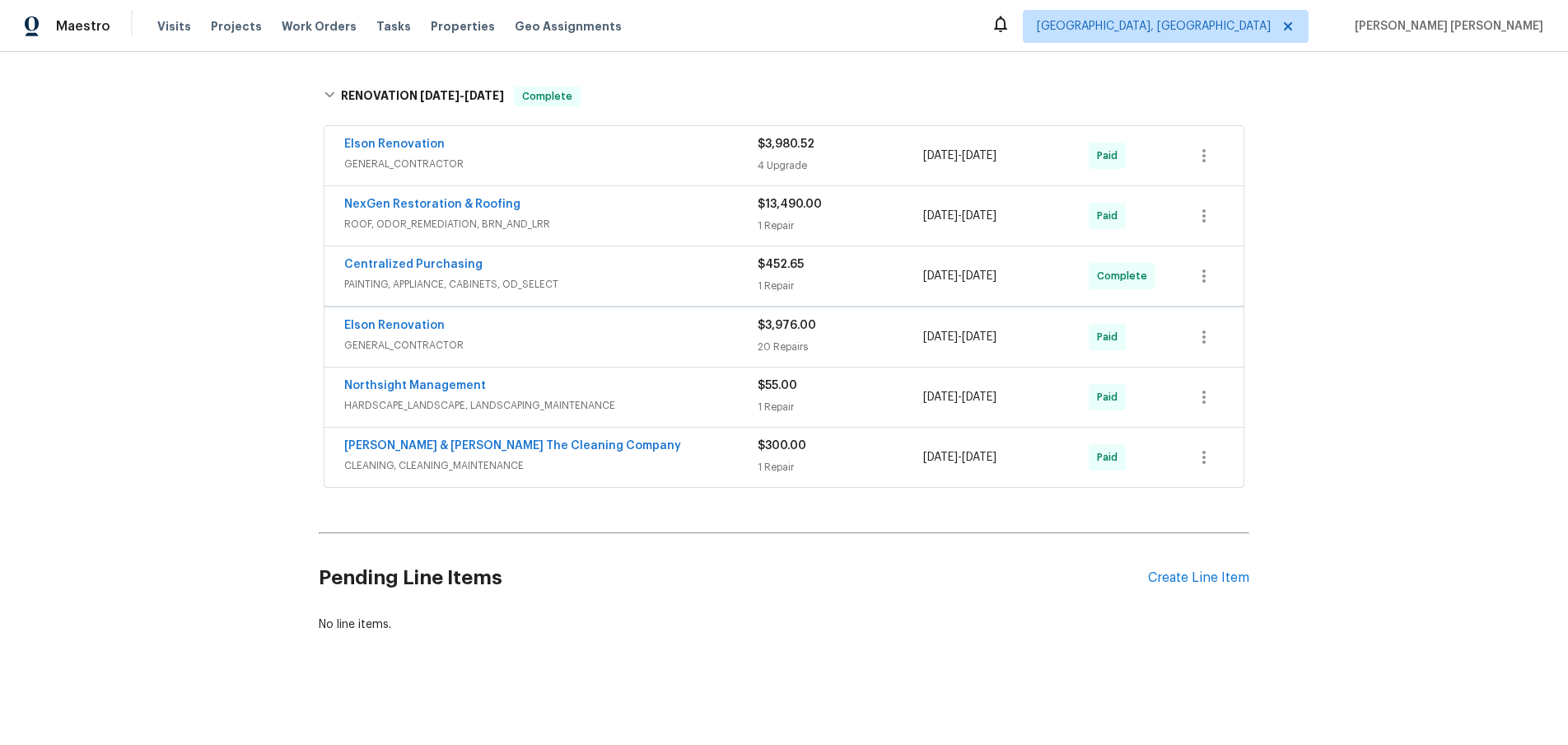
scroll to position [1239, 0]
click at [703, 444] on div "Montalvo & Sangalang The Cleaning Company" at bounding box center [551, 447] width 413 height 20
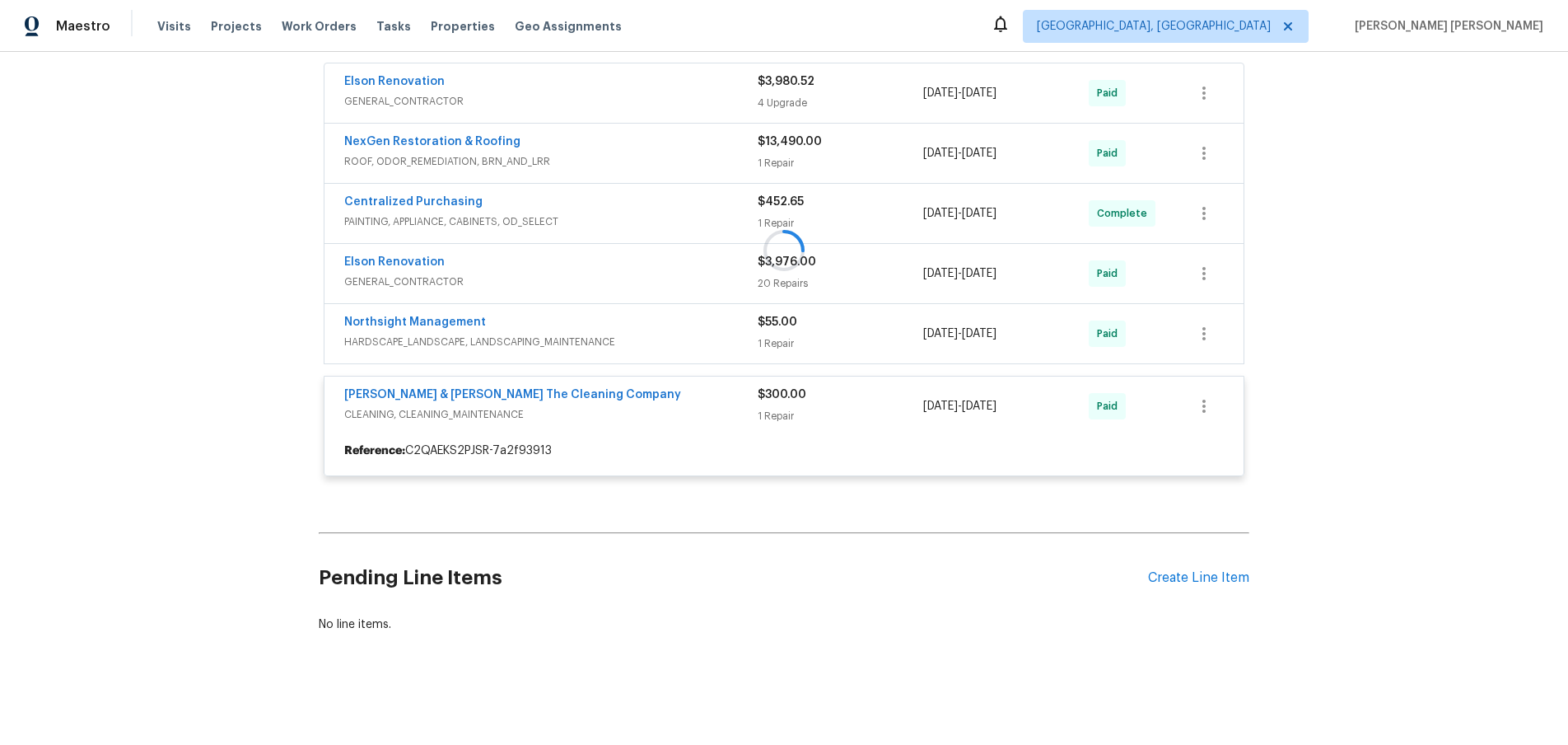
scroll to position [1320, 0]
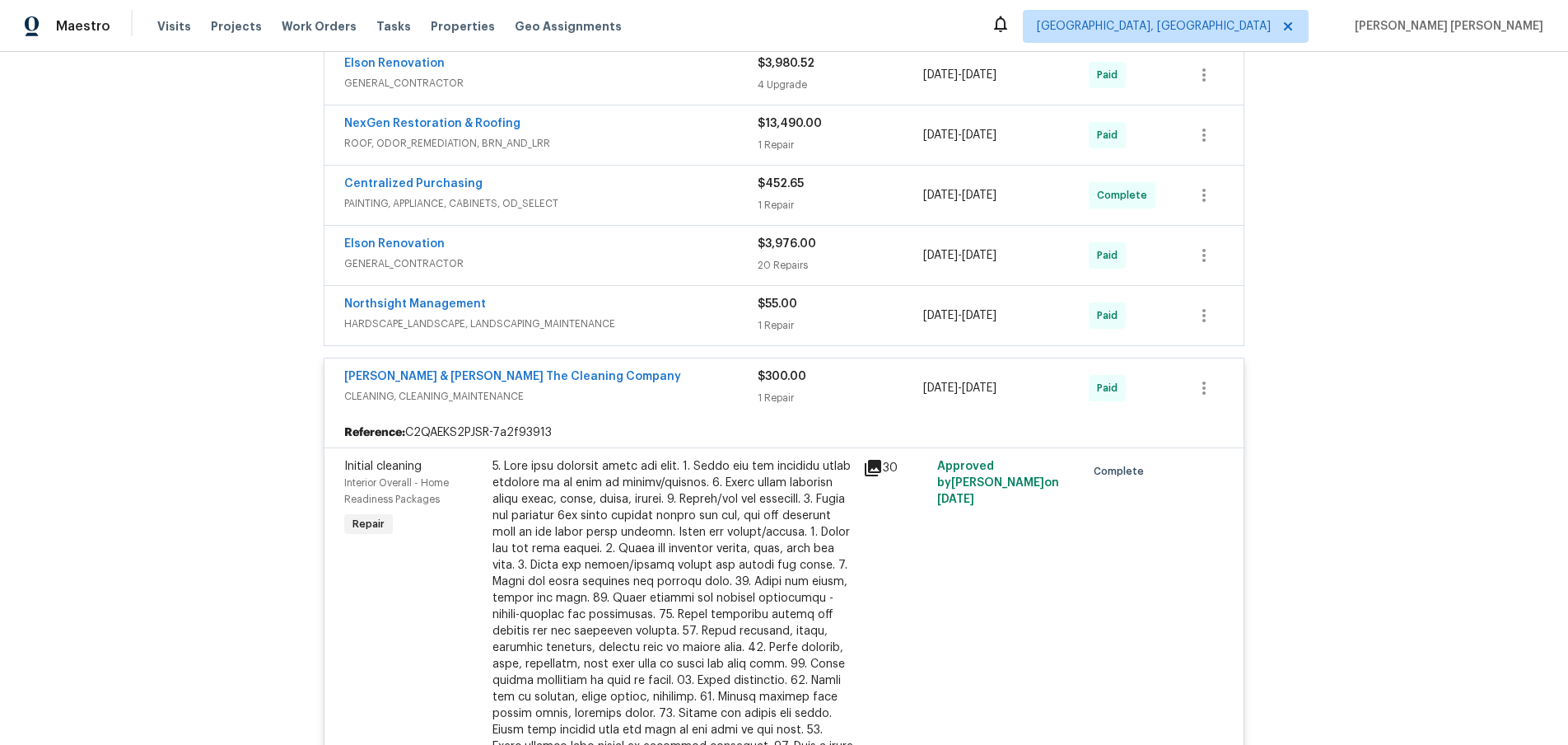
click at [881, 468] on icon at bounding box center [873, 467] width 20 height 20
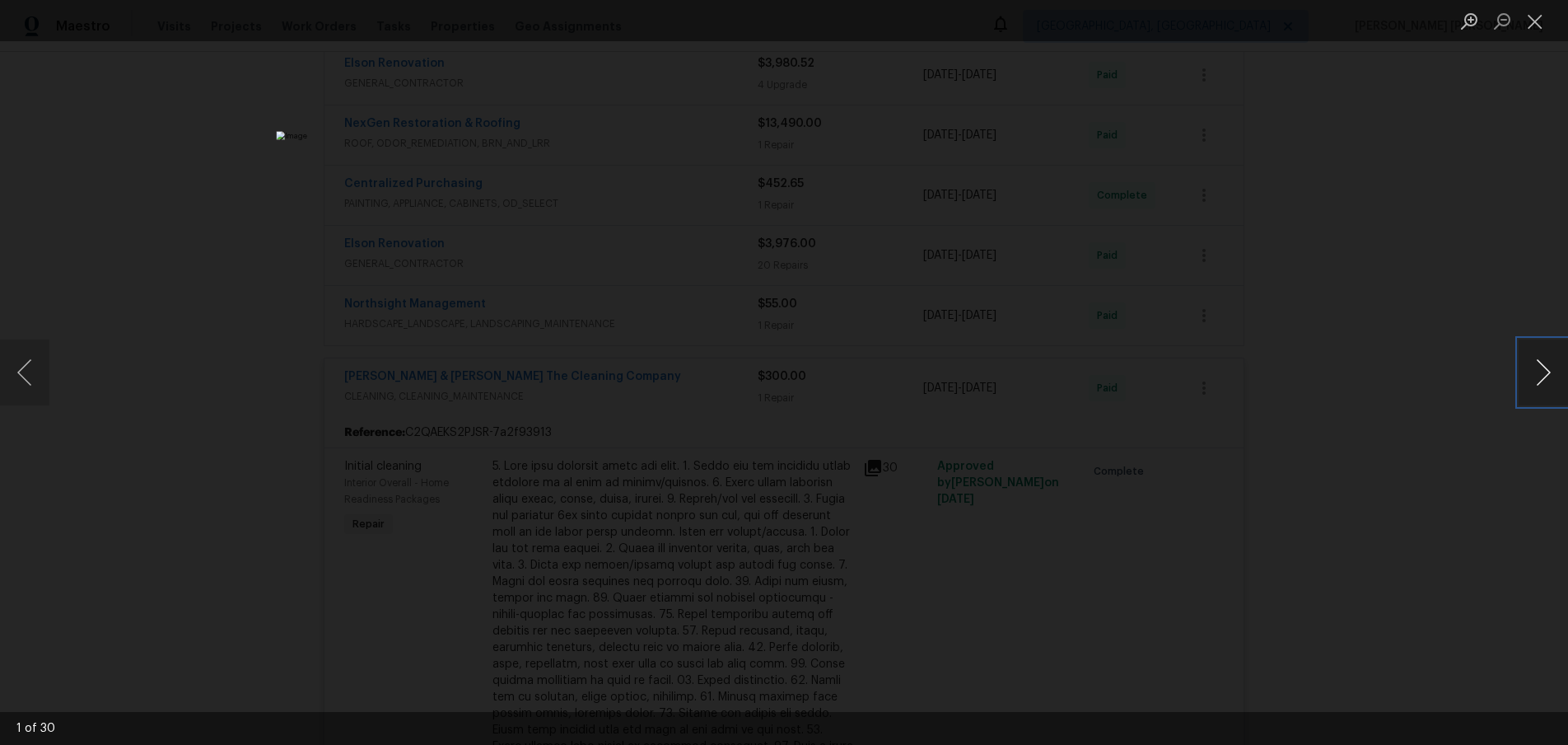
click at [1525, 386] on button "Next image" at bounding box center [1542, 372] width 49 height 66
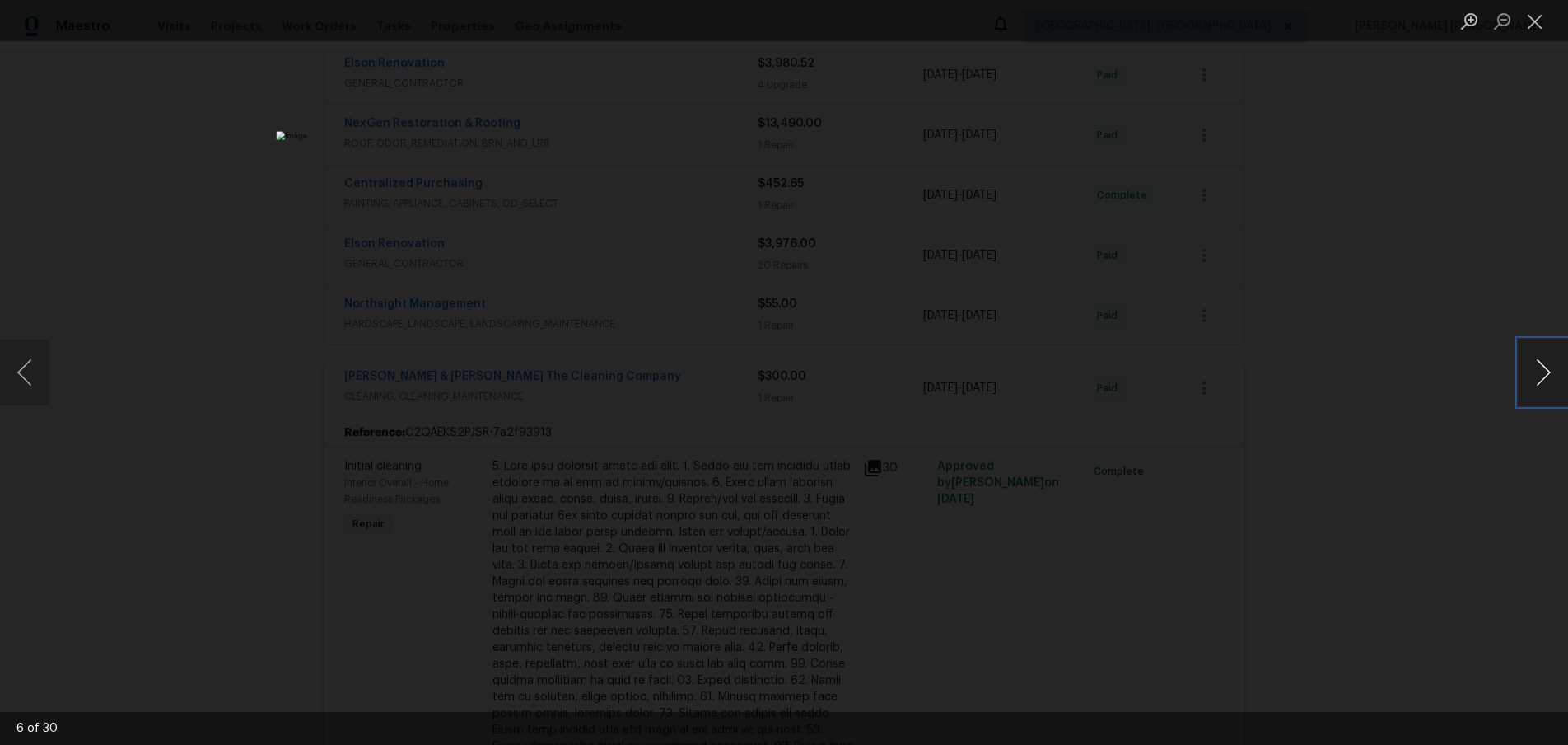
click at [1525, 386] on button "Next image" at bounding box center [1542, 372] width 49 height 66
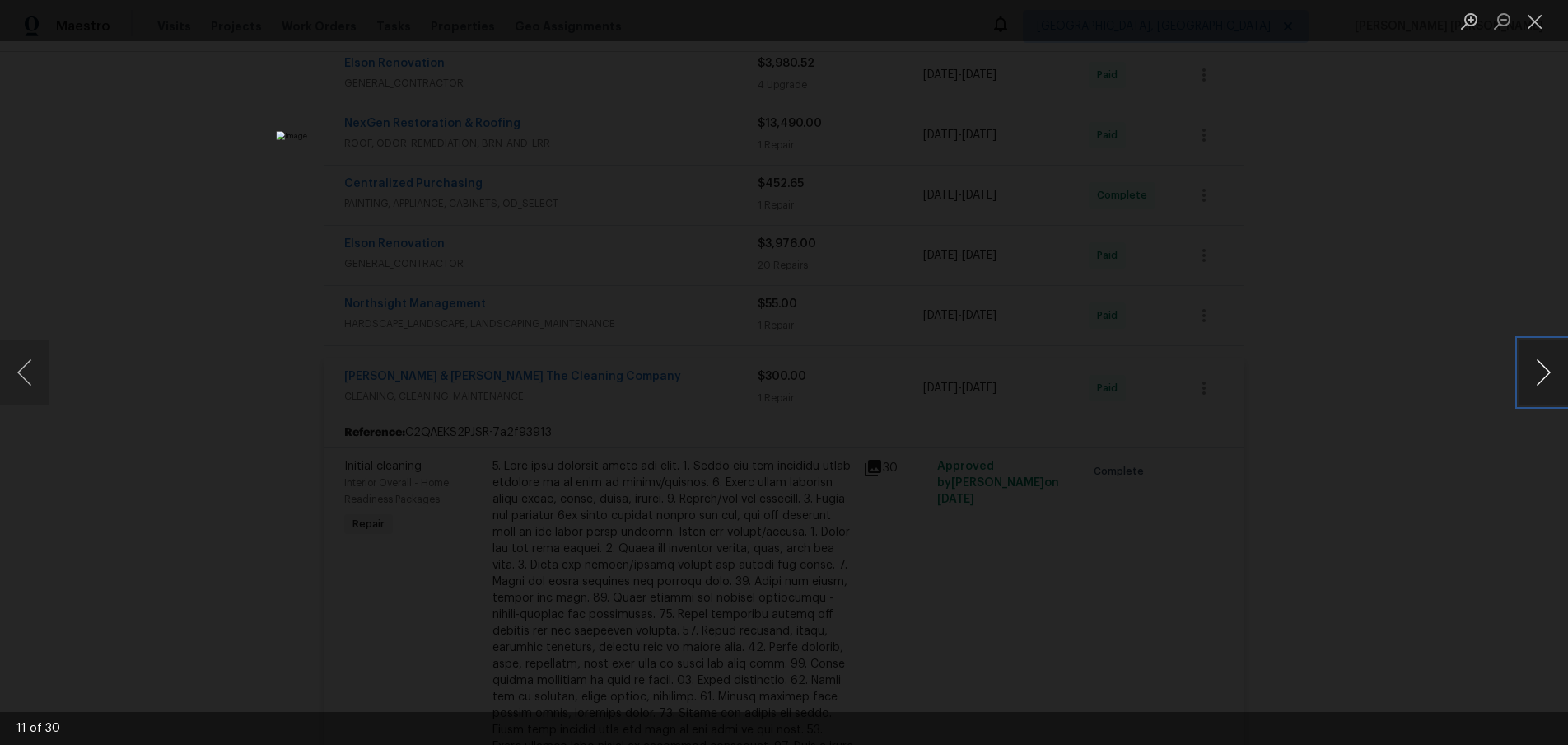
click at [1525, 386] on button "Next image" at bounding box center [1542, 372] width 49 height 66
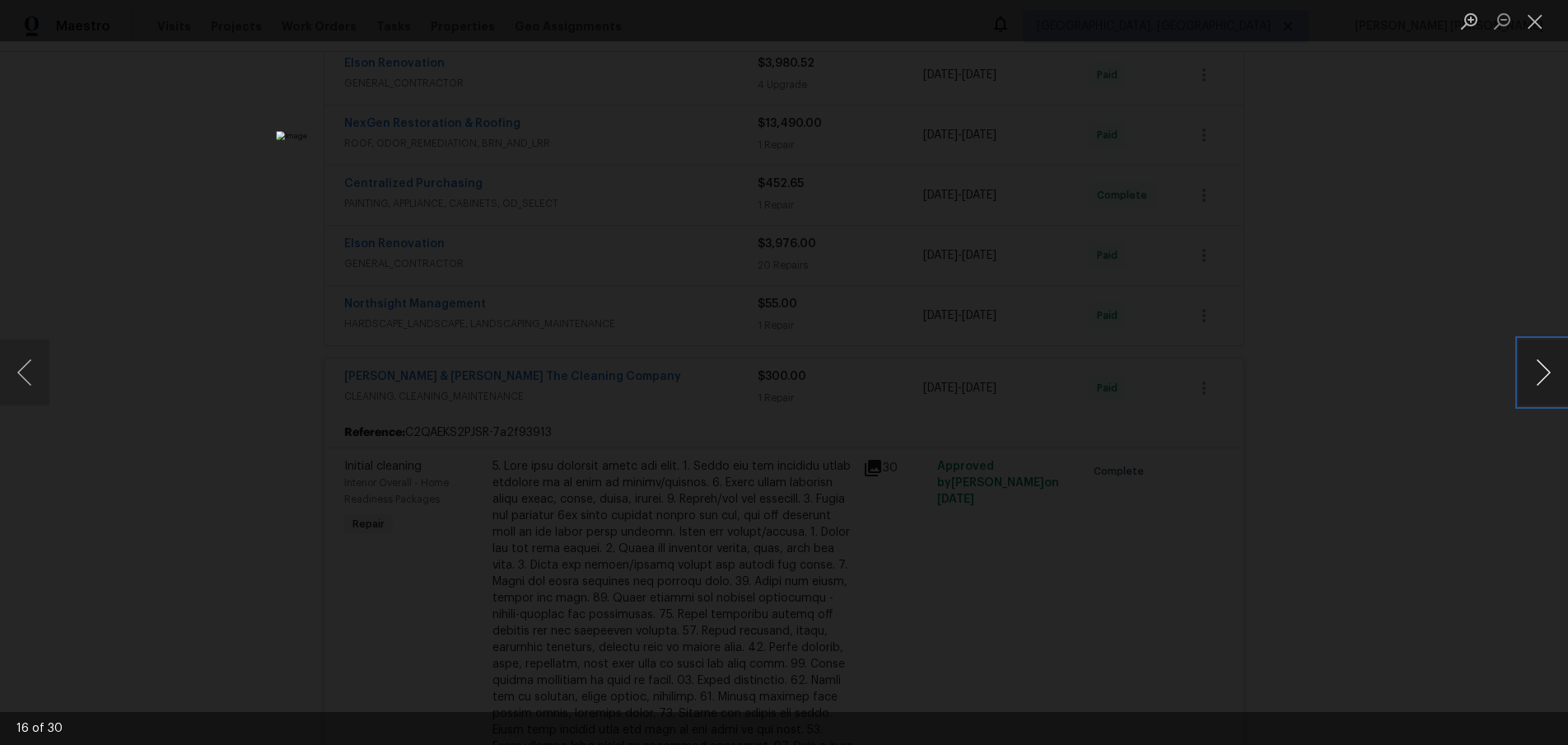
click at [1525, 386] on button "Next image" at bounding box center [1542, 372] width 49 height 66
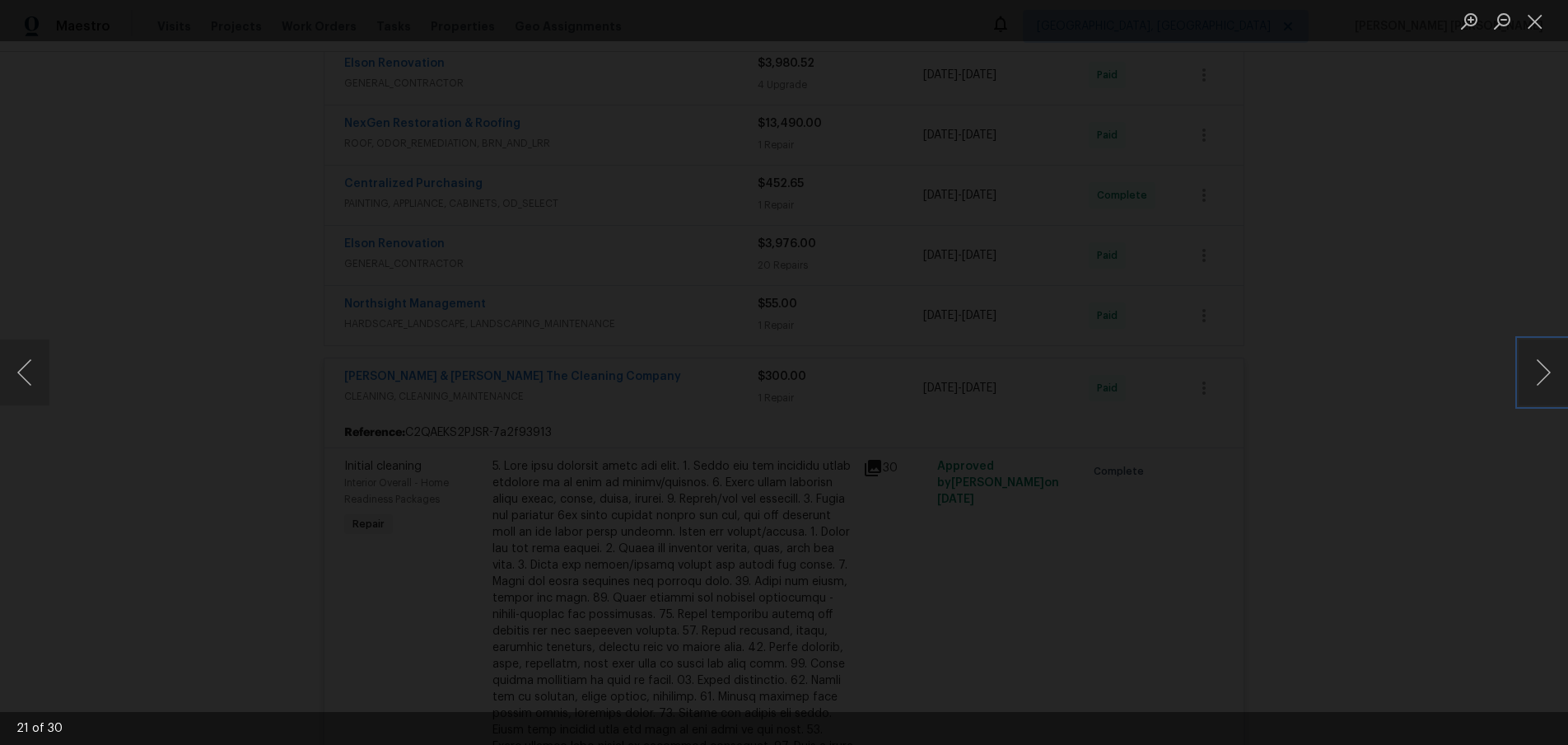
click at [763, 295] on img "Lightbox" at bounding box center [725, 413] width 2112 height 1004
click at [1381, 246] on div "Lightbox" at bounding box center [784, 372] width 1568 height 745
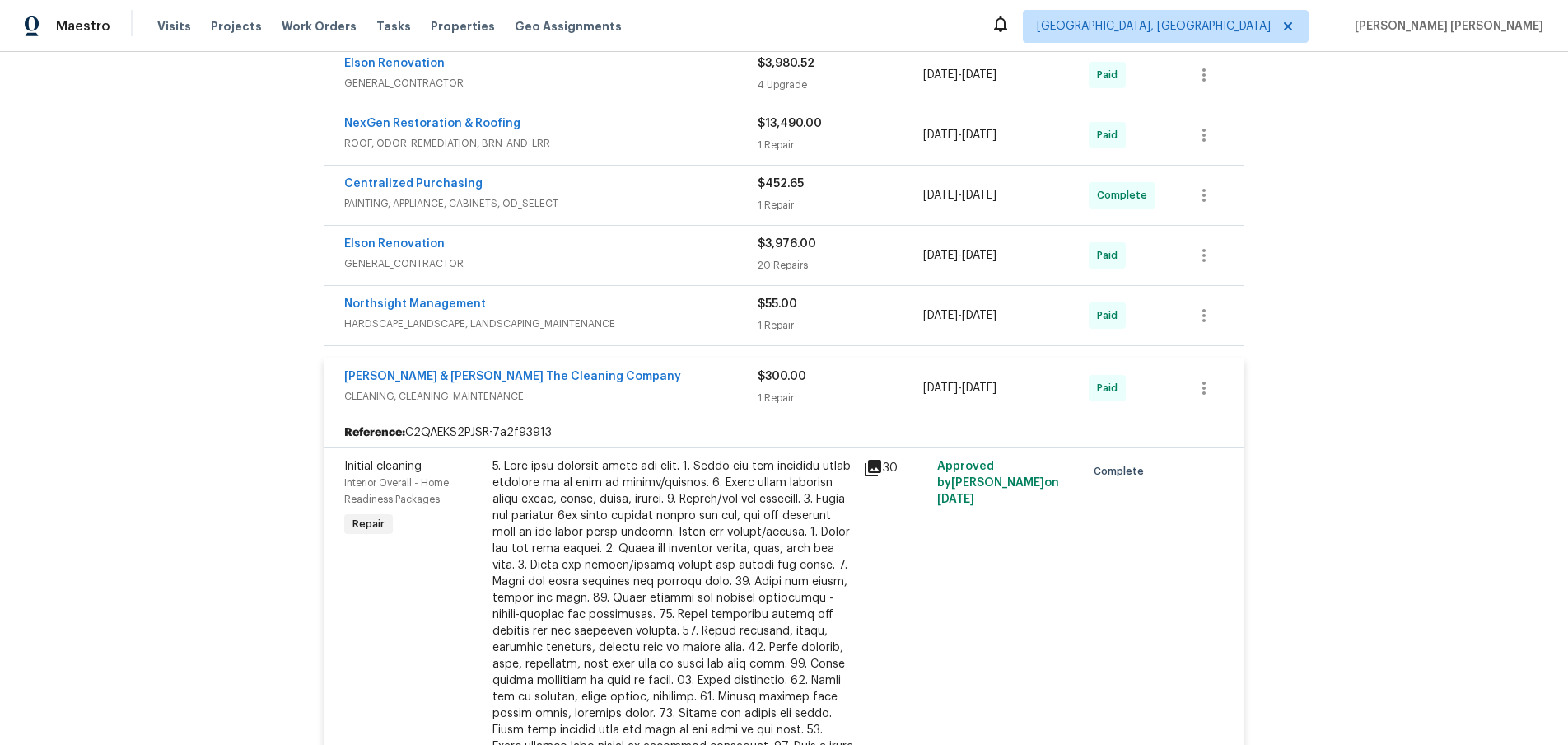
click at [1381, 246] on div "Lightbox" at bounding box center [784, 372] width 1568 height 745
click at [718, 403] on span "CLEANING, CLEANING_MAINTENANCE" at bounding box center [551, 396] width 413 height 16
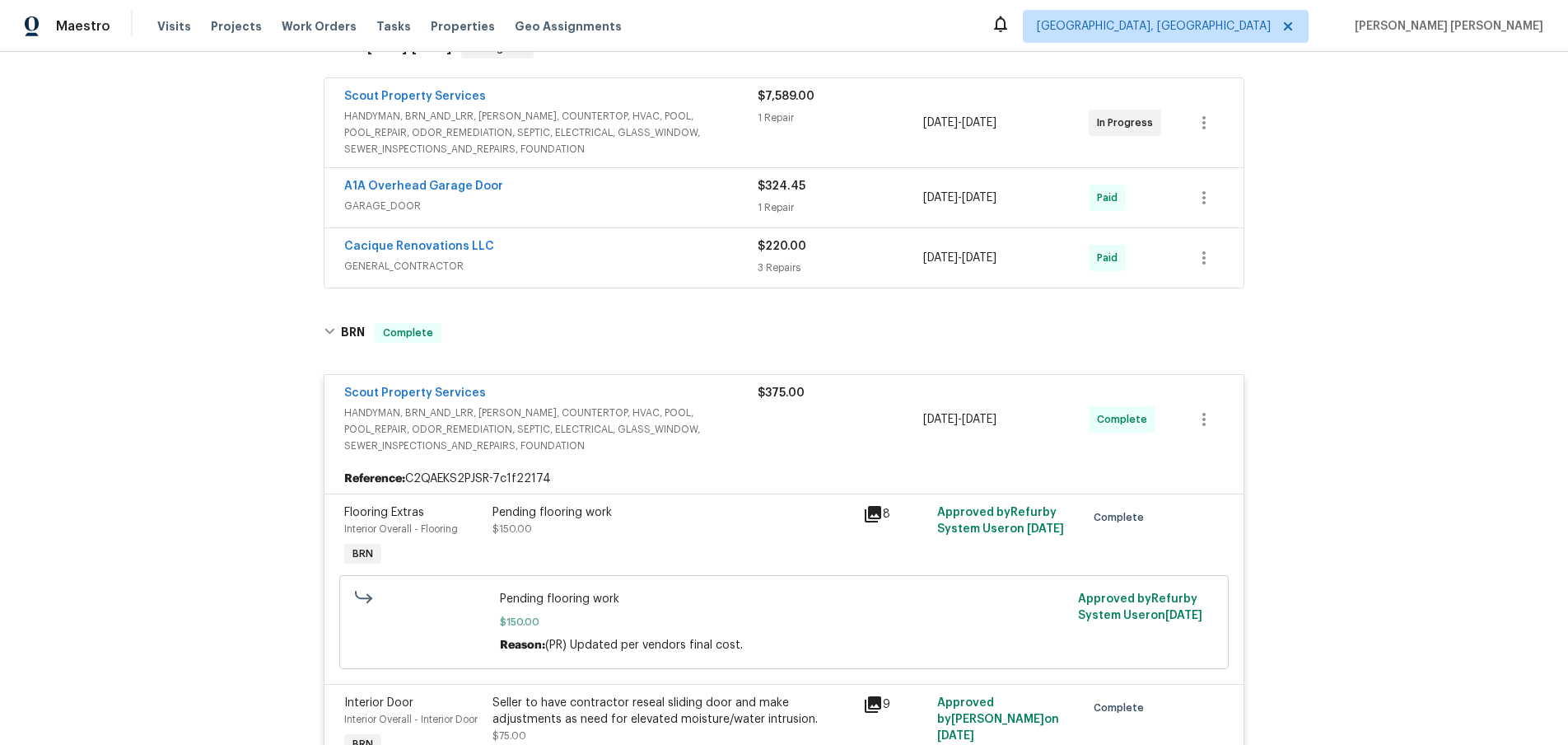
scroll to position [289, 0]
click at [872, 516] on icon at bounding box center [873, 515] width 20 height 20
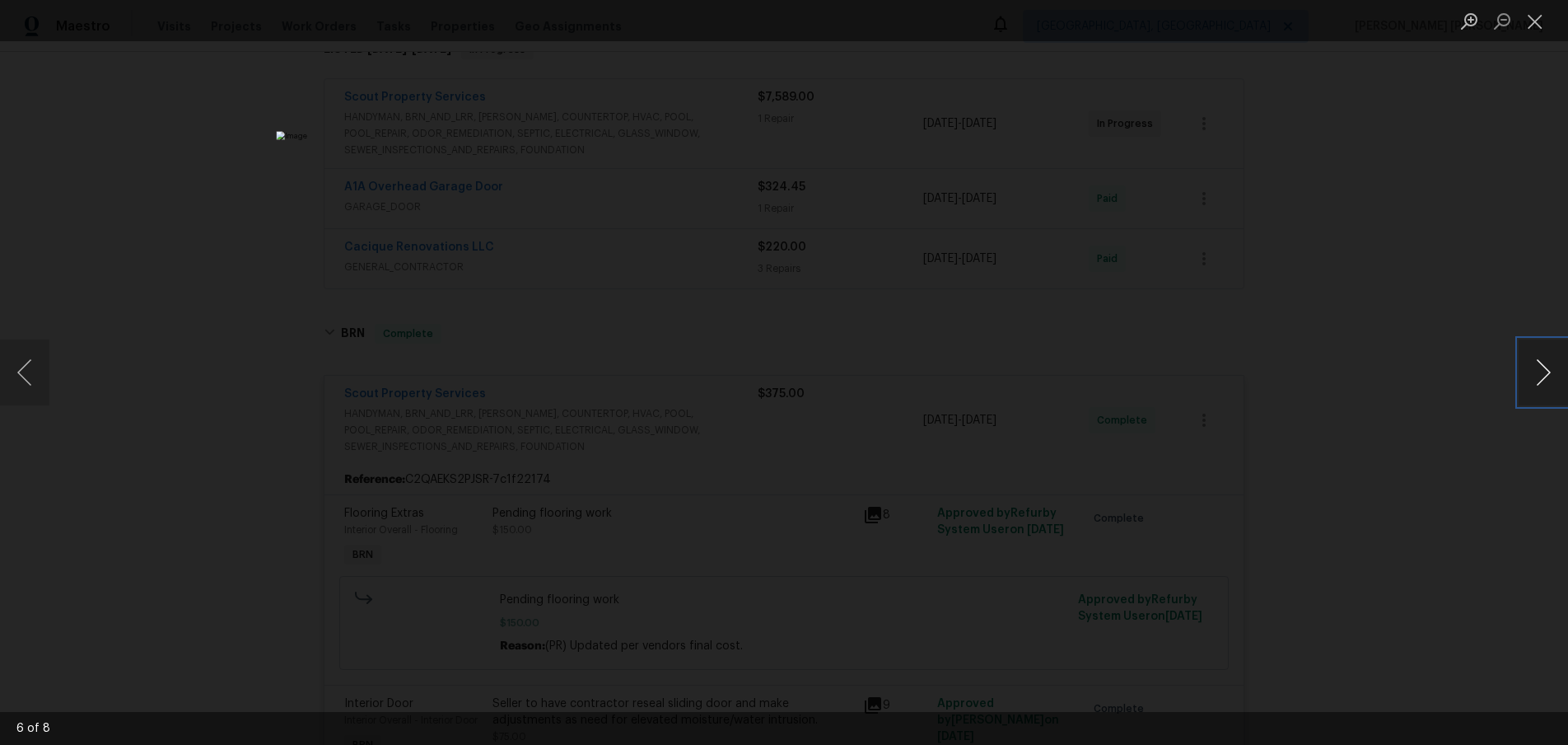
click at [1539, 386] on button "Next image" at bounding box center [1542, 372] width 49 height 66
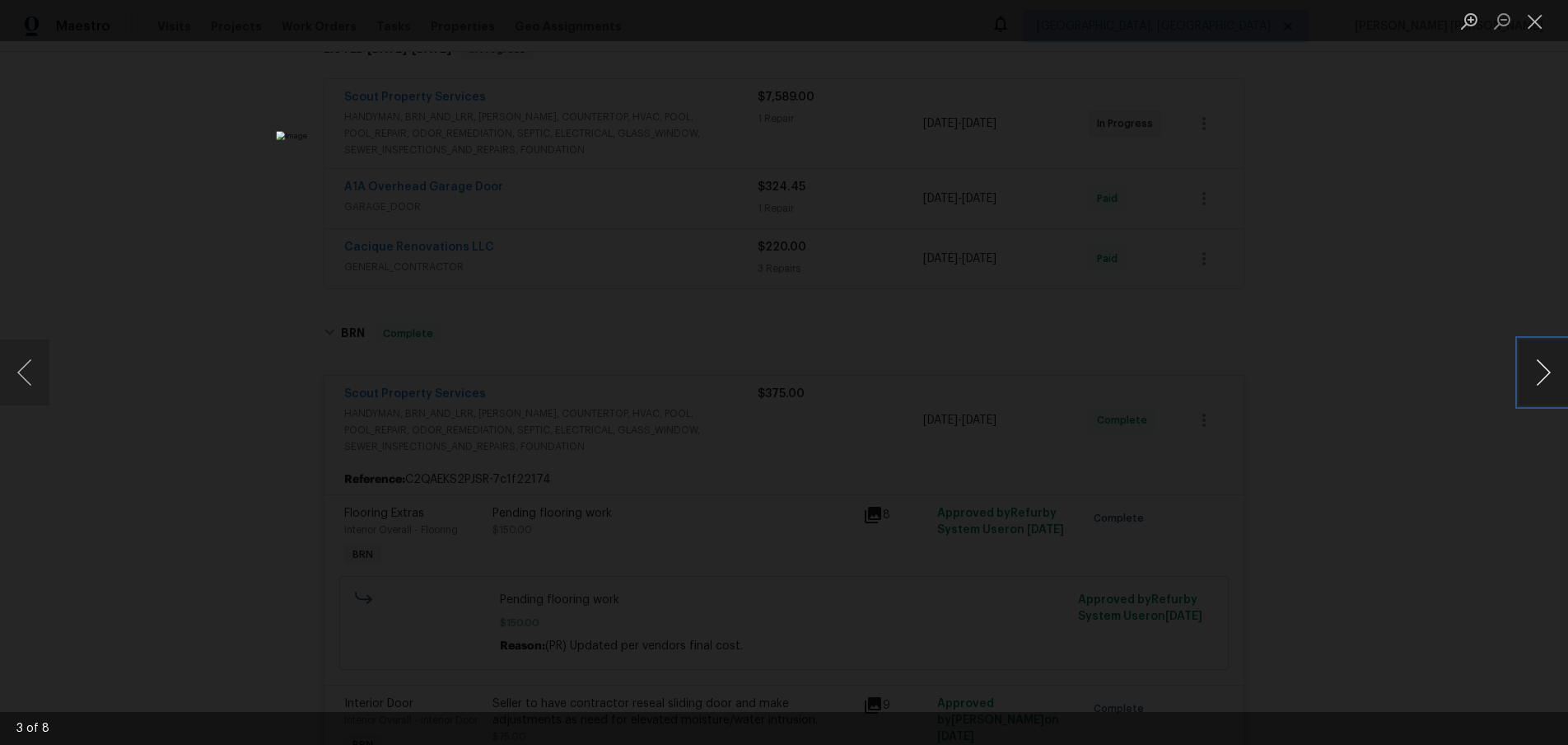
click at [1539, 386] on button "Next image" at bounding box center [1542, 372] width 49 height 66
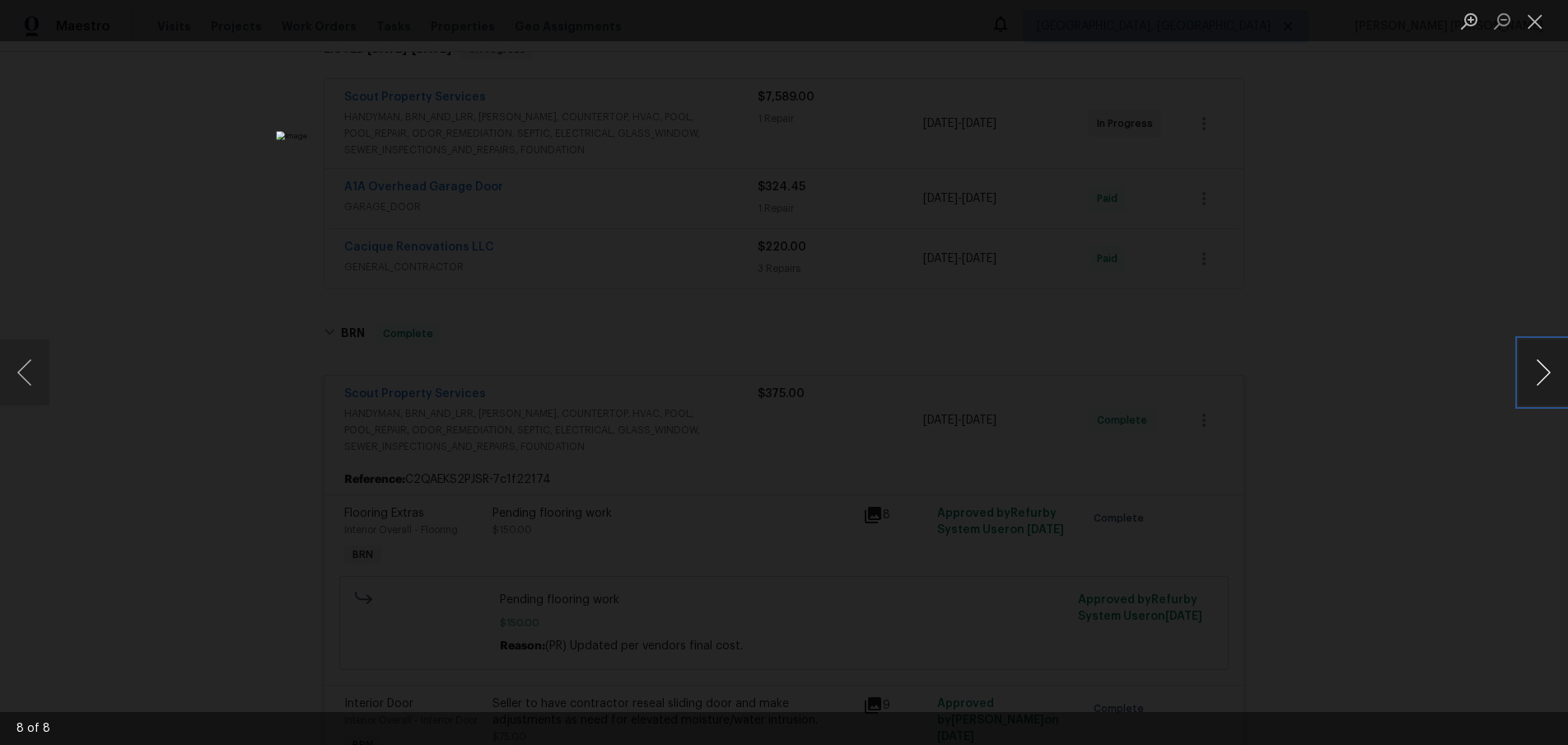
click at [1539, 386] on button "Next image" at bounding box center [1542, 372] width 49 height 66
click at [1254, 159] on div "Lightbox" at bounding box center [784, 372] width 1568 height 745
click at [1252, 157] on div "Lightbox" at bounding box center [784, 372] width 1568 height 745
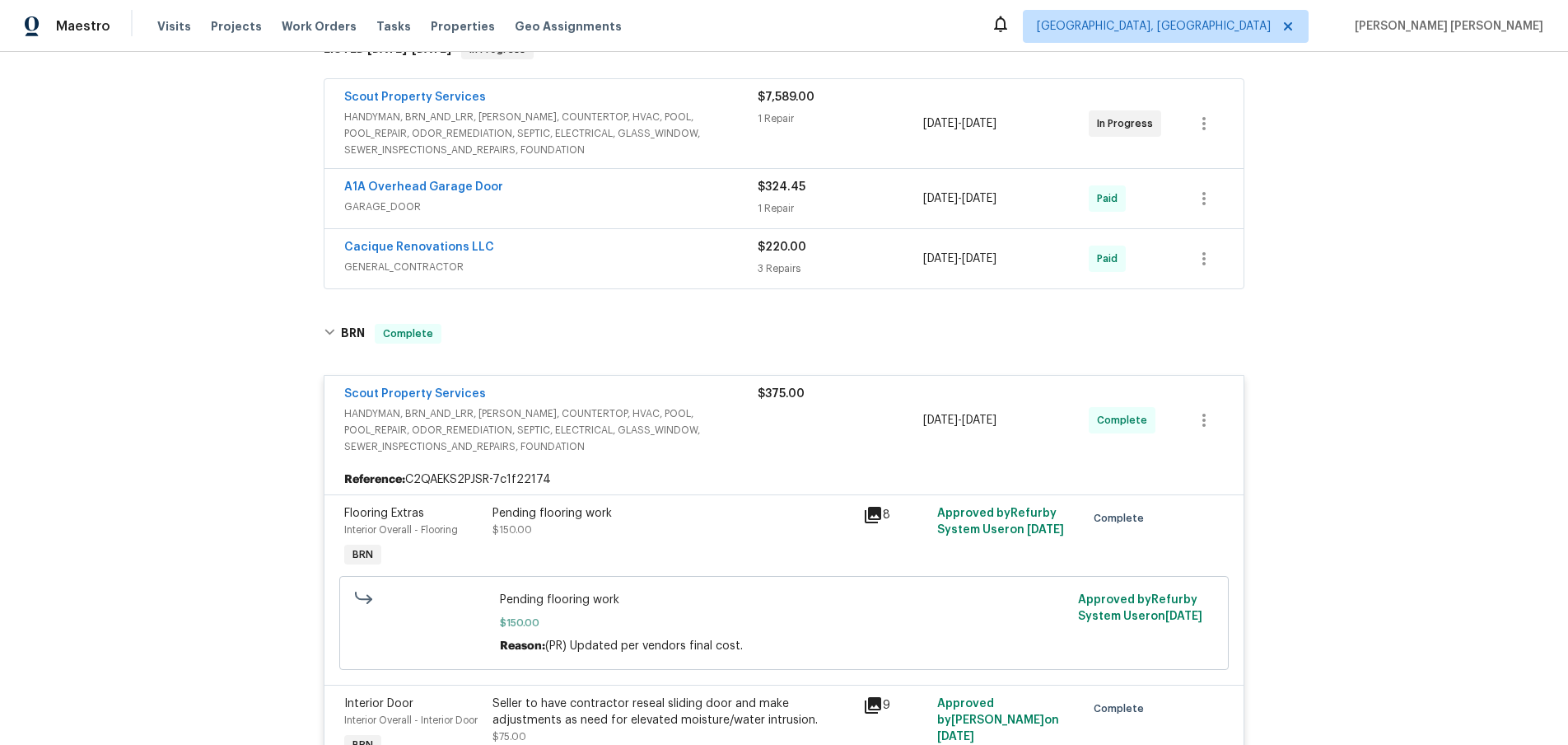
scroll to position [0, 0]
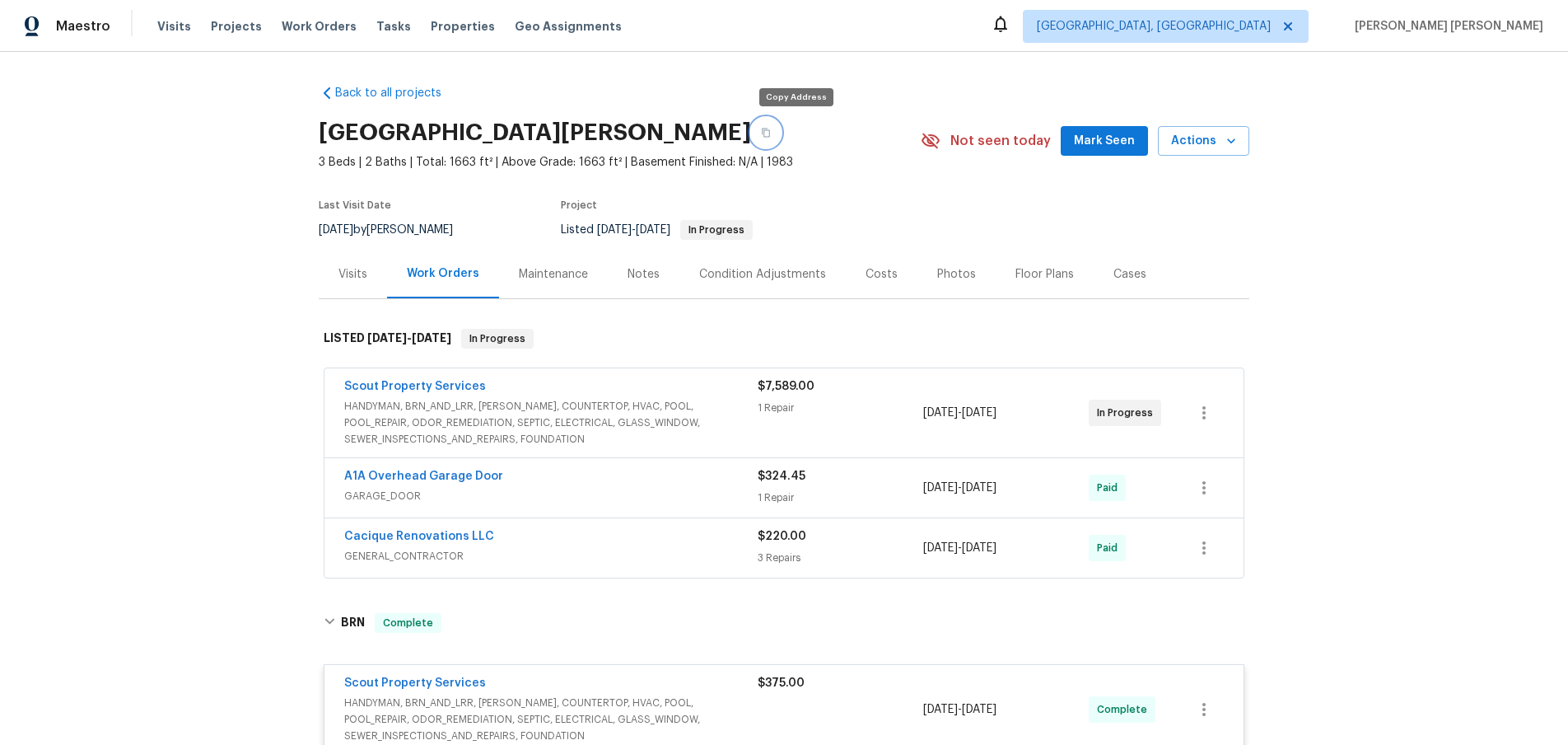
click at [780, 131] on button "button" at bounding box center [765, 133] width 30 height 30
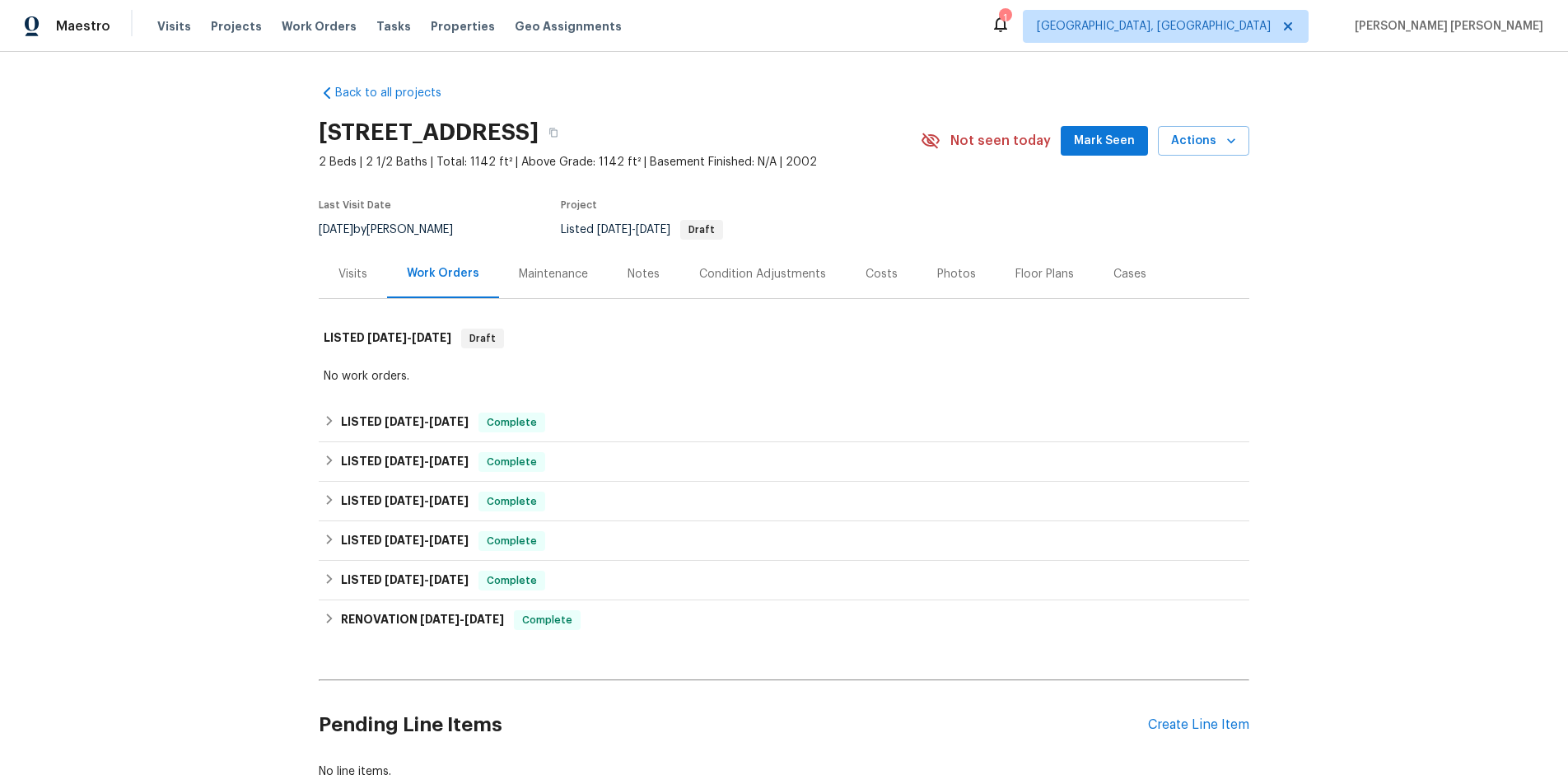
scroll to position [108, 0]
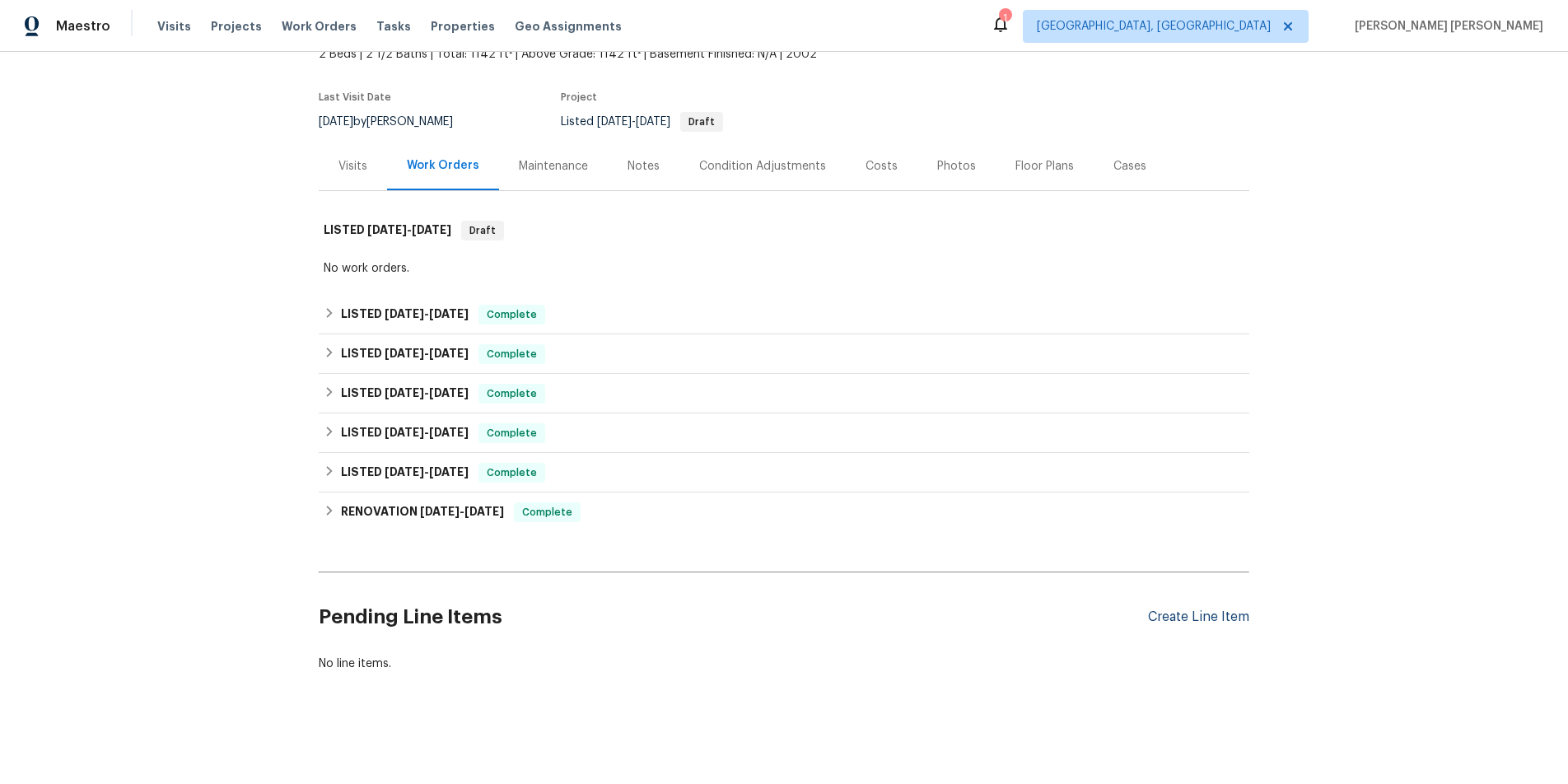
click at [1206, 616] on div "Create Line Item" at bounding box center [1197, 617] width 101 height 15
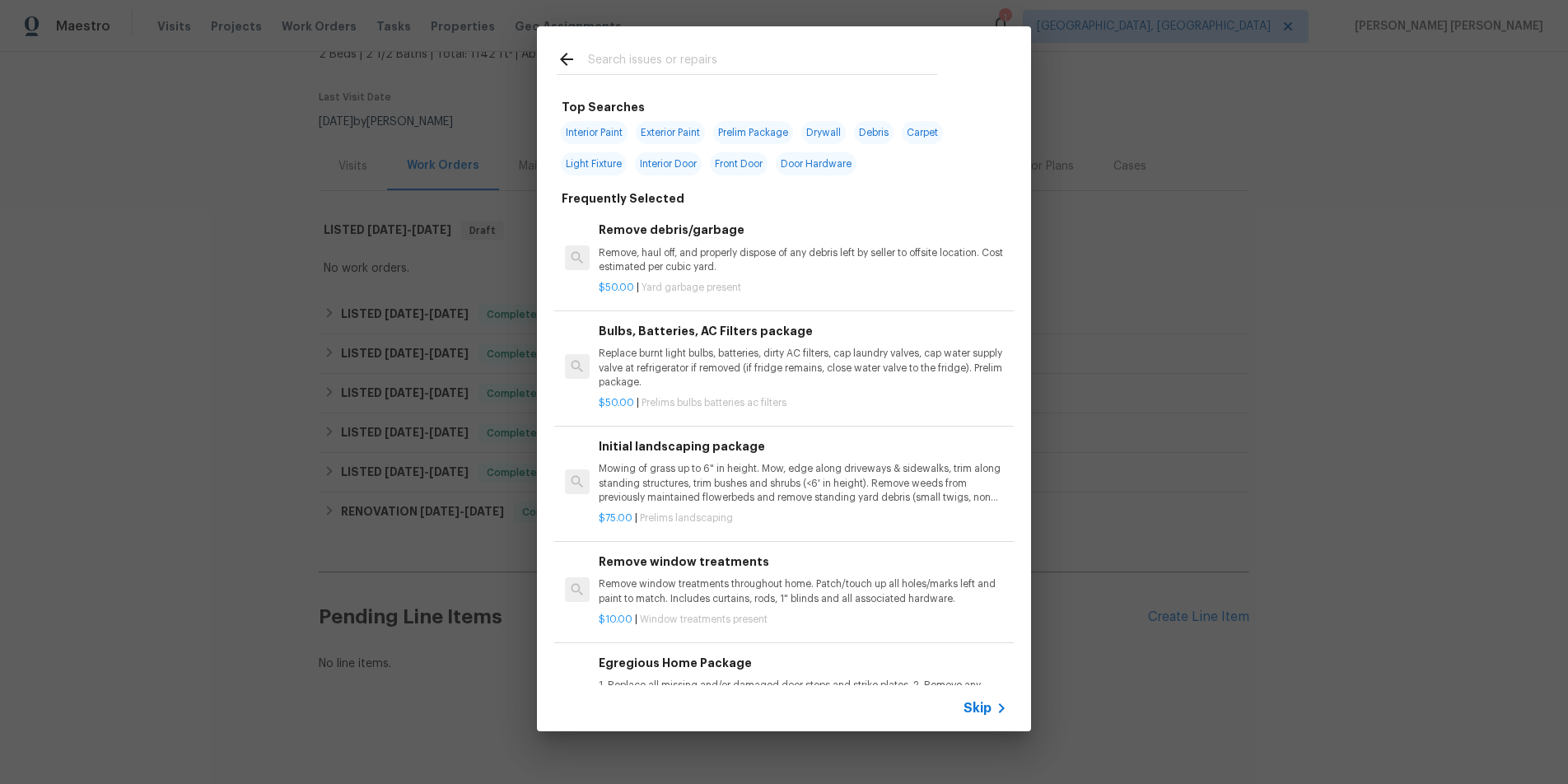
click at [973, 701] on span "Skip" at bounding box center [976, 708] width 28 height 16
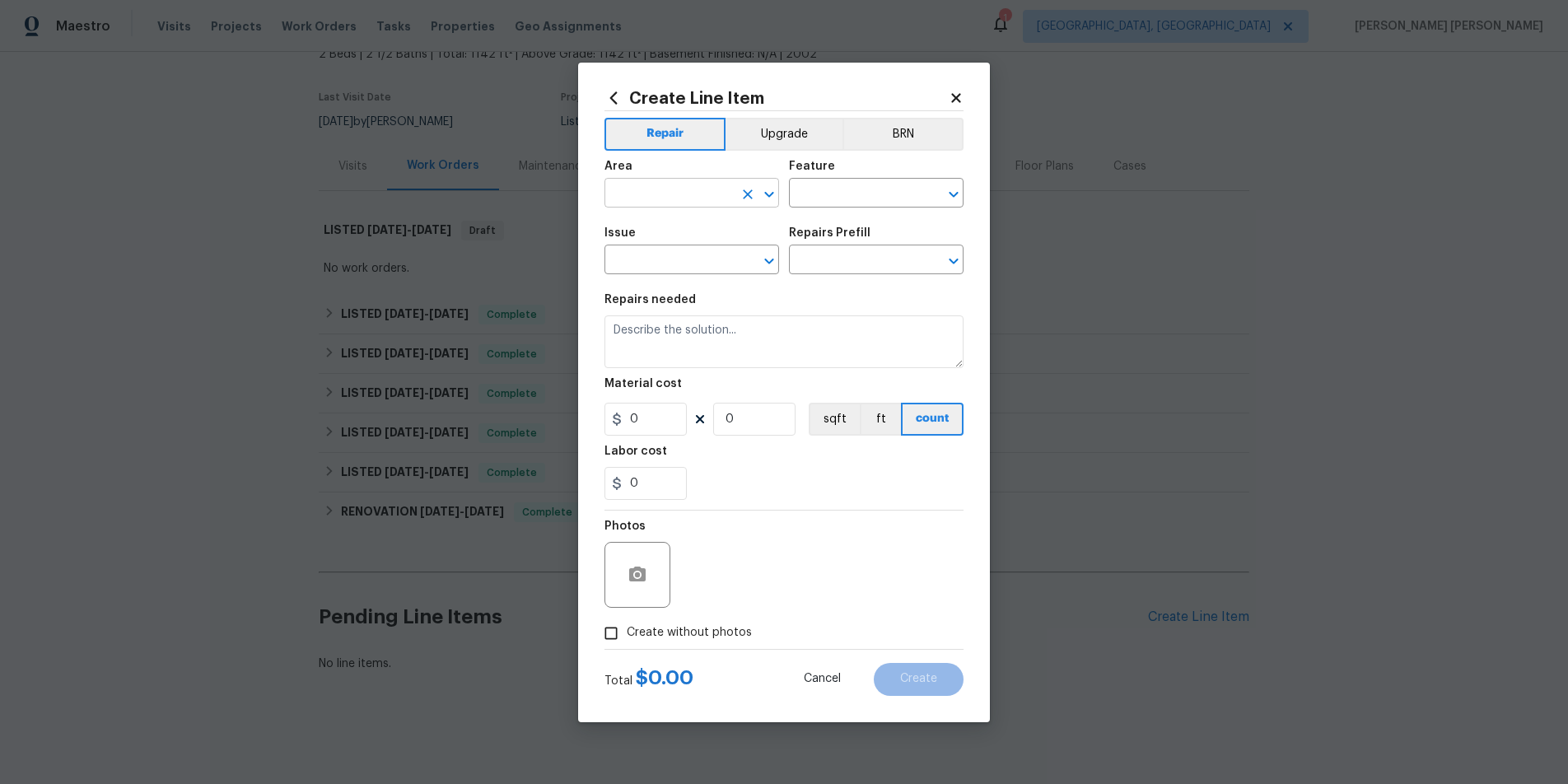
click at [689, 195] on input "text" at bounding box center [669, 194] width 129 height 26
click at [704, 260] on li "Interior Overall" at bounding box center [691, 258] width 175 height 27
type input "Interior Overall"
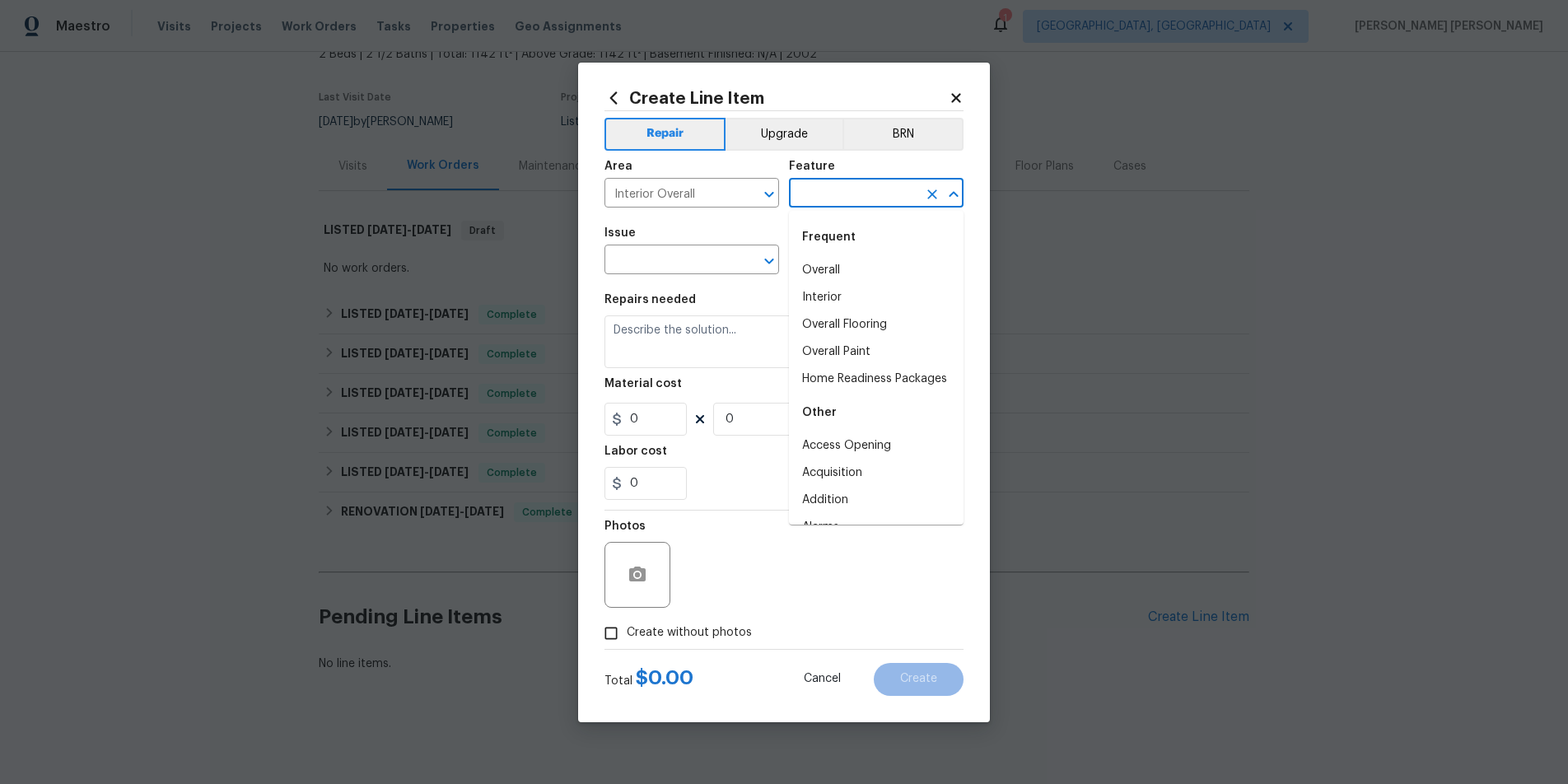
click at [827, 198] on input "text" at bounding box center [853, 194] width 129 height 26
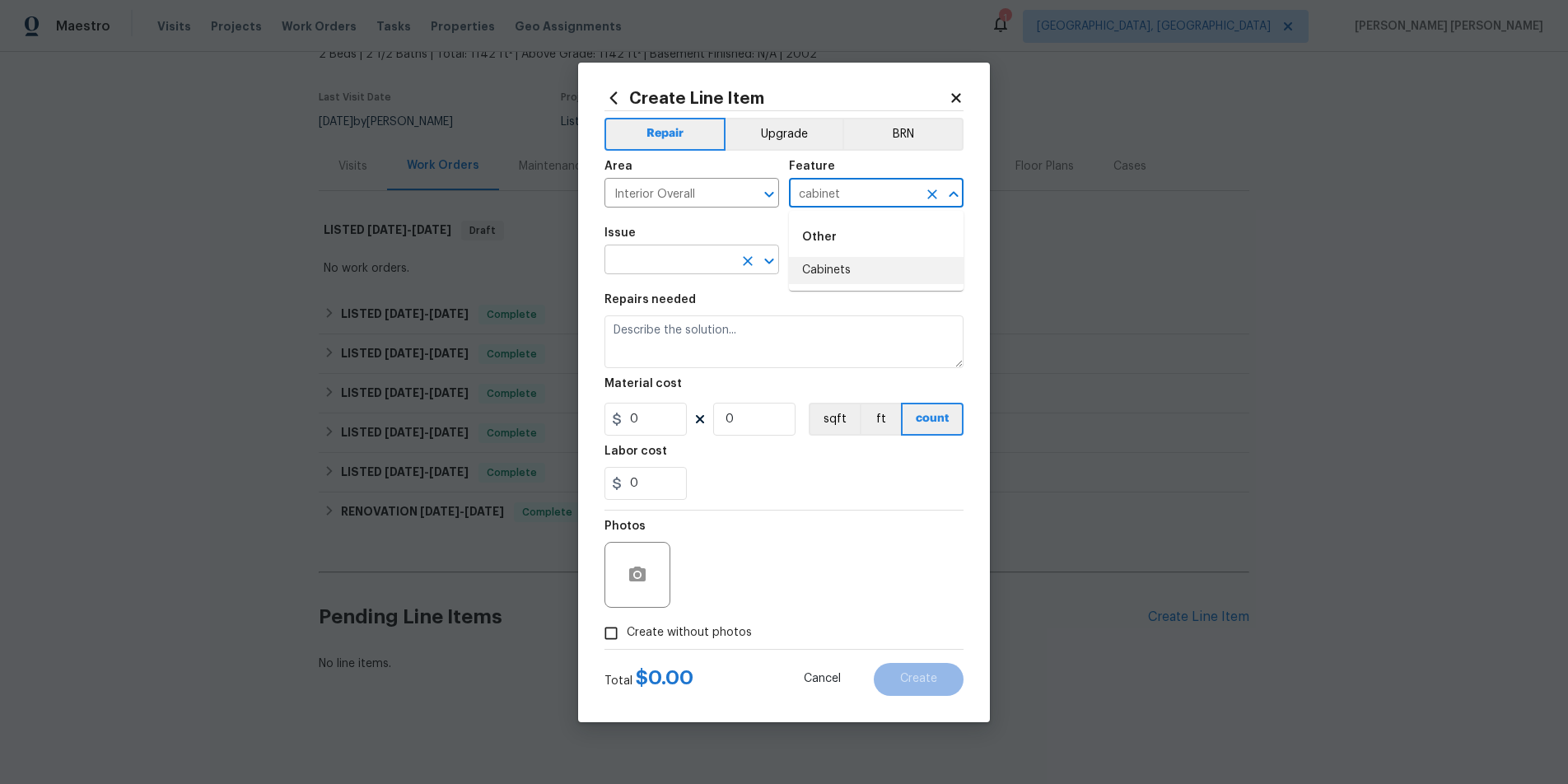
drag, startPoint x: 817, startPoint y: 262, endPoint x: 669, endPoint y: 262, distance: 148.0
click at [807, 260] on li "Cabinets" at bounding box center [875, 270] width 175 height 27
type input "Cabinets"
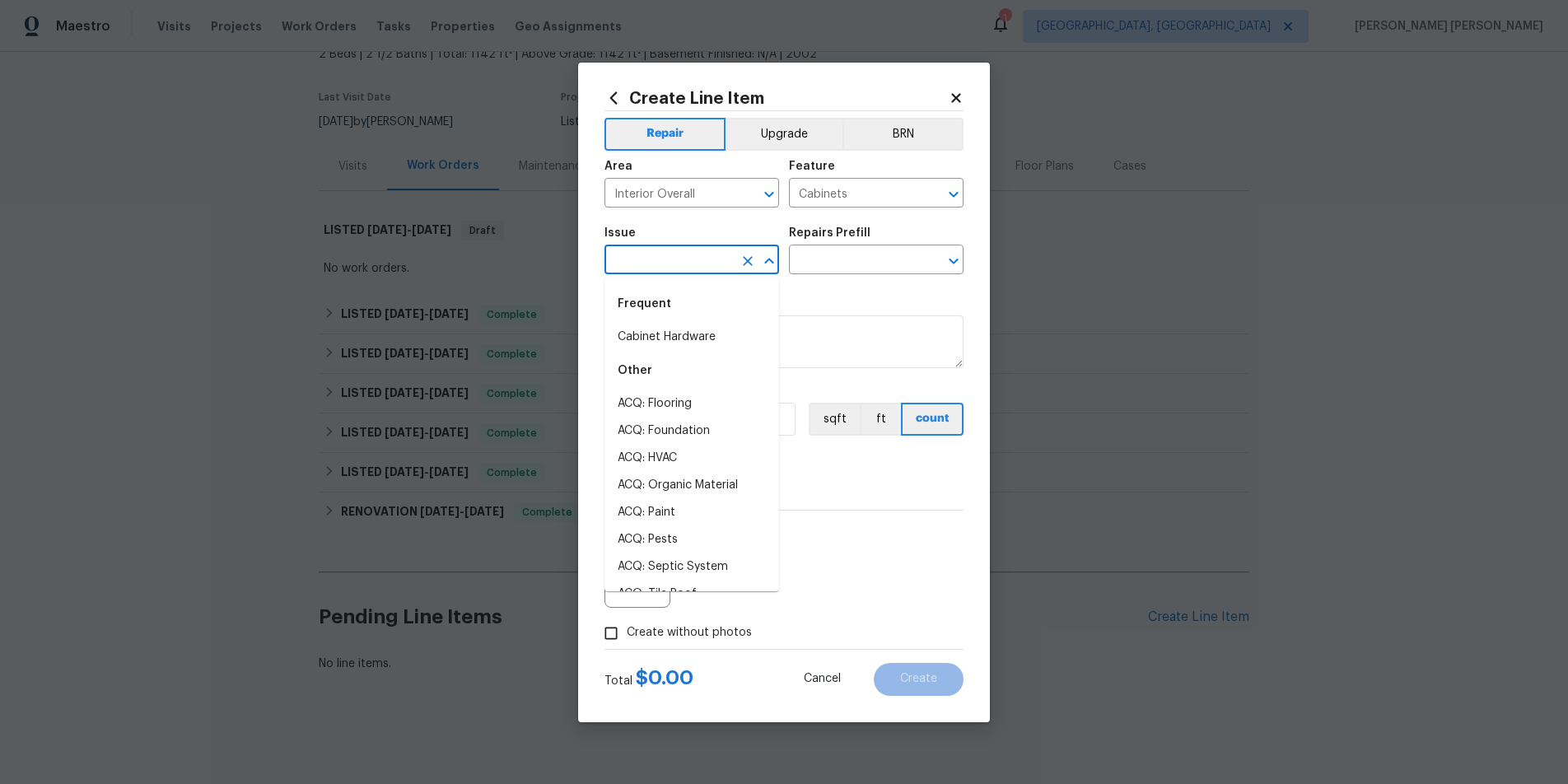
click at [652, 262] on input "text" at bounding box center [669, 261] width 129 height 26
click at [705, 424] on li "Kitchen Cabinets" at bounding box center [691, 430] width 175 height 27
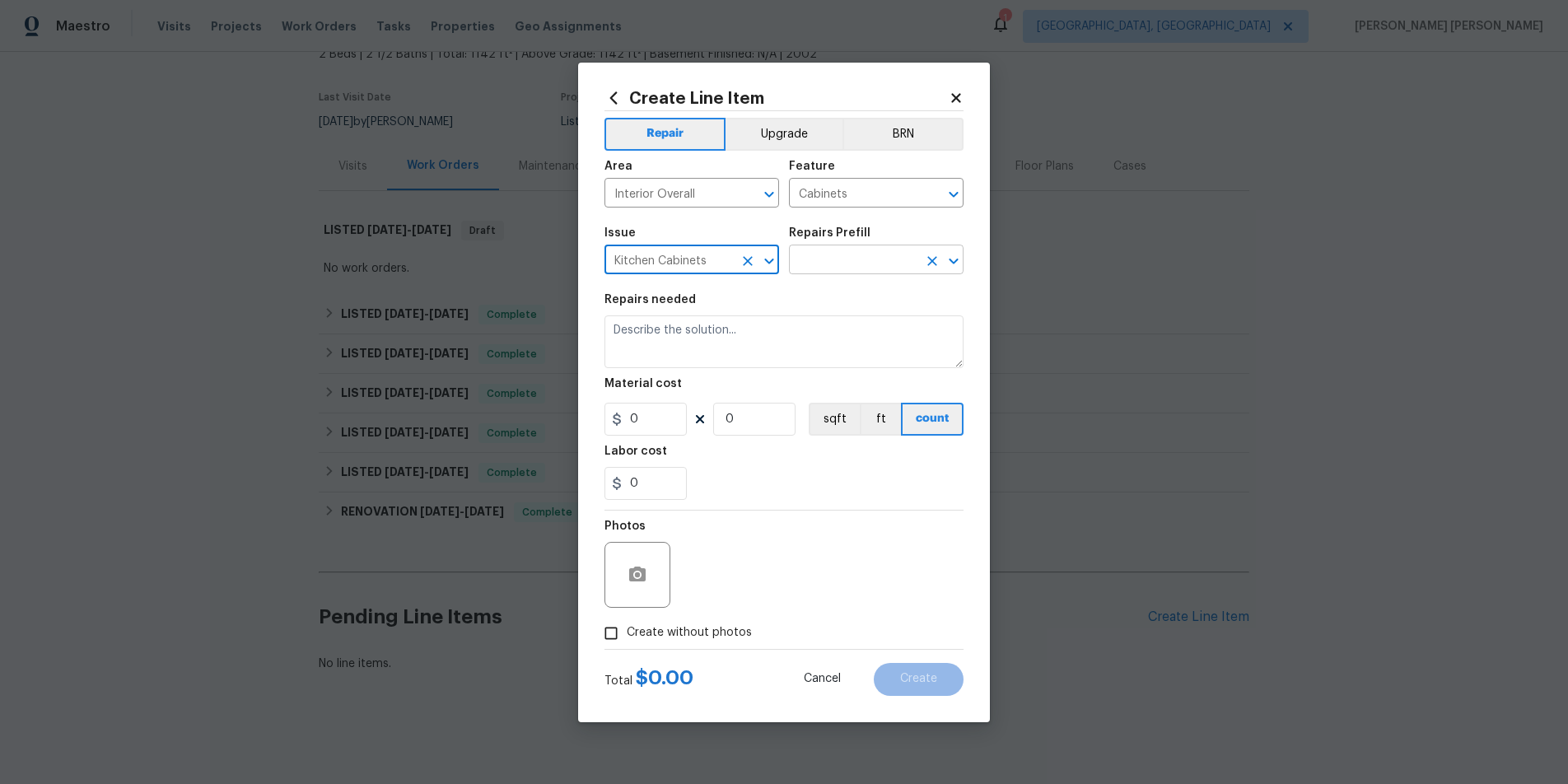
type input "Kitchen Cabinets"
click at [855, 262] on input "text" at bounding box center [853, 261] width 129 height 26
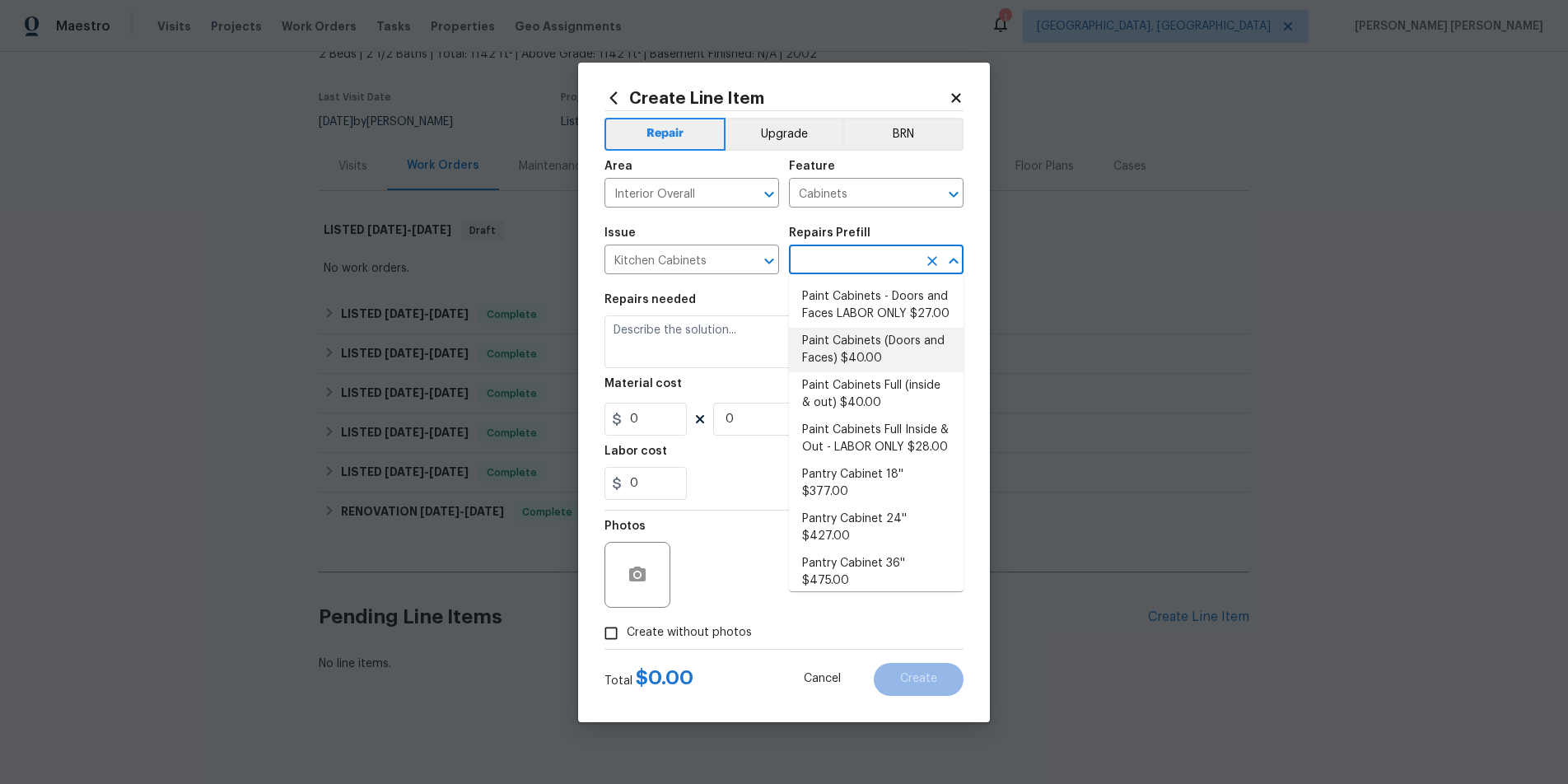
scroll to position [268, 0]
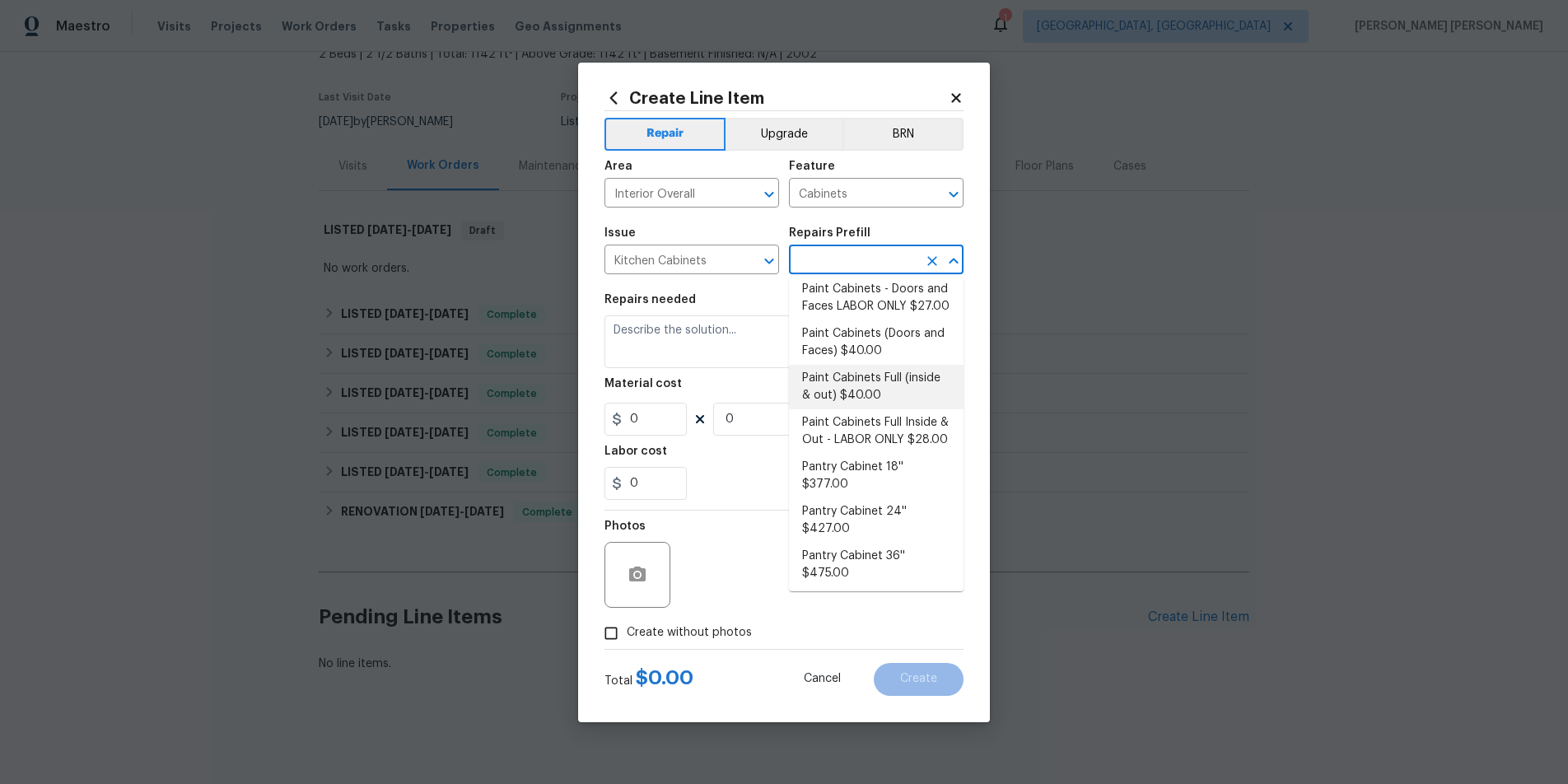
click at [737, 232] on div "Issue" at bounding box center [691, 238] width 175 height 21
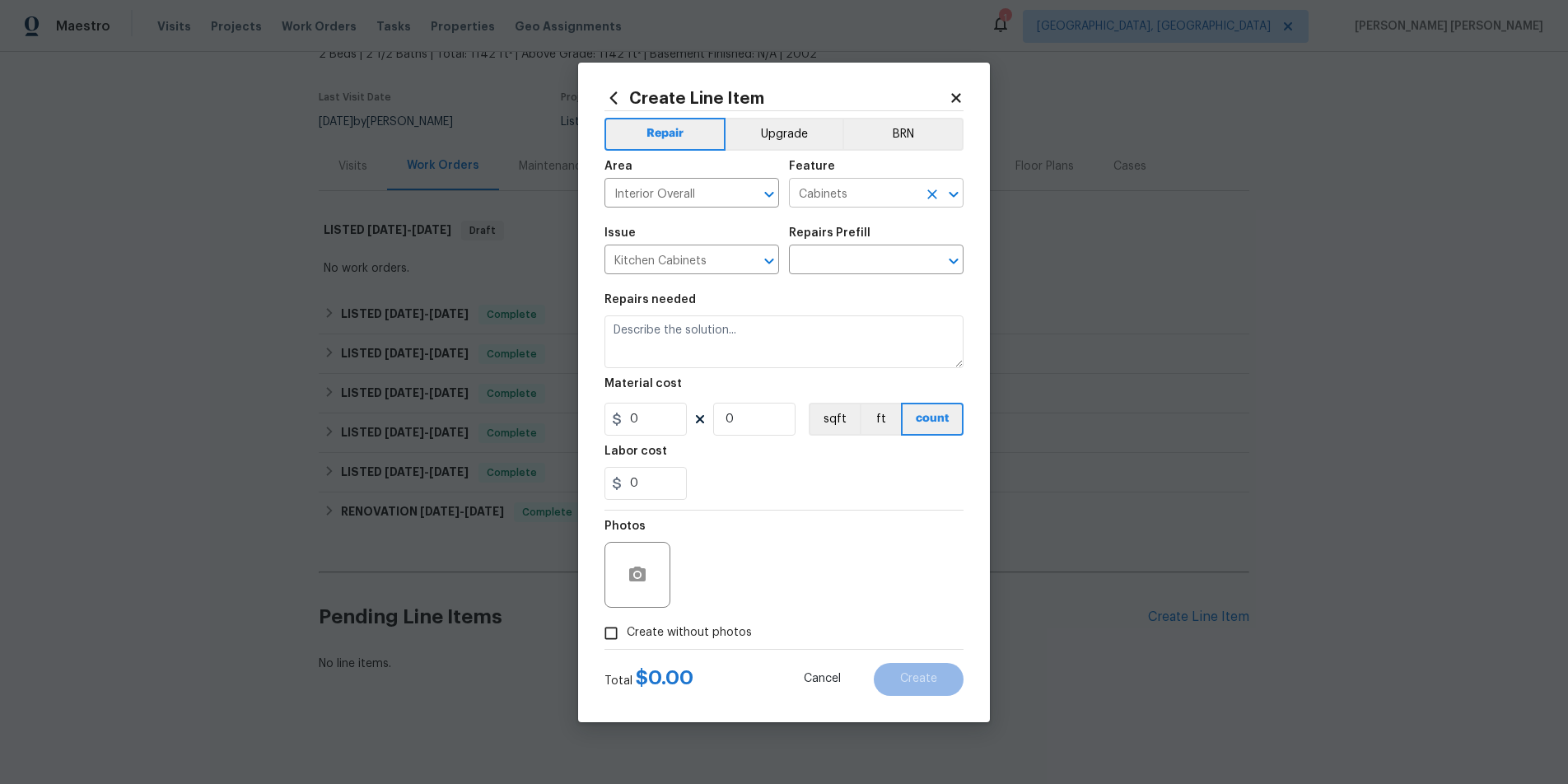
click at [872, 200] on input "Cabinets" at bounding box center [853, 194] width 129 height 26
click at [871, 267] on li "Initial Clean" at bounding box center [875, 270] width 175 height 27
type input "Initial Clean"
click at [721, 222] on span "Issue Kitchen Cabinets ​" at bounding box center [691, 251] width 175 height 67
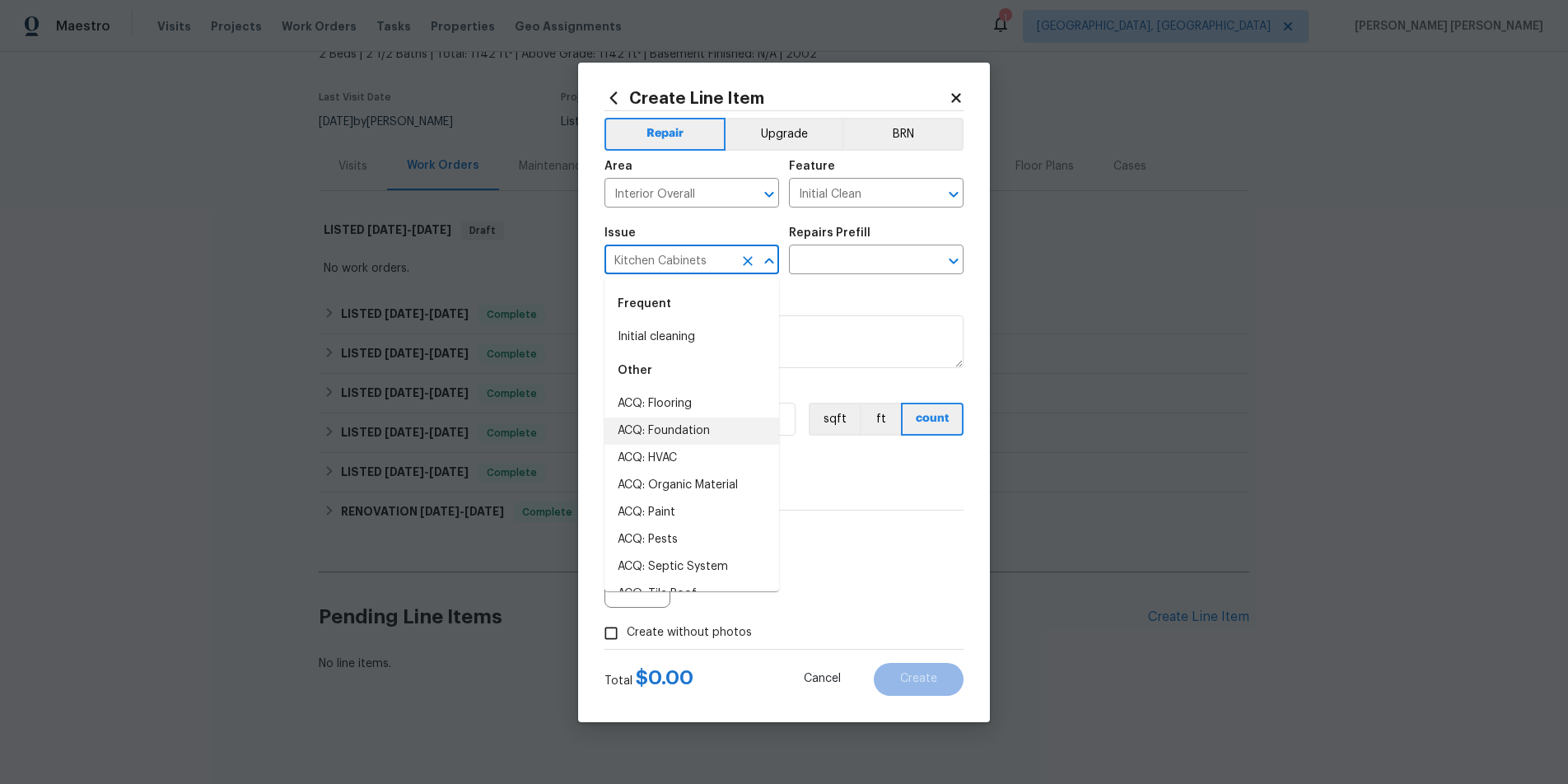
click at [712, 256] on input "Kitchen Cabinets" at bounding box center [669, 261] width 129 height 26
drag, startPoint x: 640, startPoint y: 339, endPoint x: 760, endPoint y: 281, distance: 133.3
click at [640, 339] on li "Initial cleaning" at bounding box center [691, 337] width 175 height 27
type input "Initial cleaning"
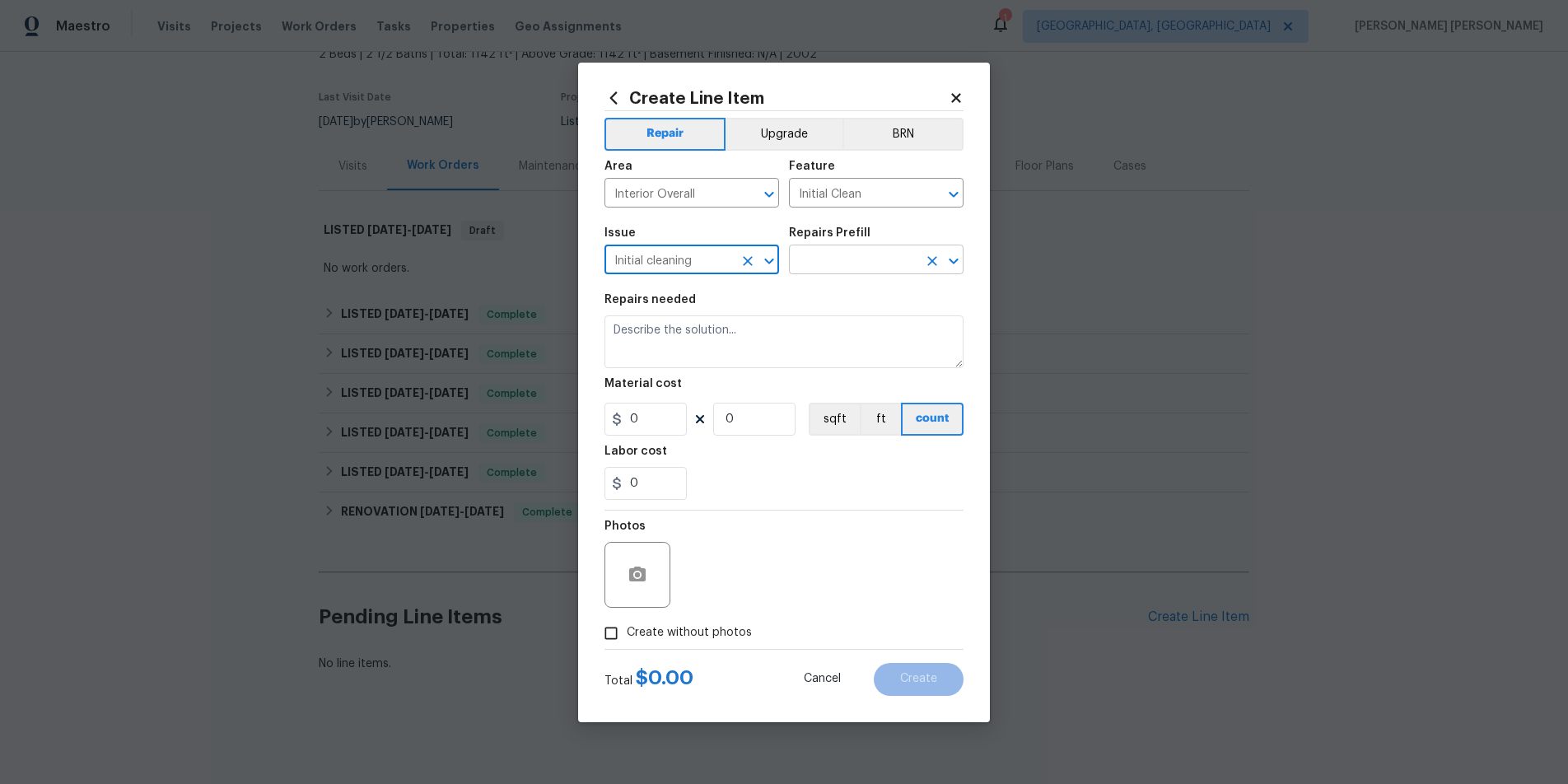
click at [818, 251] on input "text" at bounding box center [853, 261] width 129 height 26
click at [871, 185] on input "Initial Clean" at bounding box center [853, 194] width 129 height 26
drag, startPoint x: 839, startPoint y: 271, endPoint x: 818, endPoint y: 270, distance: 21.0
click at [822, 270] on li "Cabinets" at bounding box center [875, 270] width 175 height 27
click at [744, 260] on icon "Clear" at bounding box center [747, 260] width 16 height 16
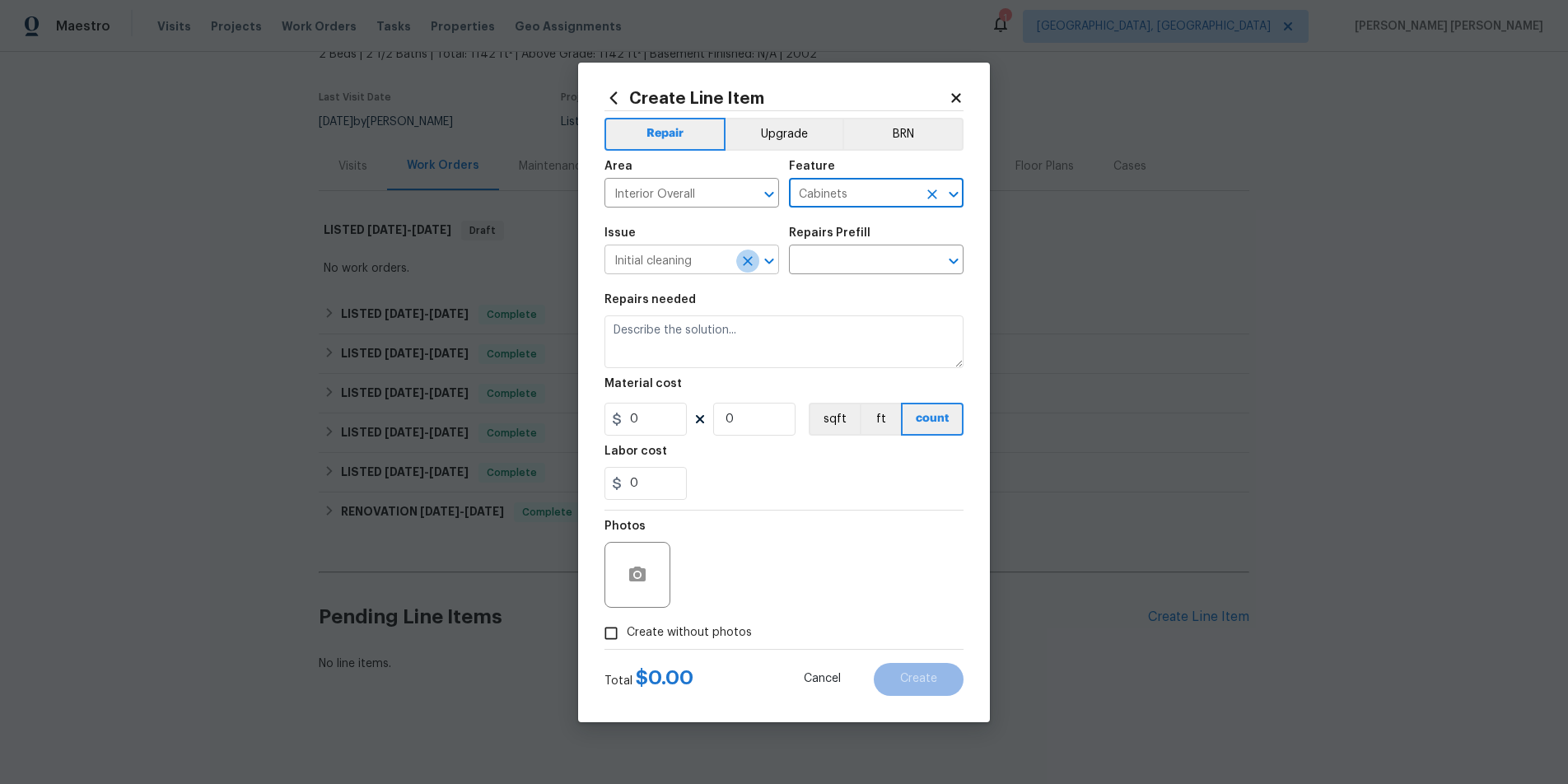
type input "Cabinets"
click at [717, 260] on input "text" at bounding box center [669, 261] width 129 height 26
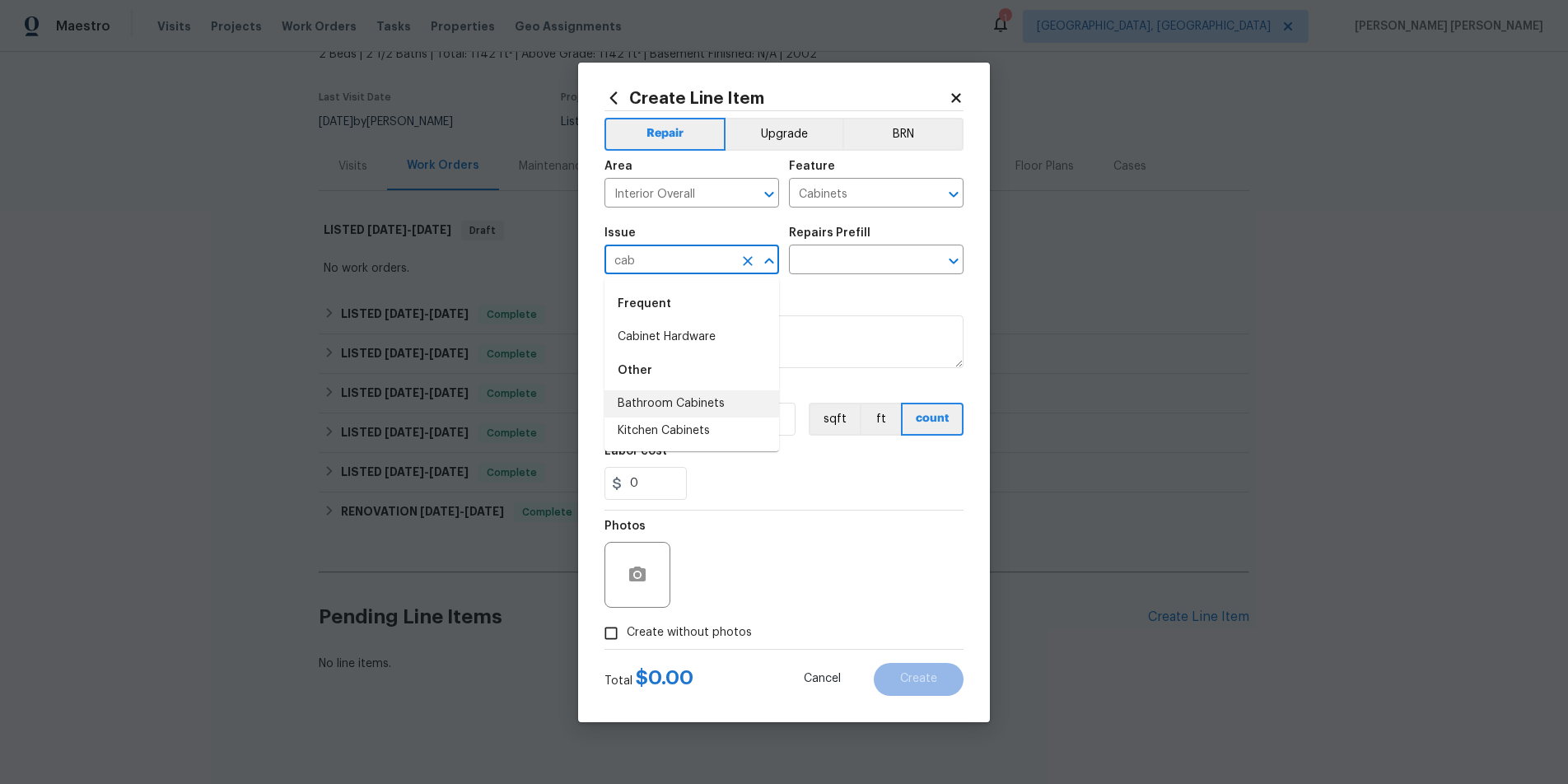
click at [703, 399] on li "Bathroom Cabinets" at bounding box center [691, 404] width 175 height 27
type input "Bathroom Cabinets"
click at [869, 255] on input "text" at bounding box center [853, 261] width 129 height 26
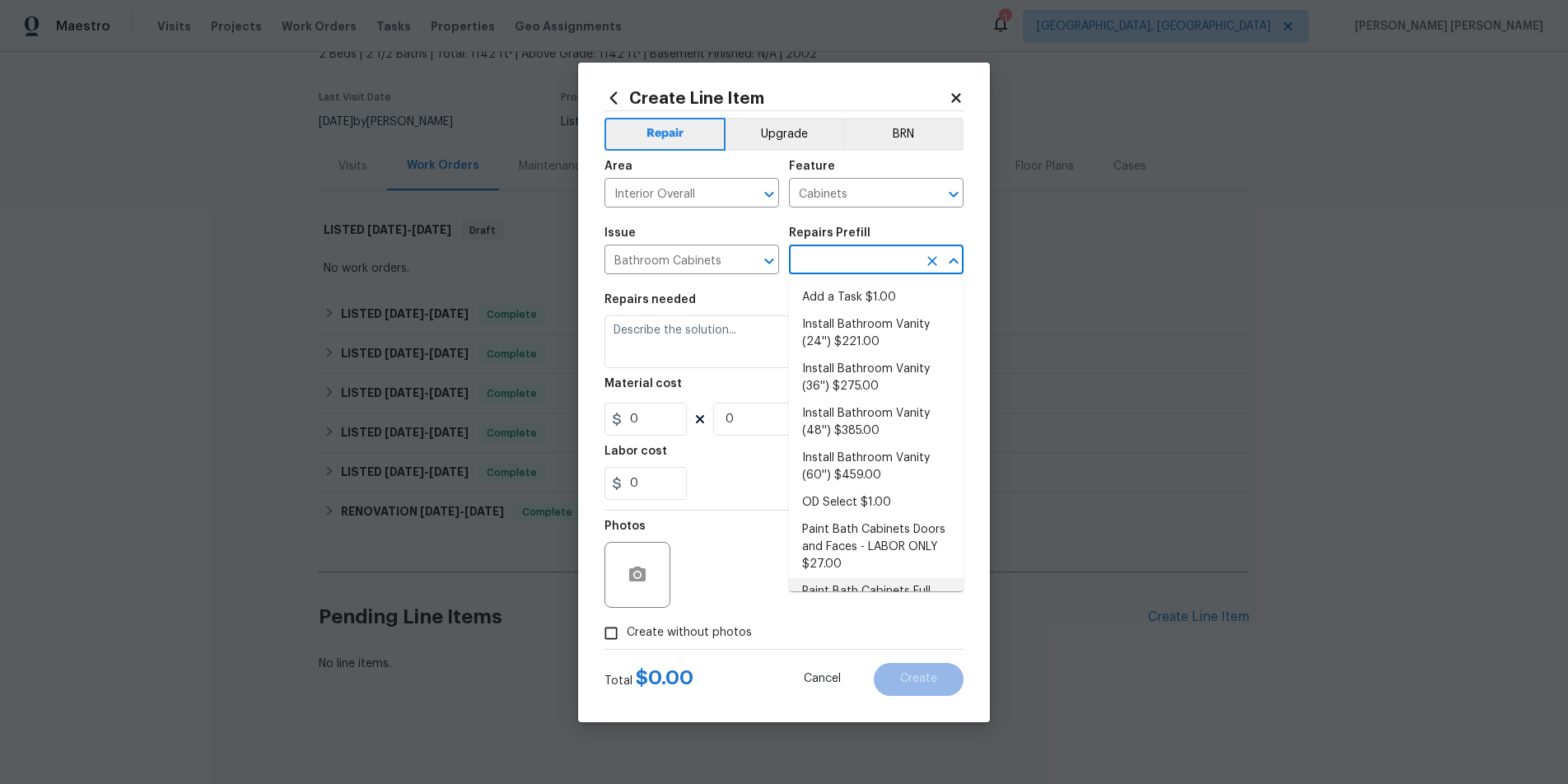
scroll to position [48, 0]
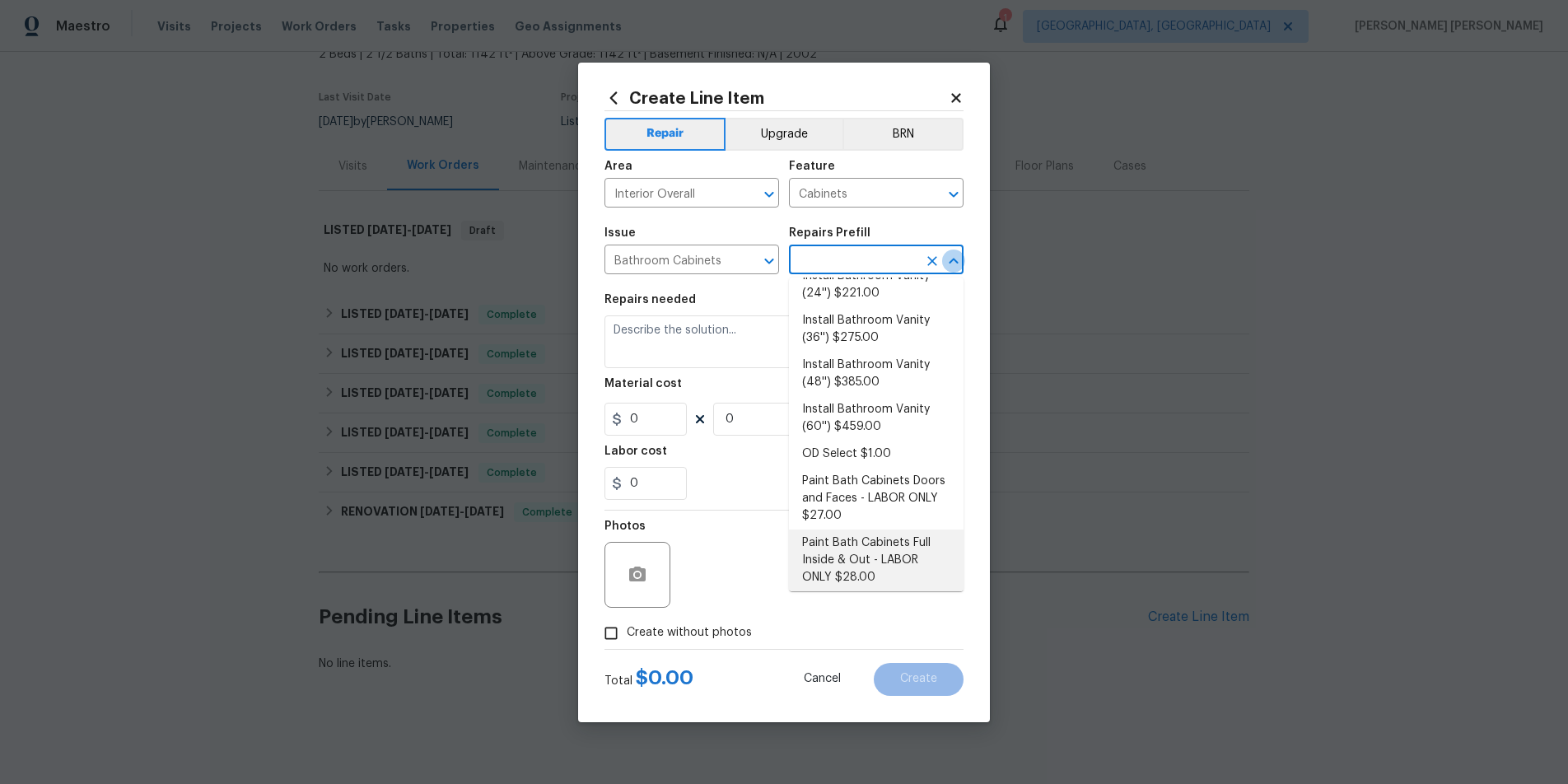
click at [951, 260] on icon "Close" at bounding box center [953, 260] width 9 height 5
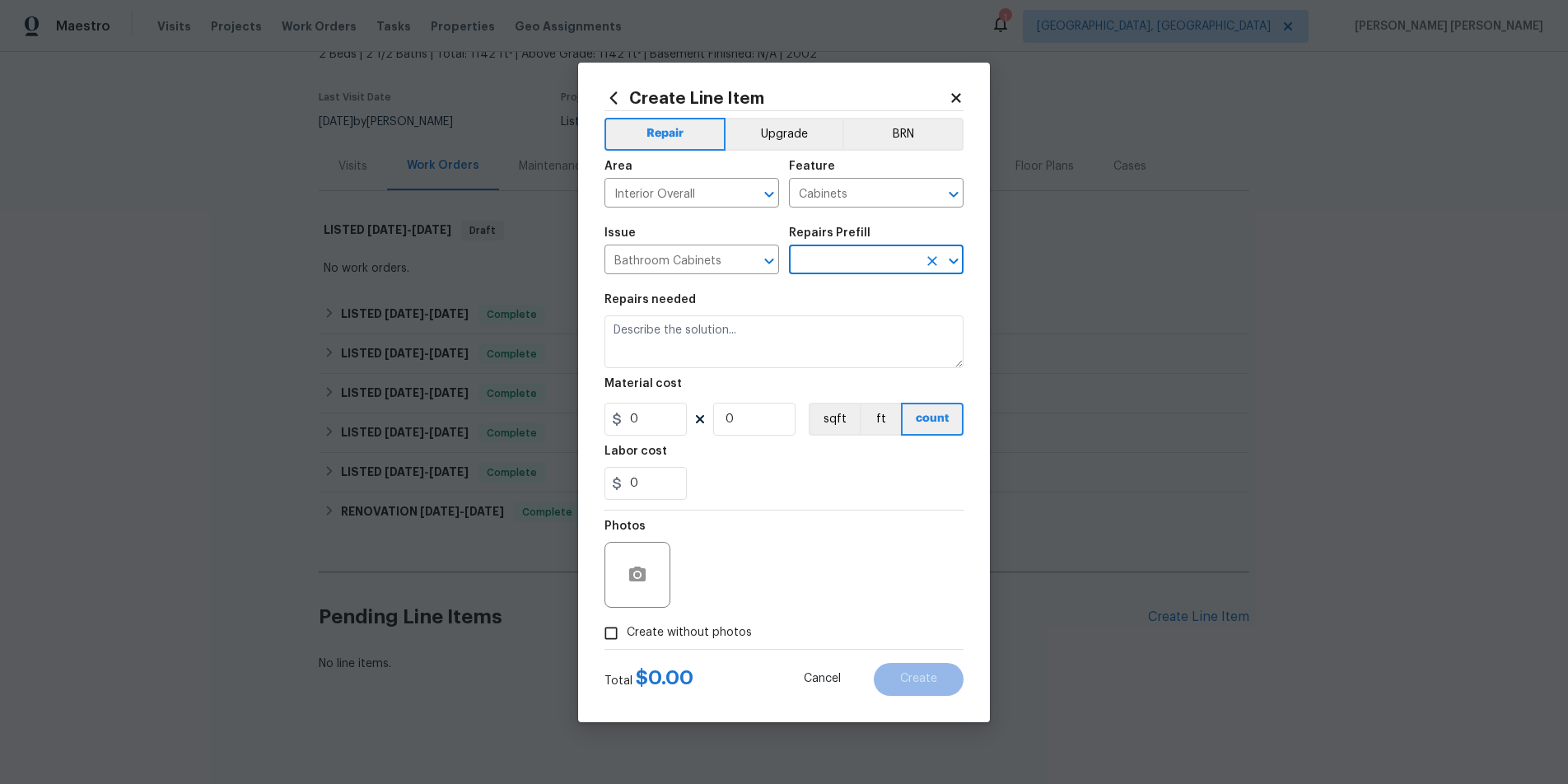
click at [951, 260] on icon "Open" at bounding box center [953, 261] width 9 height 5
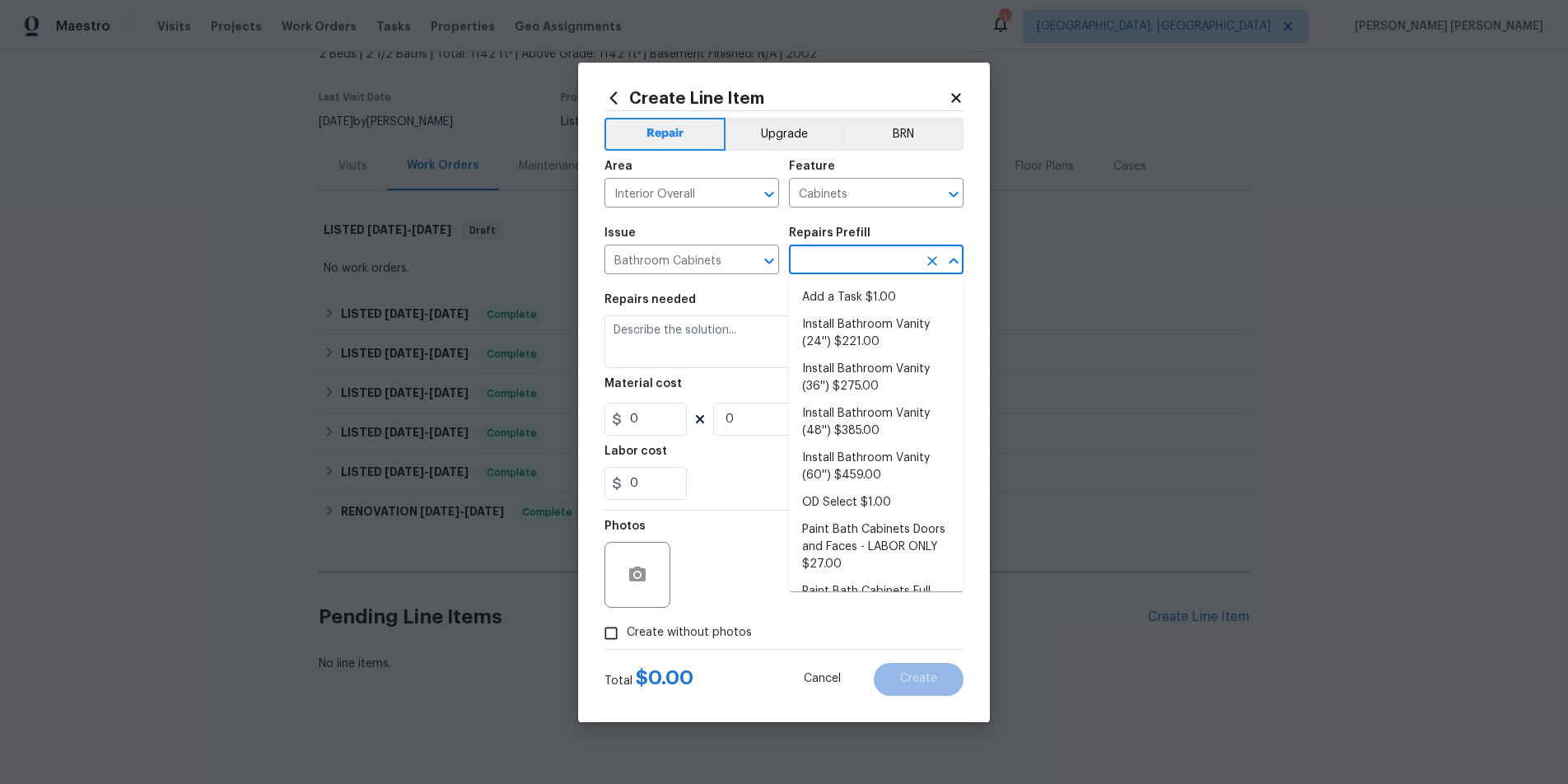
scroll to position [182, 0]
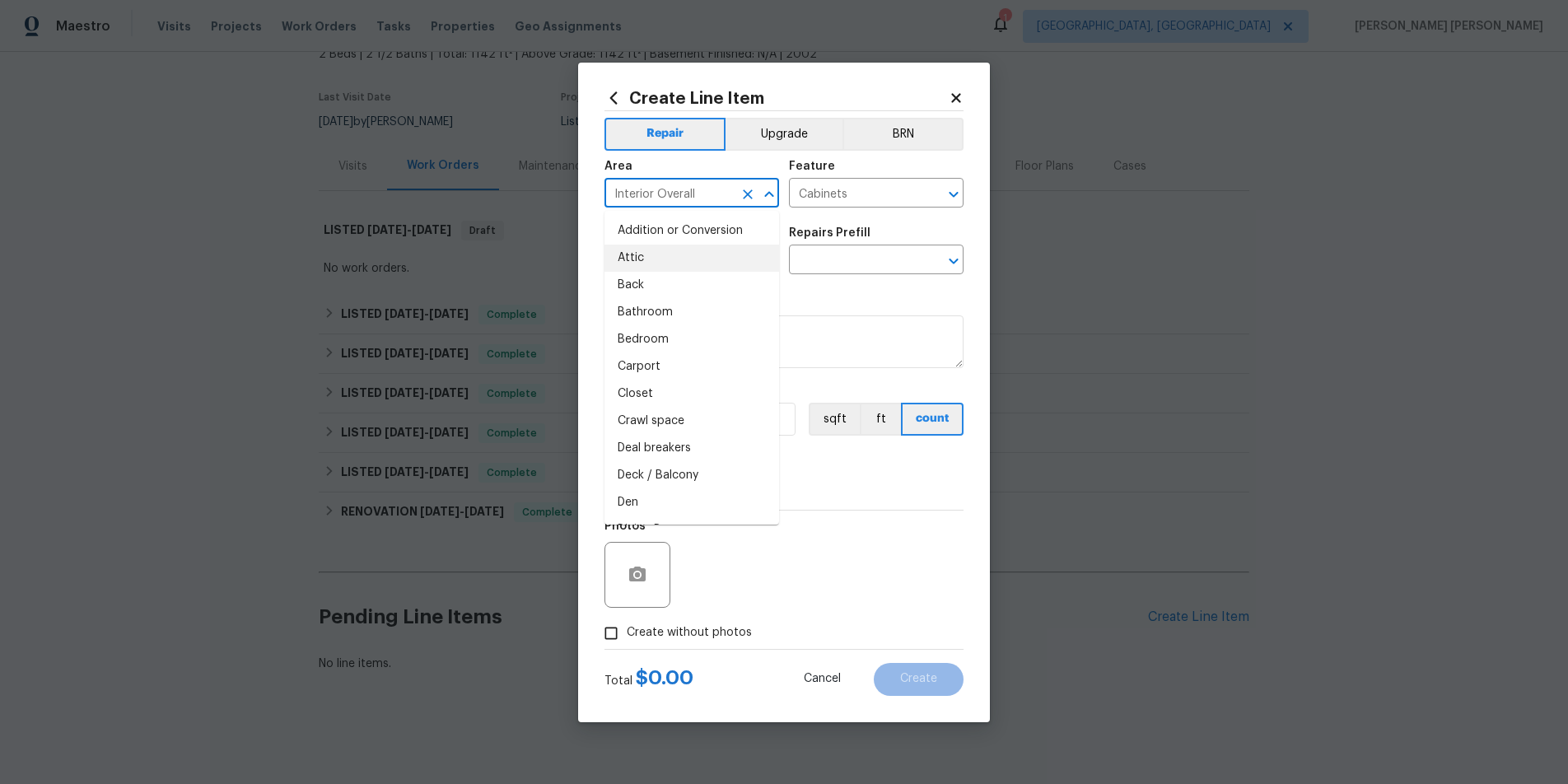
click at [722, 194] on input "Interior Overall" at bounding box center [669, 194] width 129 height 26
click at [690, 225] on li "Bathroom" at bounding box center [691, 231] width 175 height 27
type input "Bathroom"
click at [875, 257] on input "text" at bounding box center [853, 261] width 129 height 26
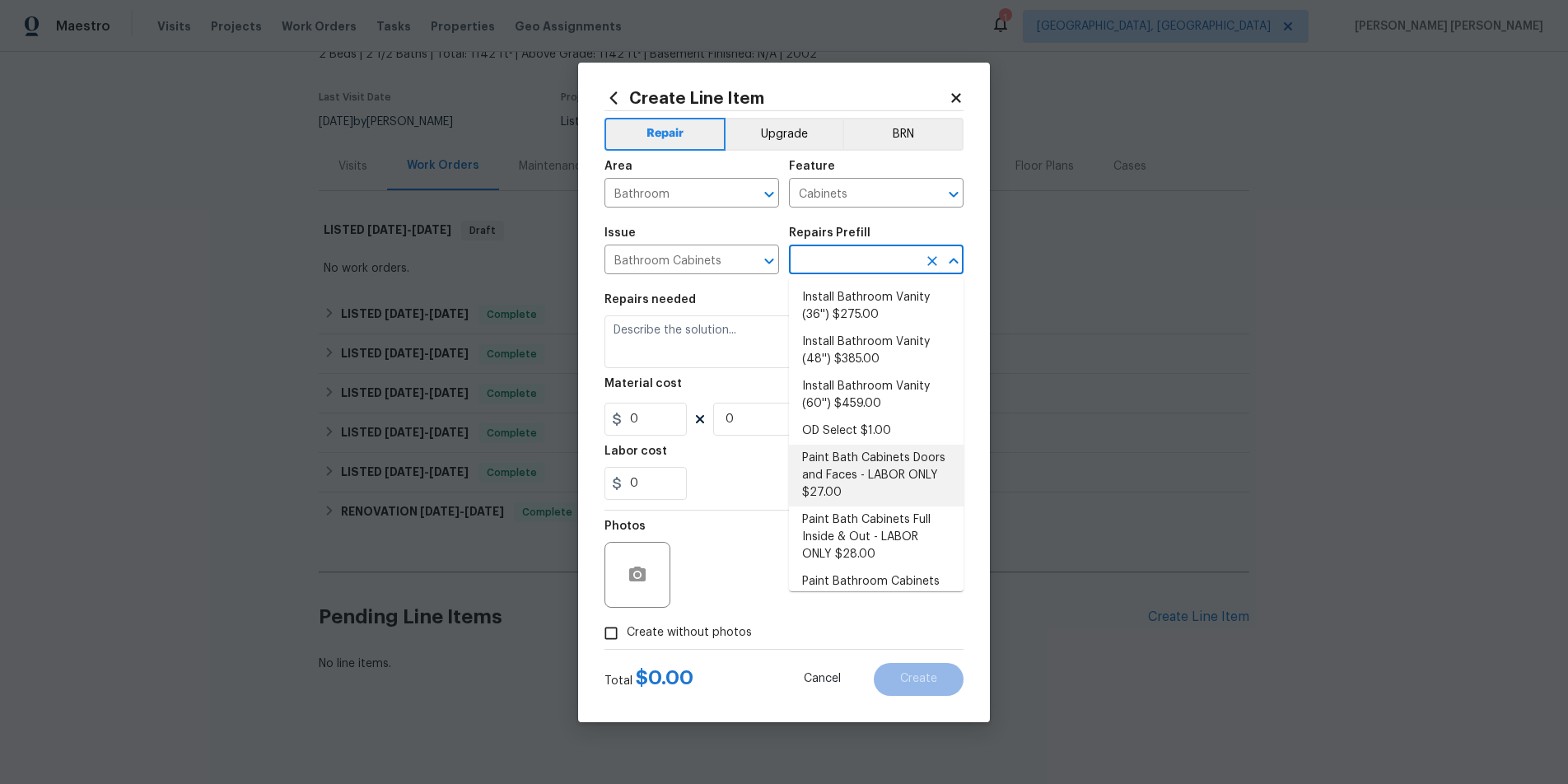
scroll to position [0, 0]
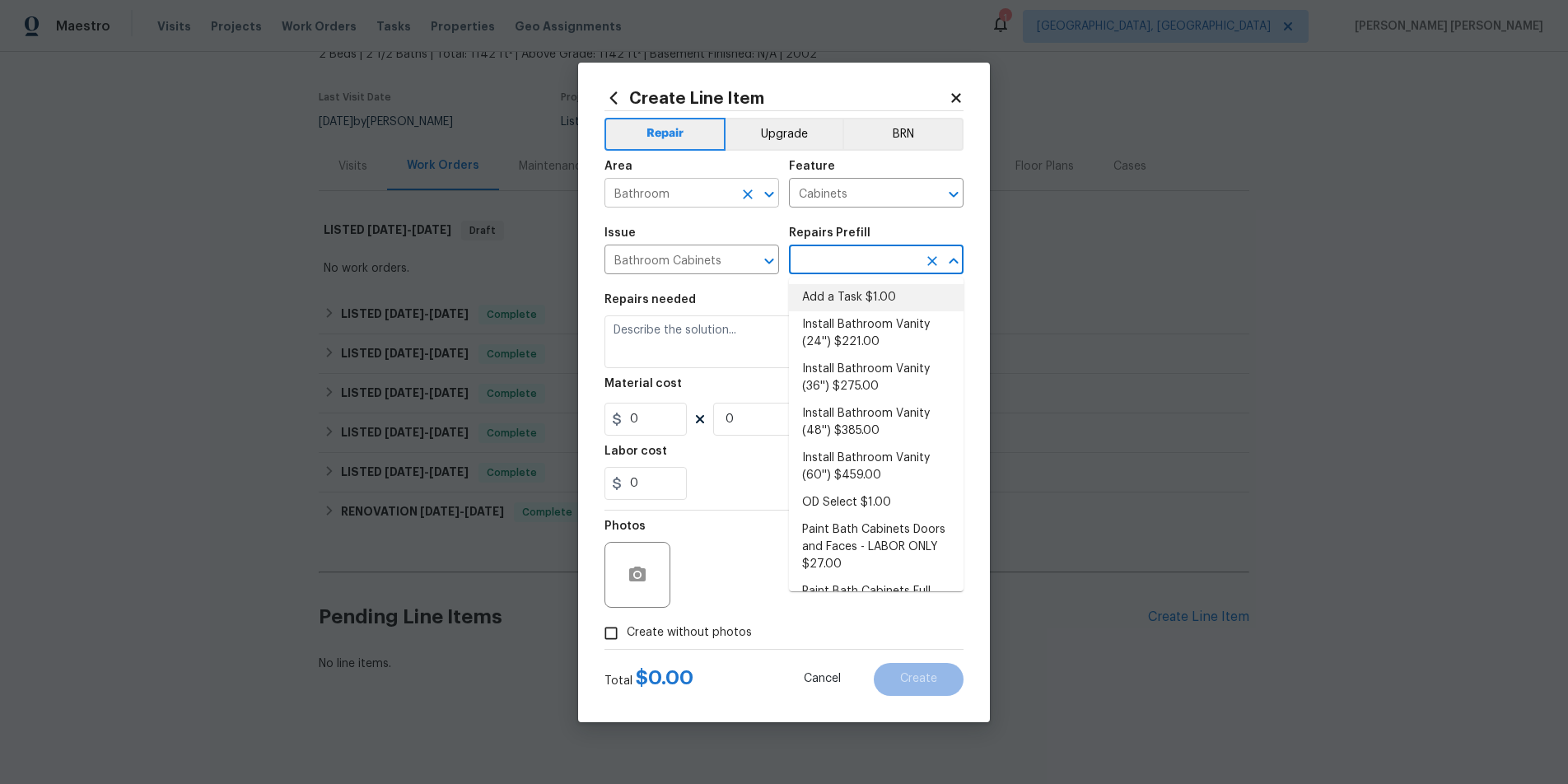
click at [715, 188] on input "Bathroom" at bounding box center [669, 194] width 129 height 26
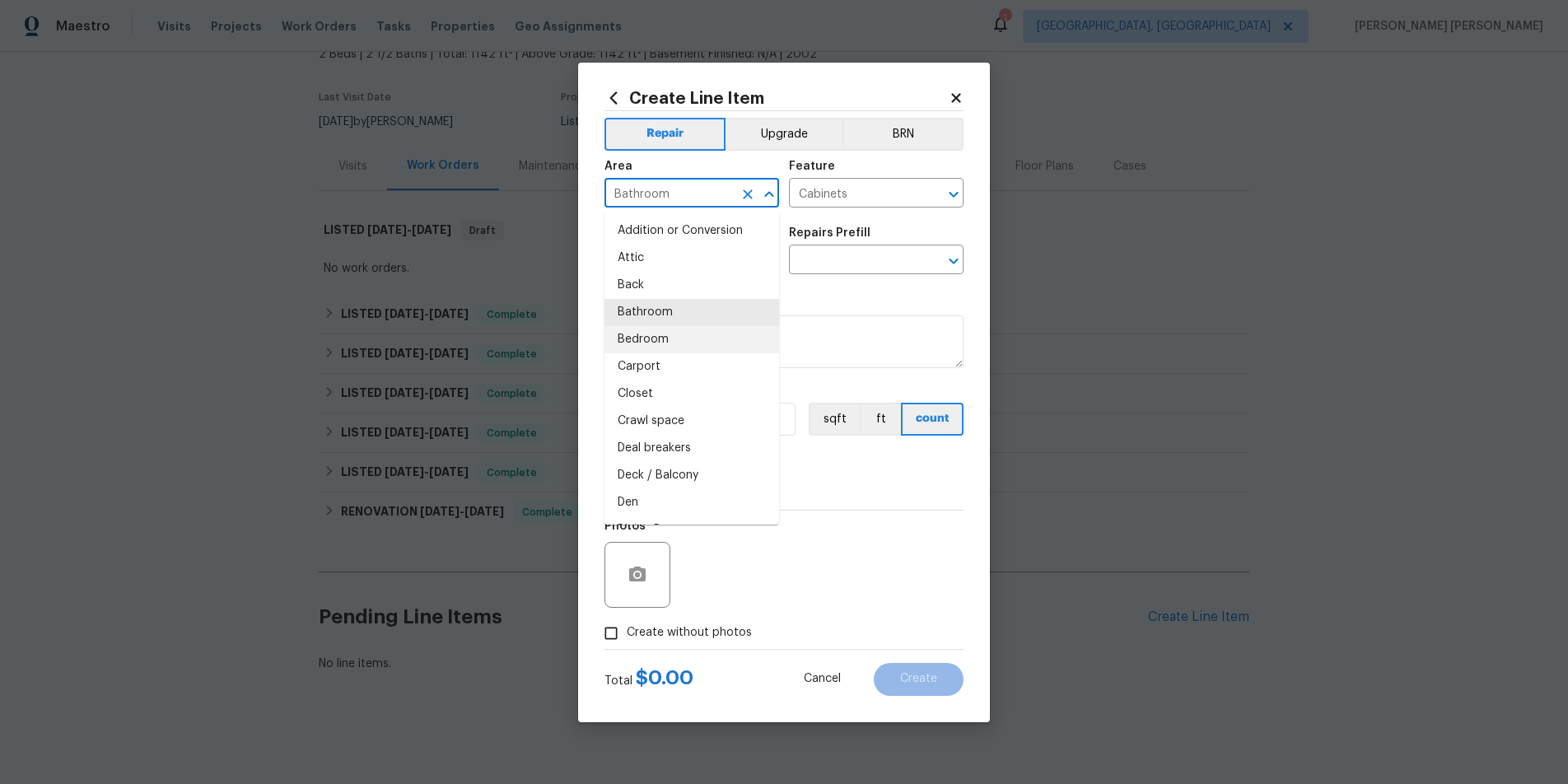
click at [842, 160] on div "Feature" at bounding box center [875, 171] width 175 height 21
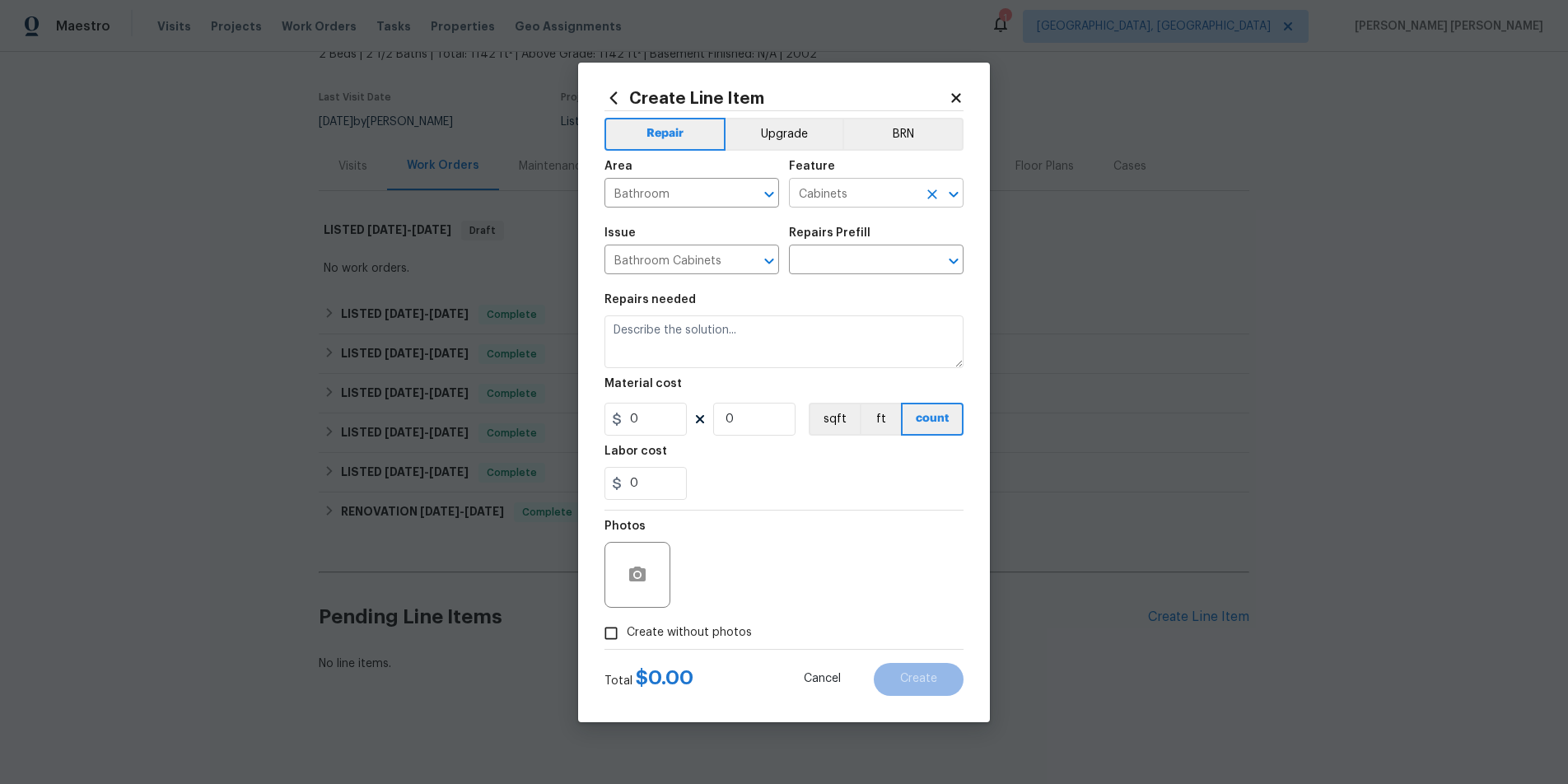
click at [872, 191] on input "Cabinets" at bounding box center [853, 194] width 129 height 26
drag, startPoint x: 694, startPoint y: 215, endPoint x: 703, endPoint y: 247, distance: 33.2
click at [694, 216] on span "Area Bathroom ​" at bounding box center [691, 183] width 175 height 67
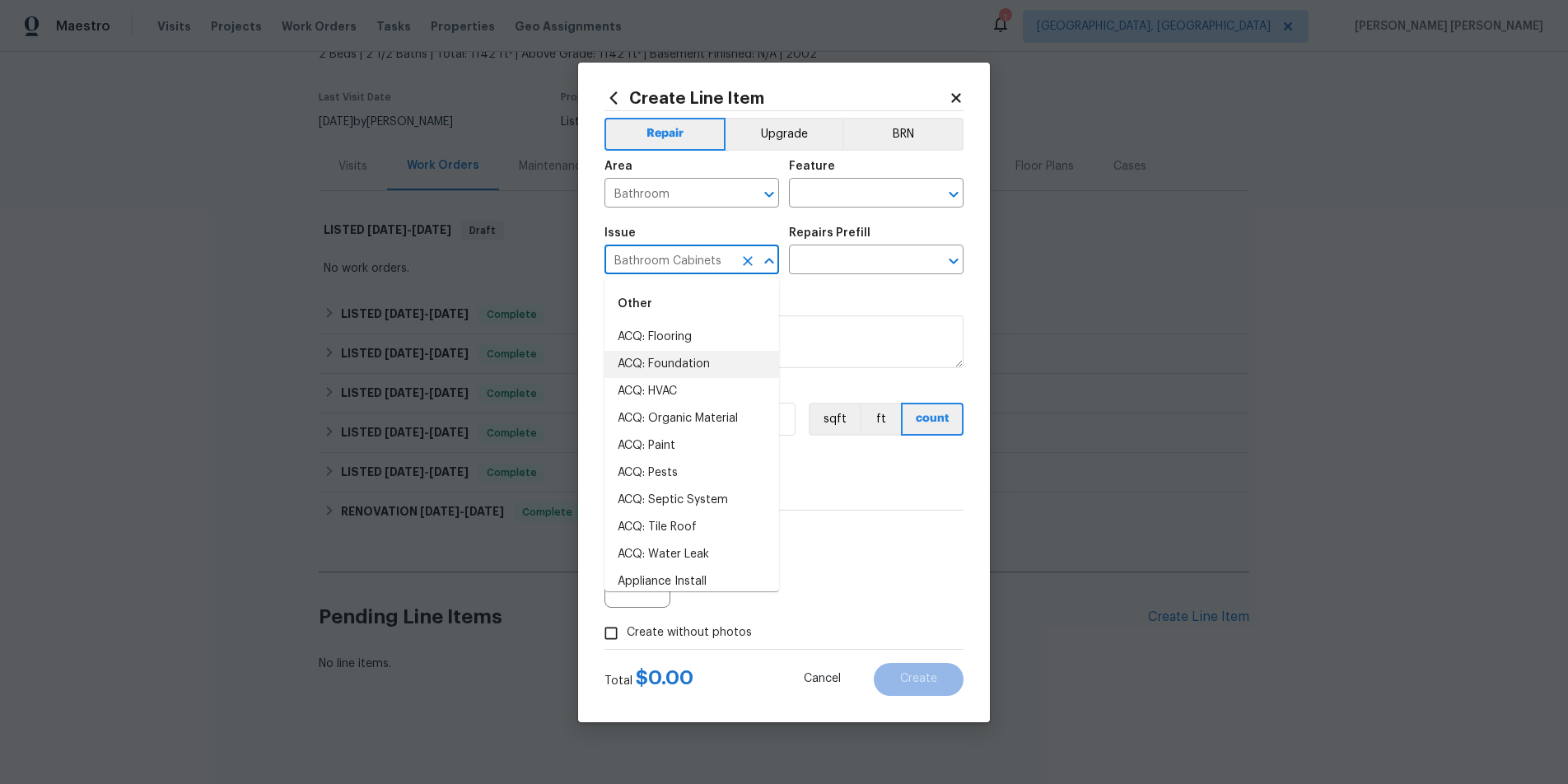
click at [707, 260] on input "Bathroom Cabinets" at bounding box center [669, 261] width 129 height 26
click at [850, 294] on div "Repairs needed" at bounding box center [783, 304] width 359 height 21
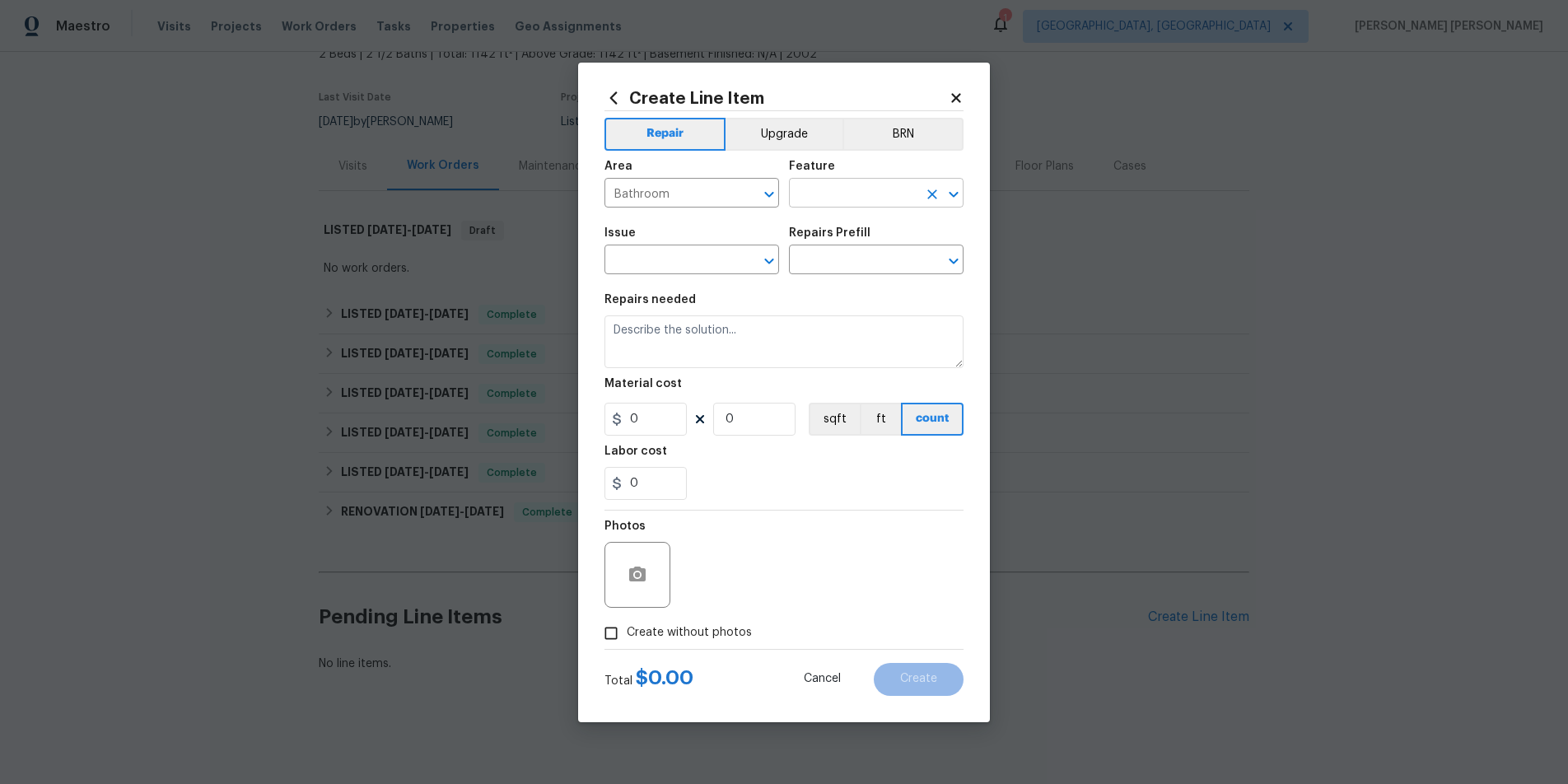
click at [880, 194] on input "text" at bounding box center [853, 194] width 129 height 26
click at [880, 296] on li "Plumbing" at bounding box center [875, 297] width 175 height 27
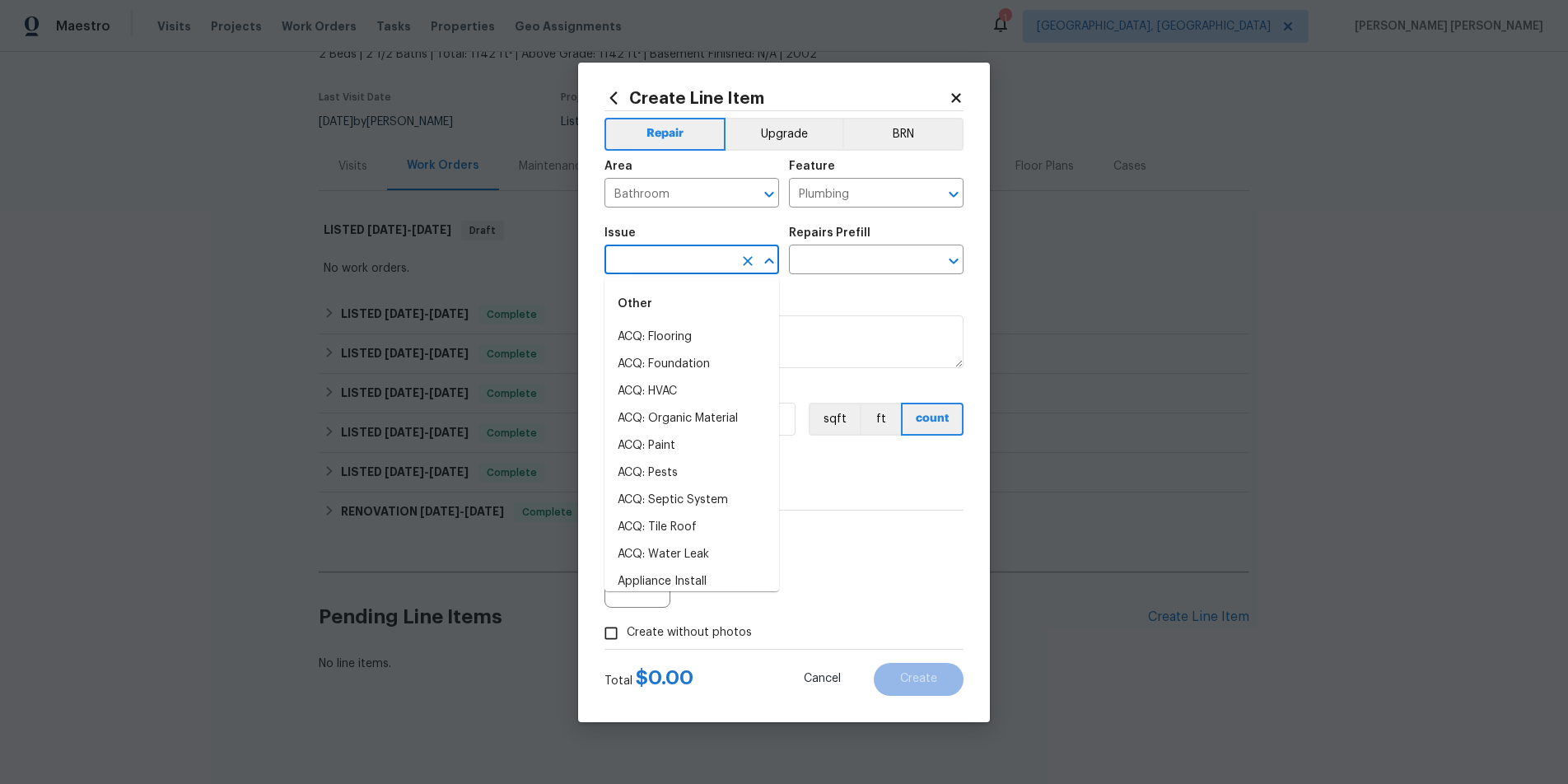
click at [714, 254] on input "text" at bounding box center [669, 261] width 129 height 26
click at [895, 192] on input "Plumbing" at bounding box center [853, 194] width 129 height 26
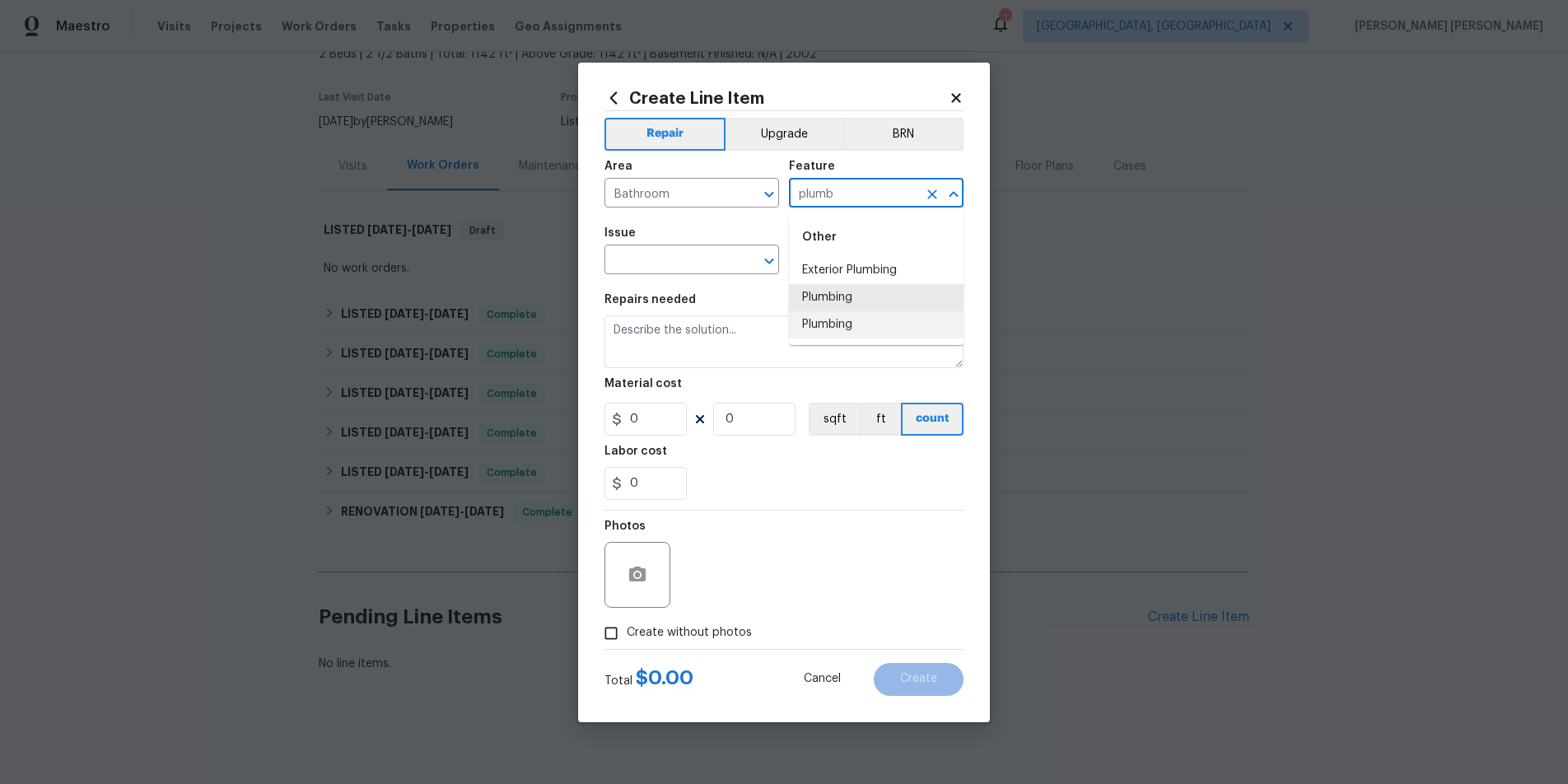
click at [905, 322] on li "Plumbing" at bounding box center [875, 325] width 175 height 27
type input "Plumbing"
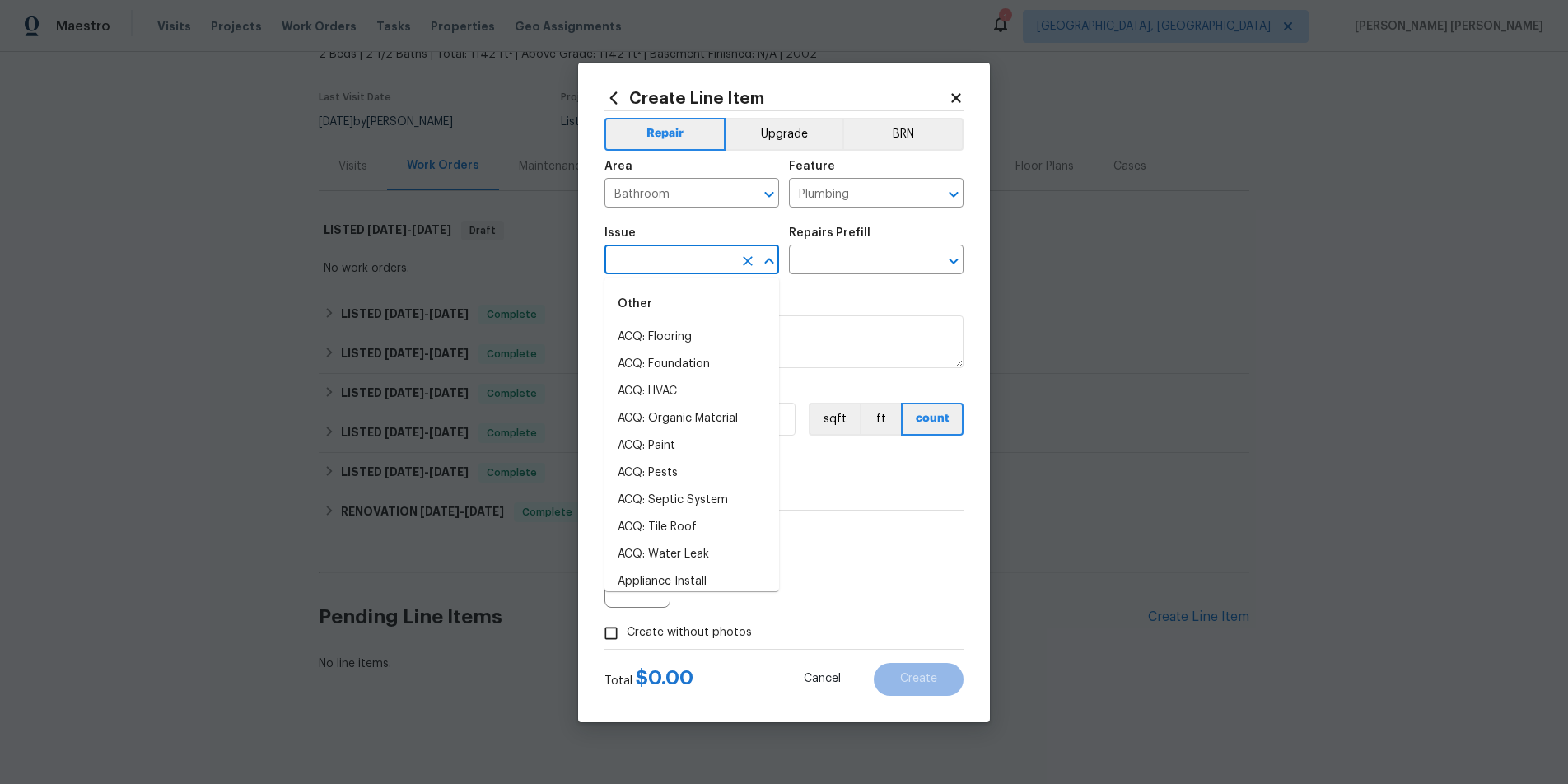
click at [703, 253] on input "text" at bounding box center [669, 261] width 129 height 26
click at [685, 326] on li "Bathroom Plumbing" at bounding box center [691, 337] width 175 height 27
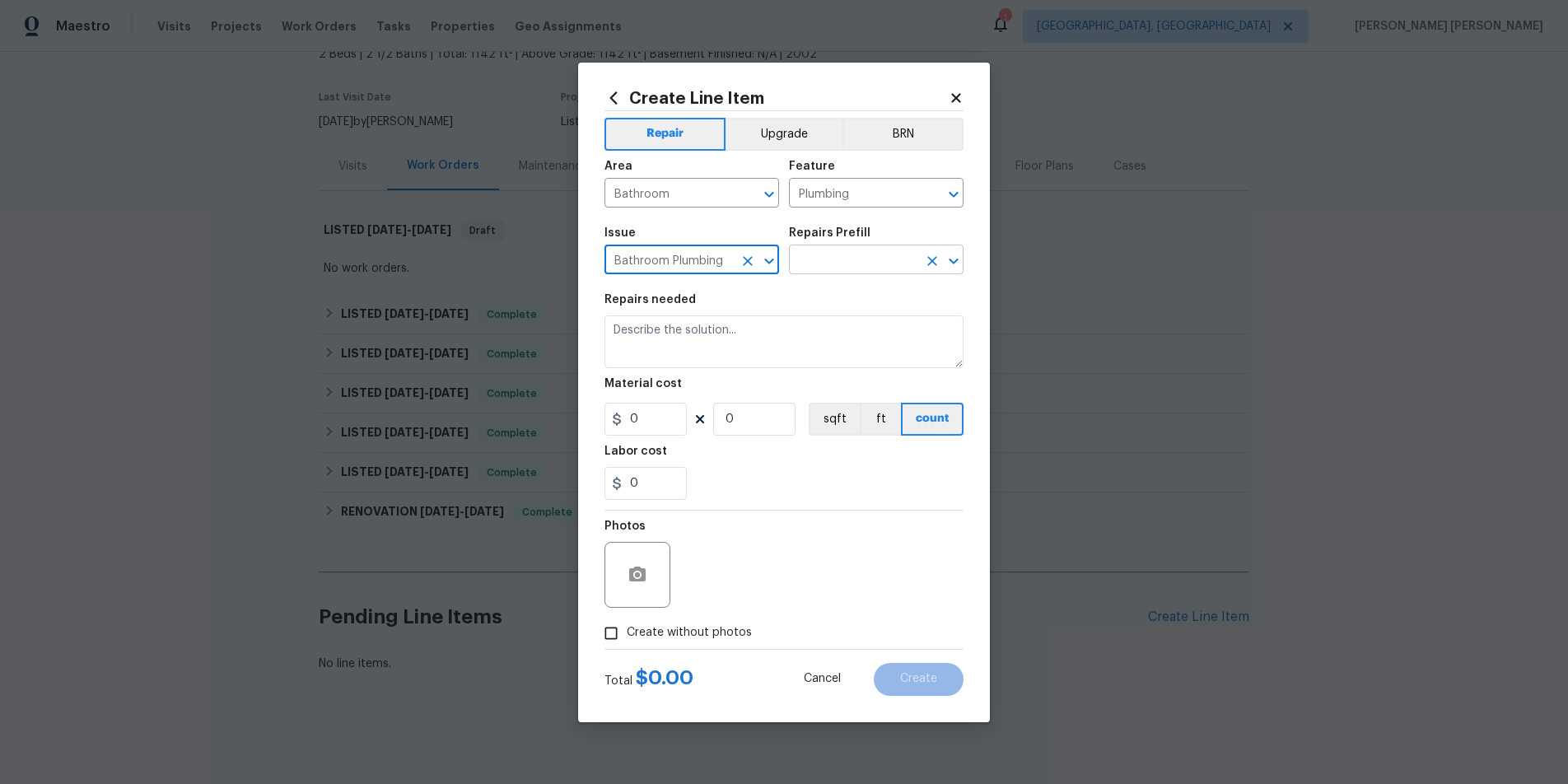
type input "Bathroom Plumbing"
drag, startPoint x: 863, startPoint y: 257, endPoint x: 863, endPoint y: 247, distance: 10.0
click at [864, 254] on input "text" at bounding box center [853, 261] width 129 height 26
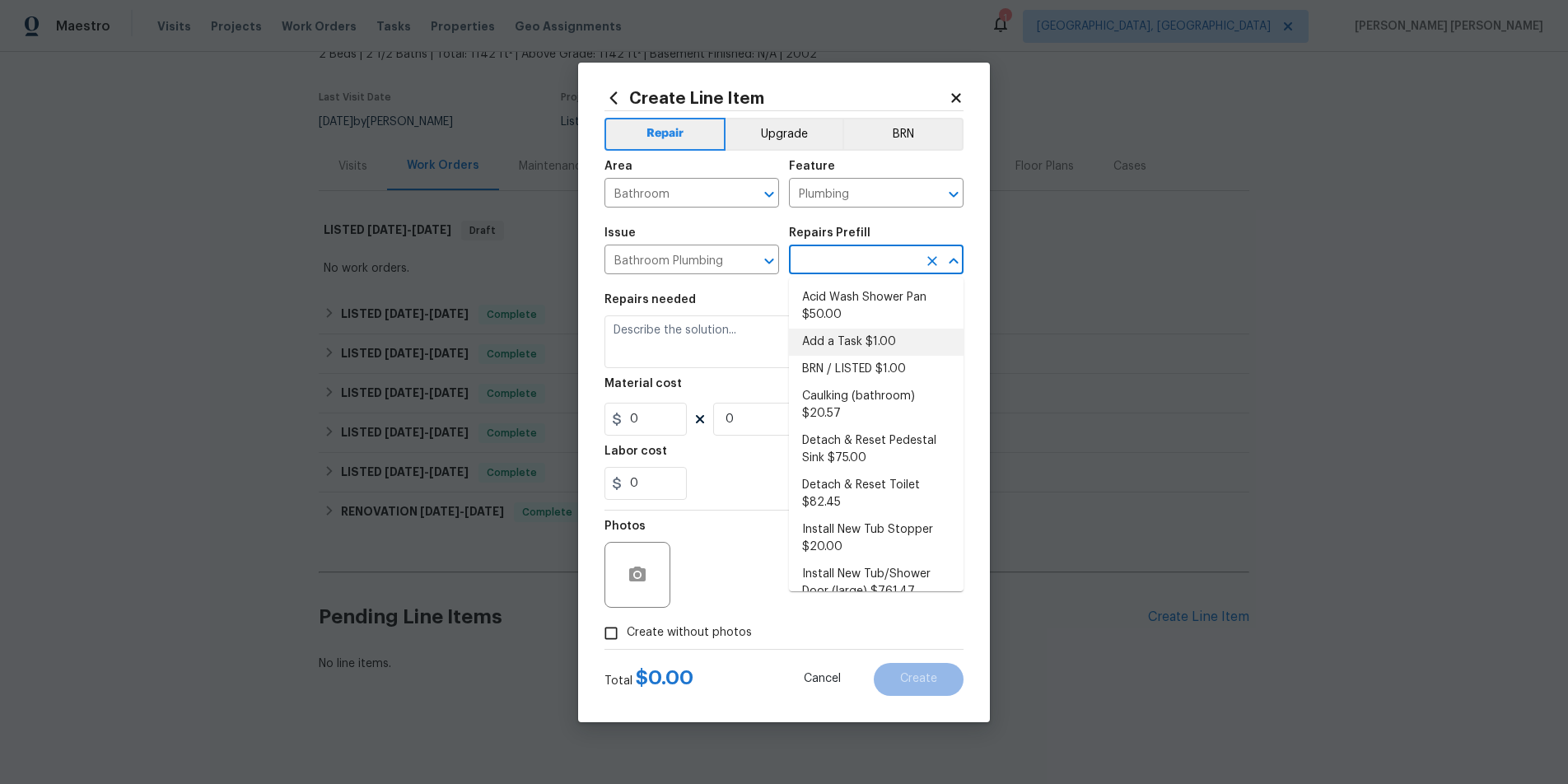
drag, startPoint x: 891, startPoint y: 331, endPoint x: 883, endPoint y: 324, distance: 10.6
click at [892, 329] on li "Add a Task $1.00" at bounding box center [875, 342] width 175 height 27
type input "Add a Task $1.00"
type textarea "HPM to detail"
type input "1"
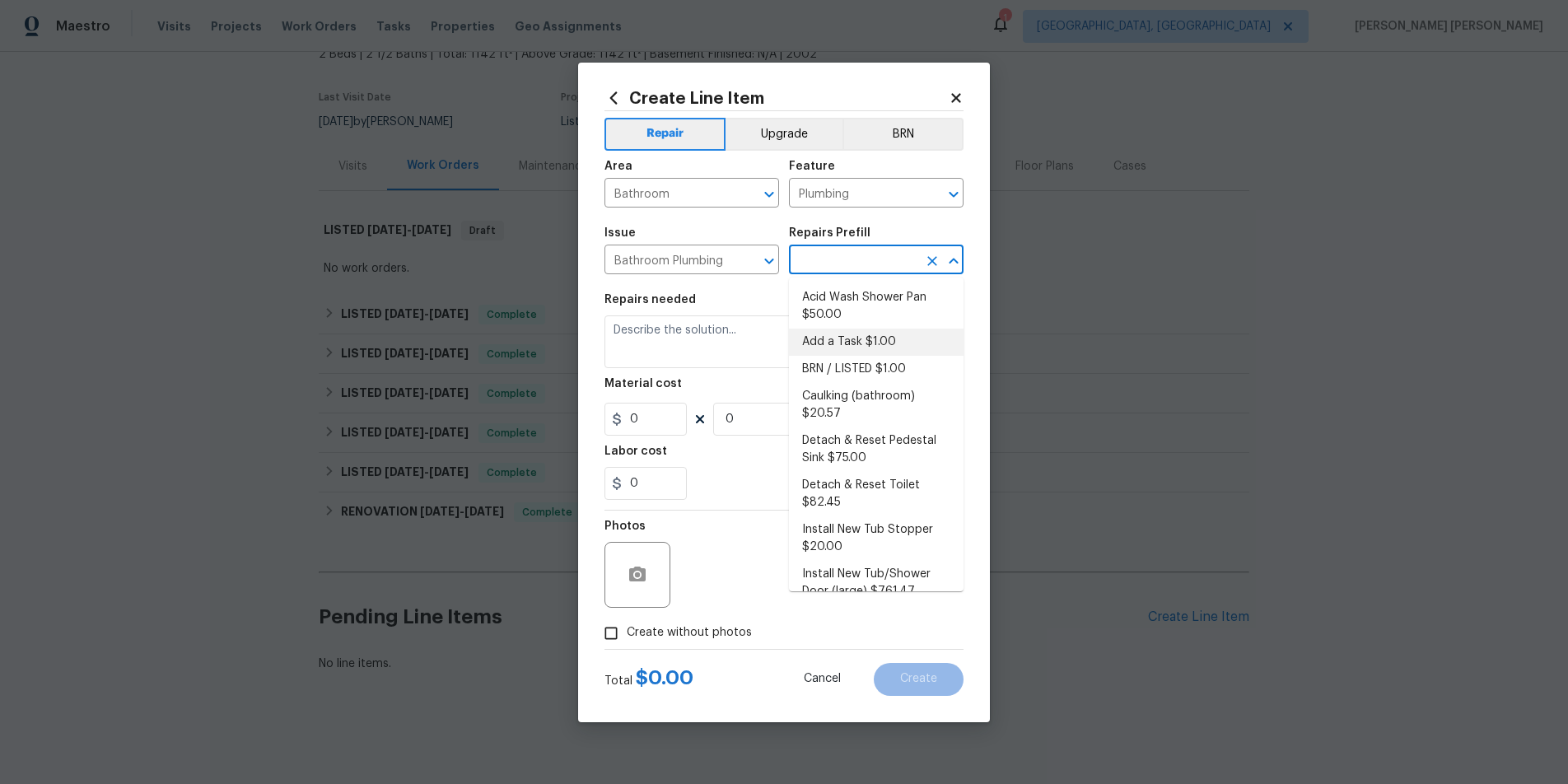
type input "1"
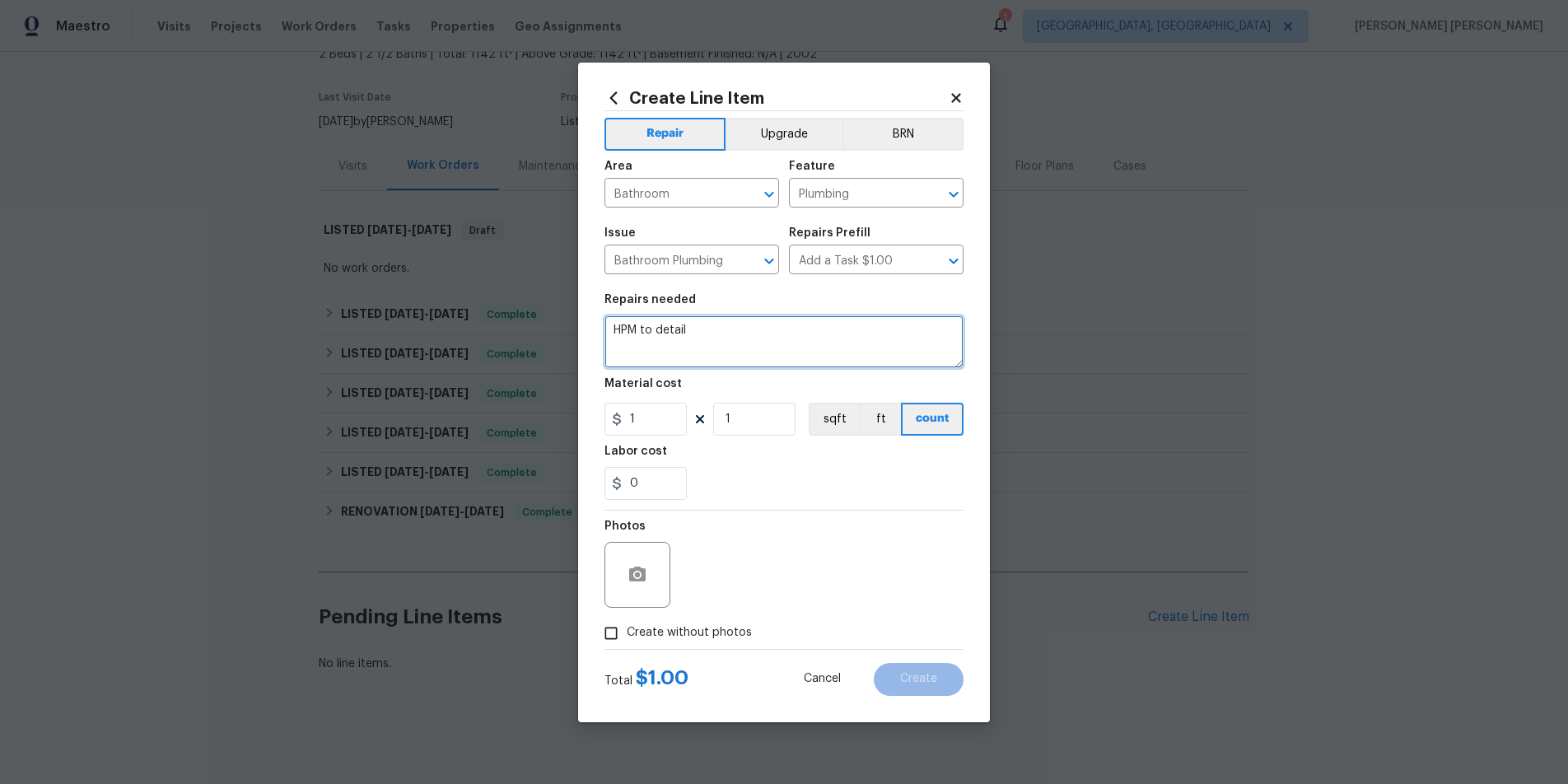
click at [707, 333] on textarea "HPM to detail" at bounding box center [783, 341] width 359 height 53
drag, startPoint x: 707, startPoint y: 333, endPoint x: 541, endPoint y: 336, distance: 166.0
click at [541, 336] on div "Create Line Item Repair Upgrade BRN Area Bathroom ​ Feature Plumbing ​ Issue Ba…" at bounding box center [784, 392] width 1568 height 784
click at [708, 331] on textarea "HPM to detail" at bounding box center [783, 341] width 359 height 53
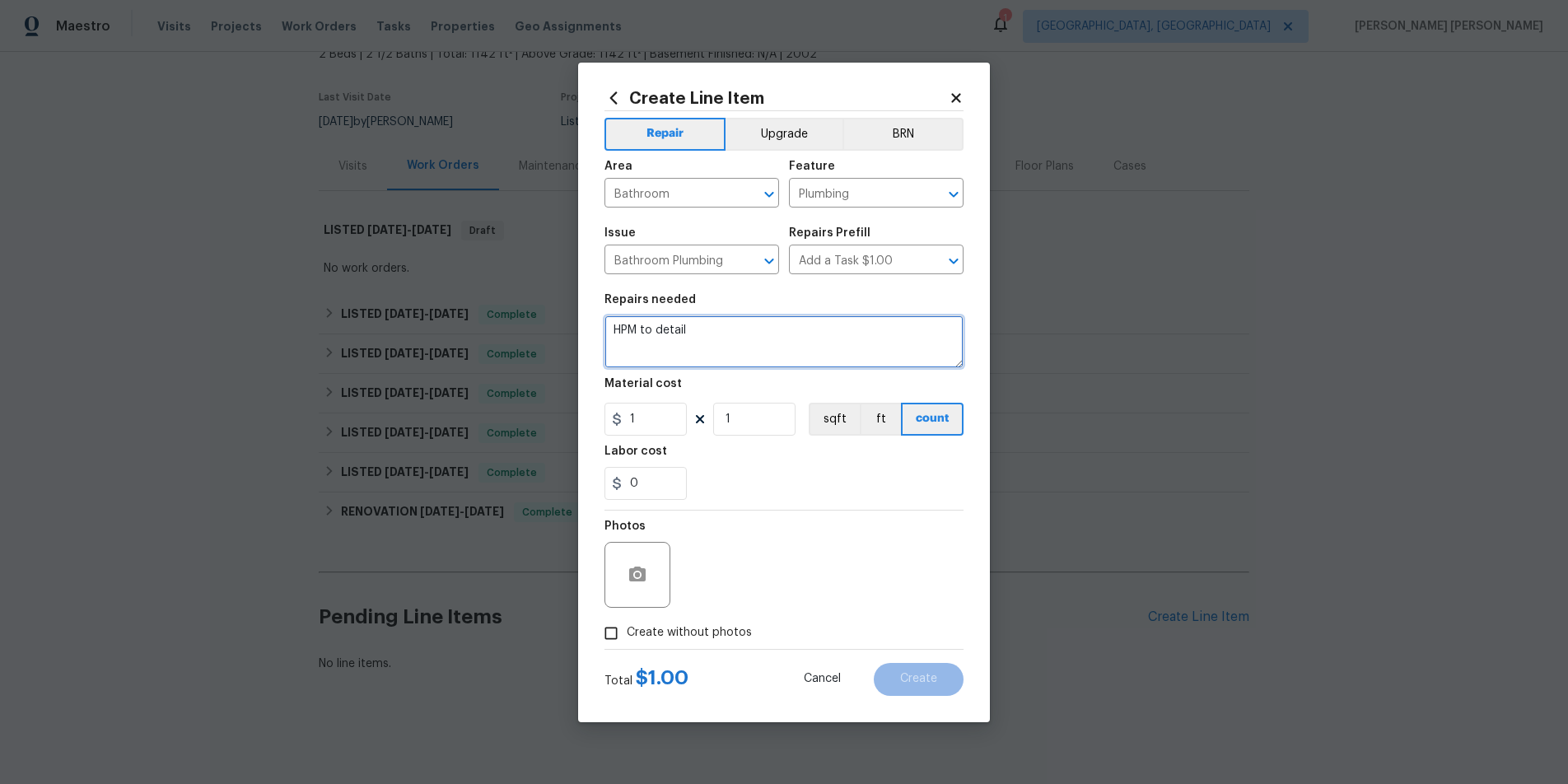
drag, startPoint x: 697, startPoint y: 328, endPoint x: 601, endPoint y: 322, distance: 96.2
click at [601, 322] on div "Create Line Item Repair Upgrade BRN Area Bathroom ​ Feature Plumbing ​ Issue Ba…" at bounding box center [784, 392] width 412 height 660
click at [692, 330] on textarea "HPM to detail" at bounding box center [783, 341] width 359 height 53
drag, startPoint x: 692, startPoint y: 330, endPoint x: 569, endPoint y: 327, distance: 123.0
click at [569, 327] on div "Create Line Item Repair Upgrade BRN Area Bathroom ​ Feature Plumbing ​ Issue Ba…" at bounding box center [784, 392] width 1568 height 784
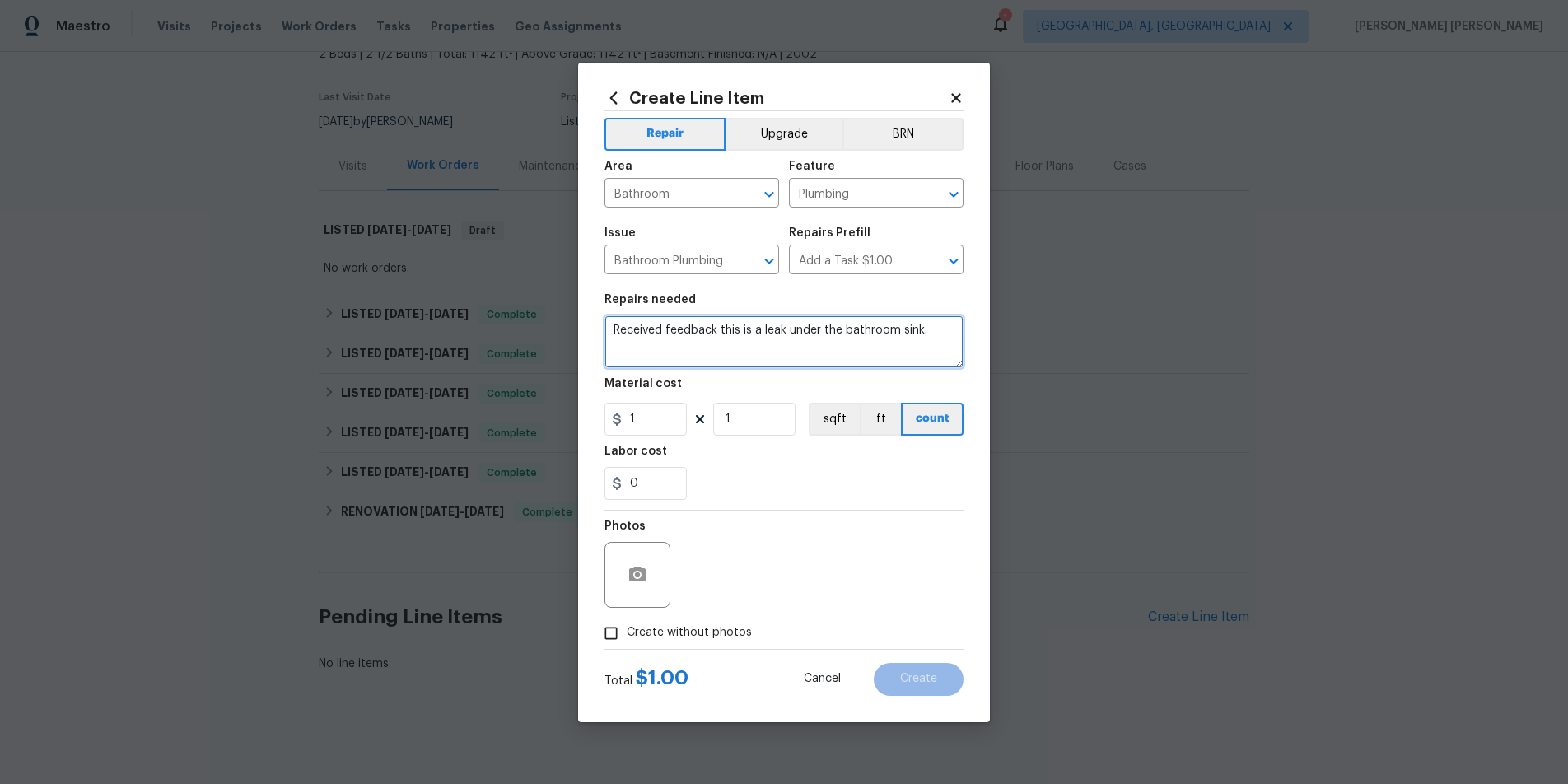
paste textarea "Please prioritize this WO due to a water leak. Identify the cabinet in question…"
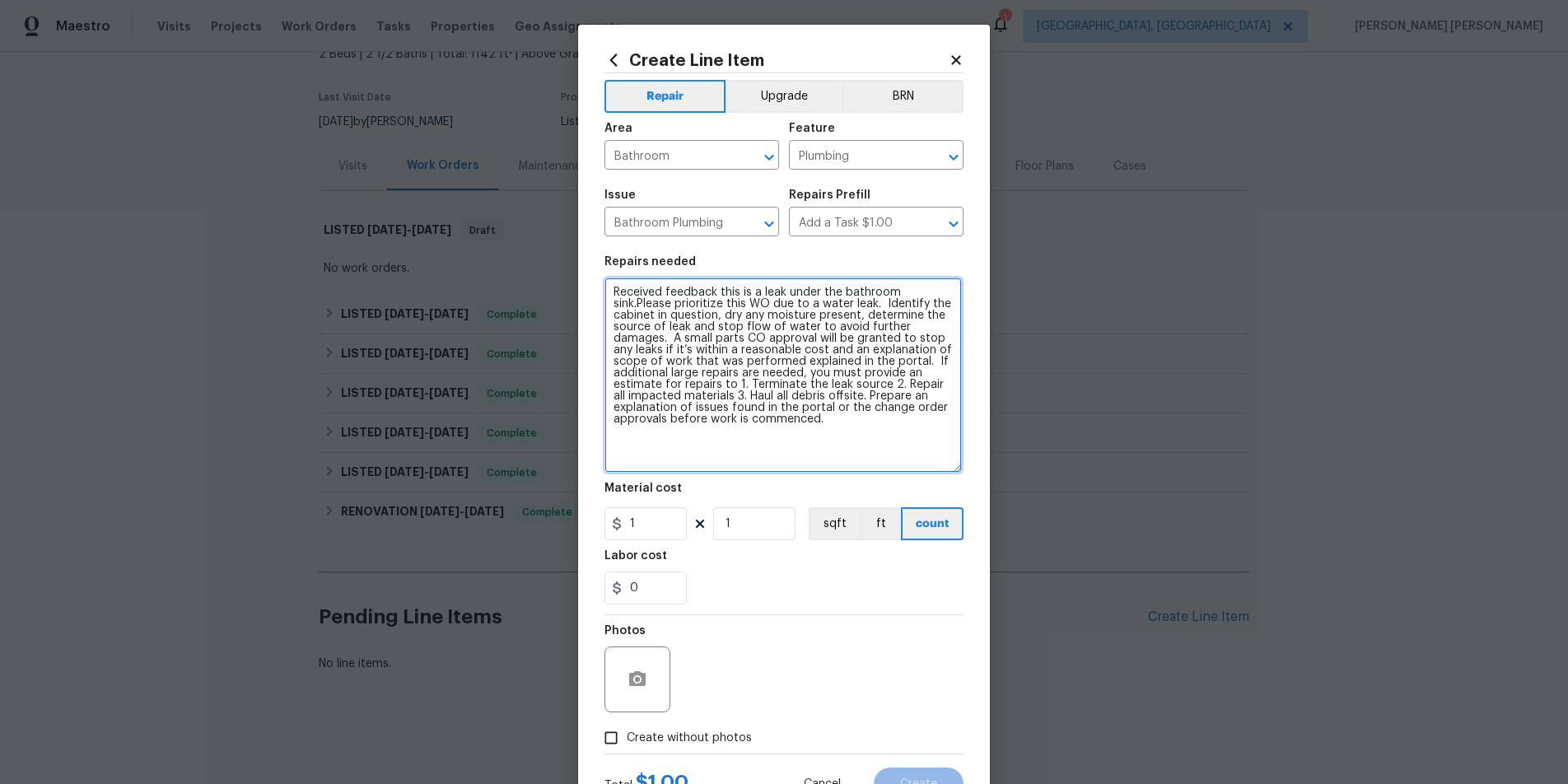
drag, startPoint x: 959, startPoint y: 362, endPoint x: 963, endPoint y: 483, distance: 121.1
click at [965, 484] on div "Create Line Item Repair Upgrade BRN Area Bathroom ​ Feature Plumbing ​ Issue Ba…" at bounding box center [784, 426] width 412 height 802
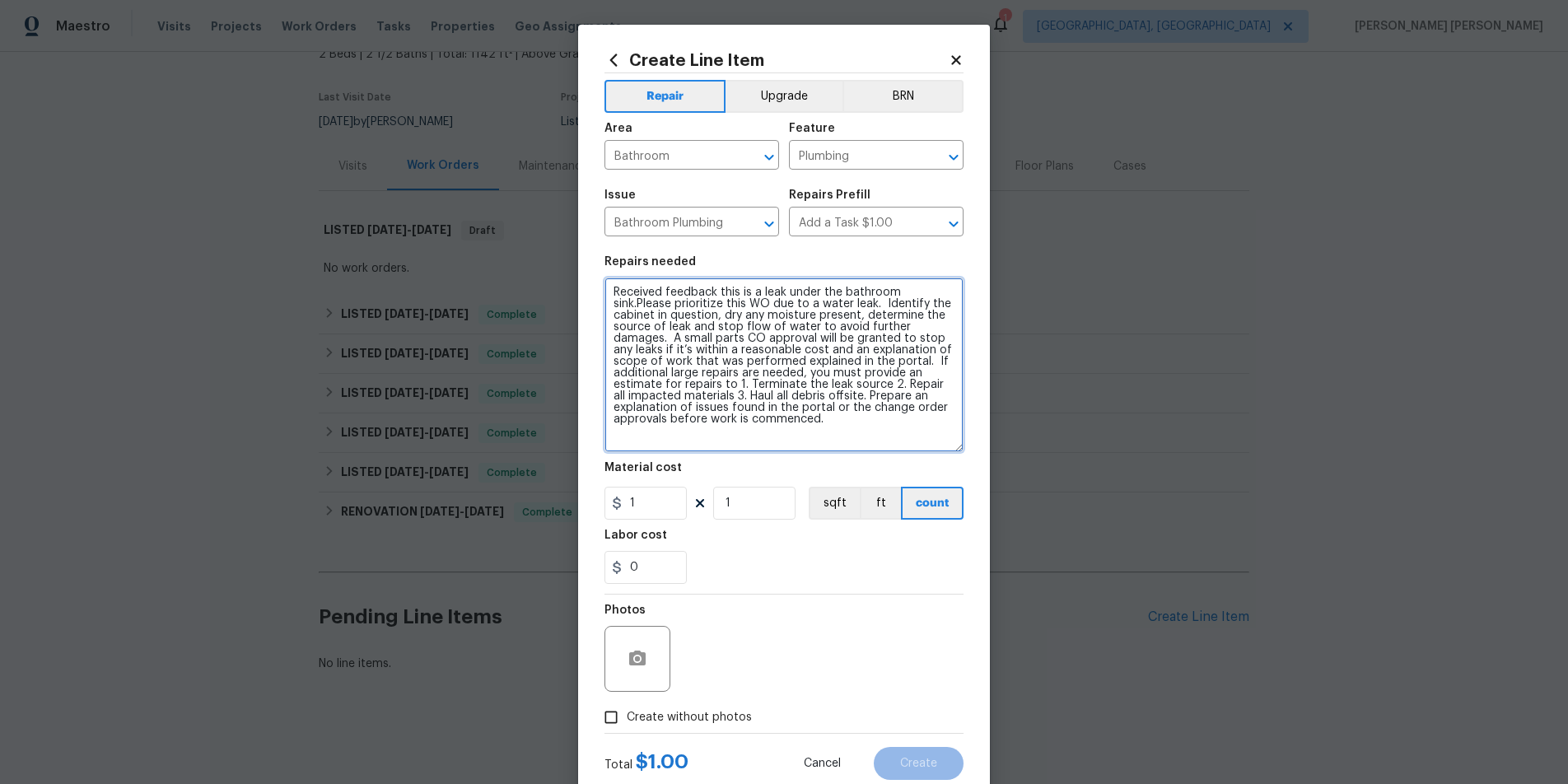
type textarea "Received feedback this is a leak under the bathroom sink.Please prioritize this…"
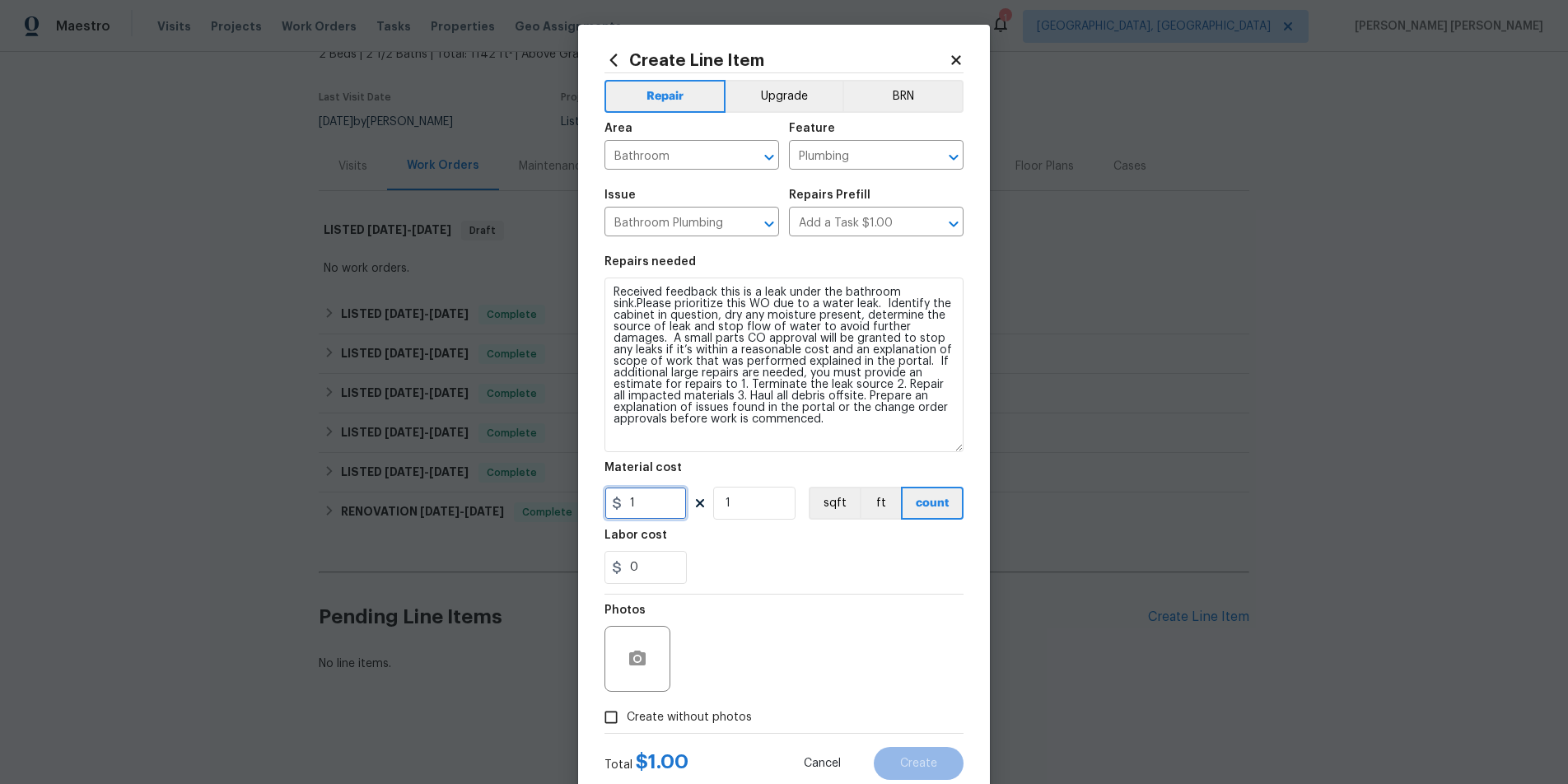
click at [648, 507] on input "1" at bounding box center [645, 503] width 82 height 33
type input "75"
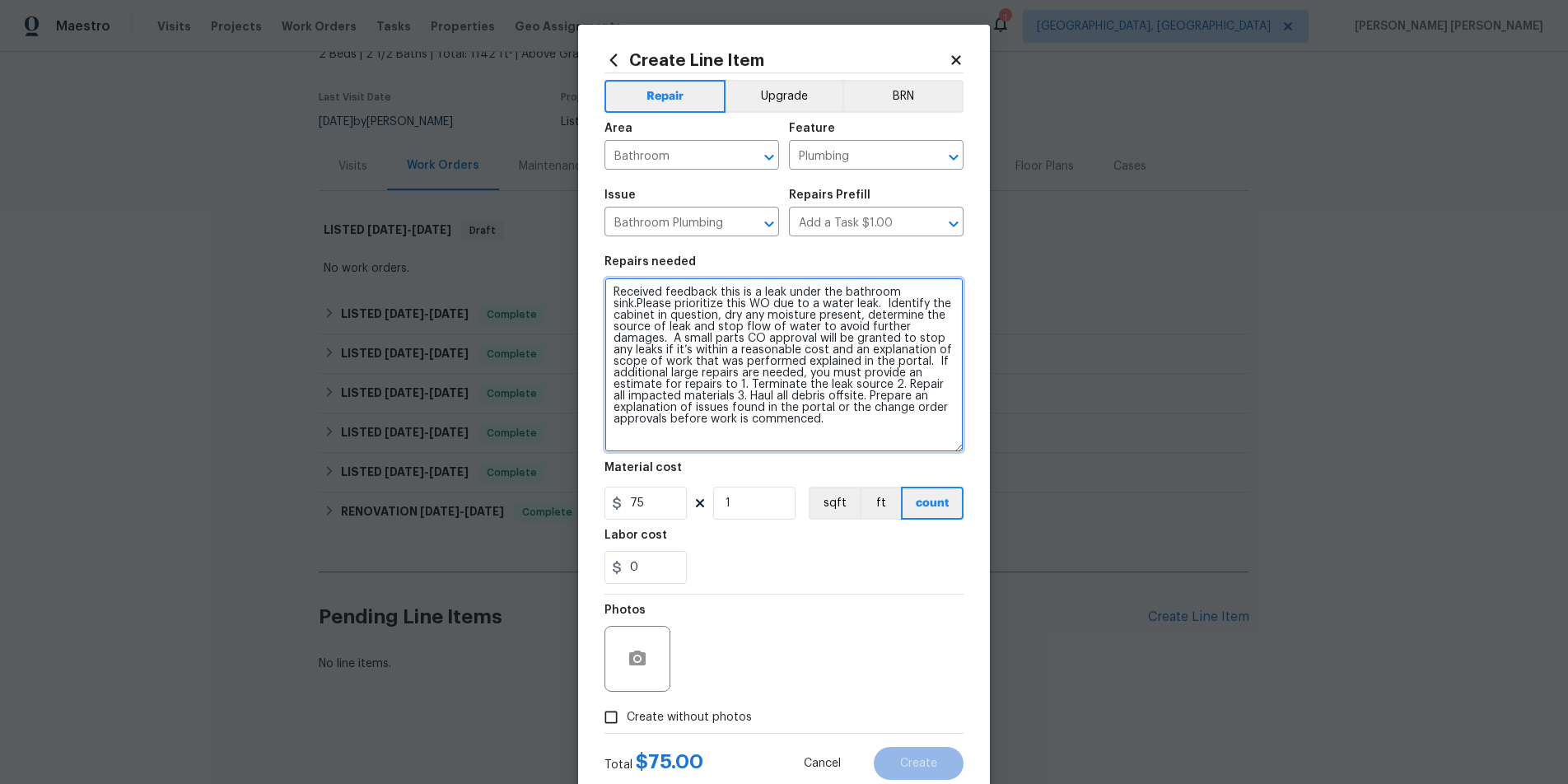
click at [613, 293] on textarea "Received feedback this is a leak under the bathroom sink.Please prioritize this…" at bounding box center [783, 364] width 359 height 175
type textarea "#lwoleak Received feedback this is a leak under the bathroom sink.Please priori…"
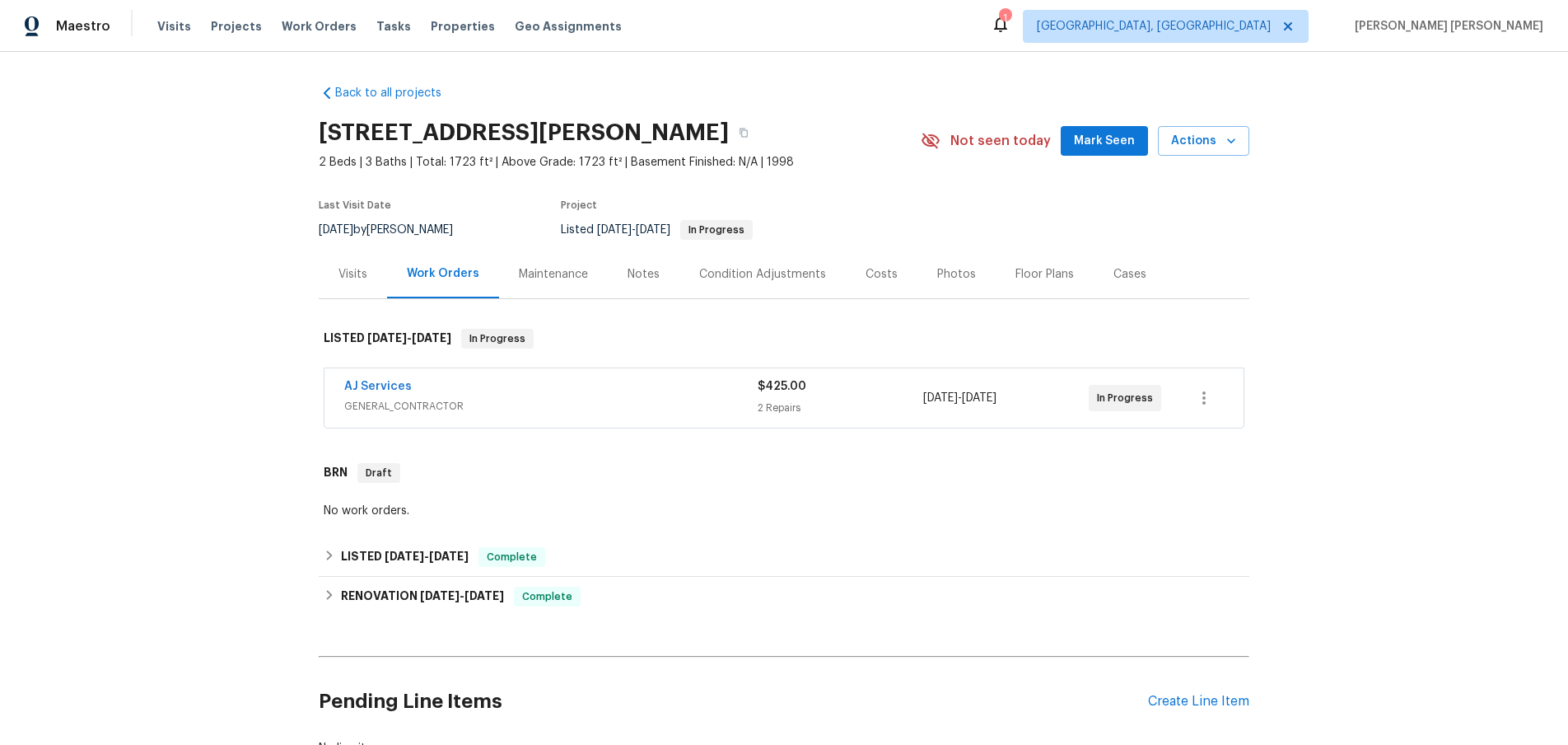
click at [623, 392] on div "AJ Services" at bounding box center [551, 388] width 413 height 20
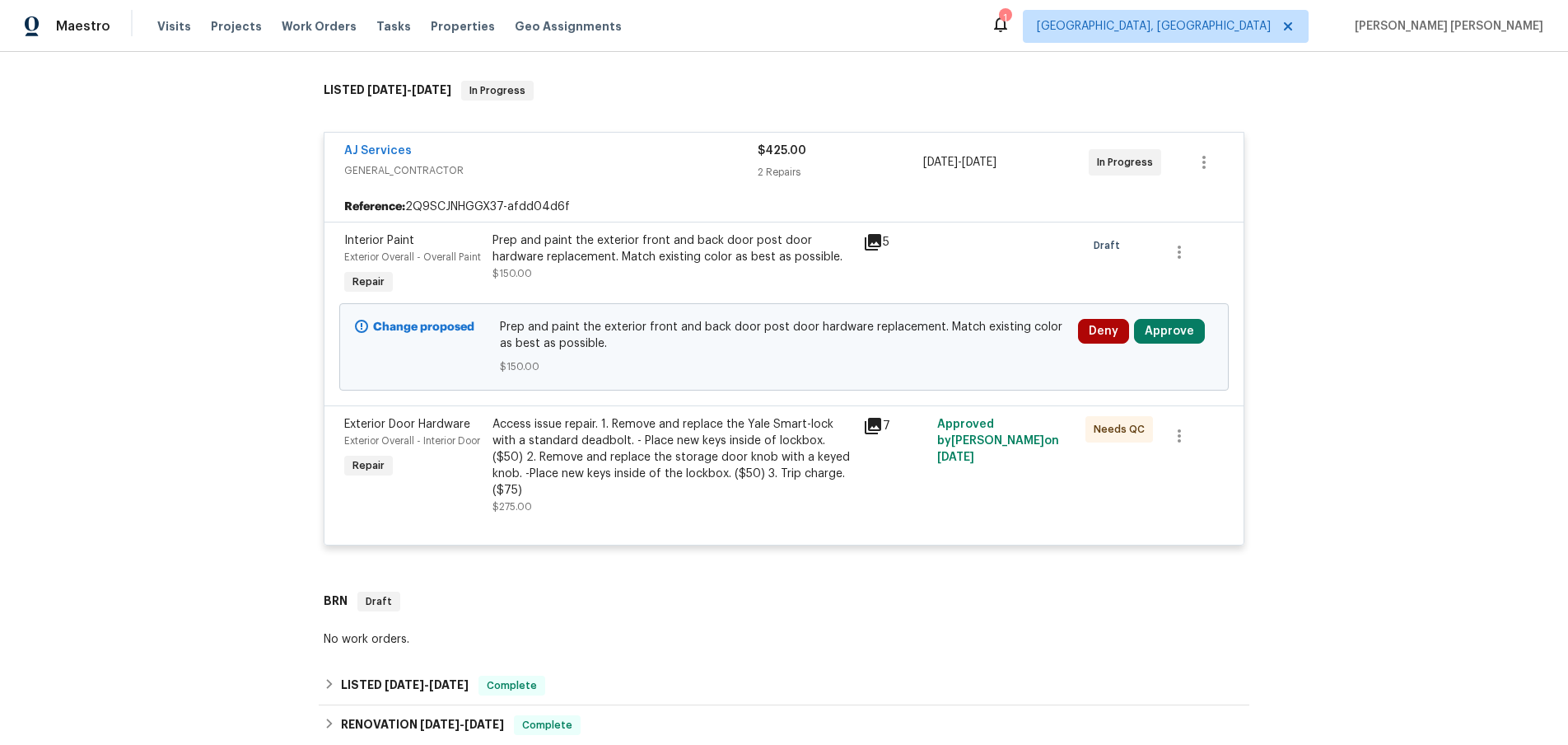
scroll to position [252, 0]
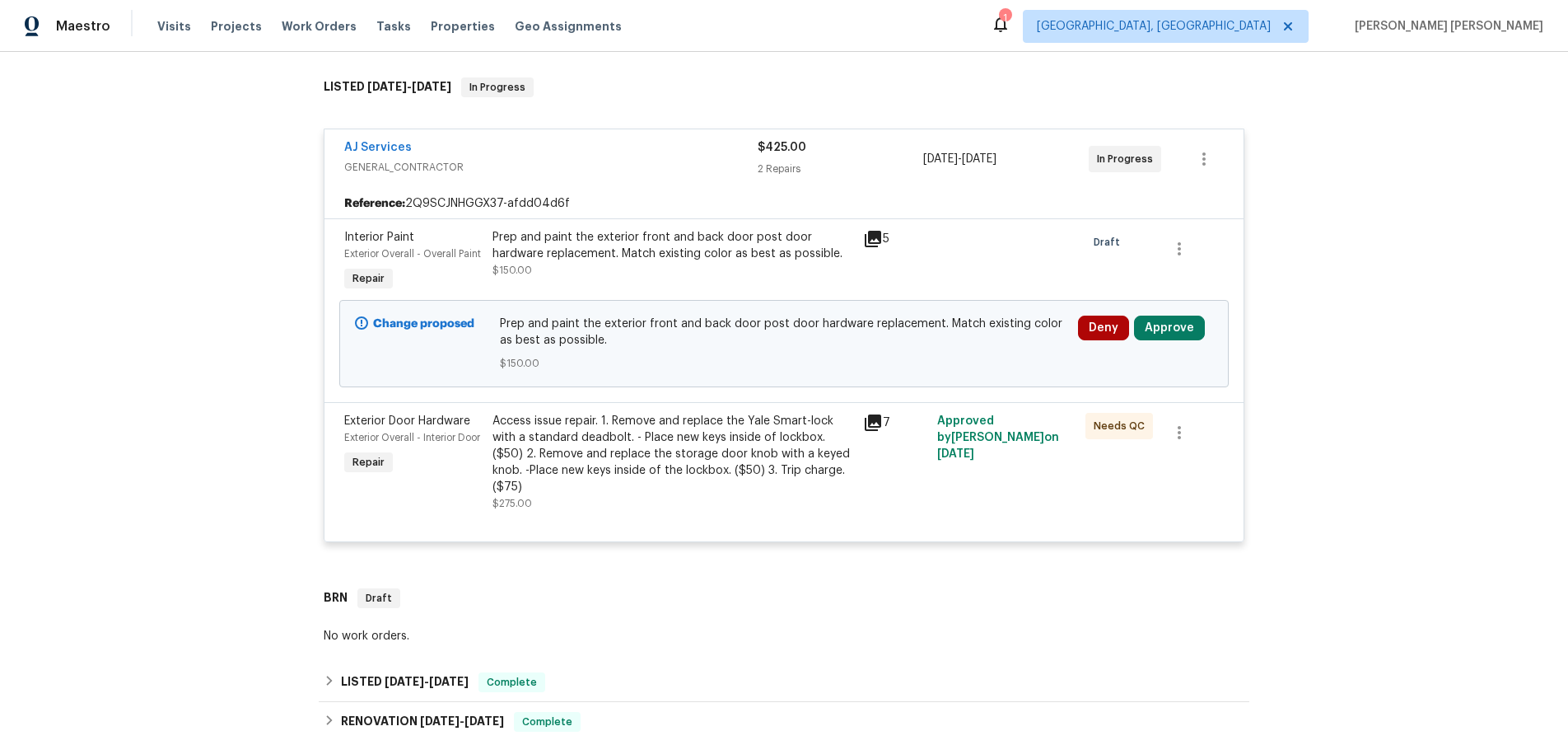
click at [655, 427] on div "Access issue repair. 1. Remove and replace the Yale Smart-lock with a standard …" at bounding box center [672, 454] width 361 height 82
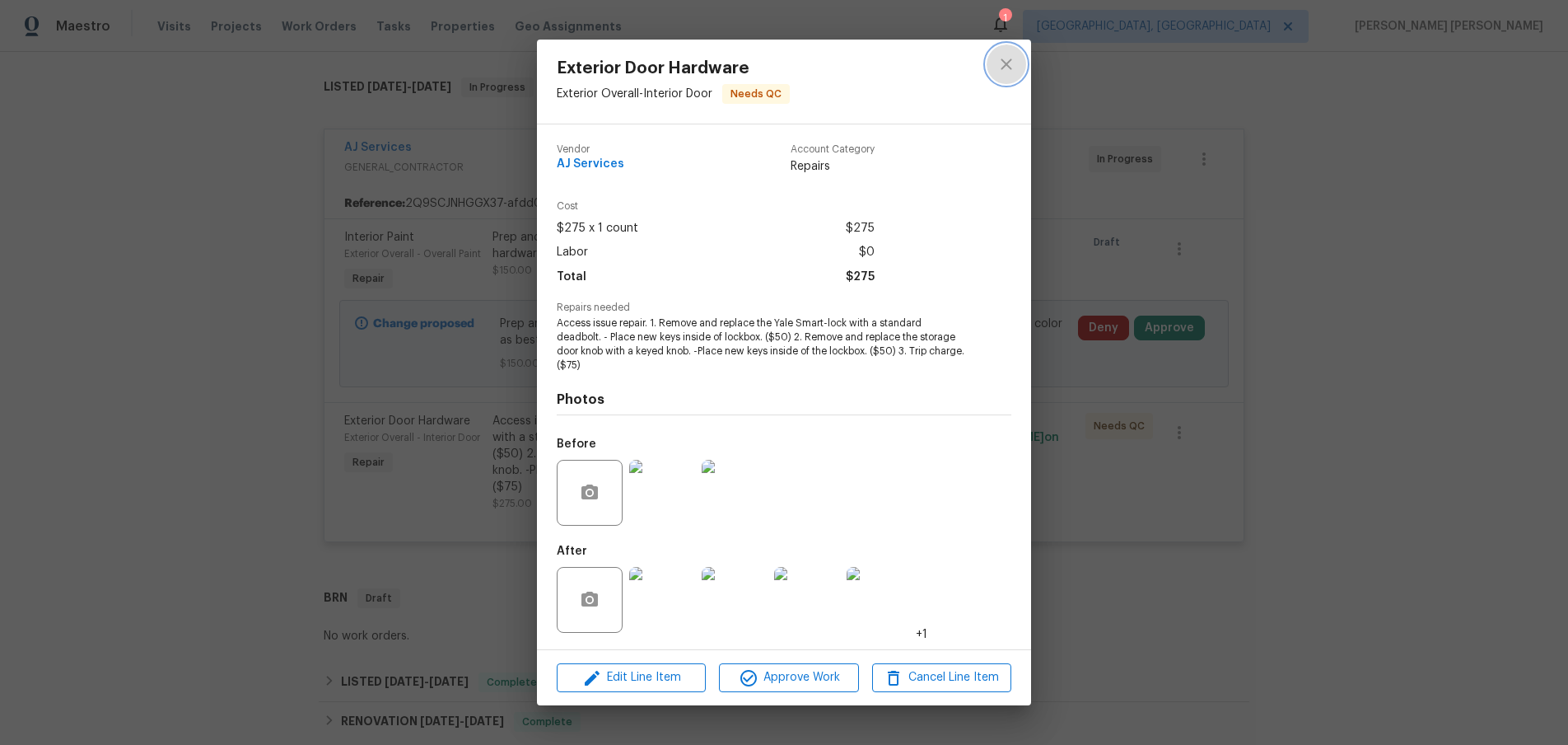
drag, startPoint x: 1011, startPoint y: 63, endPoint x: 1002, endPoint y: 65, distance: 9.2
click at [1010, 64] on icon "close" at bounding box center [1006, 64] width 20 height 20
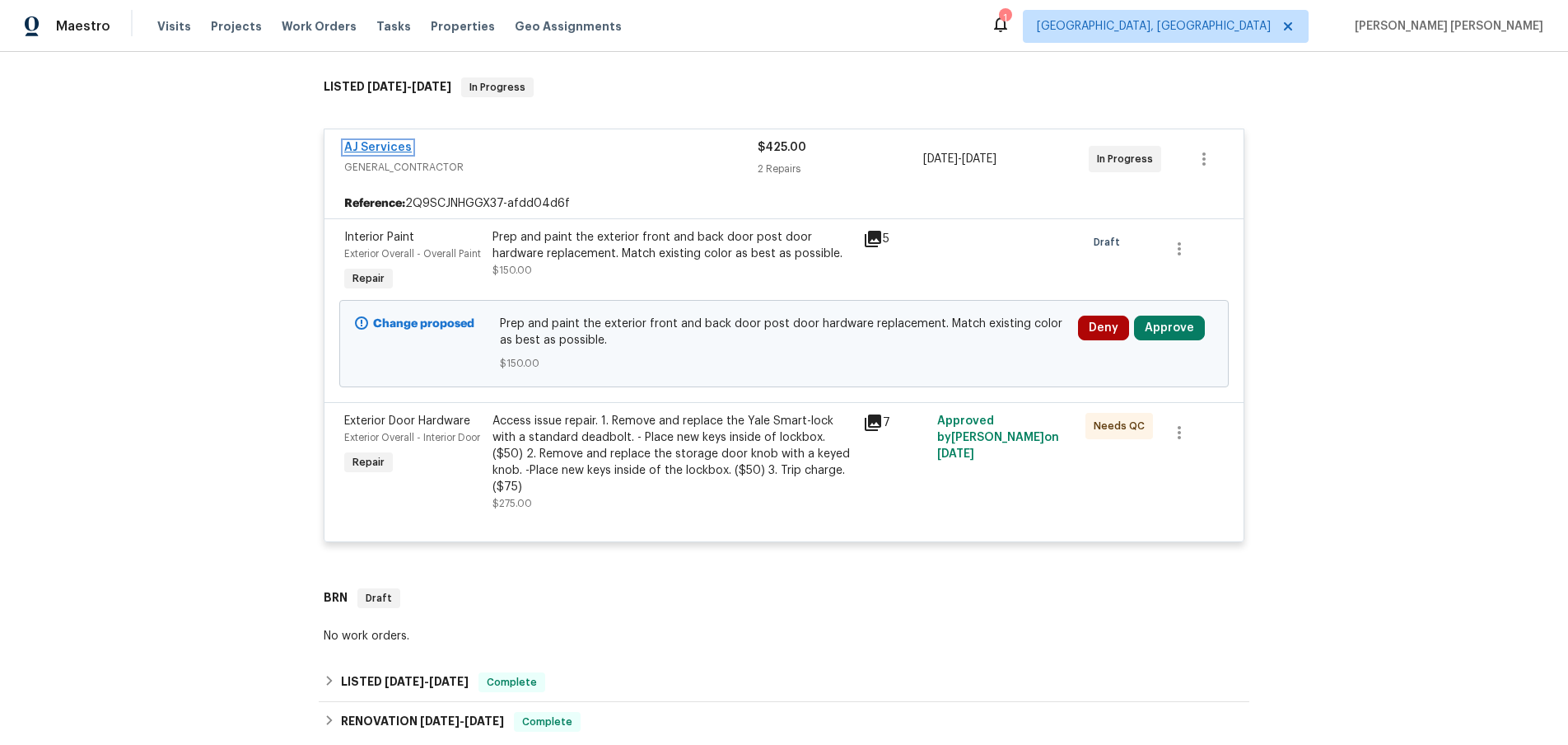
click at [393, 143] on link "AJ Services" at bounding box center [378, 147] width 67 height 12
